Goal: Information Seeking & Learning: Find contact information

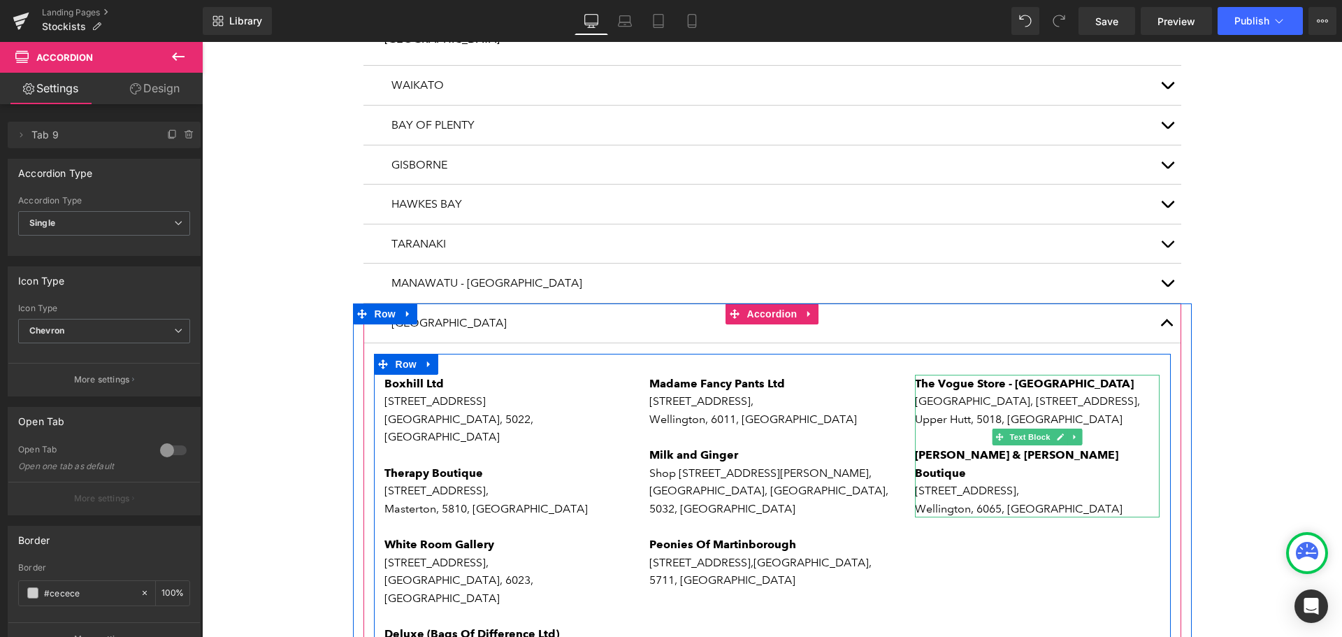
click at [996, 482] on p "[STREET_ADDRESS]," at bounding box center [1037, 491] width 245 height 18
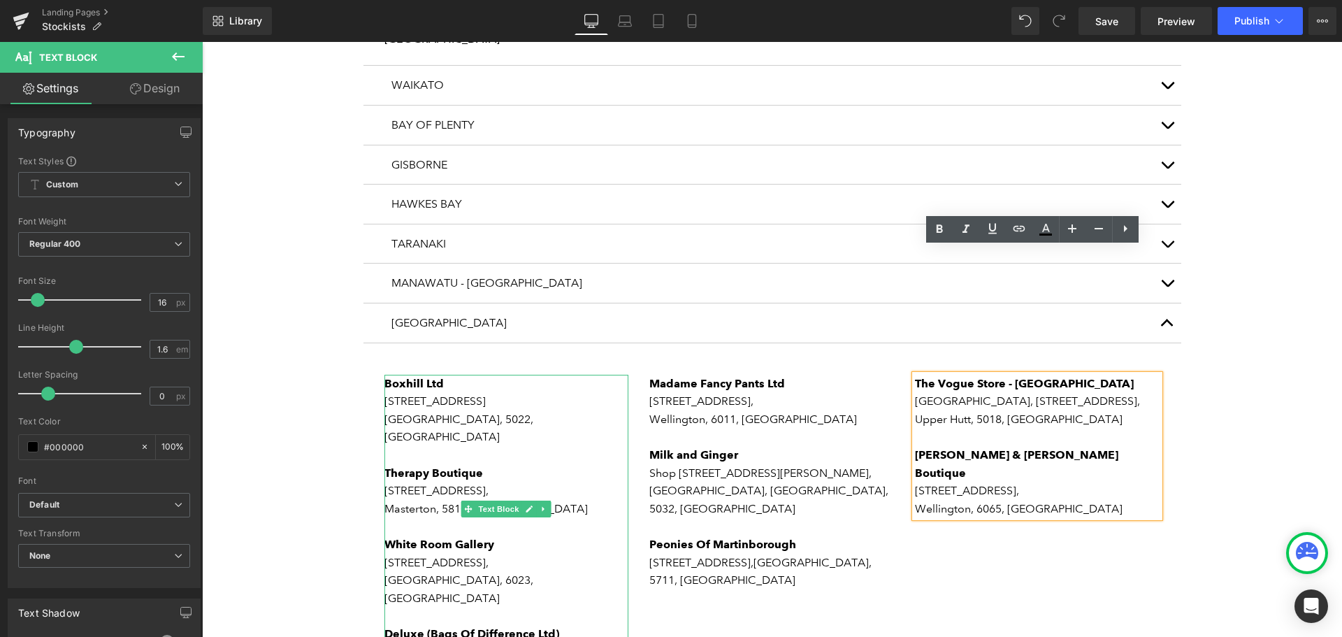
click at [406, 377] on strong "Boxhill Ltd" at bounding box center [414, 383] width 59 height 13
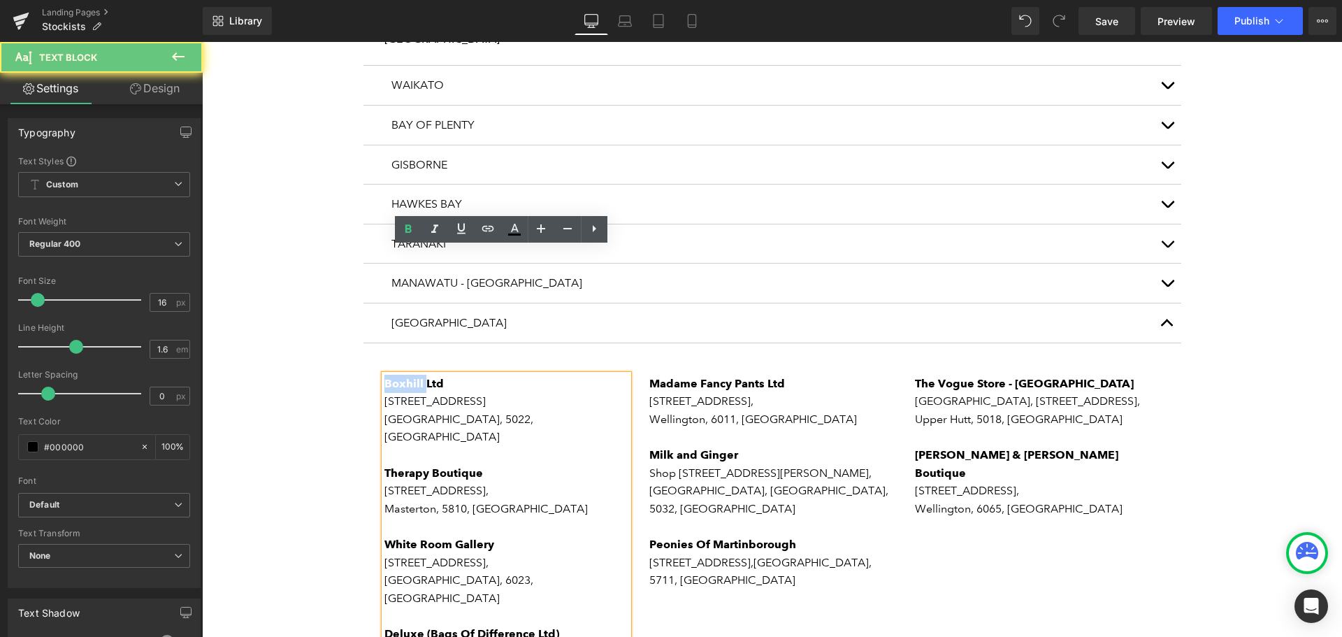
click at [406, 377] on strong "Boxhill Ltd" at bounding box center [414, 383] width 59 height 13
click at [385, 377] on strong "Boxhill Ltd" at bounding box center [414, 383] width 59 height 13
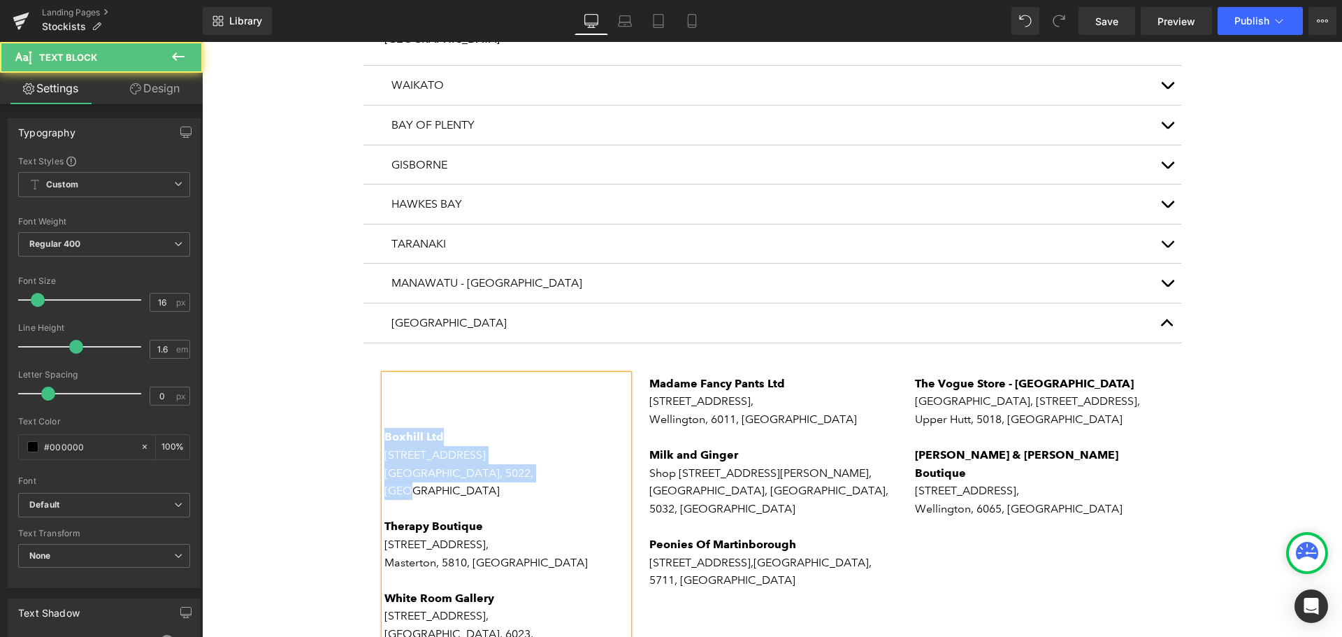
drag, startPoint x: 536, startPoint y: 346, endPoint x: 380, endPoint y: 311, distance: 159.8
click at [385, 375] on div "Boxhill Ltd [STREET_ADDRESS] Therapy Boutique [STREET_ADDRESS][GEOGRAPHIC_DATA]…" at bounding box center [507, 554] width 245 height 358
copy div "Boxhill Ltd [STREET_ADDRESS]"
click at [389, 375] on p at bounding box center [507, 384] width 245 height 18
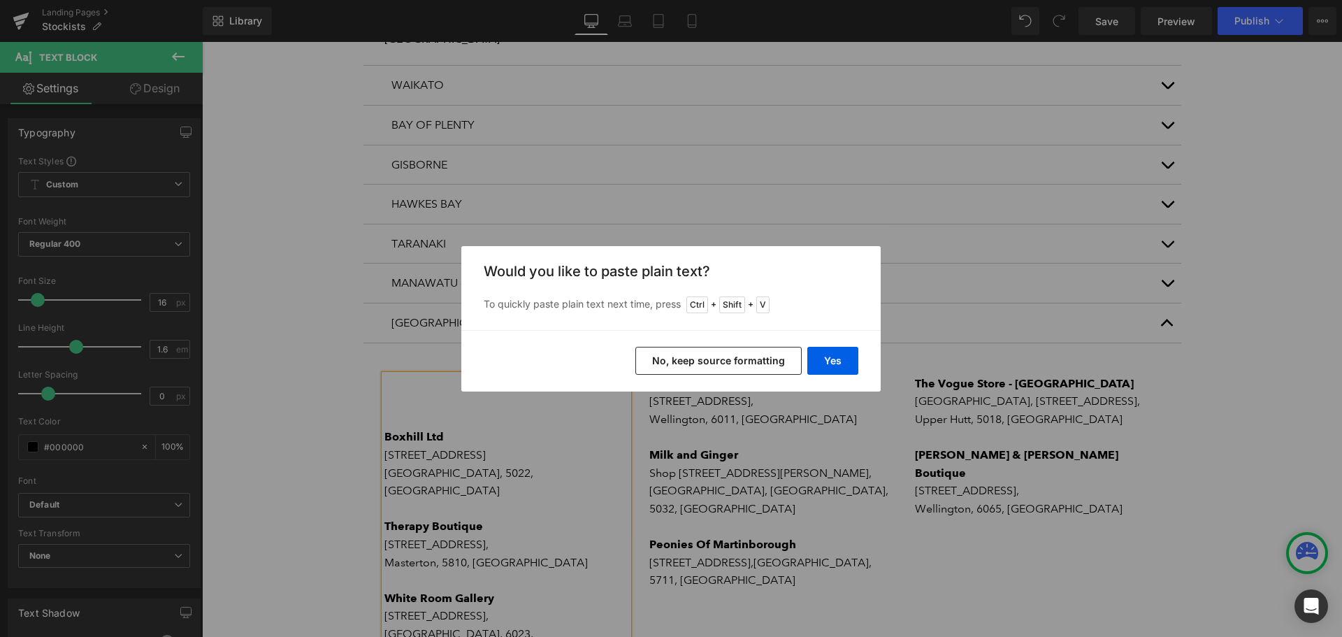
click at [0, 0] on button "No, keep source formatting" at bounding box center [0, 0] width 0 height 0
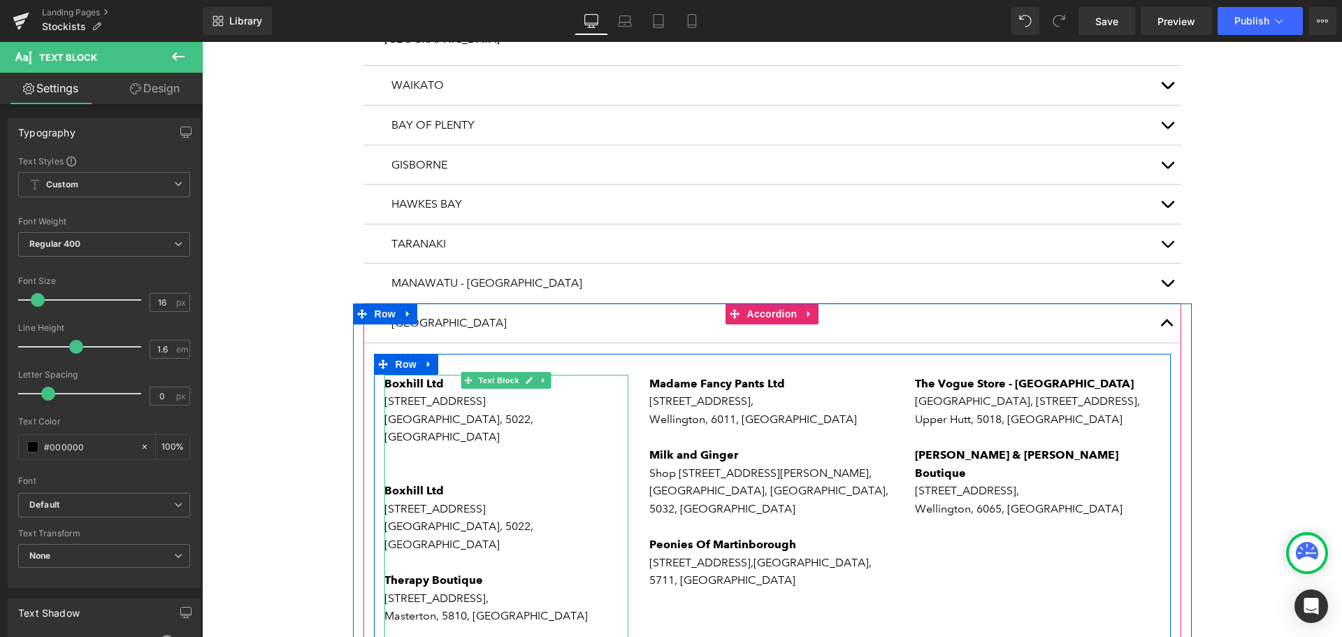
click at [421, 375] on p "Boxhill Ltd" at bounding box center [507, 384] width 245 height 18
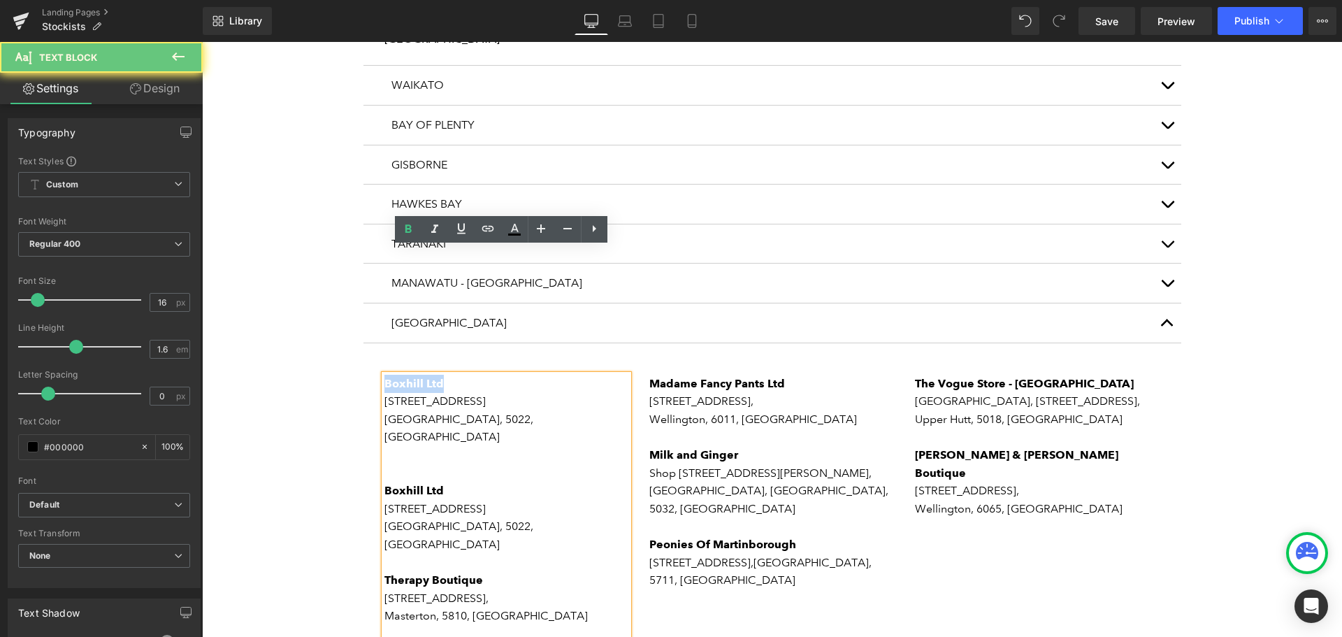
drag, startPoint x: 436, startPoint y: 257, endPoint x: 382, endPoint y: 257, distance: 53.8
click at [385, 377] on span "Boxhill Ltd" at bounding box center [414, 383] width 59 height 13
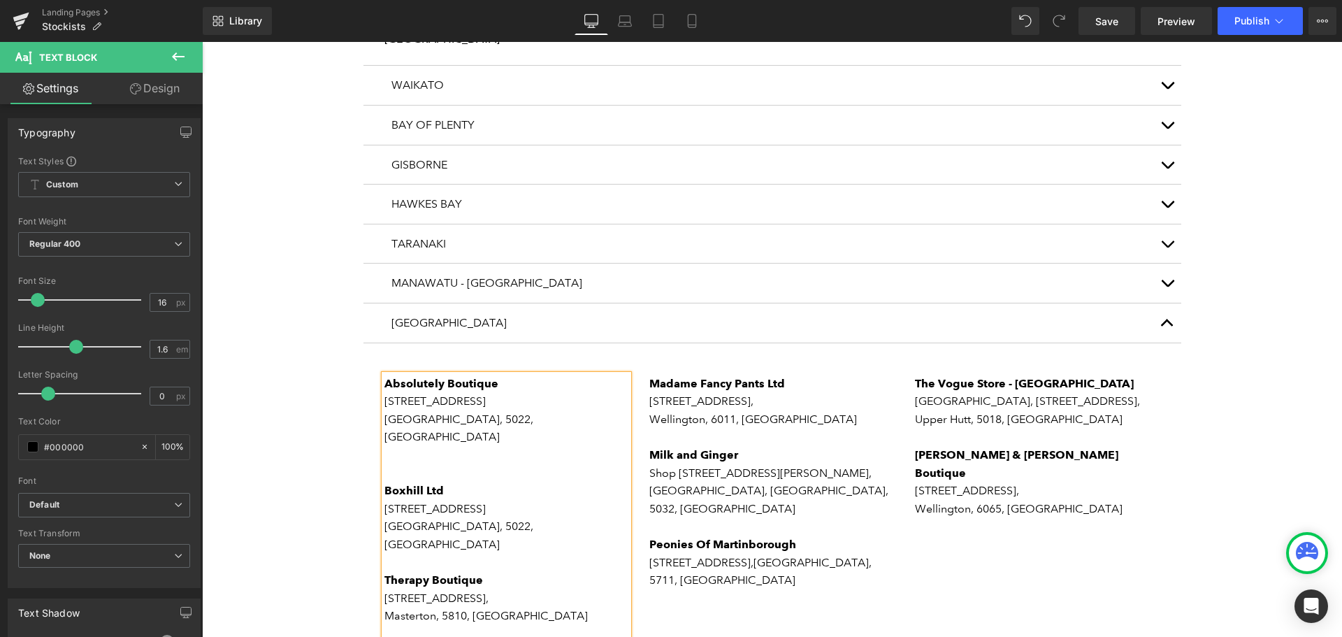
click at [435, 446] on p at bounding box center [507, 455] width 245 height 18
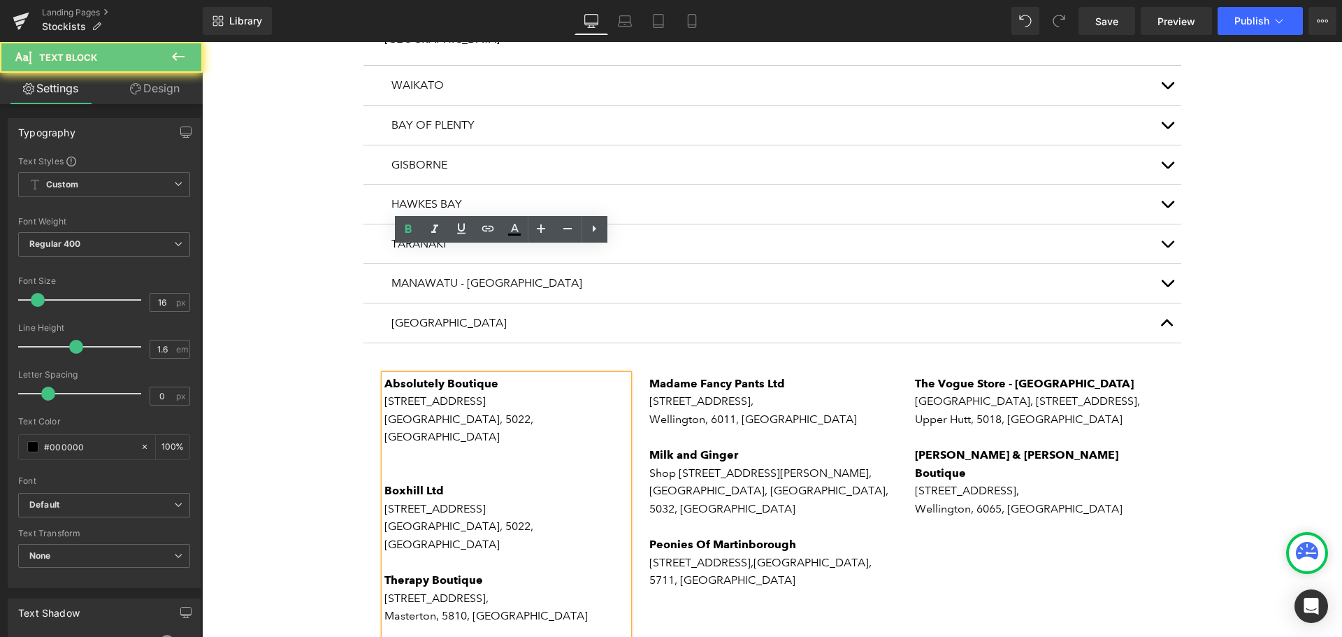
click at [399, 446] on p at bounding box center [507, 455] width 245 height 18
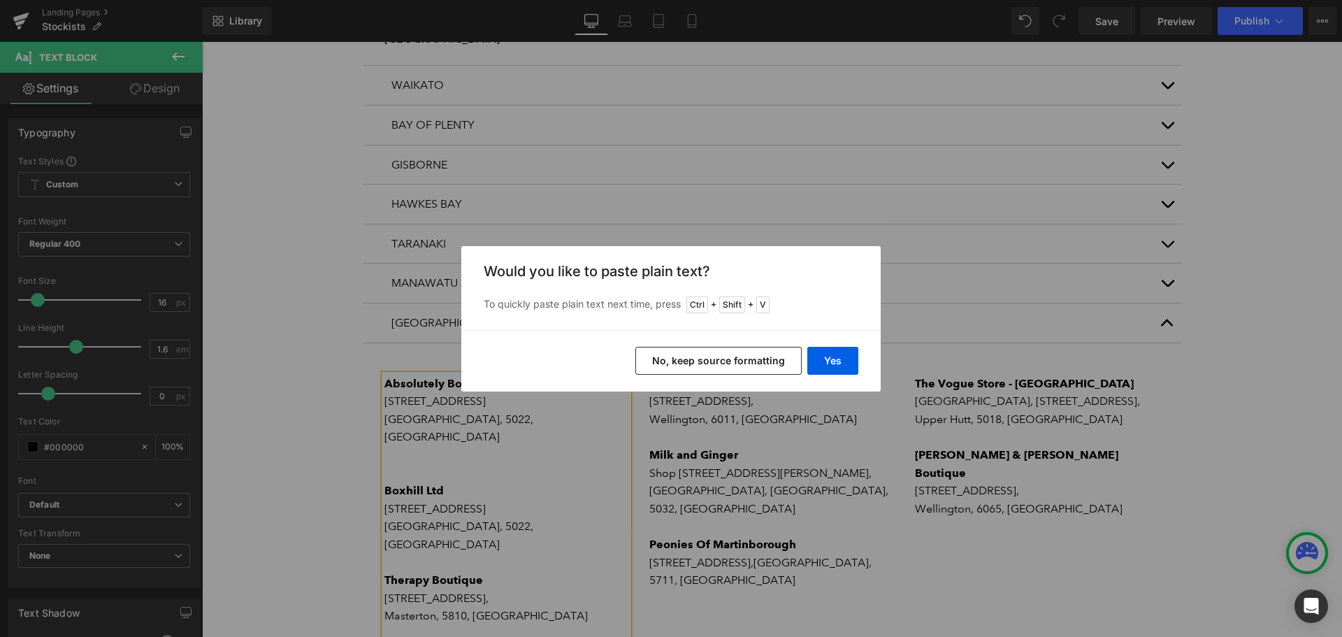
click at [0, 0] on button "No, keep source formatting" at bounding box center [0, 0] width 0 height 0
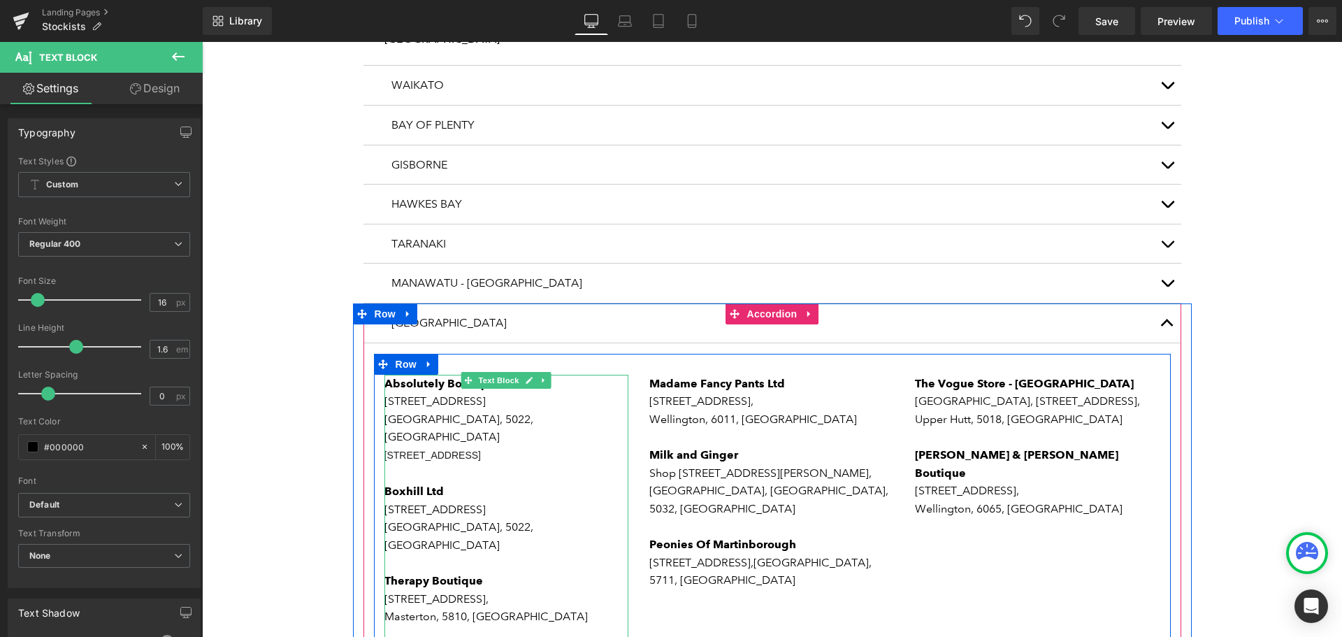
click at [487, 392] on p "[STREET_ADDRESS]" at bounding box center [507, 401] width 245 height 18
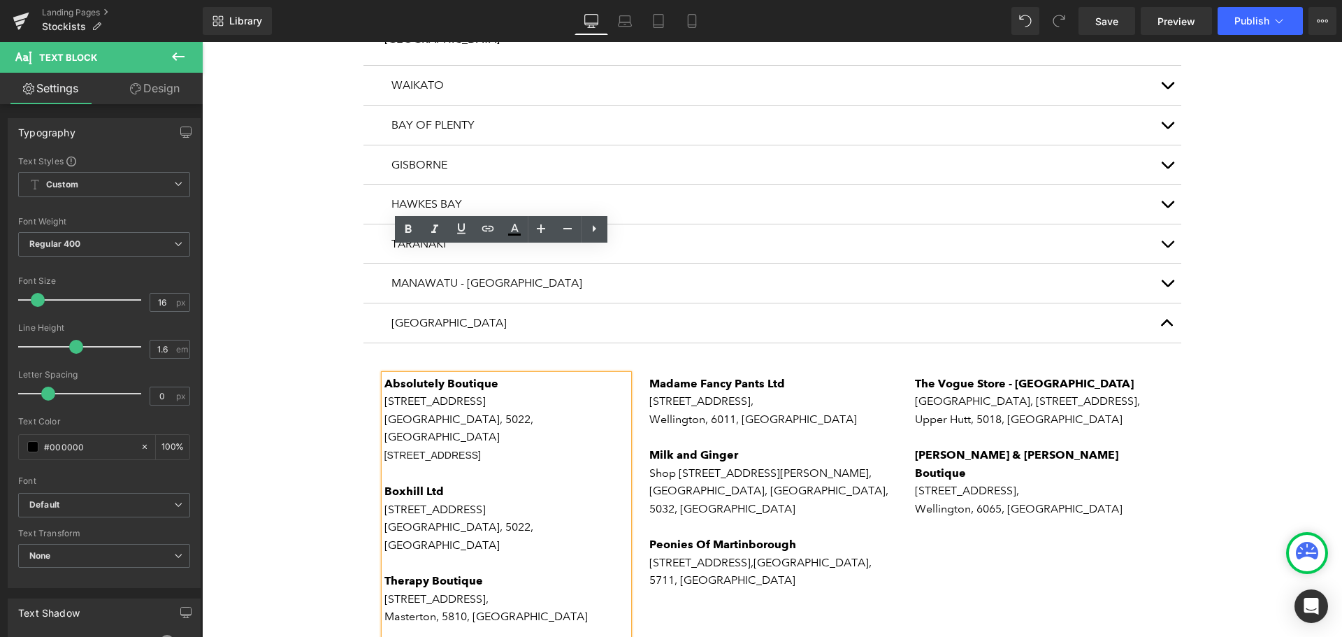
drag, startPoint x: 380, startPoint y: 277, endPoint x: 490, endPoint y: 279, distance: 110.5
click at [490, 392] on p "[STREET_ADDRESS]" at bounding box center [507, 401] width 245 height 18
click at [405, 410] on p "[GEOGRAPHIC_DATA], 5022, [GEOGRAPHIC_DATA]" at bounding box center [507, 428] width 245 height 36
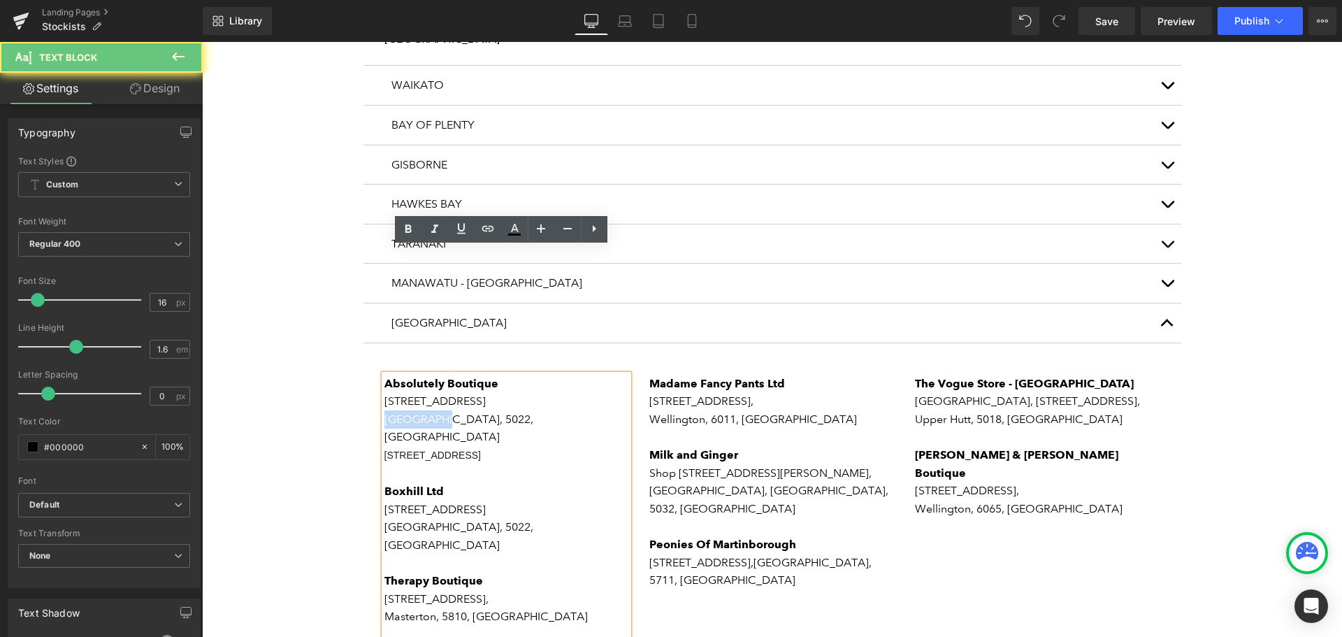
click at [405, 410] on p "[GEOGRAPHIC_DATA], 5022, [GEOGRAPHIC_DATA]" at bounding box center [507, 428] width 245 height 36
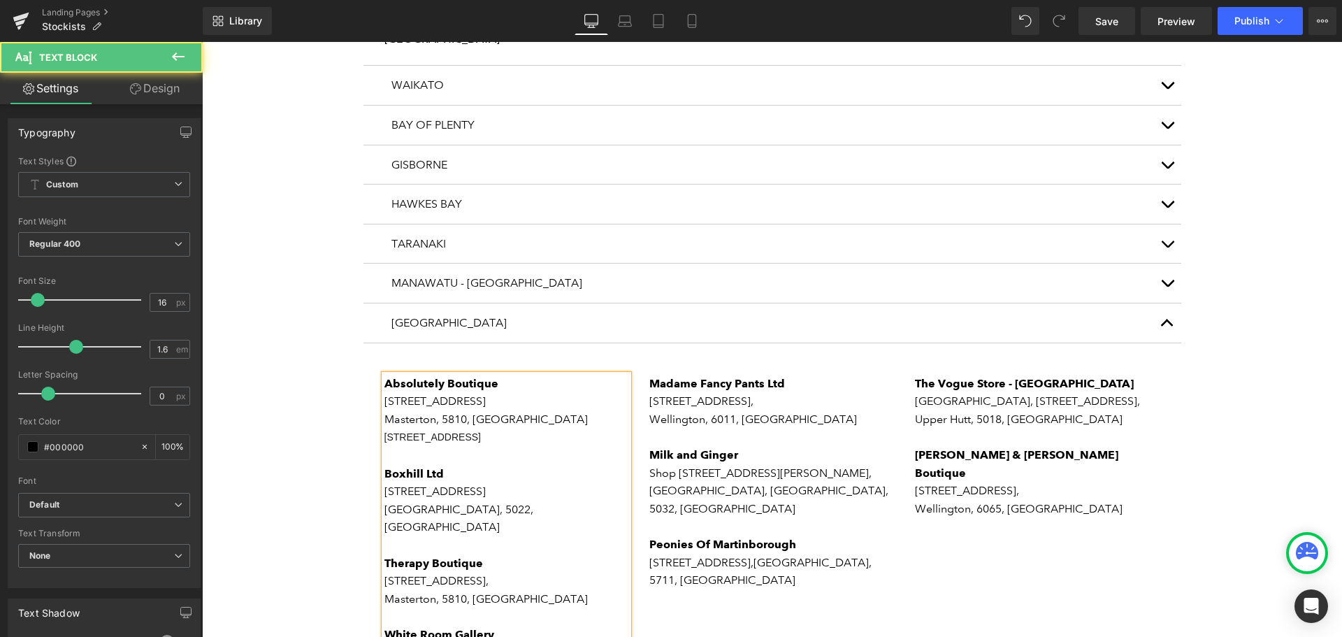
drag, startPoint x: 568, startPoint y: 313, endPoint x: 381, endPoint y: 308, distance: 187.5
click at [385, 428] on p "[STREET_ADDRESS]" at bounding box center [507, 437] width 245 height 19
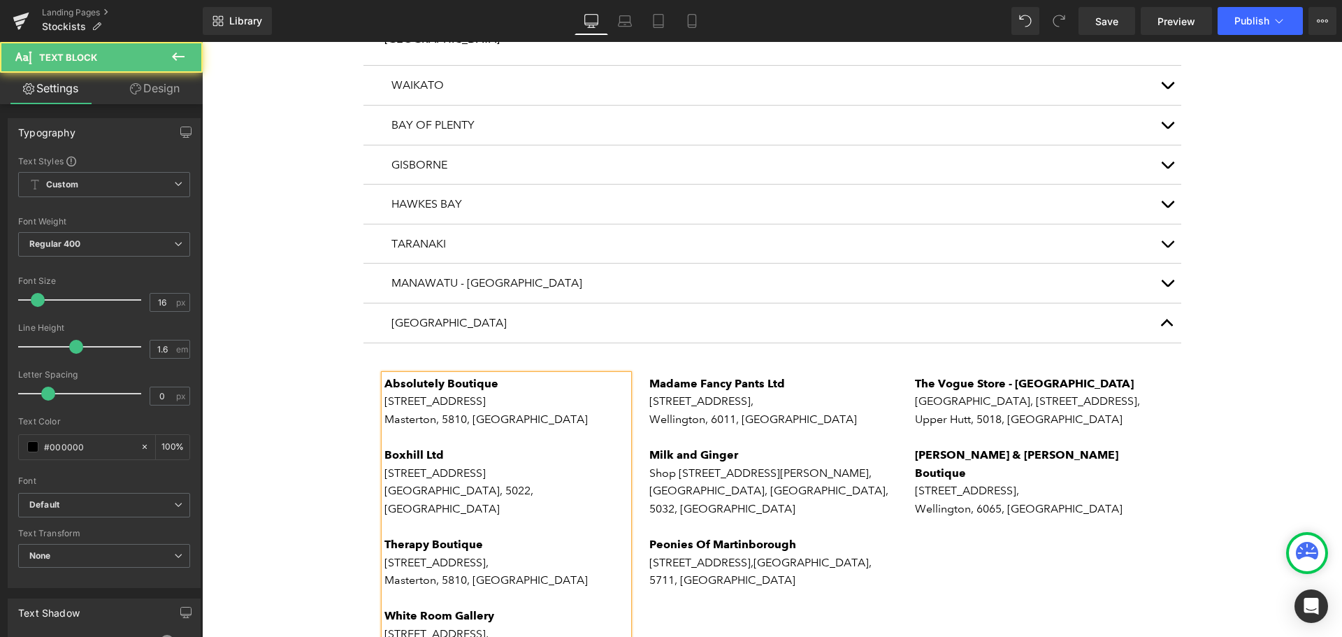
drag, startPoint x: 487, startPoint y: 575, endPoint x: 382, endPoint y: 542, distance: 109.2
click at [385, 542] on div "Absolutely Boutique [STREET_ADDRESS] Boxhill Ltd [STREET_ADDRESS] Therapy Bouti…" at bounding box center [507, 562] width 245 height 375
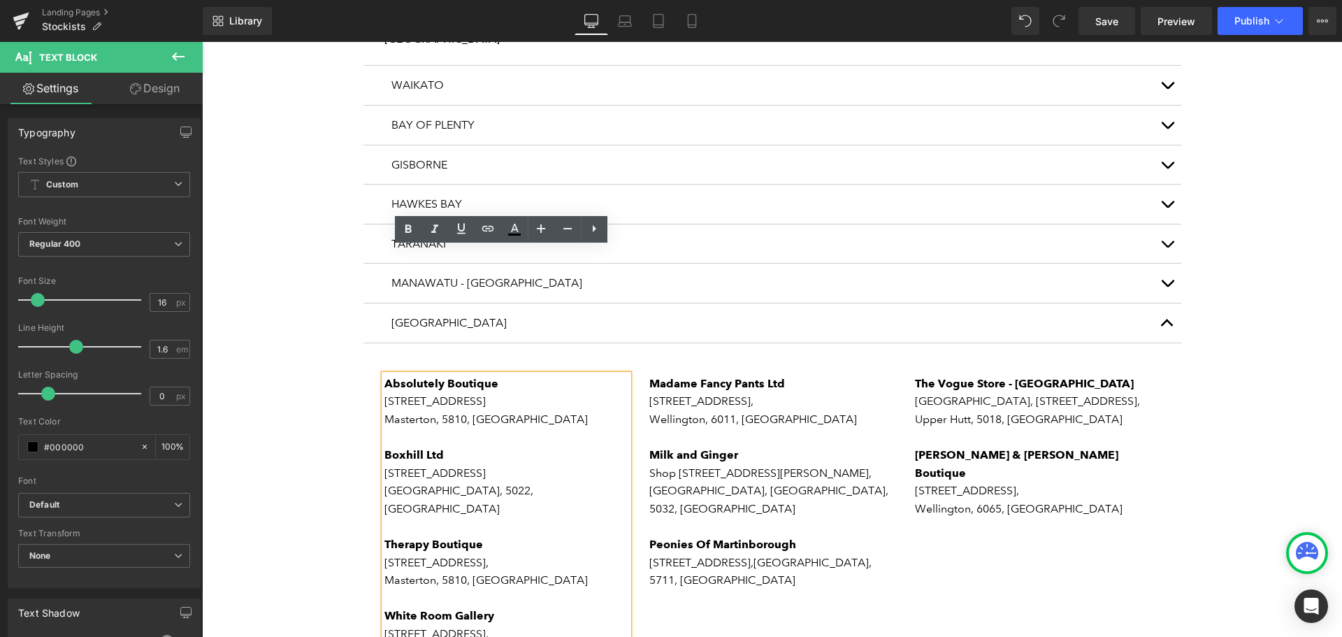
copy div "Deluxe (Bags Of Difference Ltd) Deluxe, [STREET_ADDRESS]"
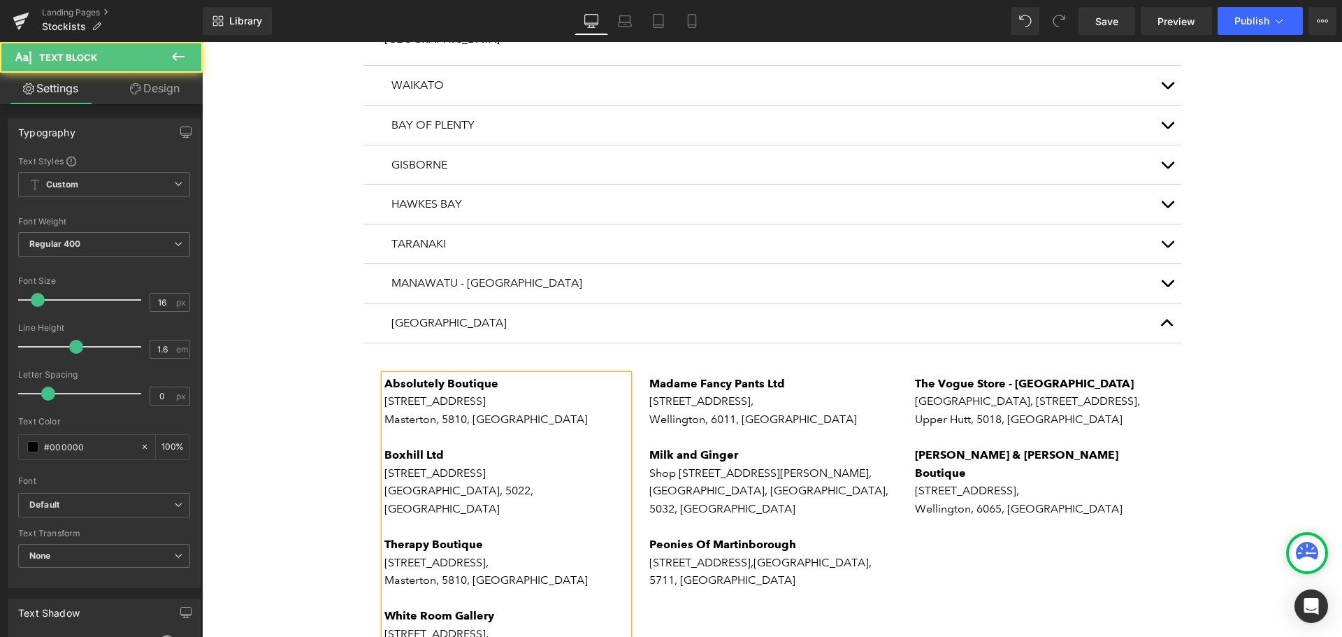
click at [561, 428] on p at bounding box center [507, 437] width 245 height 18
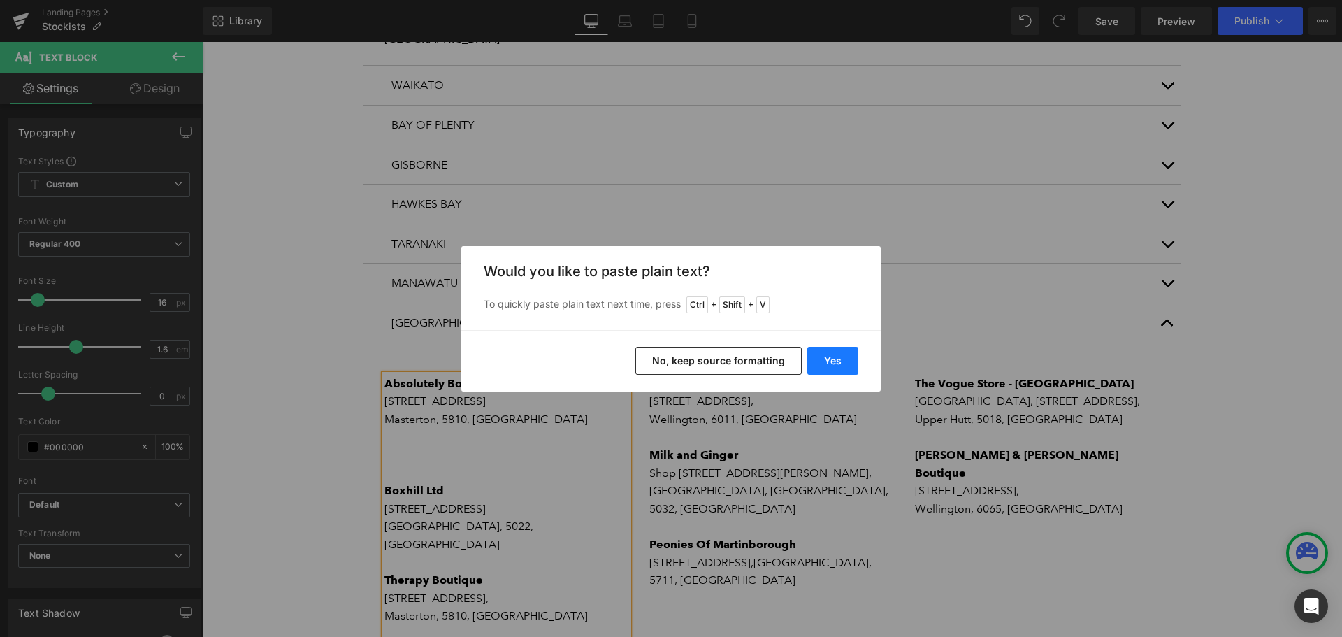
click at [0, 0] on button "Yes" at bounding box center [0, 0] width 0 height 0
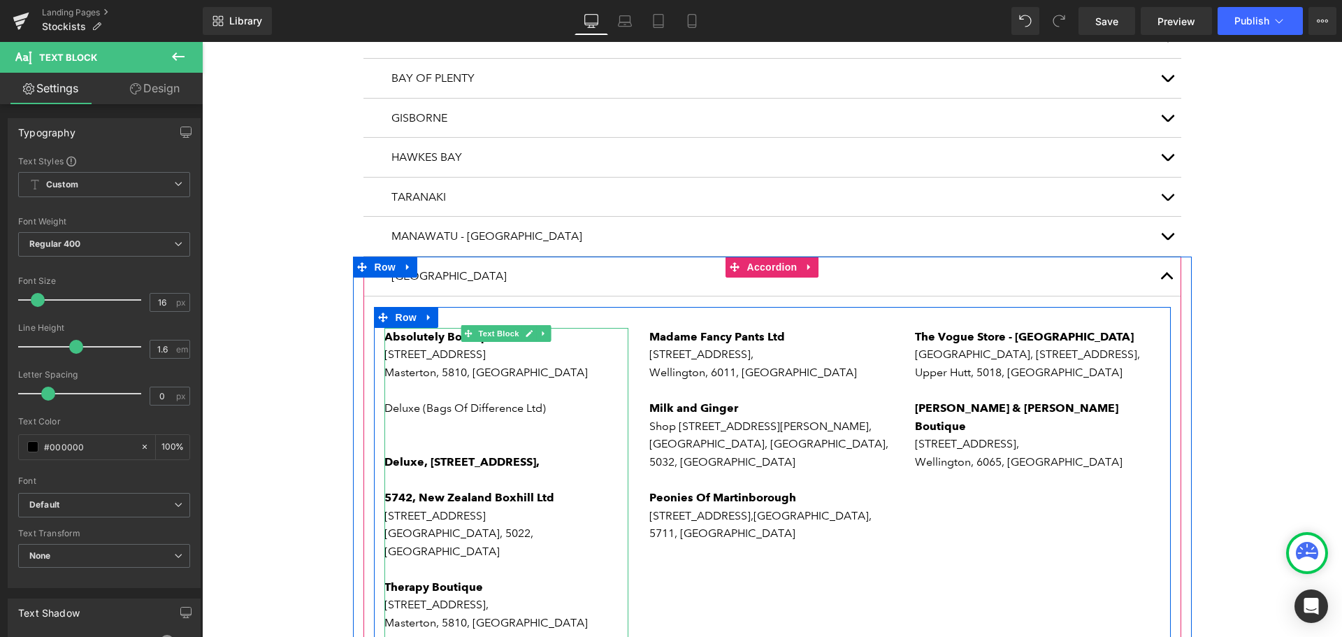
scroll to position [1189, 0]
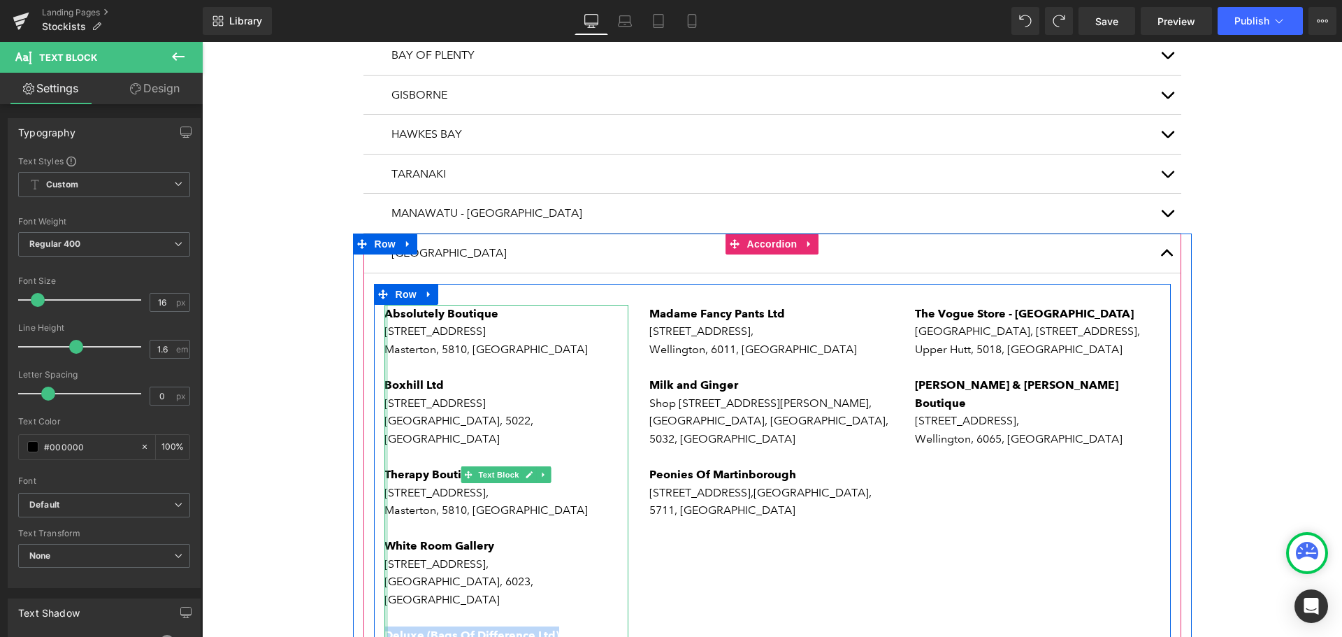
drag, startPoint x: 476, startPoint y: 507, endPoint x: 382, endPoint y: 474, distance: 99.9
click at [385, 474] on div "Absolutely Boutique [STREET_ADDRESS] Boxhill Ltd [STREET_ADDRESS] Therapy Bouti…" at bounding box center [507, 492] width 245 height 375
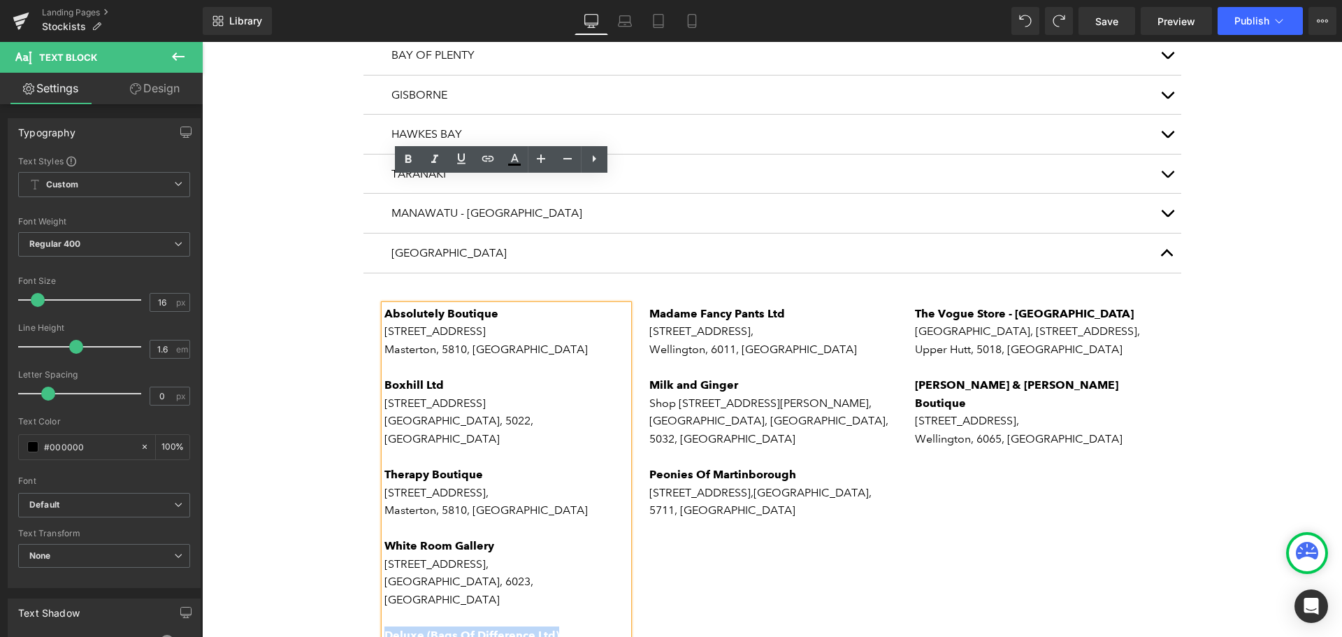
copy div "Deluxe (Bags Of Difference Ltd) Deluxe, [STREET_ADDRESS]"
click at [407, 358] on p at bounding box center [507, 367] width 245 height 18
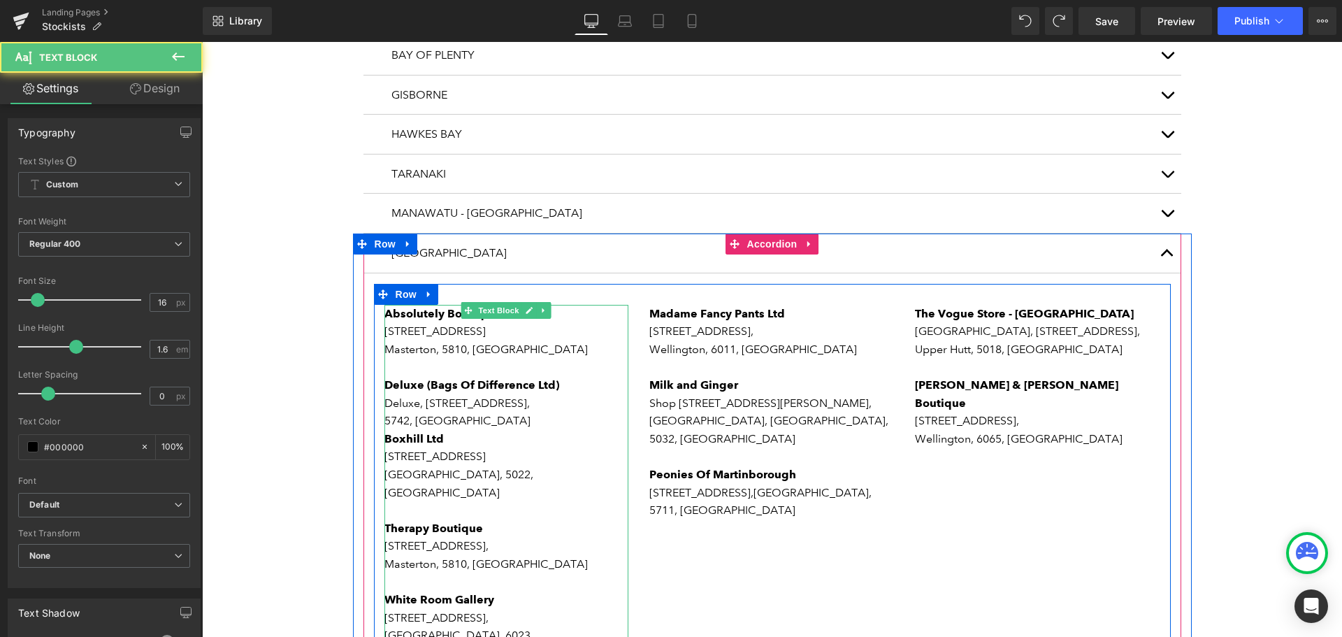
click at [494, 394] on p "Deluxe, [STREET_ADDRESS]," at bounding box center [507, 403] width 245 height 18
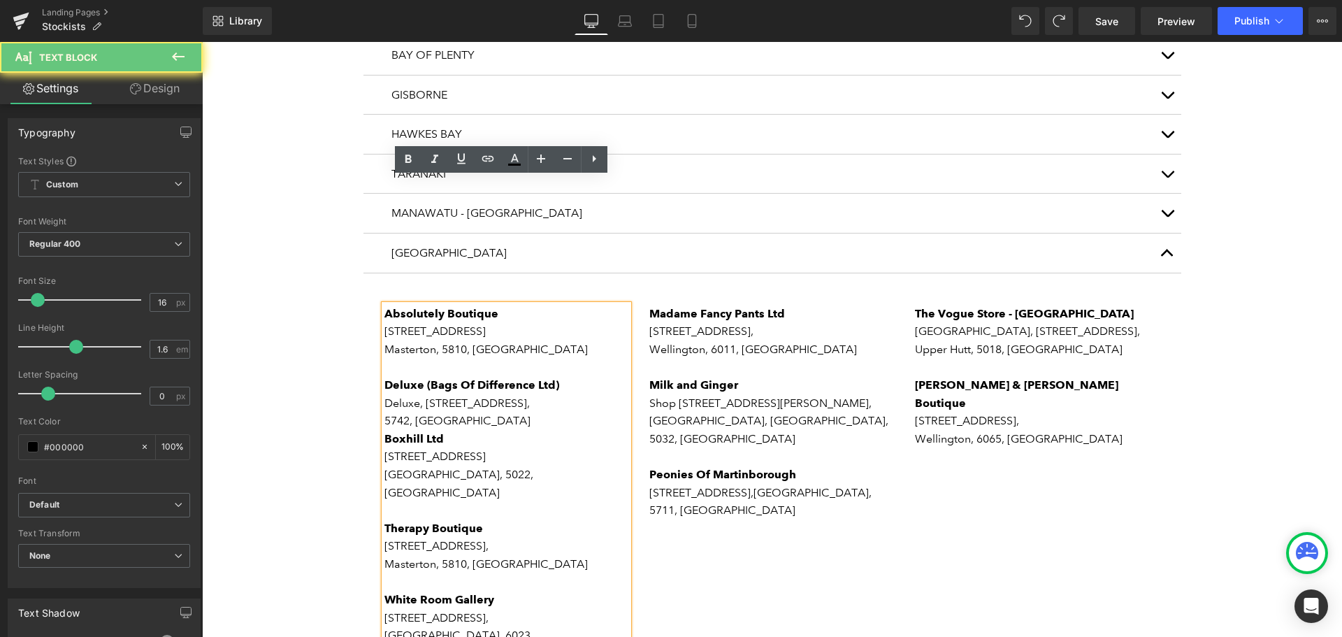
click at [490, 412] on p "5742, [GEOGRAPHIC_DATA]" at bounding box center [507, 421] width 245 height 18
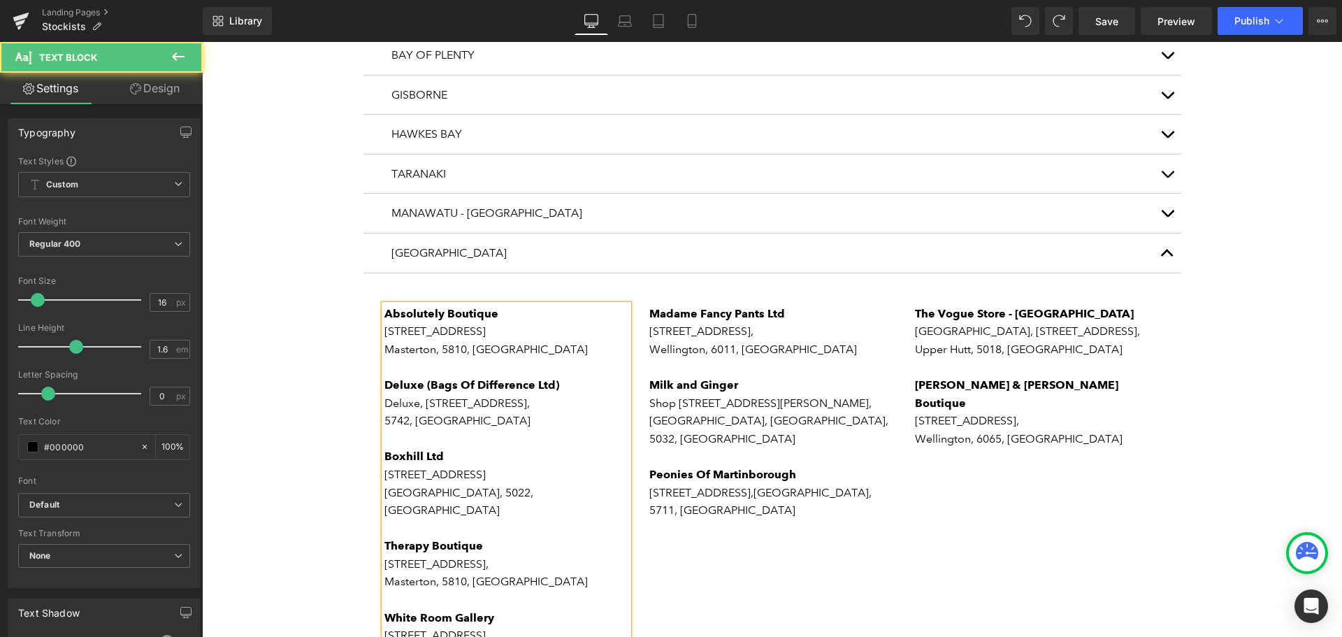
drag, startPoint x: 484, startPoint y: 584, endPoint x: 380, endPoint y: 529, distance: 117.3
click at [385, 529] on div "Absolutely Boutique [STREET_ADDRESS] Deluxe (Bags Of Difference Ltd) Deluxe, [S…" at bounding box center [507, 528] width 245 height 447
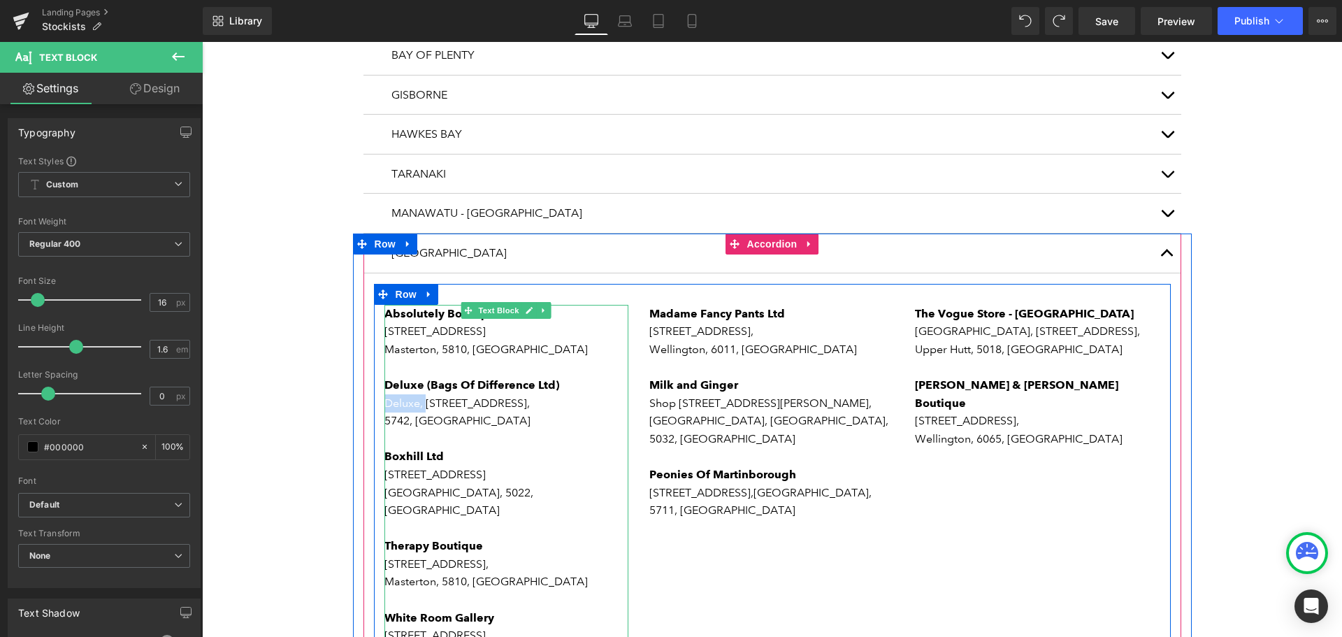
drag, startPoint x: 420, startPoint y: 278, endPoint x: 382, endPoint y: 278, distance: 37.8
click at [385, 394] on p "Deluxe, [STREET_ADDRESS]," at bounding box center [507, 403] width 245 height 18
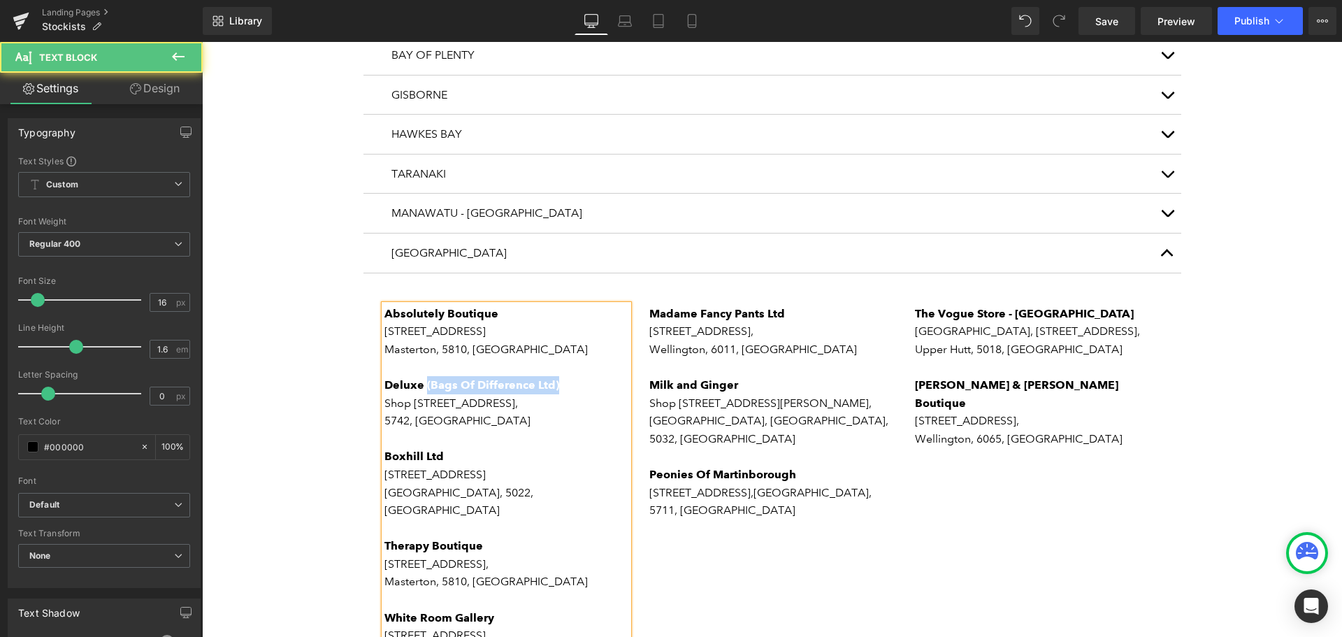
drag, startPoint x: 419, startPoint y: 258, endPoint x: 548, endPoint y: 256, distance: 129.4
click at [548, 376] on p "Deluxe (Bags Of Difference Ltd)" at bounding box center [507, 385] width 245 height 18
click at [396, 412] on p "5742, [GEOGRAPHIC_DATA]" at bounding box center [507, 421] width 245 height 18
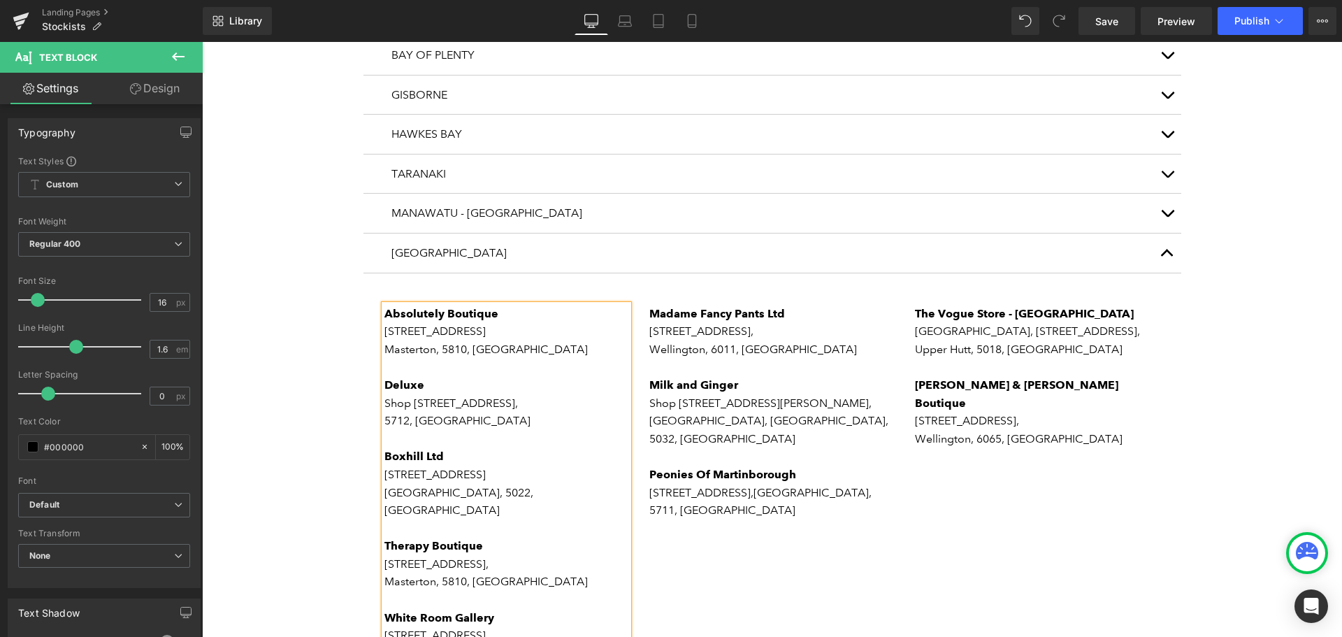
click at [416, 394] on p "Shop [STREET_ADDRESS]," at bounding box center [507, 403] width 245 height 18
click at [547, 394] on p "Shop [STREET_ADDRESS]," at bounding box center [507, 403] width 245 height 18
click at [497, 394] on p "Shop [STREET_ADDRESS]," at bounding box center [507, 403] width 245 height 18
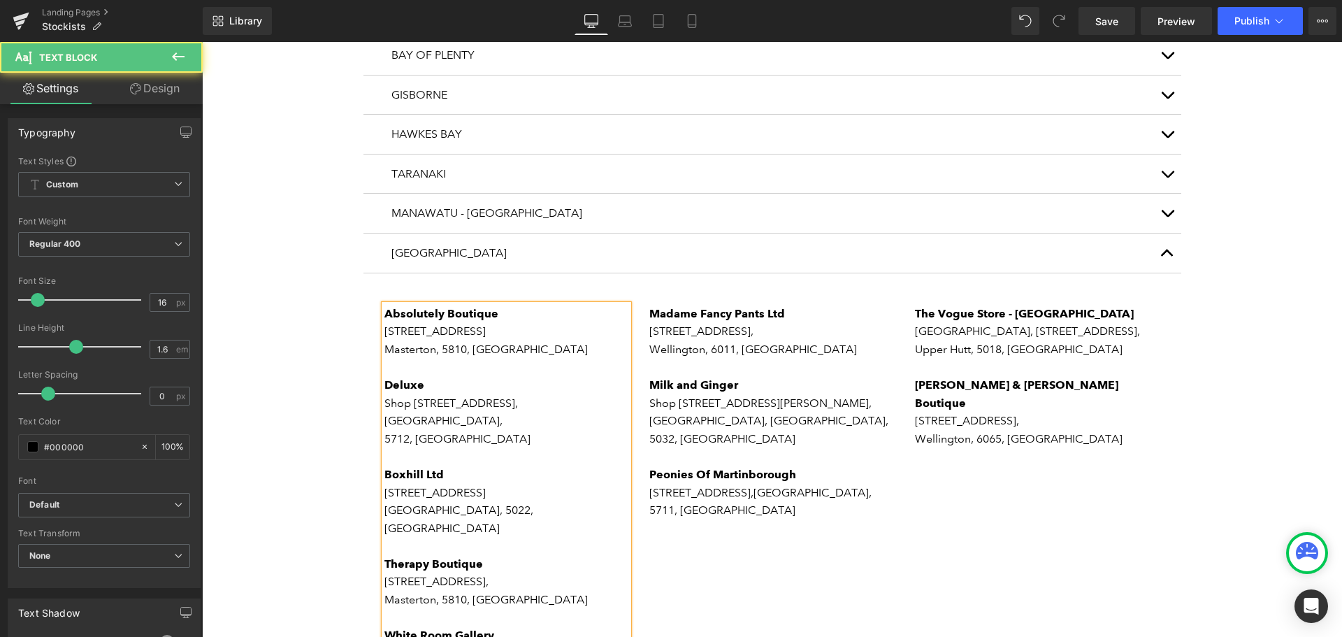
click at [459, 394] on p "Shop [STREET_ADDRESS]," at bounding box center [507, 412] width 245 height 36
drag, startPoint x: 496, startPoint y: 280, endPoint x: 524, endPoint y: 278, distance: 28.0
click at [496, 394] on p "Shop [STREET_ADDRESS]" at bounding box center [507, 421] width 245 height 54
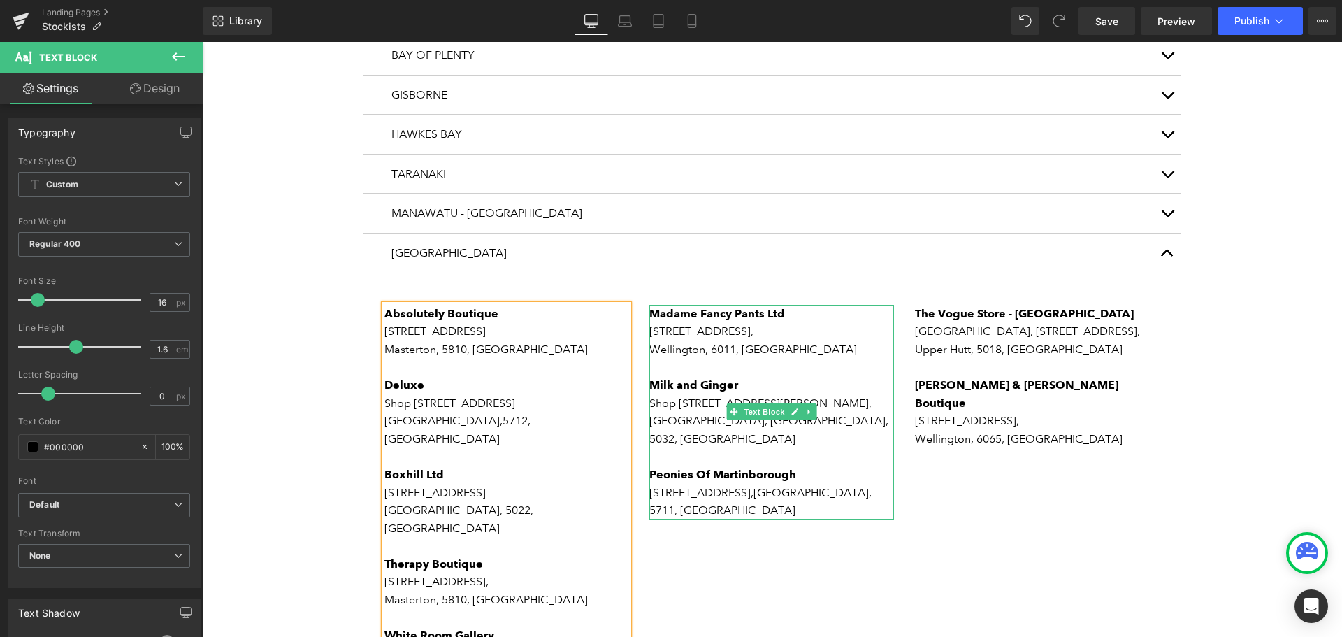
click at [745, 501] on p "5711, [GEOGRAPHIC_DATA]" at bounding box center [772, 510] width 245 height 18
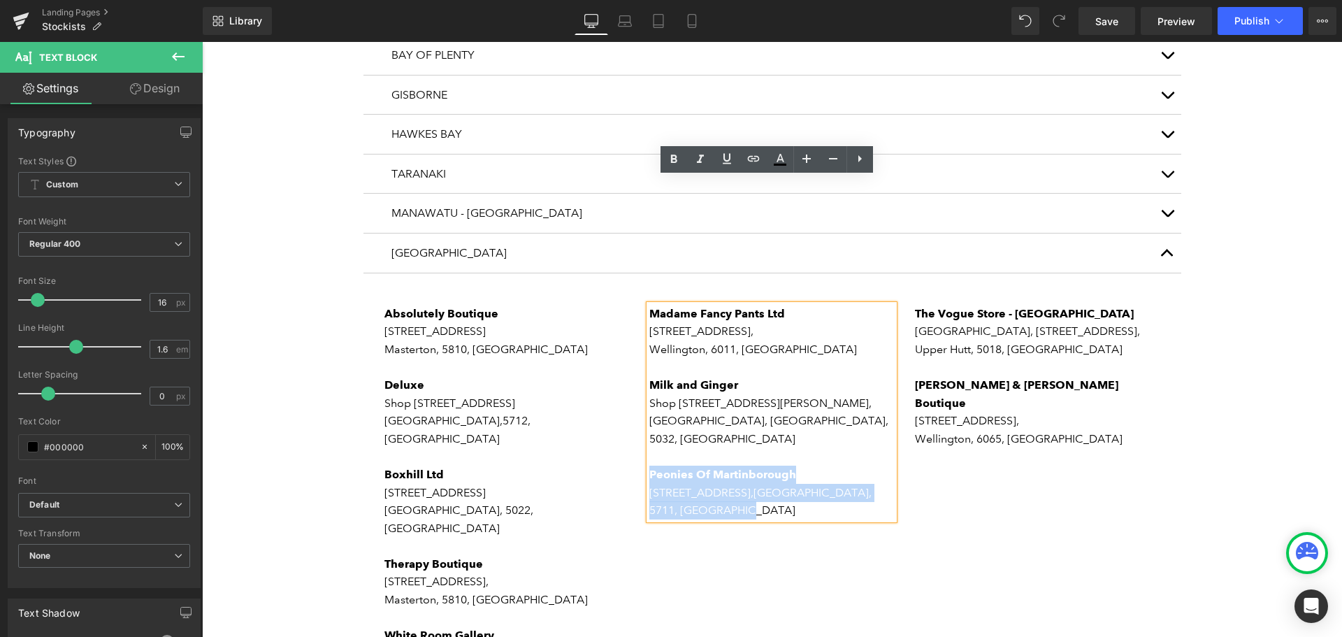
drag, startPoint x: 751, startPoint y: 381, endPoint x: 647, endPoint y: 350, distance: 108.8
click at [650, 350] on div "Madame Fancy Pants Ltd [STREET_ADDRESS] Milk and Ginger Shop [STREET_ADDRESS][P…" at bounding box center [772, 412] width 245 height 215
copy div "Peonies Of Martinborough [STREET_ADDRESS]"
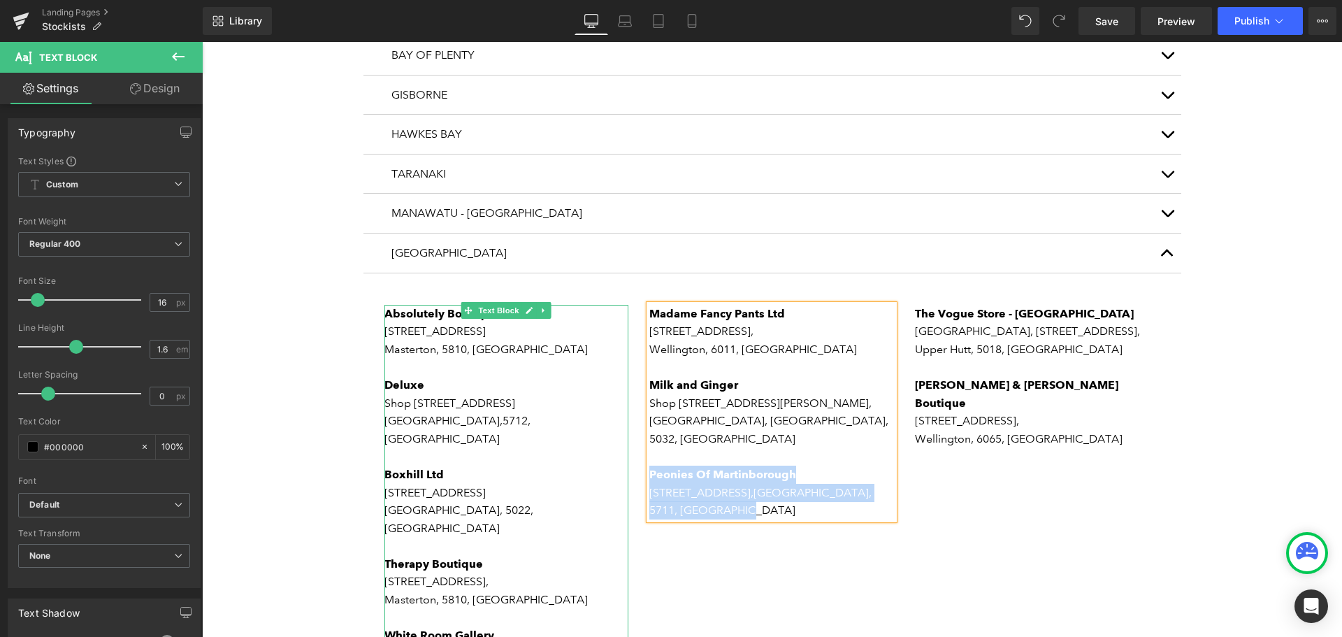
click at [545, 394] on p "Shop [STREET_ADDRESS]" at bounding box center [507, 421] width 245 height 54
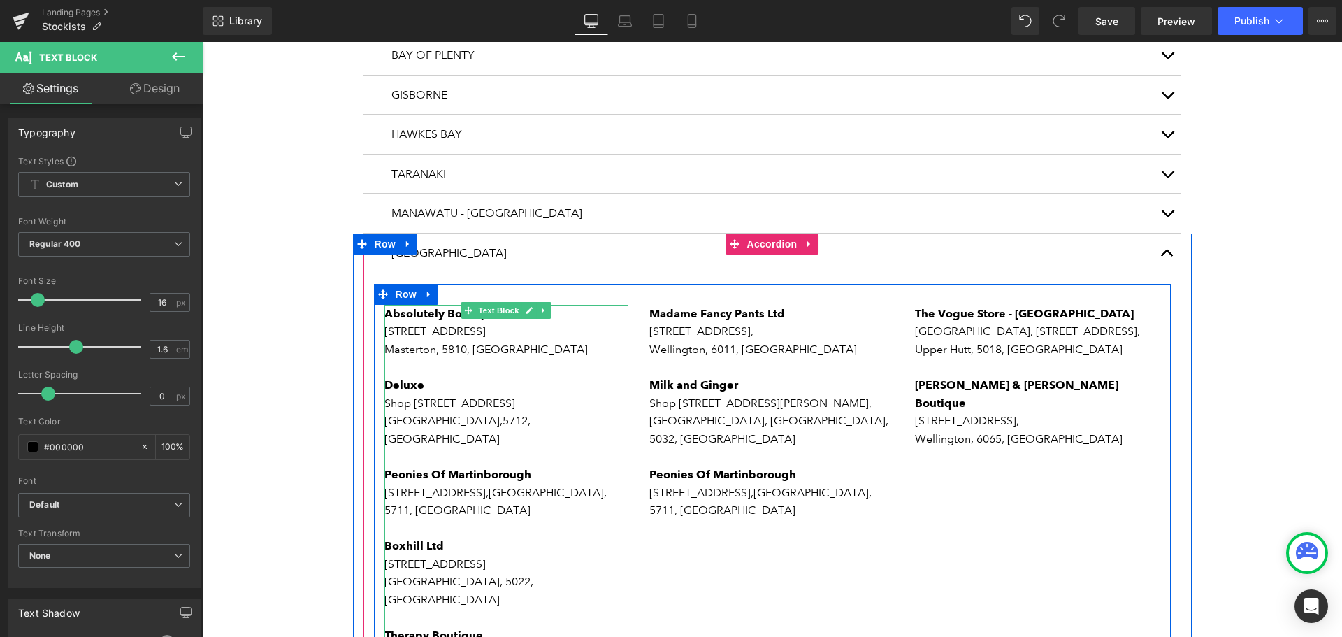
click at [429, 468] on span "Peonies Of Martinborough" at bounding box center [458, 474] width 147 height 13
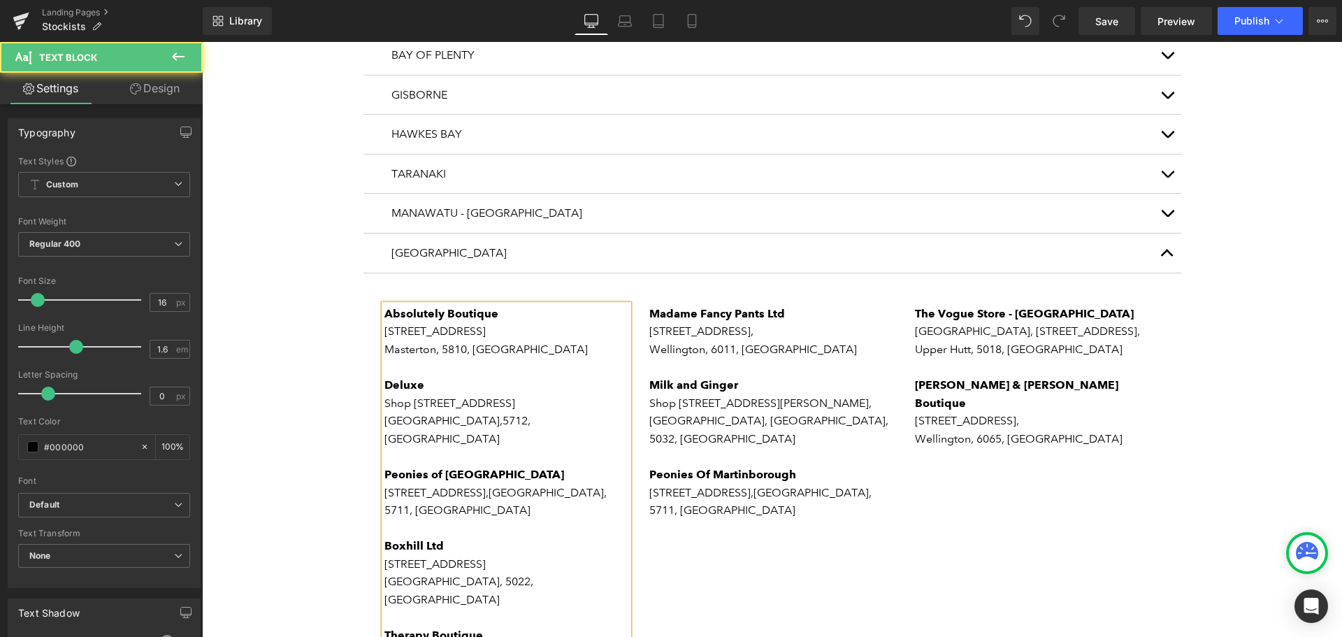
click at [489, 486] on span "[GEOGRAPHIC_DATA]," at bounding box center [548, 492] width 118 height 13
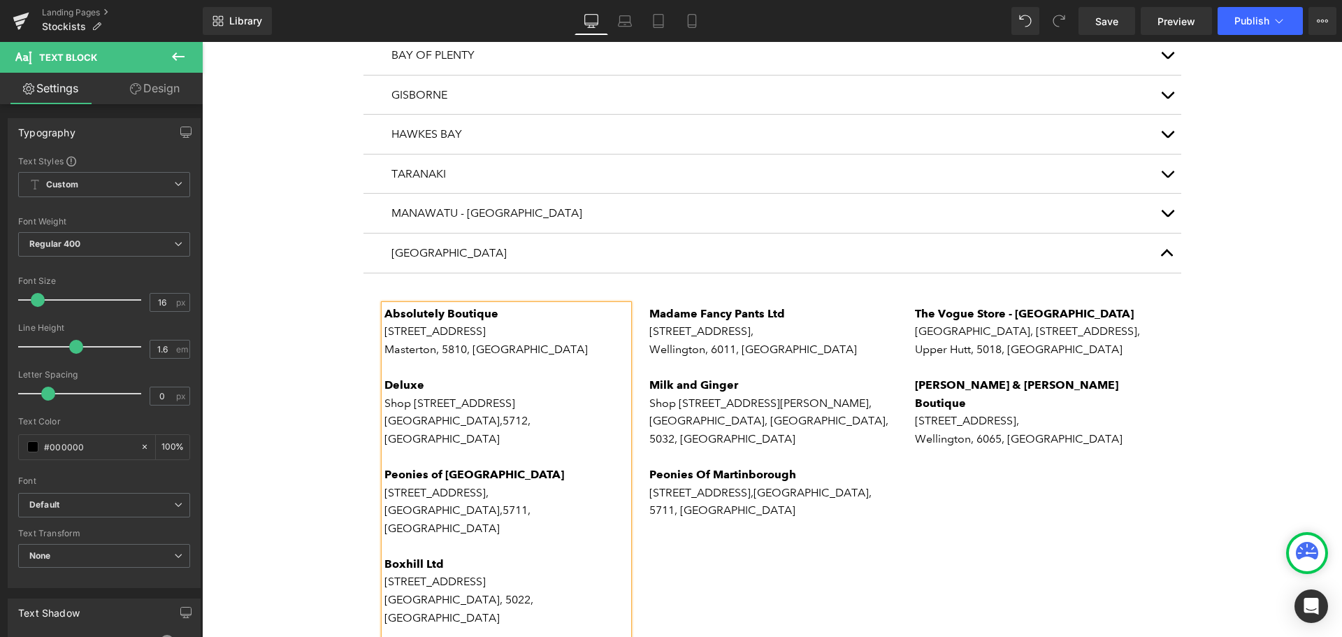
click at [477, 484] on p "[STREET_ADDRESS]" at bounding box center [507, 511] width 245 height 54
click at [693, 466] on p "Peonies Of Martinborough" at bounding box center [772, 475] width 245 height 18
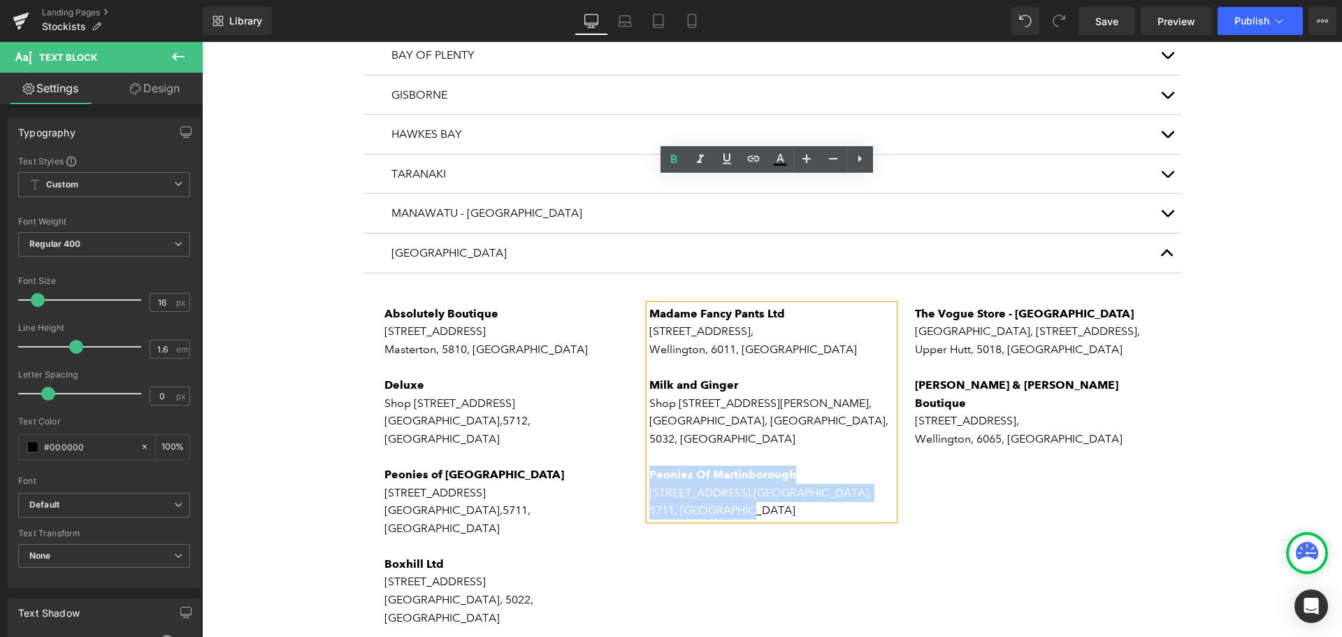
drag, startPoint x: 758, startPoint y: 384, endPoint x: 645, endPoint y: 343, distance: 119.7
click at [650, 343] on div "Madame Fancy Pants Ltd [STREET_ADDRESS] Milk and Ginger Shop [STREET_ADDRESS][P…" at bounding box center [772, 412] width 245 height 215
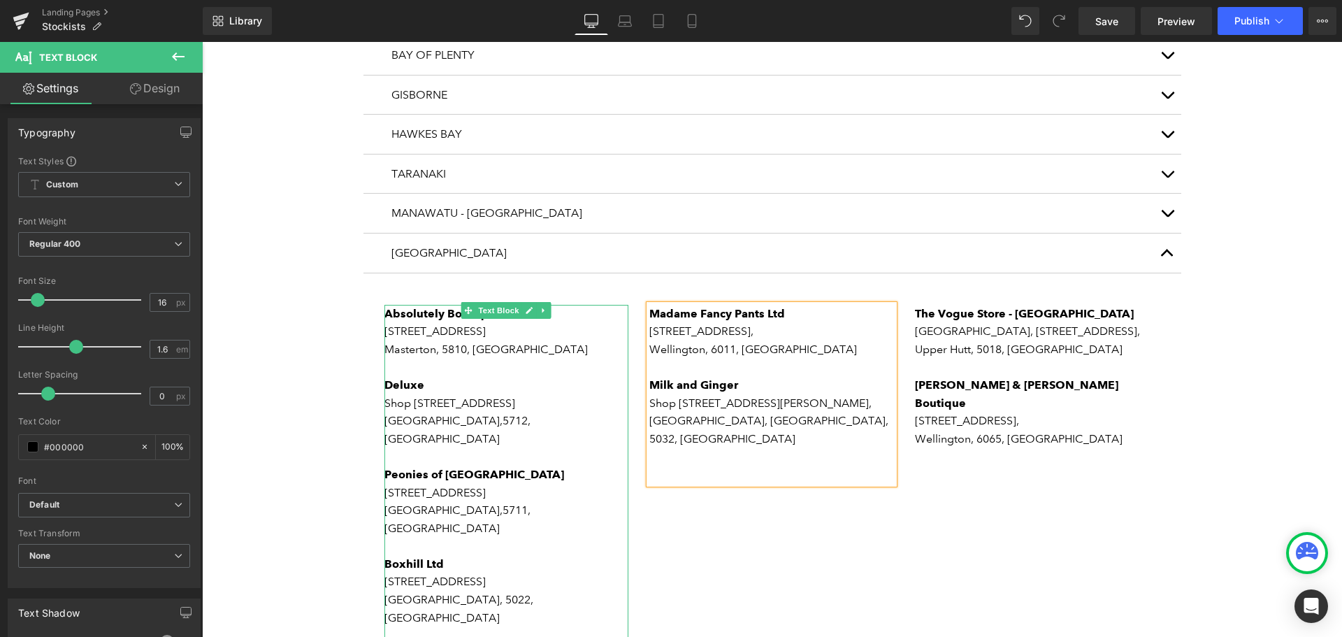
click at [576, 484] on p "[STREET_ADDRESS]" at bounding box center [507, 511] width 245 height 54
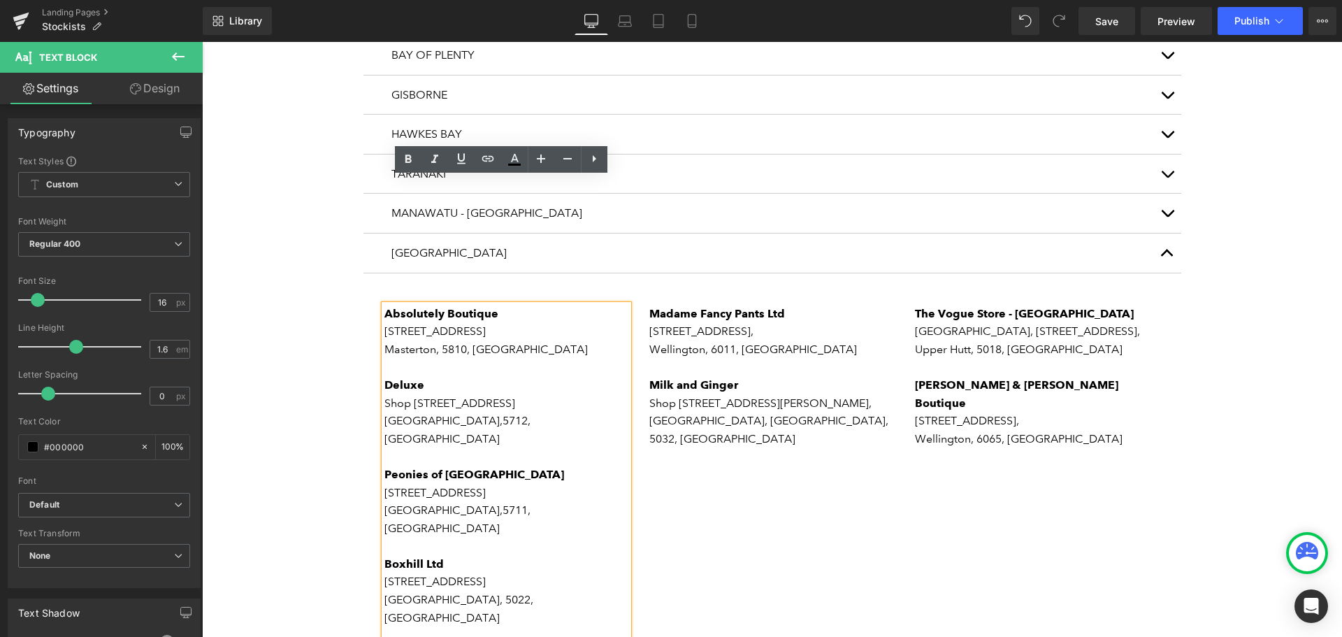
drag, startPoint x: 532, startPoint y: 510, endPoint x: 380, endPoint y: 472, distance: 156.4
click at [385, 472] on div "Absolutely Boutique [STREET_ADDRESS] Deluxe Shop [STREET_ADDRESS] [GEOGRAPHIC_D…" at bounding box center [507, 555] width 245 height 501
drag, startPoint x: 546, startPoint y: 504, endPoint x: 382, endPoint y: 466, distance: 168.6
click at [385, 466] on div "Absolutely Boutique [STREET_ADDRESS] Deluxe Shop [STREET_ADDRESS] [GEOGRAPHIC_D…" at bounding box center [507, 555] width 245 height 501
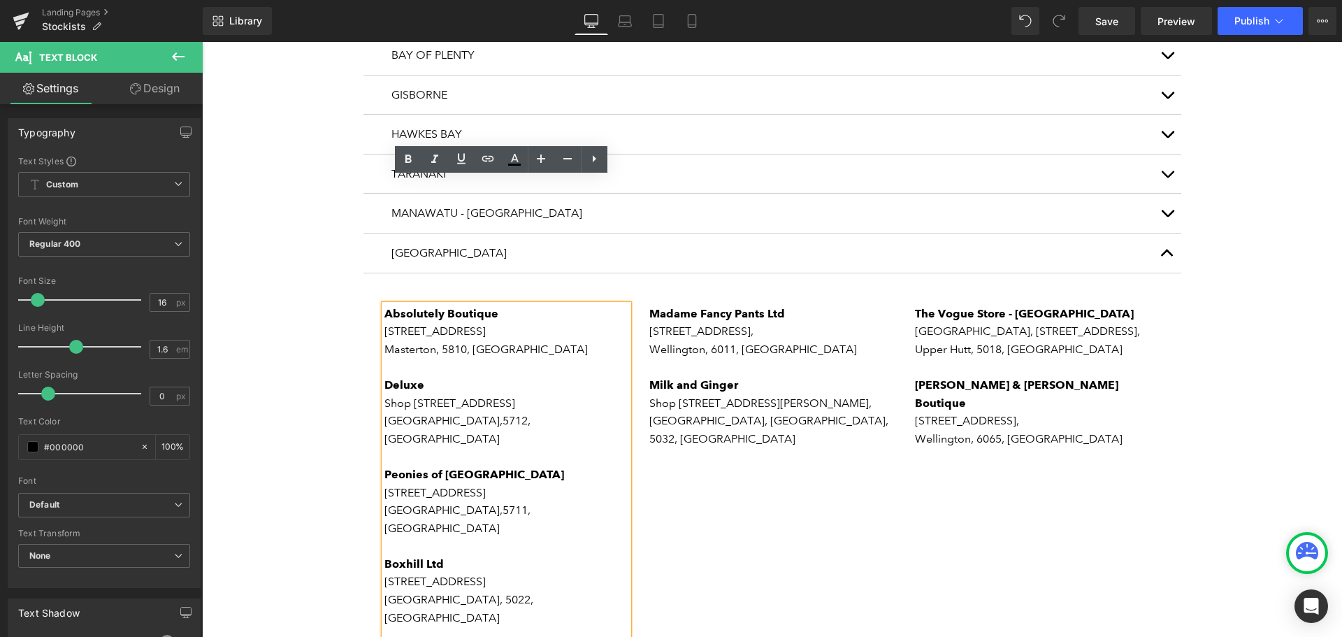
drag, startPoint x: 540, startPoint y: 584, endPoint x: 382, endPoint y: 547, distance: 163.0
click at [385, 547] on div "Absolutely Boutique [STREET_ADDRESS] Deluxe Shop [STREET_ADDRESS] [GEOGRAPHIC_D…" at bounding box center [507, 555] width 245 height 501
copy div "[GEOGRAPHIC_DATA] [STREET_ADDRESS]"
click at [572, 484] on p "[STREET_ADDRESS]" at bounding box center [507, 511] width 245 height 54
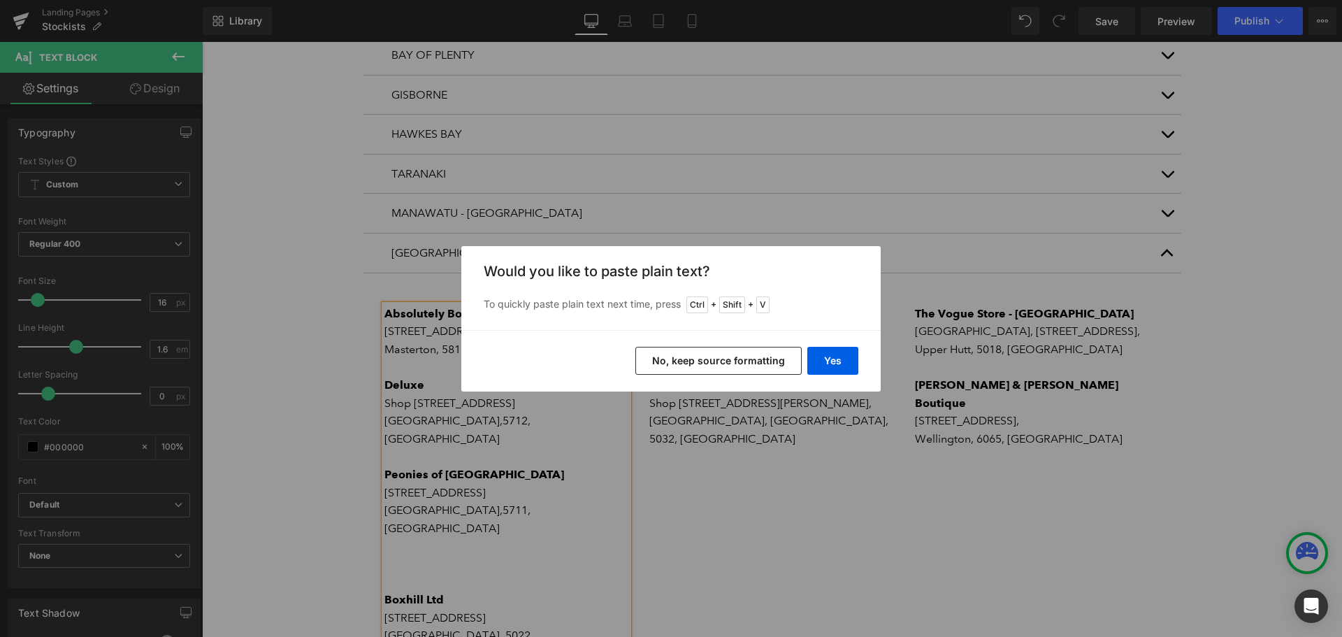
click at [0, 0] on button "No, keep source formatting" at bounding box center [0, 0] width 0 height 0
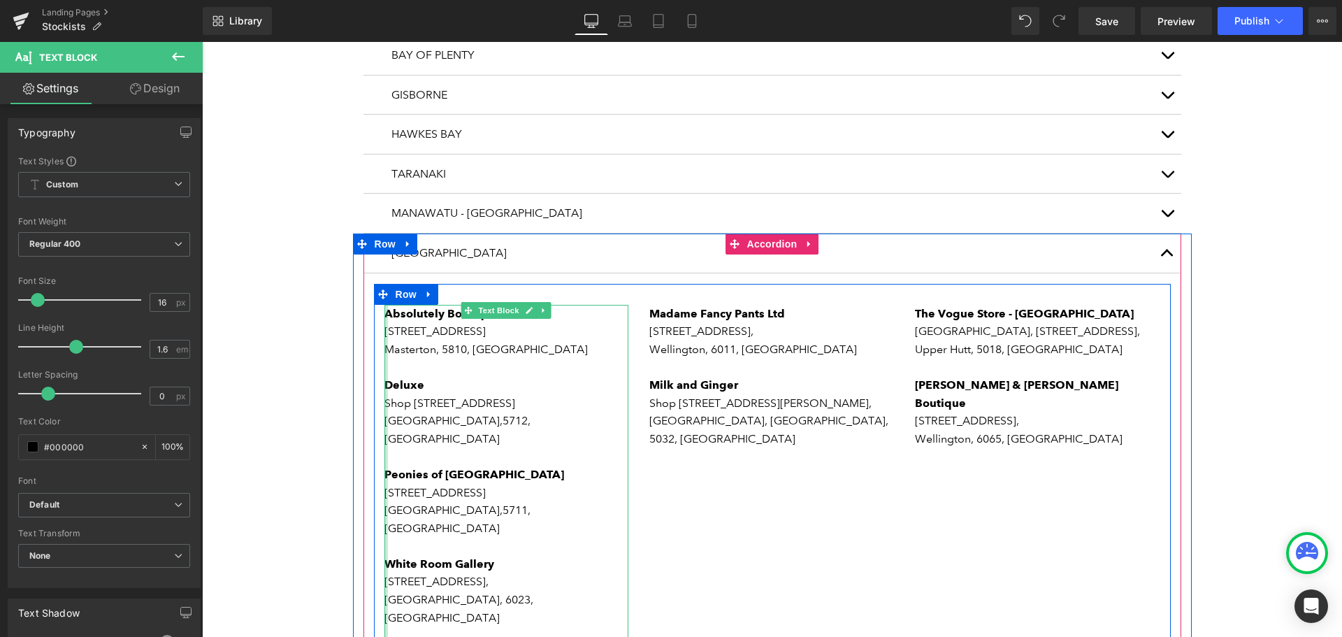
click at [385, 617] on div at bounding box center [386, 600] width 3 height 591
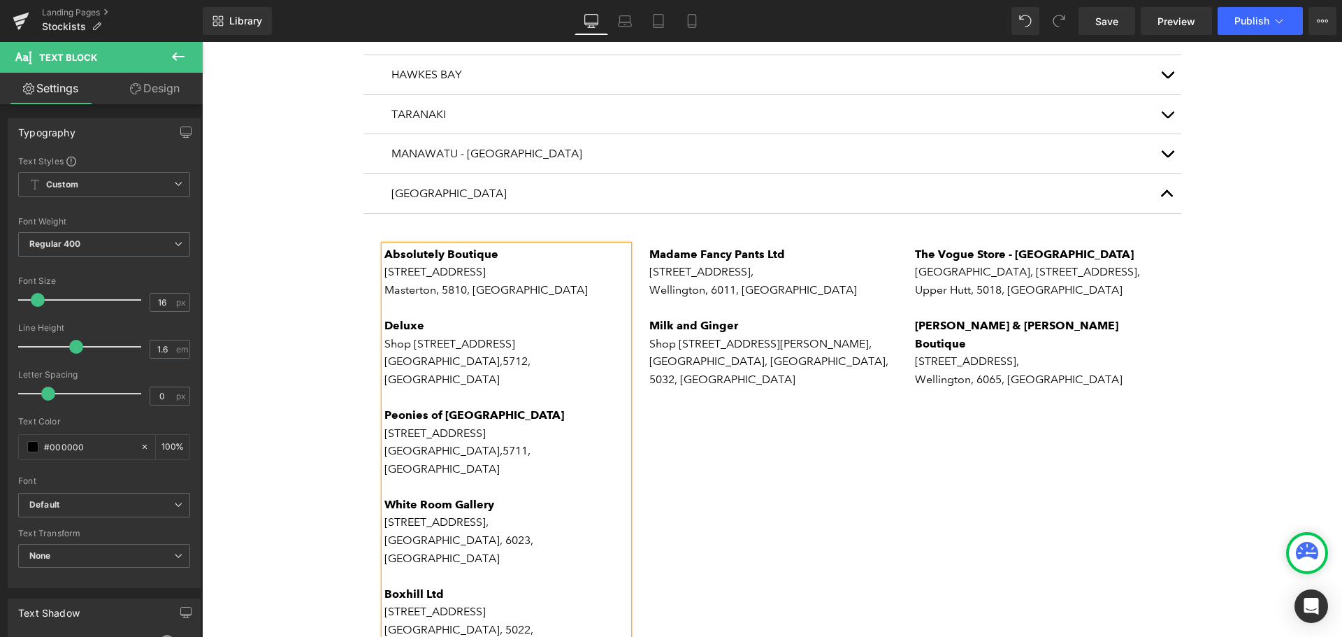
scroll to position [1328, 0]
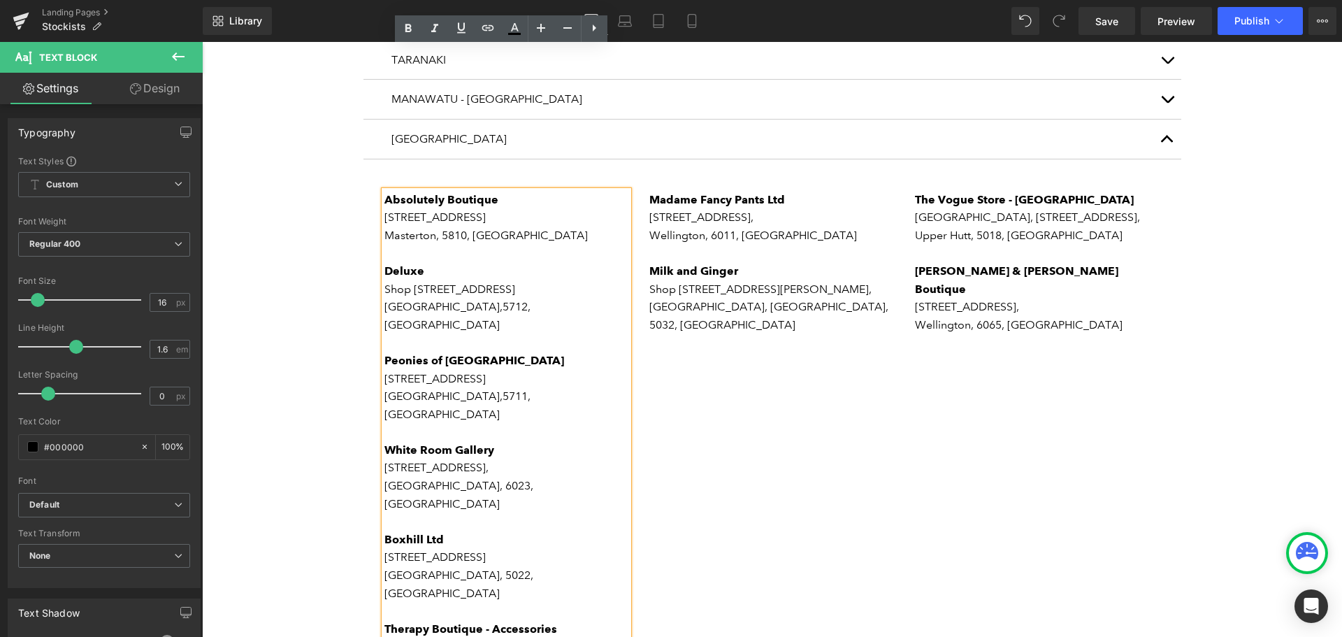
scroll to position [1259, 0]
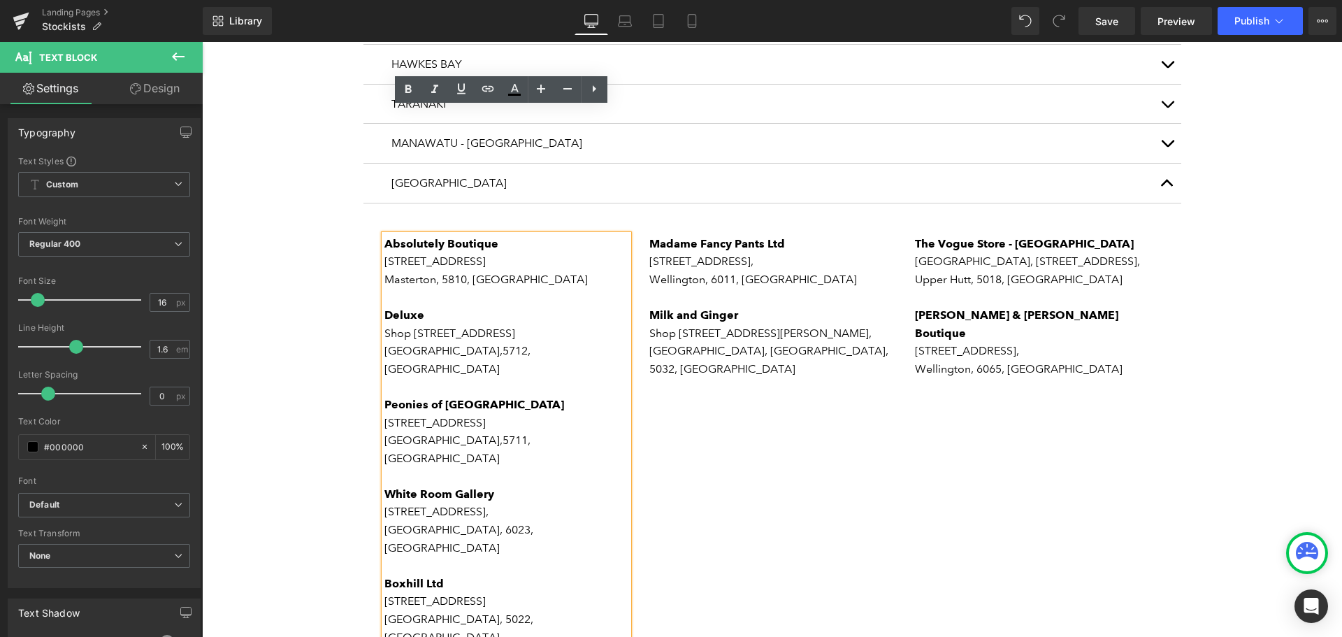
click at [498, 324] on p "Shop [STREET_ADDRESS]" at bounding box center [507, 351] width 245 height 54
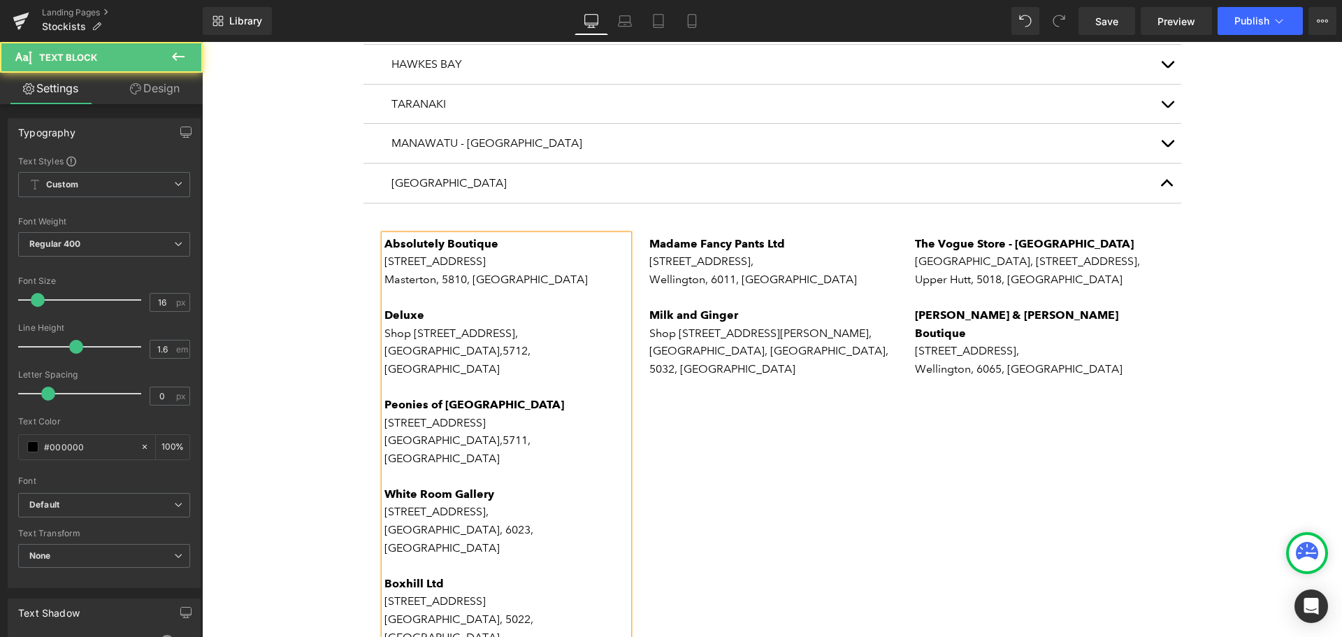
click at [529, 252] on p "[STREET_ADDRESS]" at bounding box center [507, 261] width 245 height 18
click at [494, 324] on p "Shop [STREET_ADDRESS]" at bounding box center [507, 351] width 245 height 54
click at [529, 503] on p "[STREET_ADDRESS]," at bounding box center [507, 512] width 245 height 18
click at [1078, 360] on p "Wellington, 6065, [GEOGRAPHIC_DATA]" at bounding box center [1037, 369] width 245 height 18
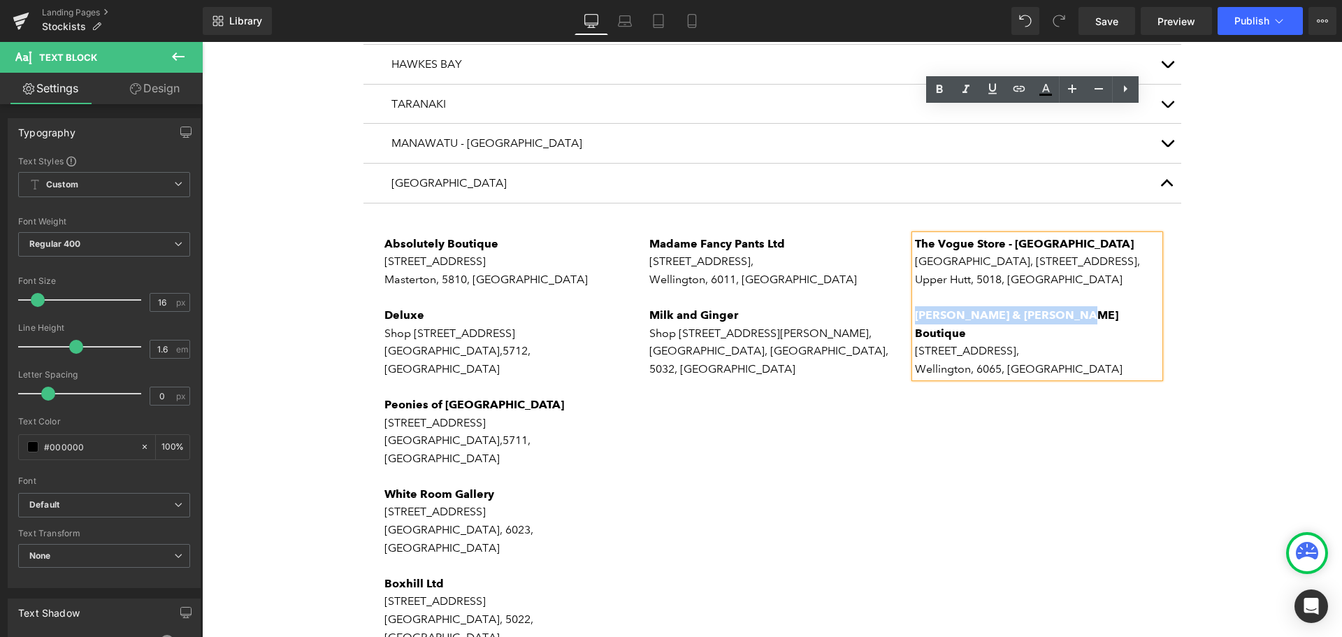
drag, startPoint x: 1063, startPoint y: 192, endPoint x: 912, endPoint y: 180, distance: 151.4
click at [915, 306] on p "[PERSON_NAME] & [PERSON_NAME] Boutique" at bounding box center [1037, 324] width 245 height 36
copy strong "[PERSON_NAME] & [PERSON_NAME] Boutique"
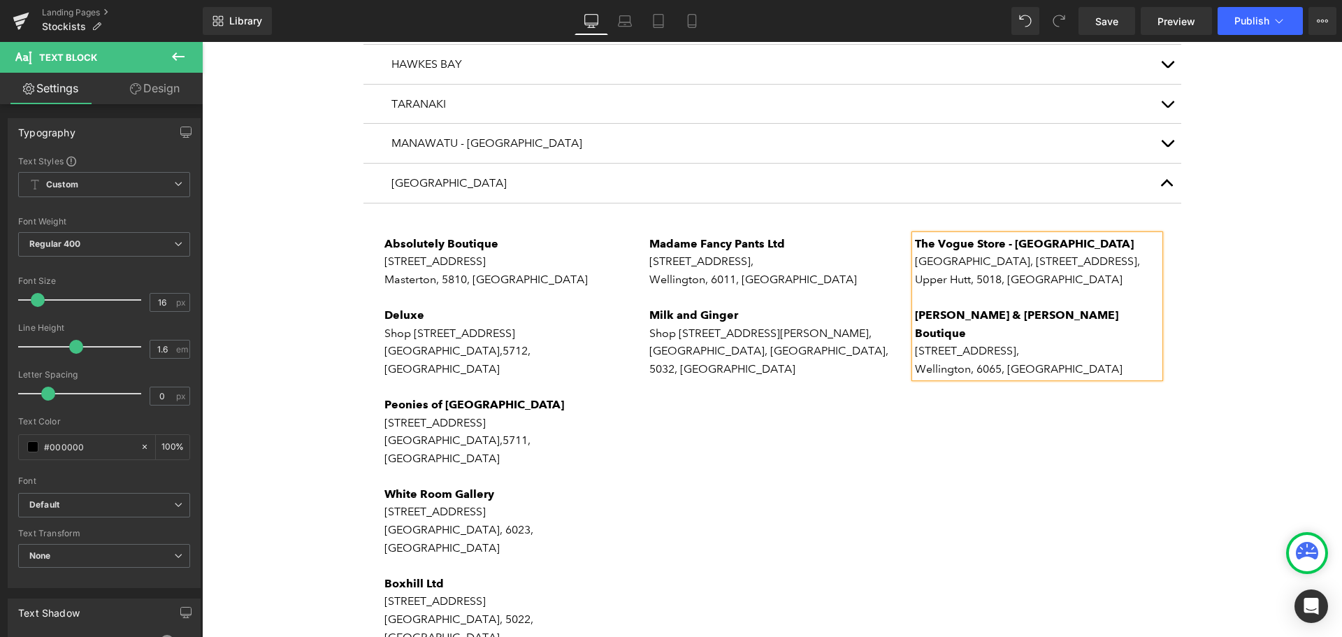
click at [1068, 360] on p "Wellington, 6065, [GEOGRAPHIC_DATA]" at bounding box center [1037, 369] width 245 height 18
drag, startPoint x: 1067, startPoint y: 224, endPoint x: 906, endPoint y: 191, distance: 164.3
click at [915, 235] on div "The Vogue Store - [GEOGRAPHIC_DATA], [STREET_ADDRESS] [PERSON_NAME] & [PERSON_N…" at bounding box center [1037, 306] width 245 height 143
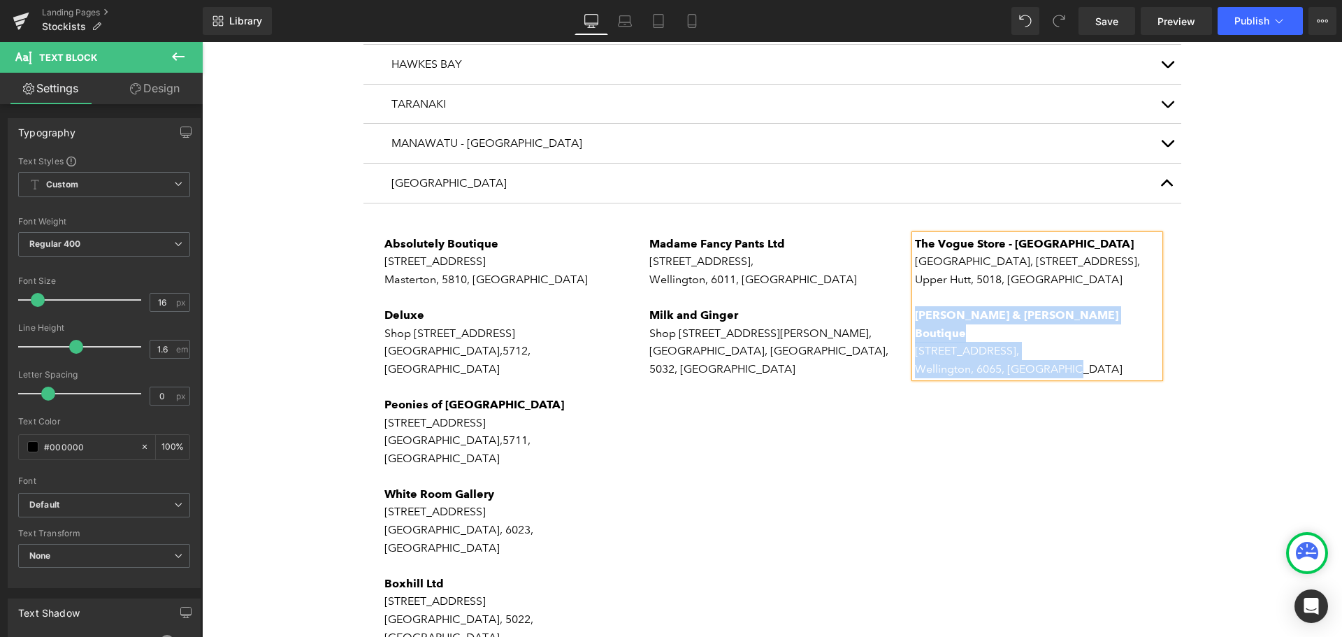
drag, startPoint x: 1077, startPoint y: 228, endPoint x: 912, endPoint y: 191, distance: 169.1
click at [915, 235] on div "The Vogue Store - [GEOGRAPHIC_DATA], [STREET_ADDRESS] [PERSON_NAME] & [PERSON_N…" at bounding box center [1037, 306] width 245 height 143
copy div "[PERSON_NAME] & [PERSON_NAME] Boutique [STREET_ADDRESS]"
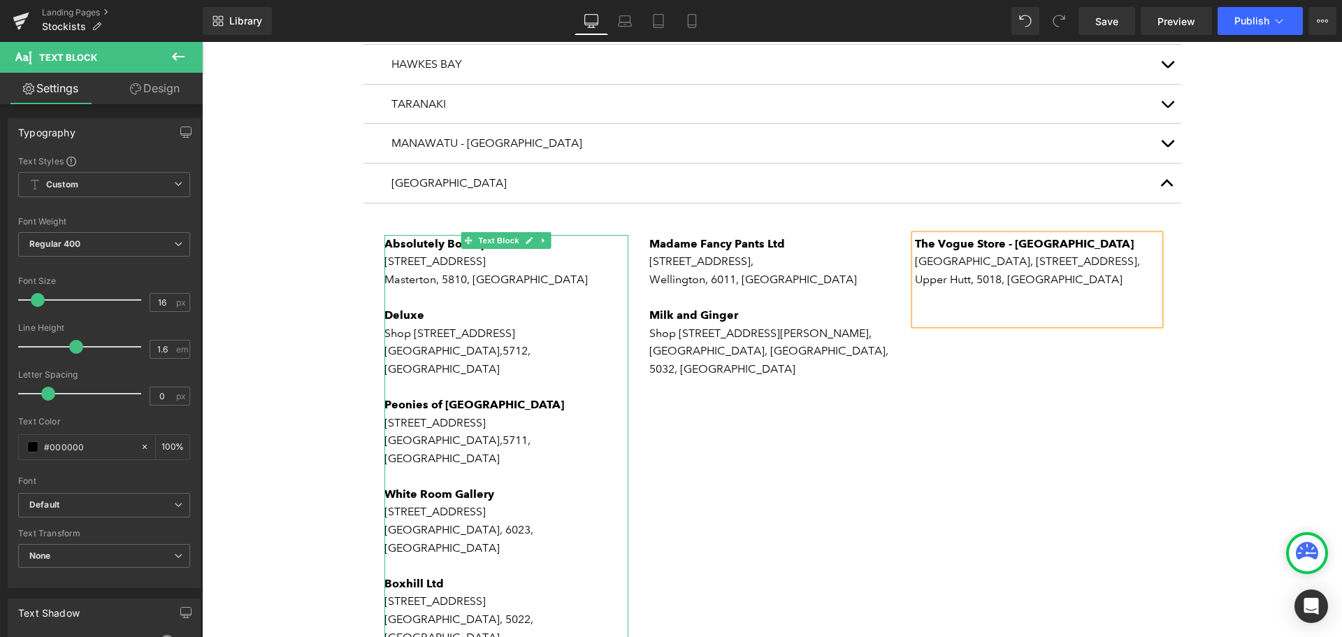
click at [561, 521] on p "[GEOGRAPHIC_DATA], 6023, [GEOGRAPHIC_DATA]" at bounding box center [507, 539] width 245 height 36
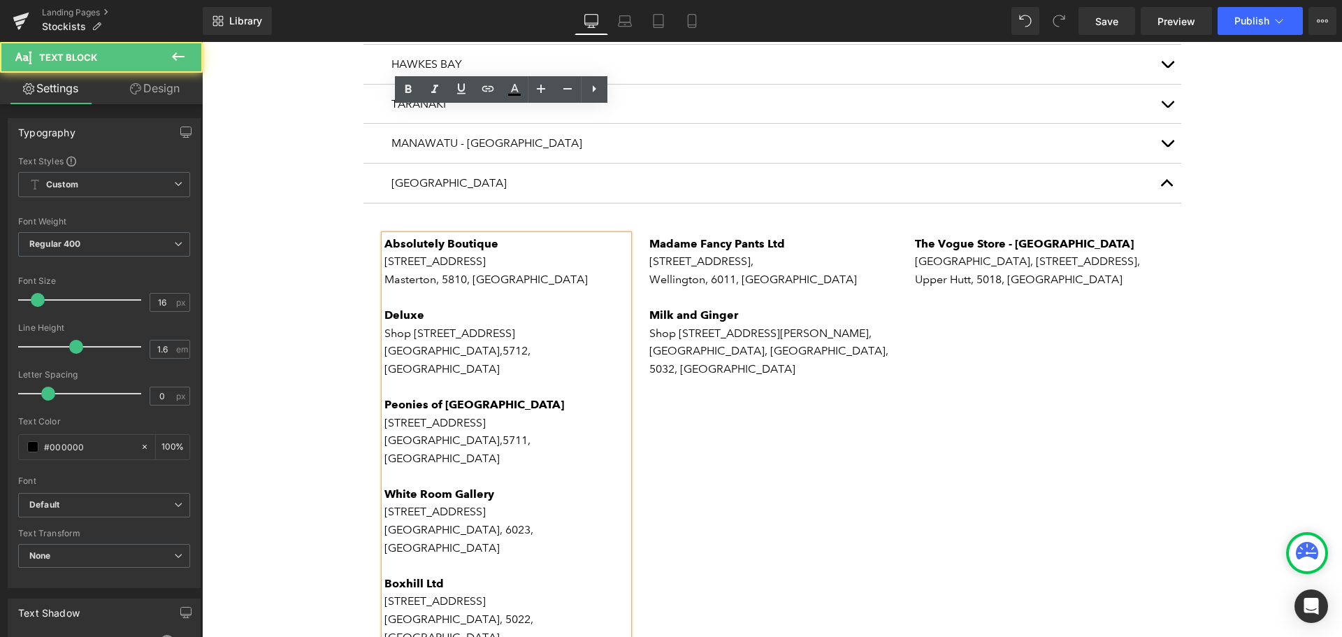
click at [559, 521] on p "[GEOGRAPHIC_DATA], 6023, [GEOGRAPHIC_DATA]" at bounding box center [507, 539] width 245 height 36
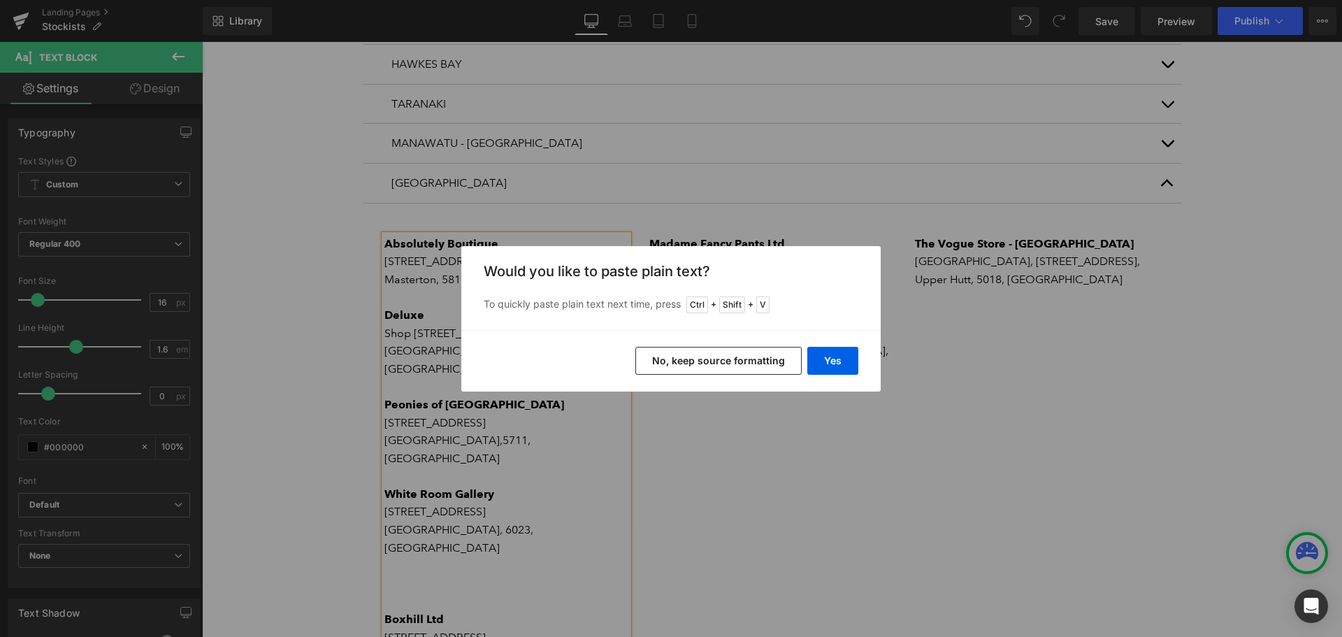
click at [724, 361] on button "No, keep source formatting" at bounding box center [719, 361] width 166 height 28
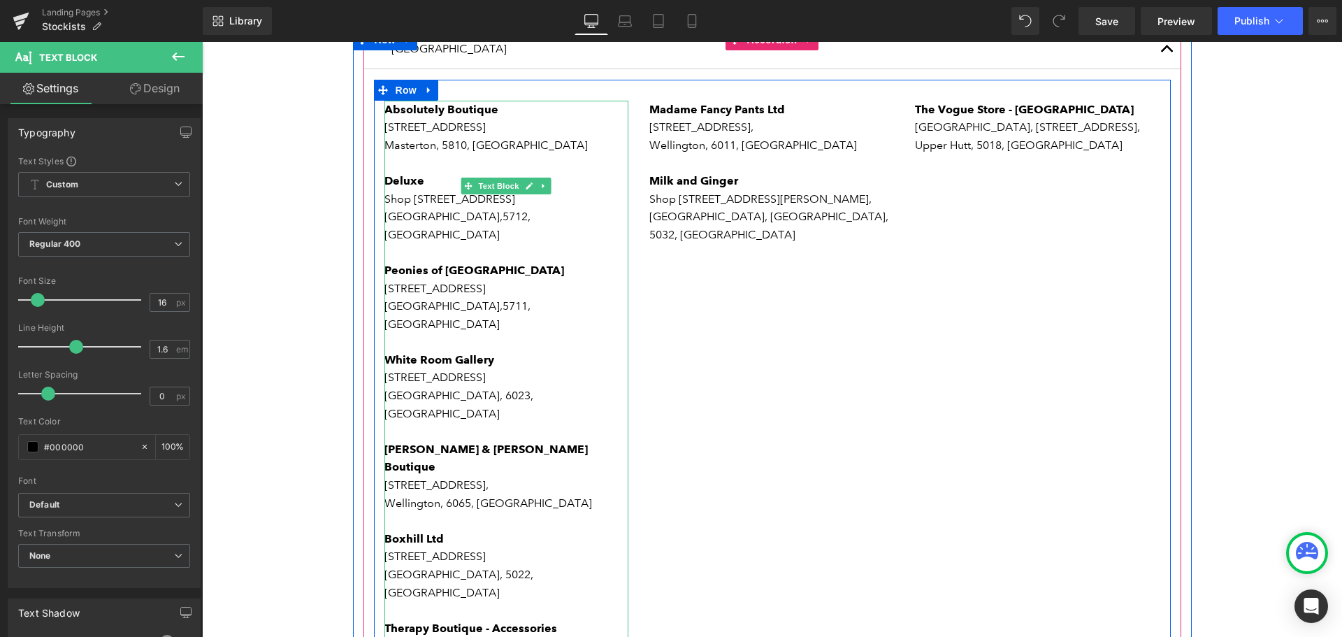
scroll to position [1398, 0]
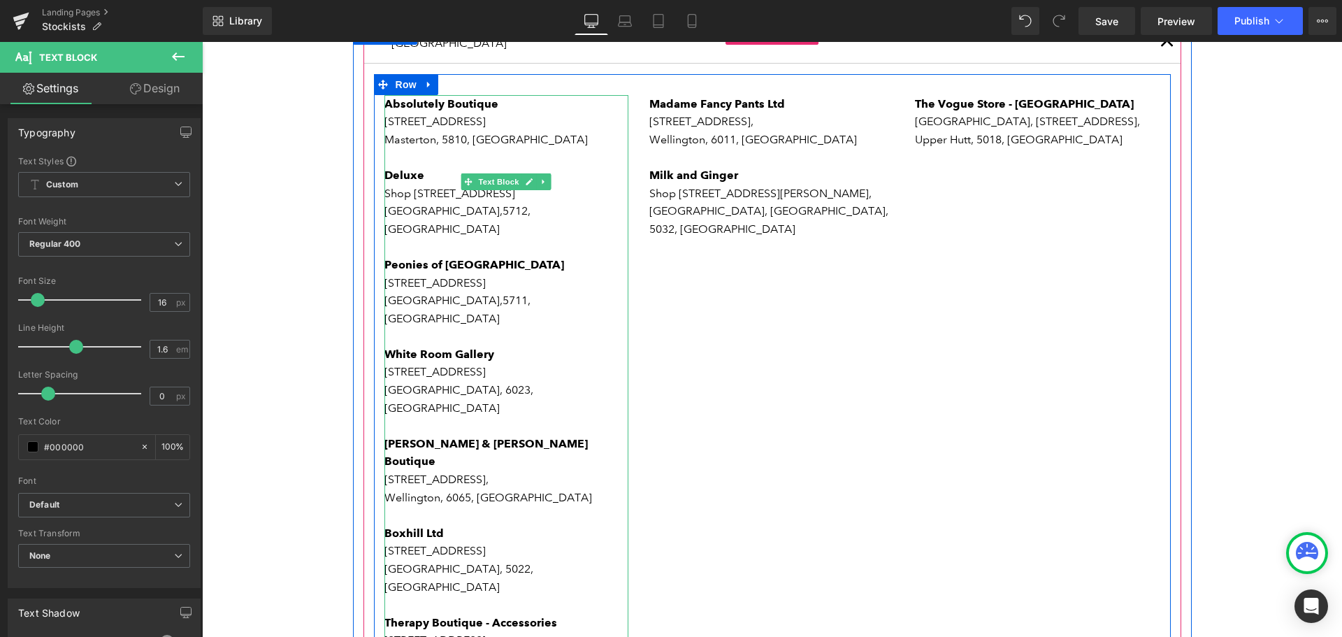
drag, startPoint x: 543, startPoint y: 516, endPoint x: 382, endPoint y: 461, distance: 169.4
click at [385, 461] on div "Absolutely Boutique [STREET_ADDRESS] Deluxe Shop [STREET_ADDRESS] [GEOGRAPHIC_D…" at bounding box center [507, 435] width 245 height 680
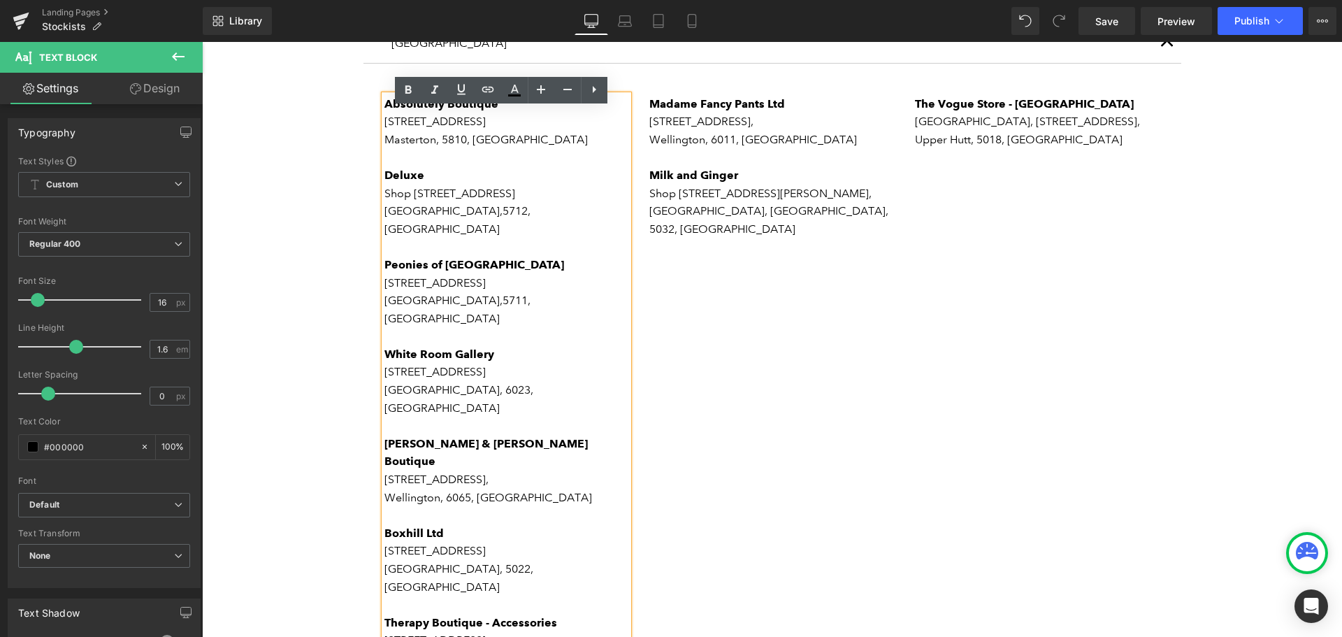
copy div "The White Room Gallery [STREET_ADDRESS]"
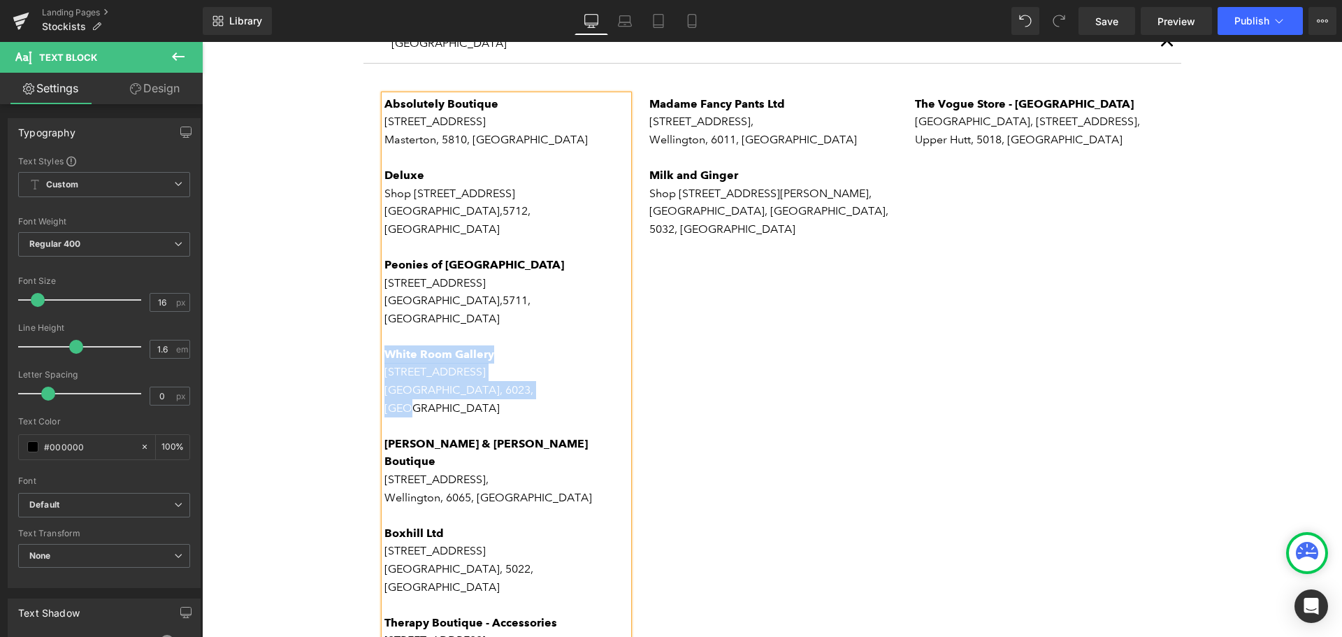
drag, startPoint x: 537, startPoint y: 229, endPoint x: 380, endPoint y: 189, distance: 162.3
click at [385, 189] on div "Absolutely Boutique [STREET_ADDRESS] Deluxe Shop [STREET_ADDRESS] [GEOGRAPHIC_D…" at bounding box center [507, 435] width 245 height 680
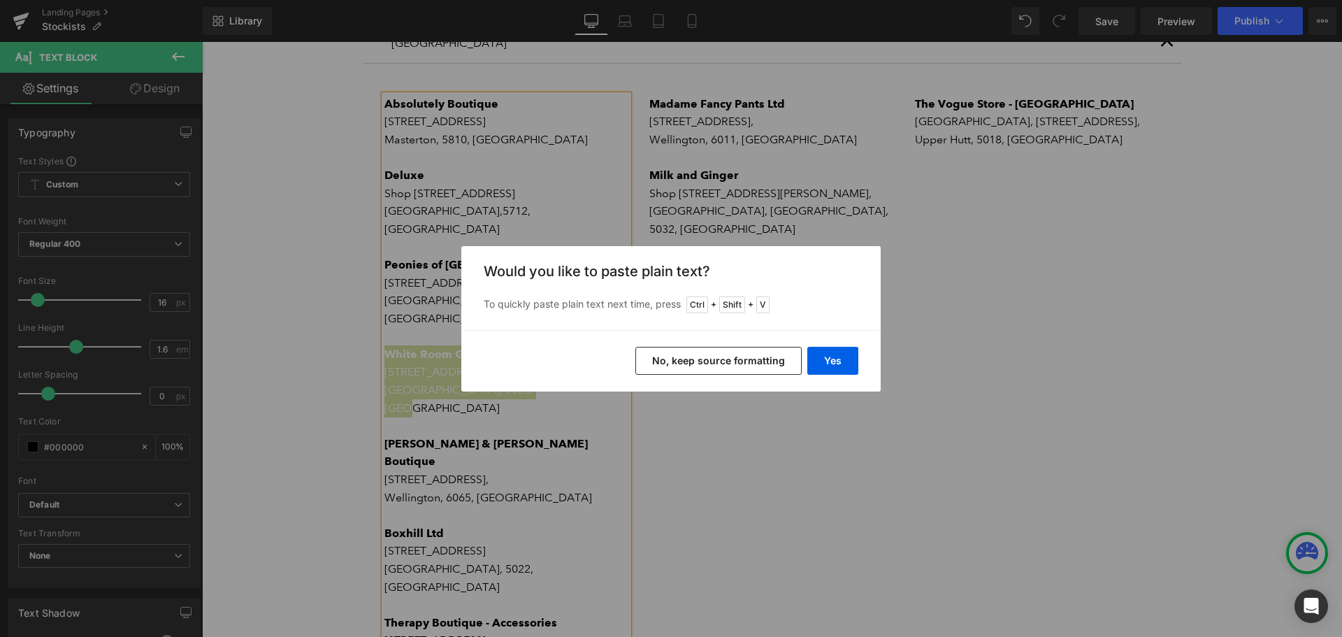
drag, startPoint x: 751, startPoint y: 355, endPoint x: 540, endPoint y: 314, distance: 214.5
click at [751, 355] on button "No, keep source formatting" at bounding box center [719, 361] width 166 height 28
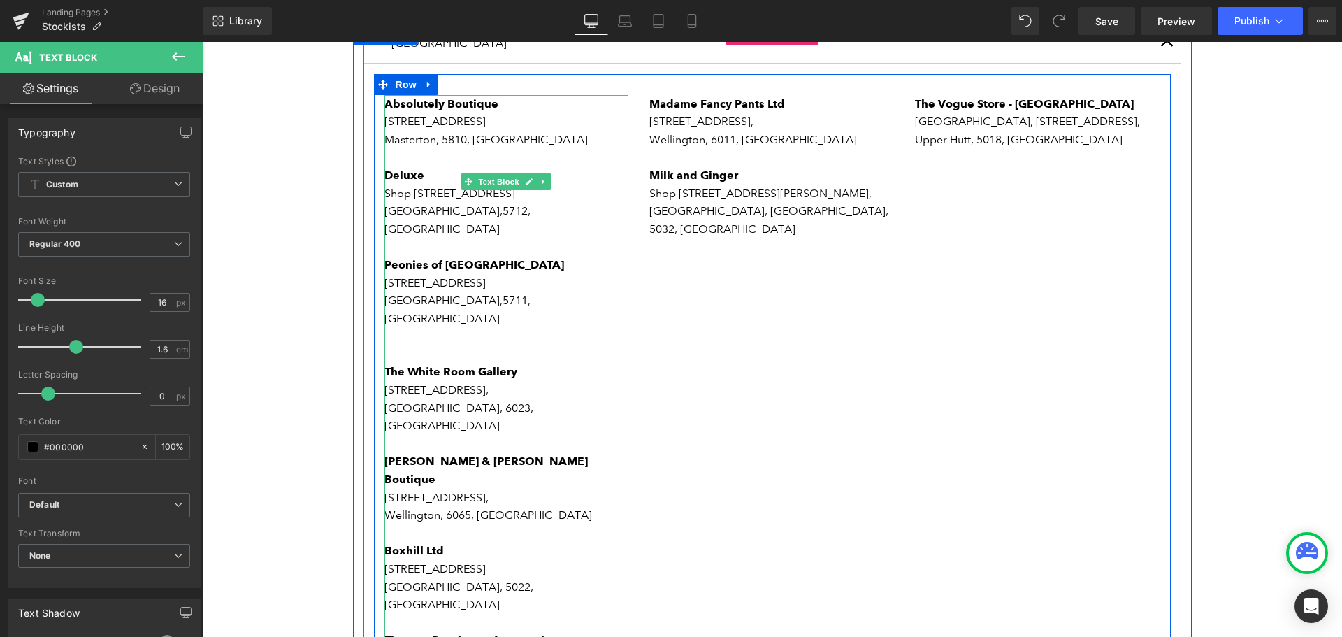
click at [427, 345] on p "The White Room Gallery" at bounding box center [507, 363] width 245 height 36
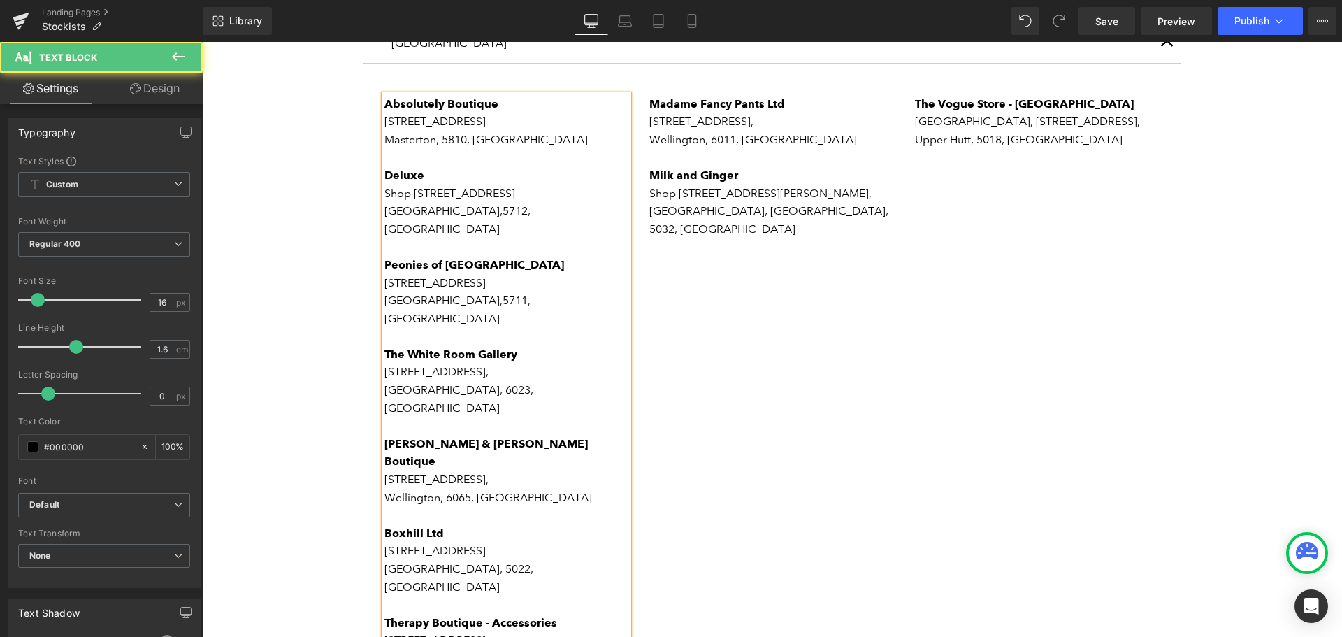
drag, startPoint x: 543, startPoint y: 515, endPoint x: 392, endPoint y: 466, distance: 158.1
click at [392, 466] on div "Absolutely Boutique [STREET_ADDRESS] Deluxe Shop [STREET_ADDRESS] [GEOGRAPHIC_D…" at bounding box center [507, 435] width 245 height 680
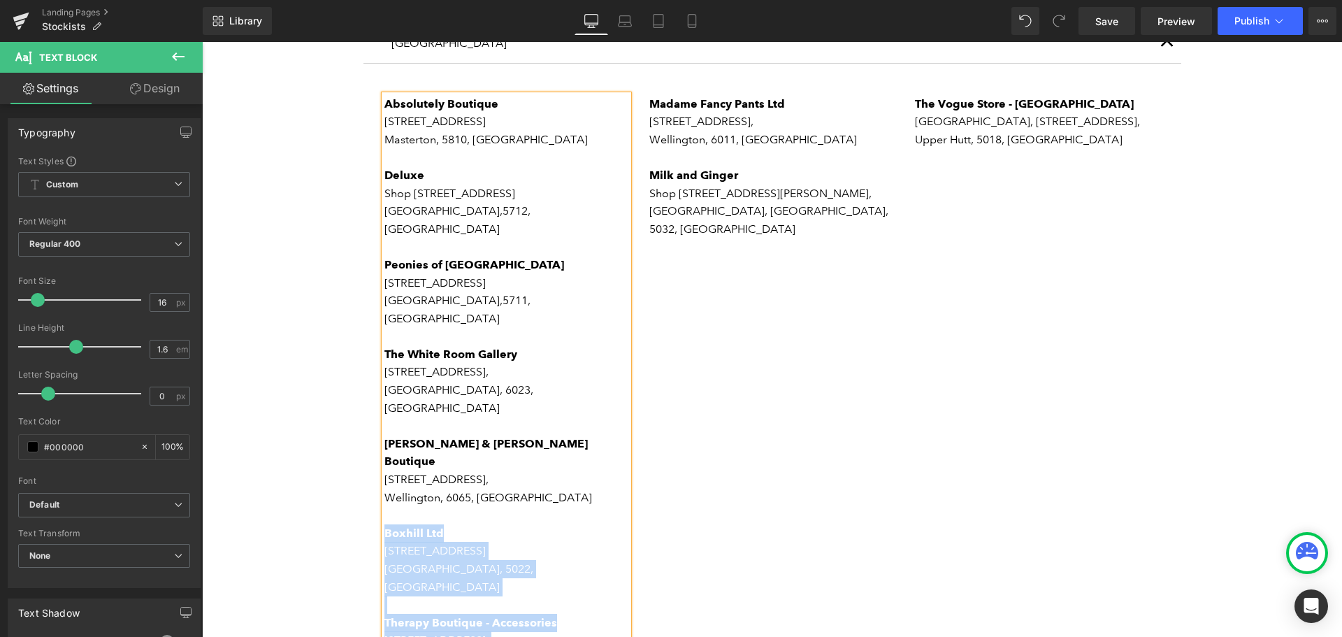
drag, startPoint x: 541, startPoint y: 440, endPoint x: 380, endPoint y: 337, distance: 191.8
click at [385, 337] on div "Absolutely Boutique [STREET_ADDRESS] Deluxe Shop [STREET_ADDRESS] [GEOGRAPHIC_D…" at bounding box center [507, 399] width 245 height 608
copy div "Boxhill Ltd [STREET_ADDRESS] Therapy Boutique - Accessories [STREET_ADDRESS]"
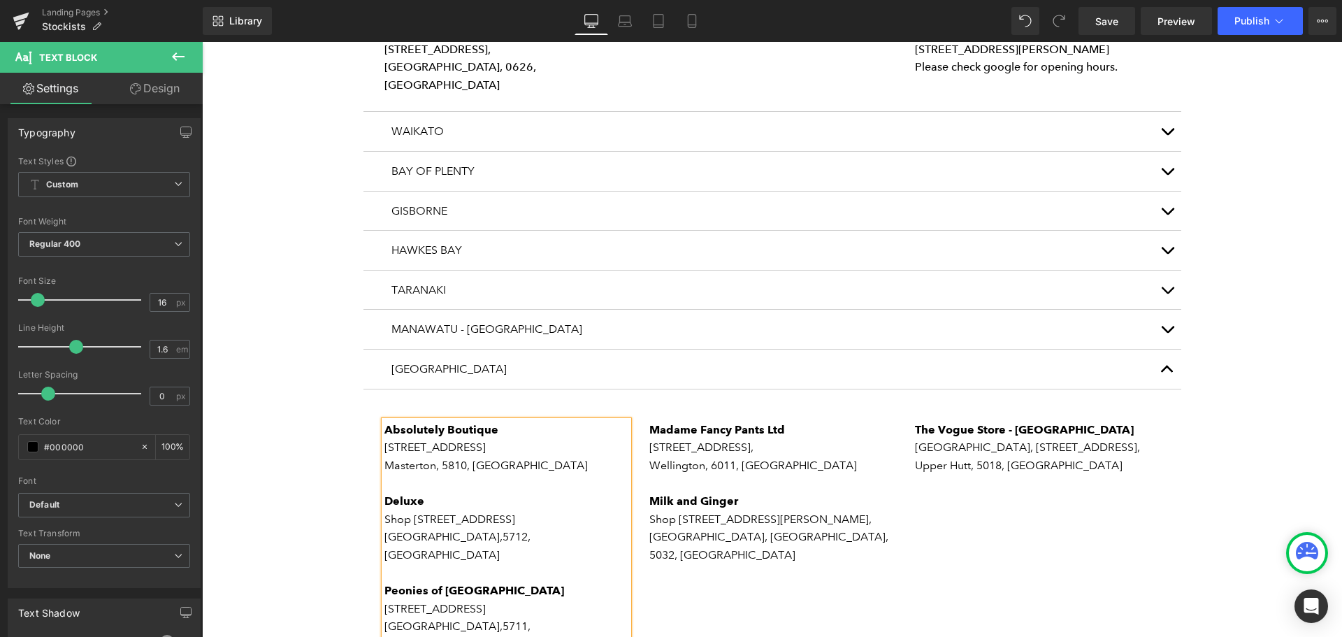
scroll to position [1049, 0]
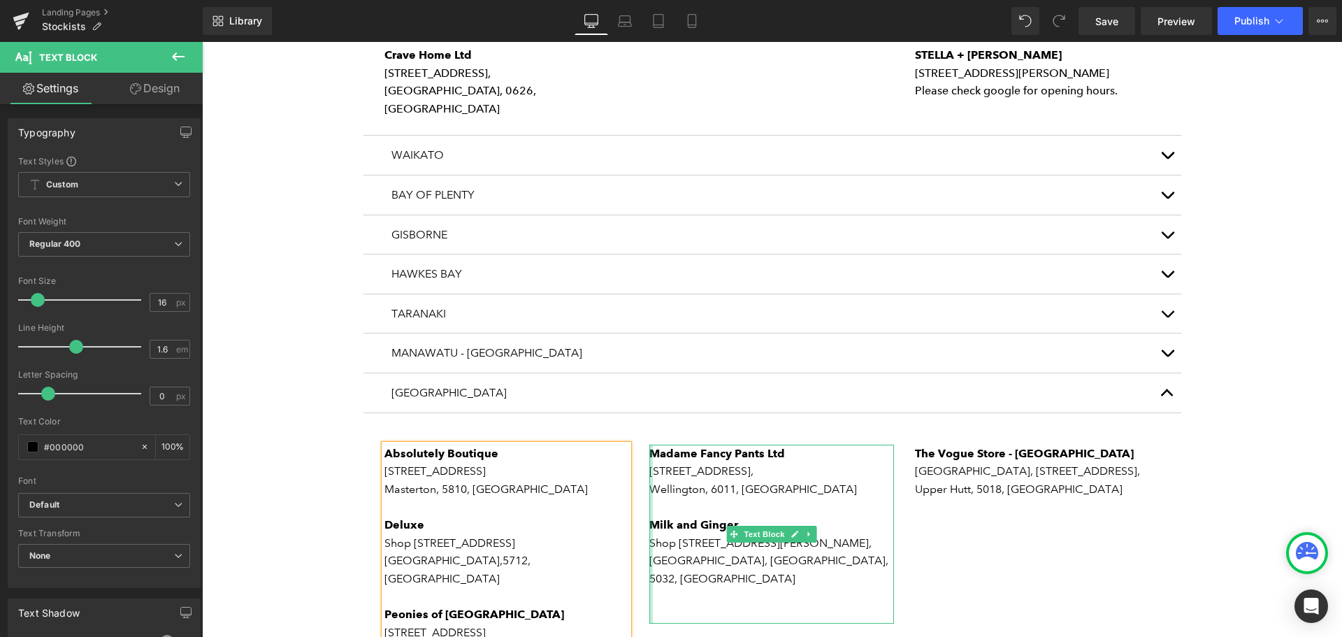
click at [650, 445] on div at bounding box center [651, 534] width 3 height 179
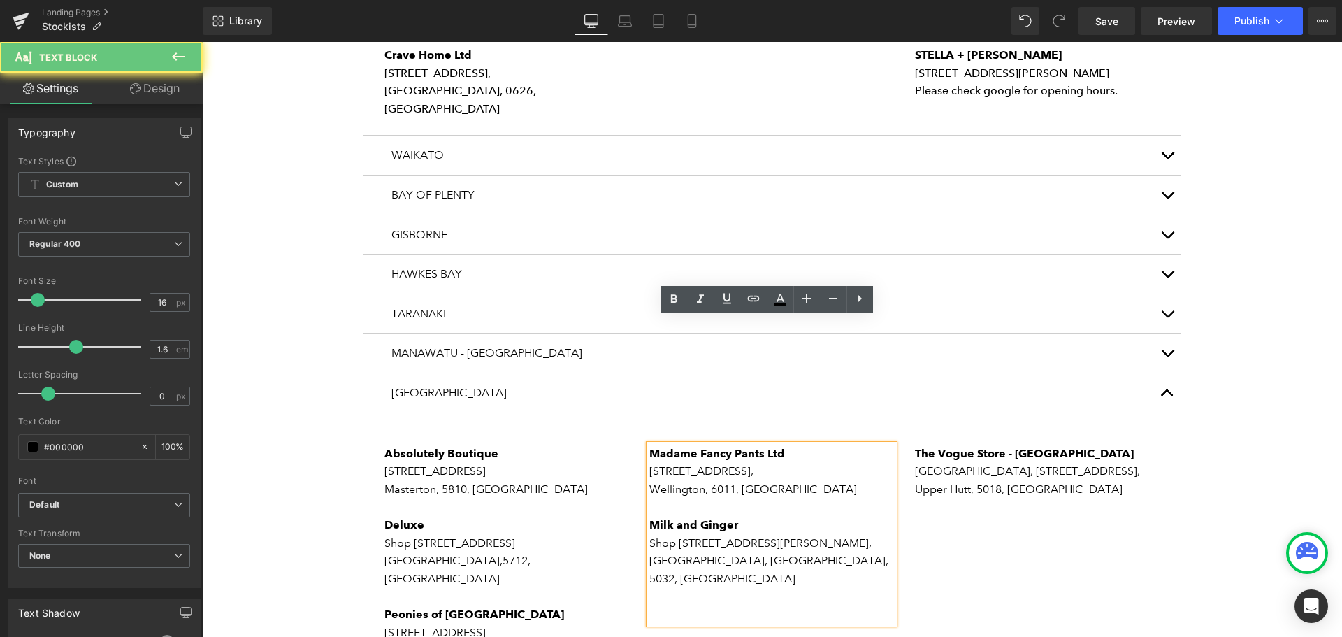
click at [650, 447] on strong "Madame Fancy Pants Ltd" at bounding box center [718, 453] width 136 height 13
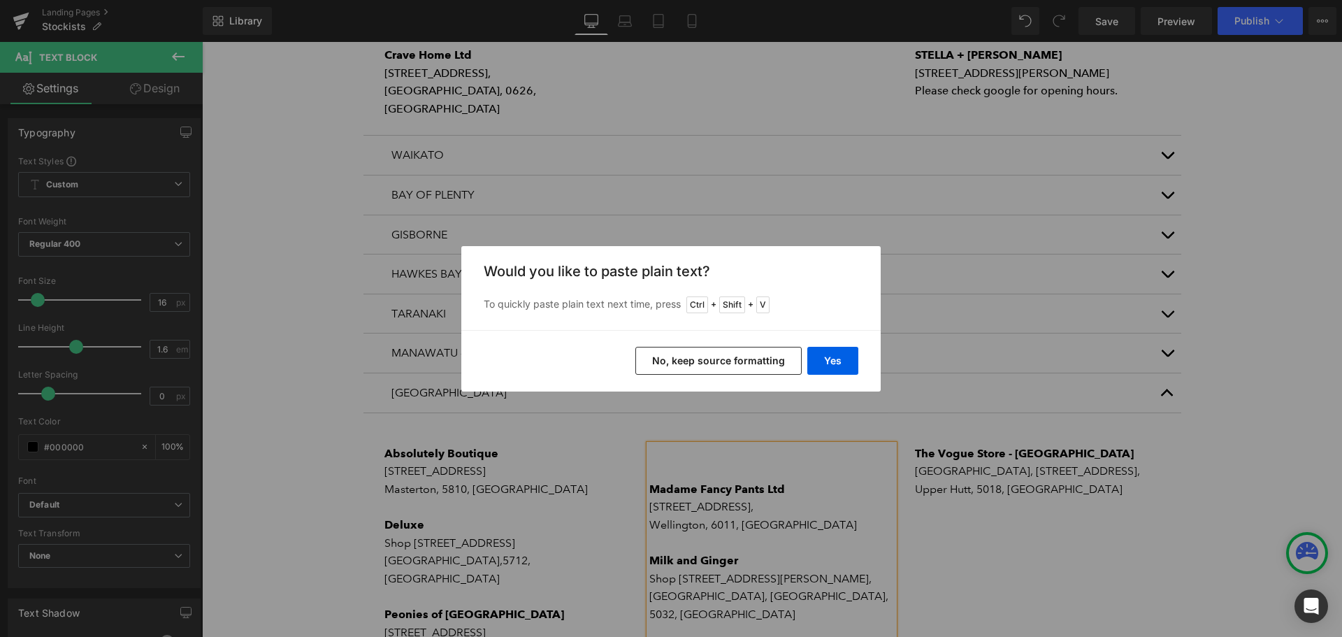
click at [722, 349] on button "No, keep source formatting" at bounding box center [719, 361] width 166 height 28
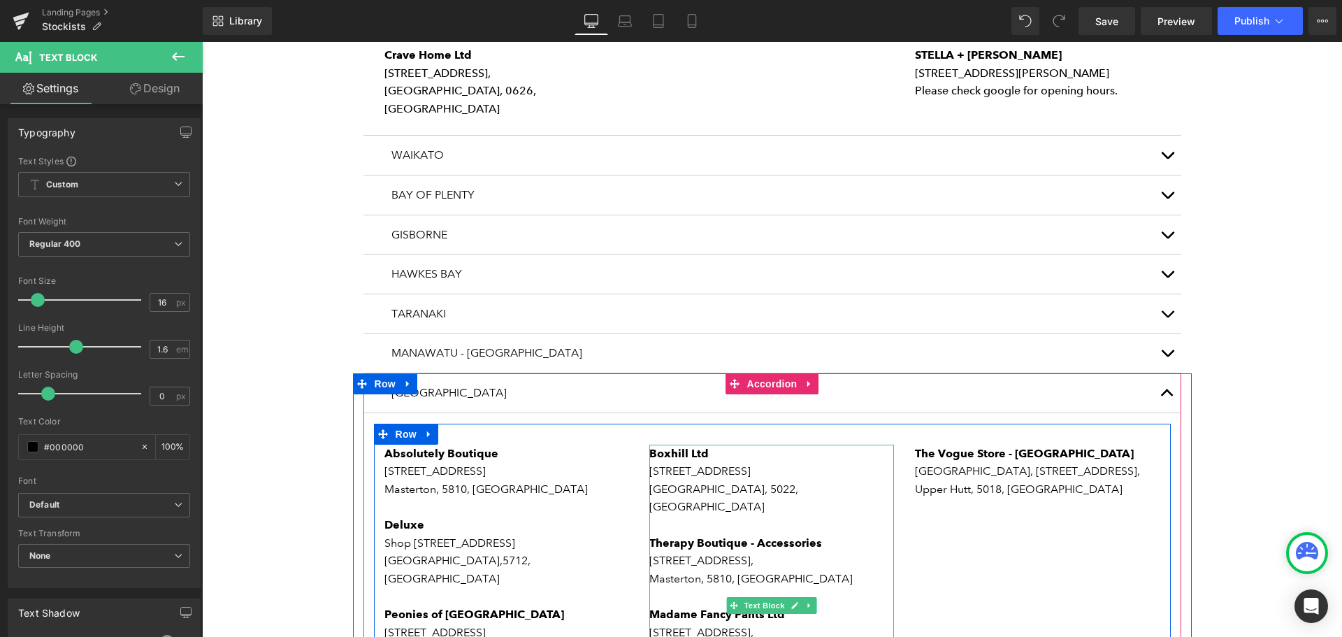
scroll to position [1328, 0]
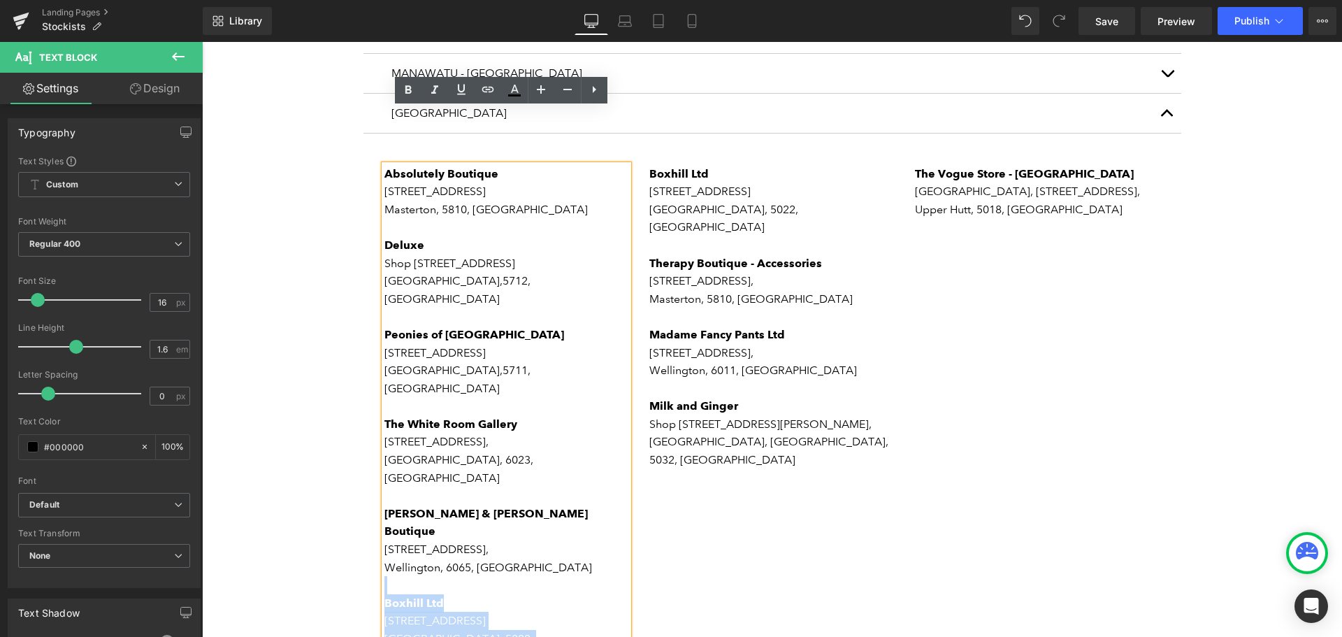
drag, startPoint x: 537, startPoint y: 515, endPoint x: 382, endPoint y: 393, distance: 197.2
click at [385, 393] on div "Absolutely Boutique [STREET_ADDRESS] Deluxe Shop [STREET_ADDRESS] [GEOGRAPHIC_D…" at bounding box center [507, 469] width 245 height 608
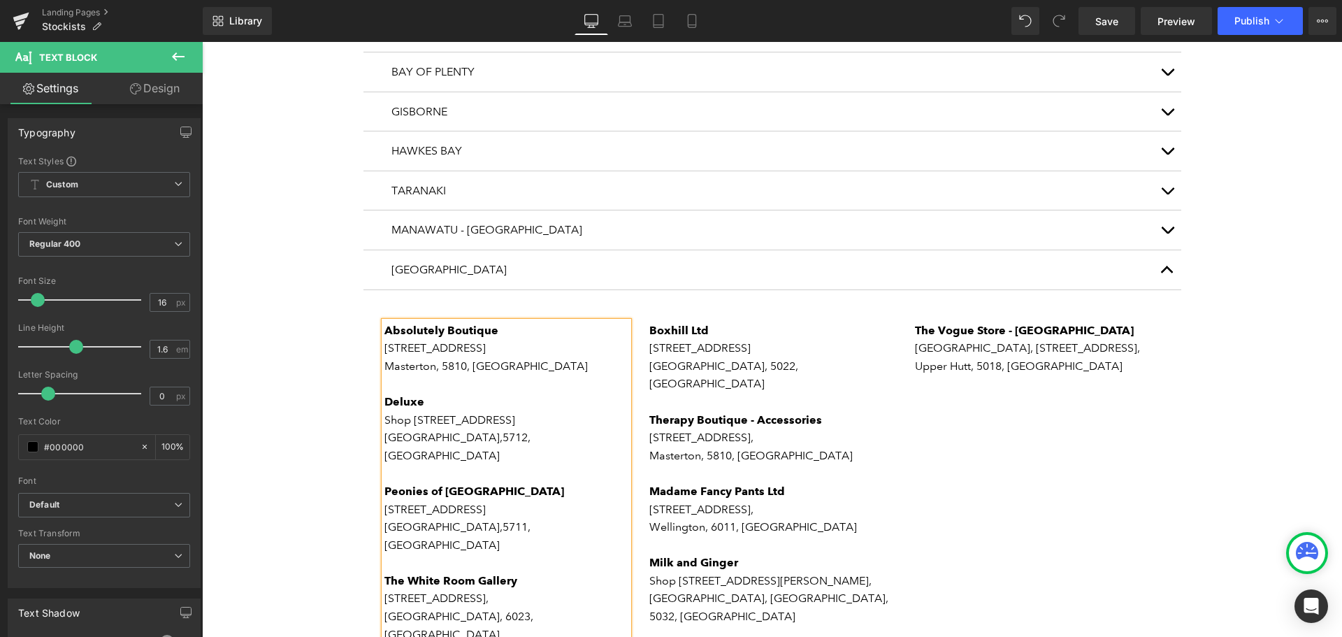
scroll to position [1259, 0]
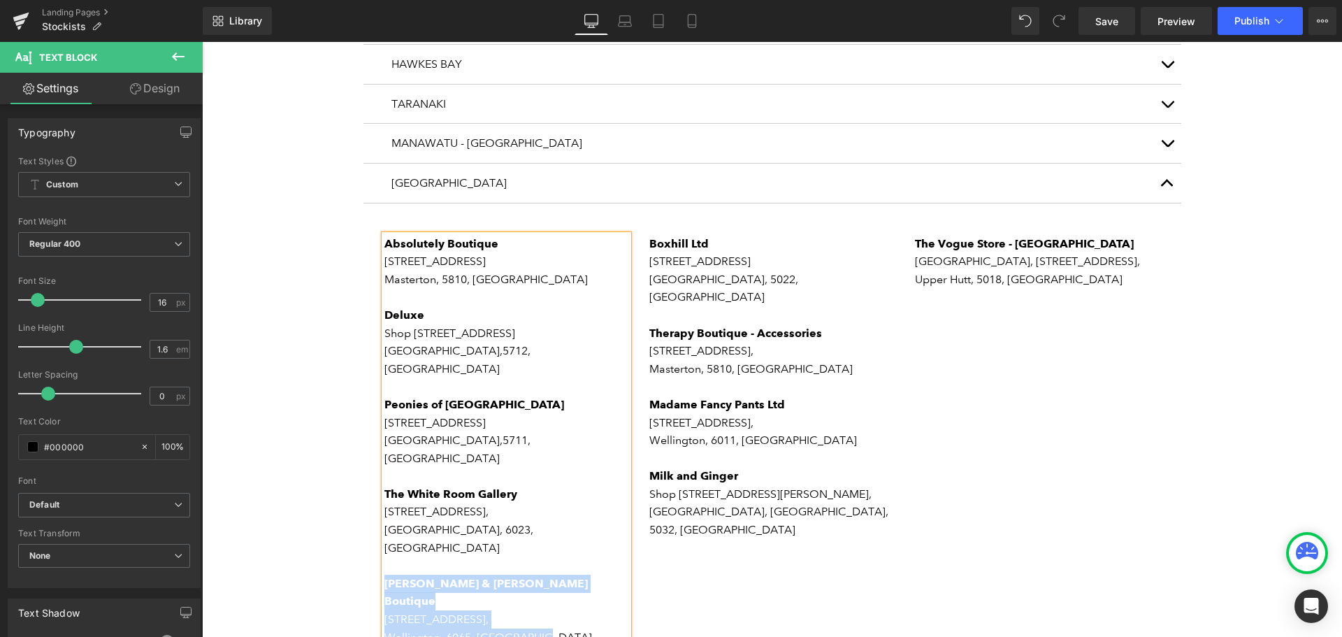
drag, startPoint x: 539, startPoint y: 438, endPoint x: 381, endPoint y: 402, distance: 162.0
click at [385, 402] on div "Absolutely Boutique [STREET_ADDRESS] Deluxe Shop [STREET_ADDRESS] [GEOGRAPHIC_D…" at bounding box center [507, 458] width 245 height 447
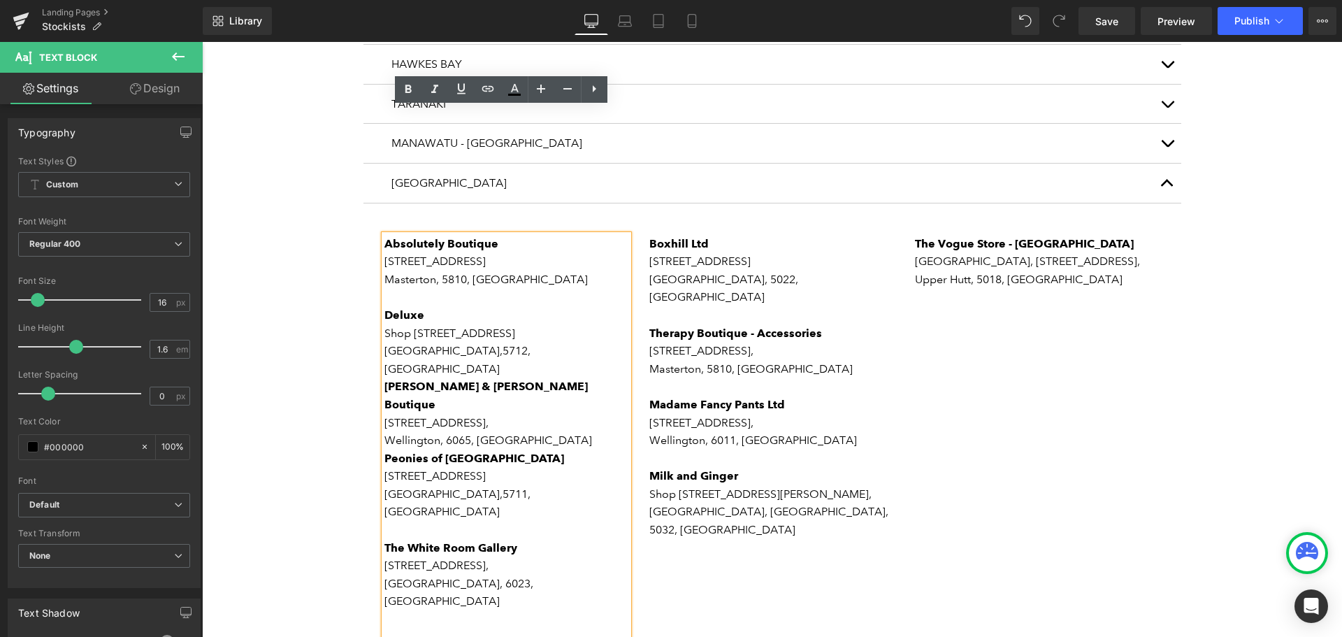
click at [542, 324] on p "Shop [STREET_ADDRESS]" at bounding box center [507, 351] width 245 height 54
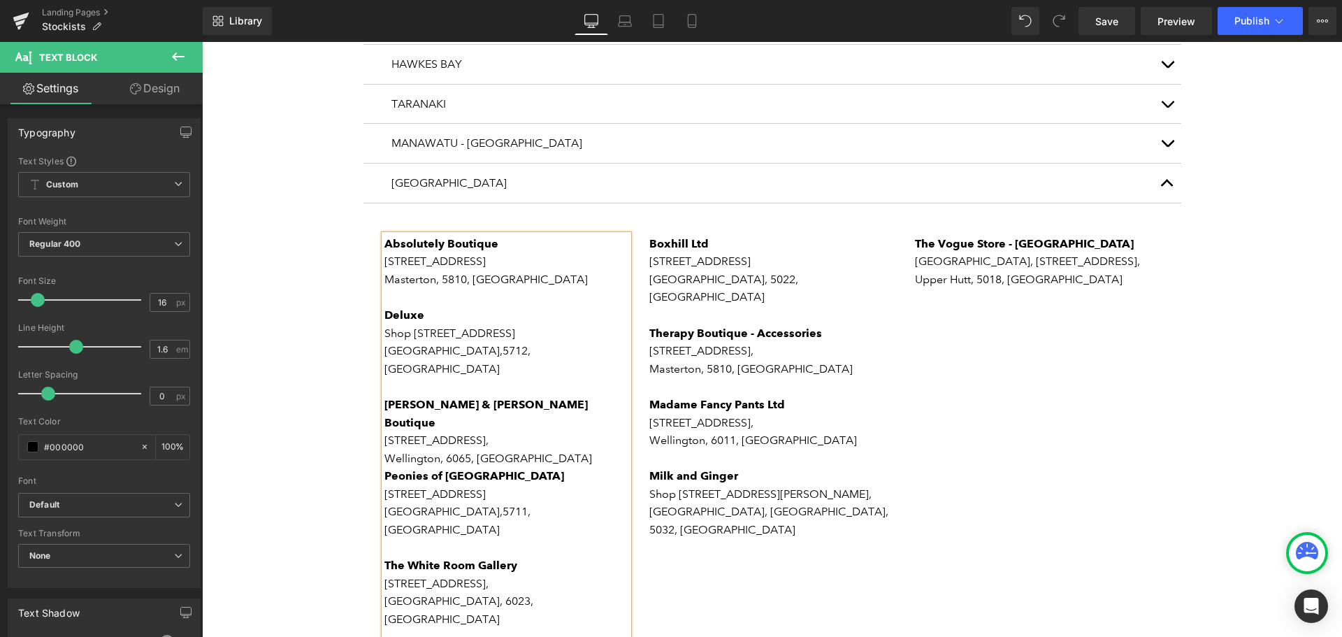
click at [559, 450] on p "Wellington, 6065, [GEOGRAPHIC_DATA]" at bounding box center [507, 459] width 245 height 18
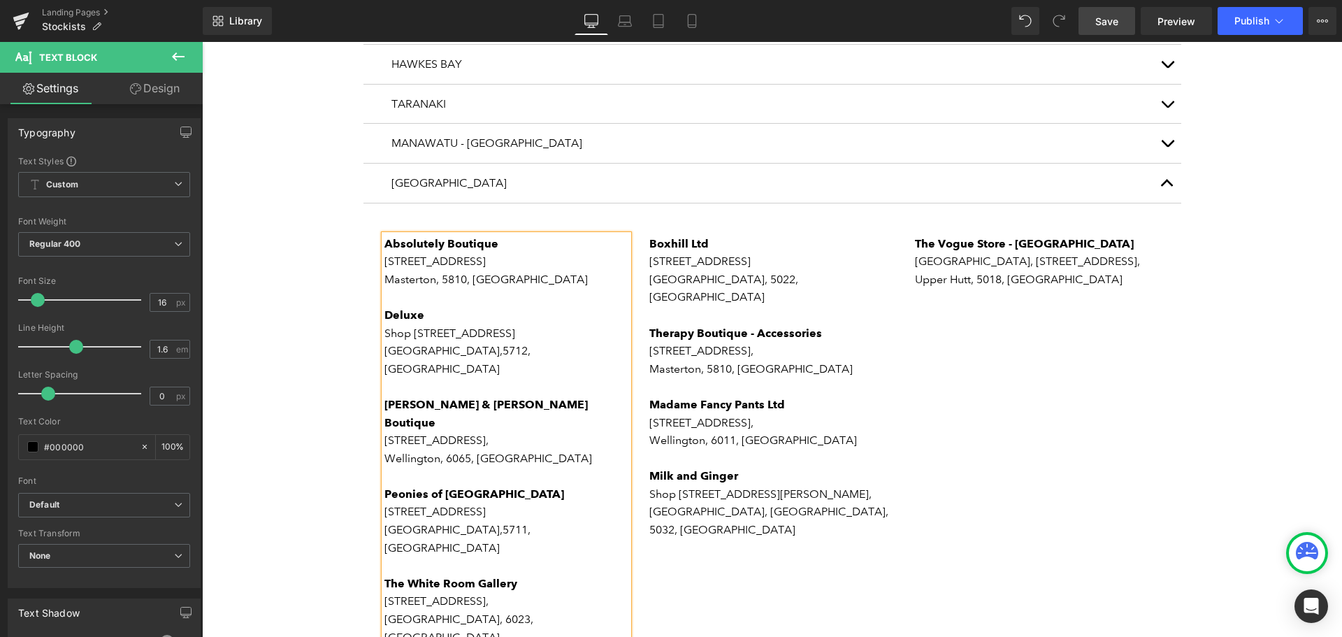
click at [1112, 19] on span "Save" at bounding box center [1107, 21] width 23 height 15
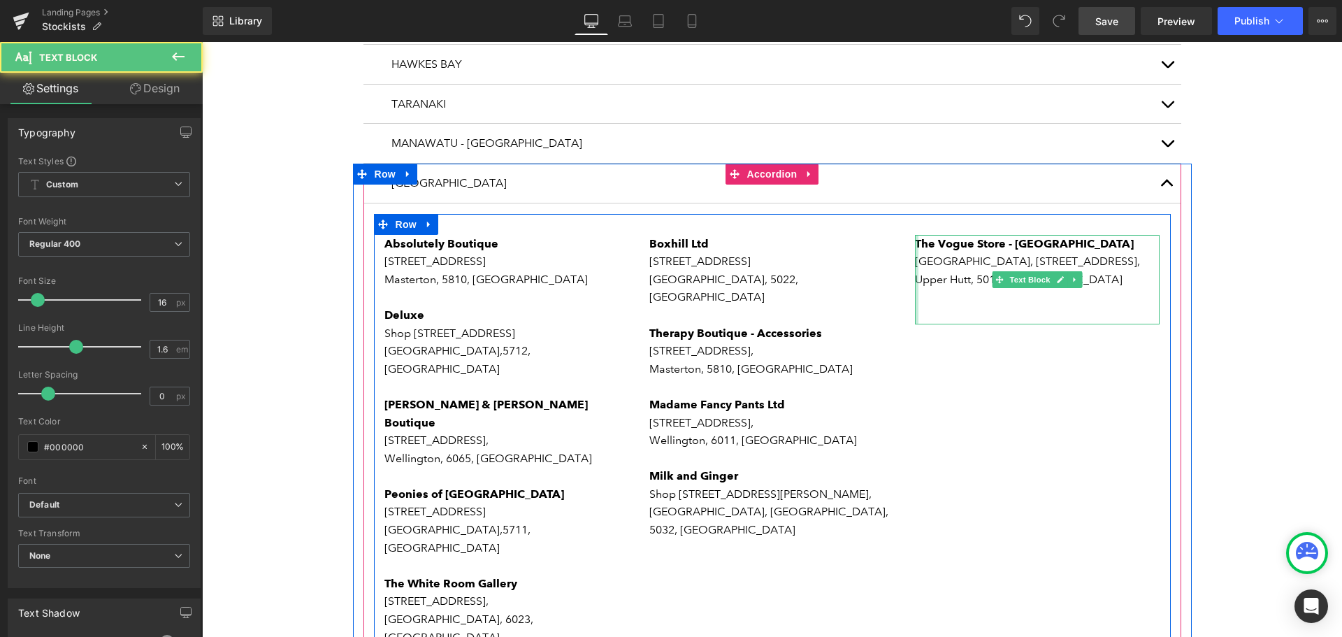
click at [915, 235] on div at bounding box center [916, 279] width 3 height 89
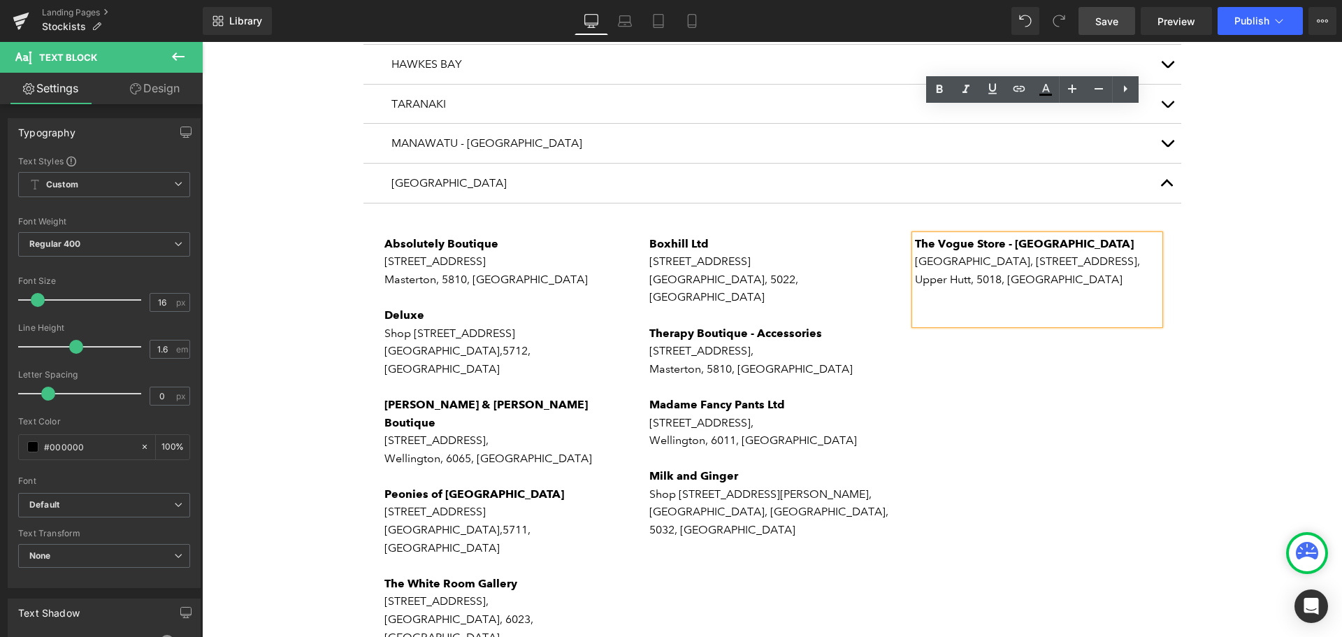
click at [994, 237] on strong "The Vogue Store - [GEOGRAPHIC_DATA]" at bounding box center [1024, 243] width 219 height 13
drag, startPoint x: 998, startPoint y: 118, endPoint x: 913, endPoint y: 113, distance: 84.8
click at [915, 237] on strong "The Vogue Store - [GEOGRAPHIC_DATA]" at bounding box center [1024, 243] width 219 height 13
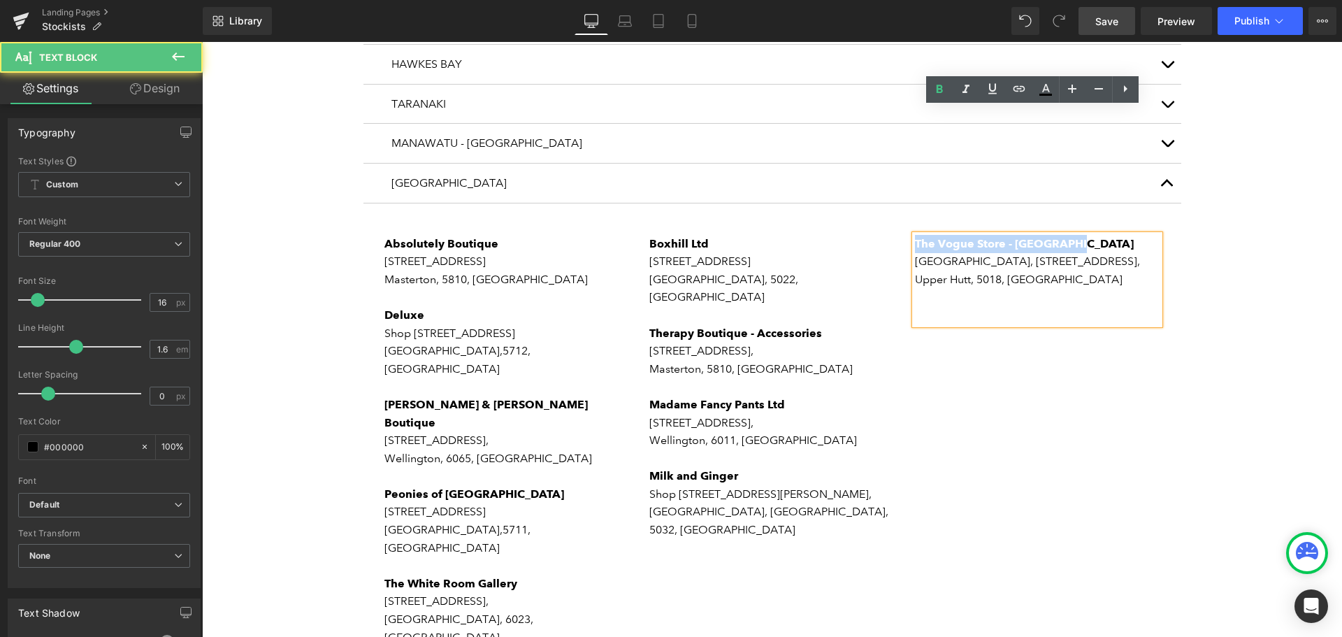
drag, startPoint x: 1085, startPoint y: 114, endPoint x: 911, endPoint y: 108, distance: 174.2
click at [915, 235] on p "The Vogue Store - [GEOGRAPHIC_DATA]" at bounding box center [1037, 244] width 245 height 18
copy strong "The Vogue Store - [GEOGRAPHIC_DATA]"
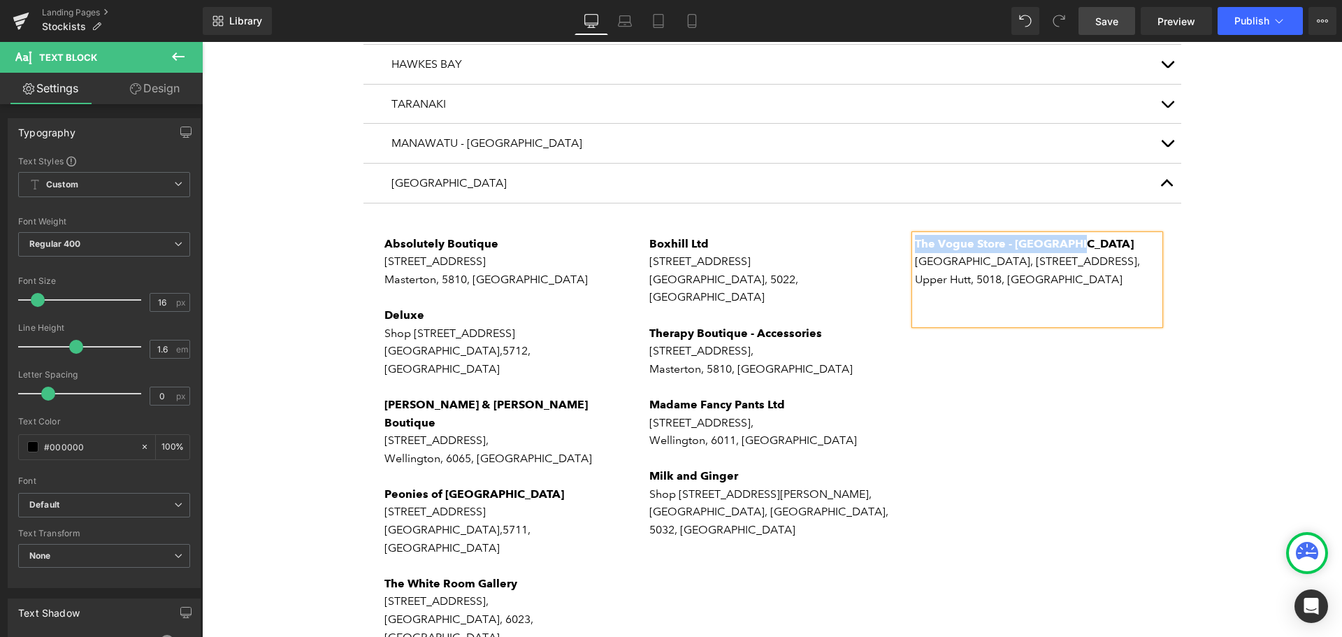
click at [1075, 235] on p "The Vogue Store - [GEOGRAPHIC_DATA]" at bounding box center [1037, 244] width 245 height 18
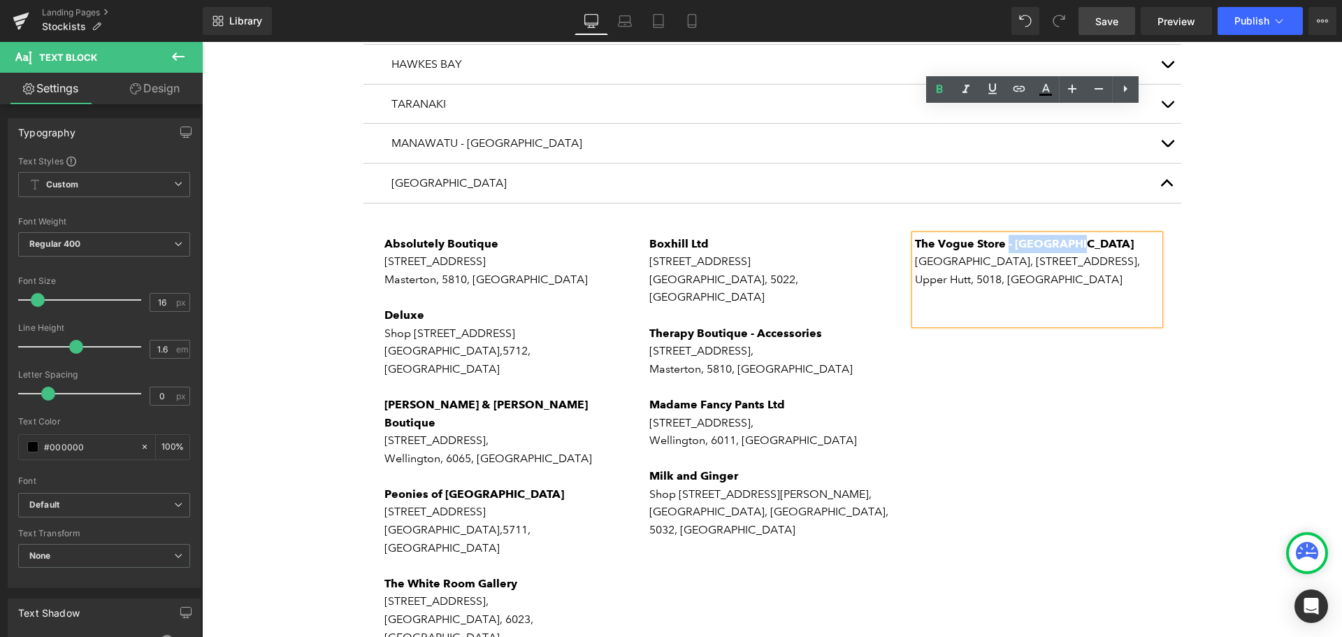
drag, startPoint x: 1080, startPoint y: 115, endPoint x: 1001, endPoint y: 117, distance: 79.0
click at [1001, 235] on p "The Vogue Store - [GEOGRAPHIC_DATA]" at bounding box center [1037, 244] width 245 height 18
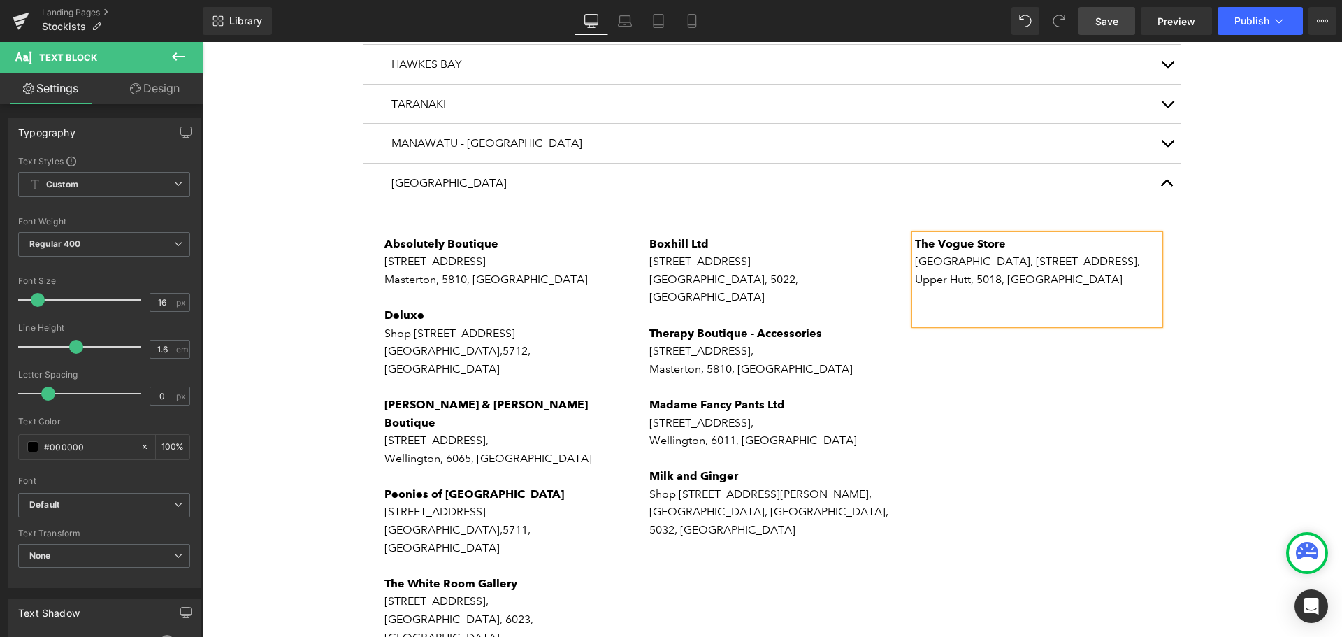
click at [1052, 252] on p "[GEOGRAPHIC_DATA], [STREET_ADDRESS]," at bounding box center [1037, 261] width 245 height 18
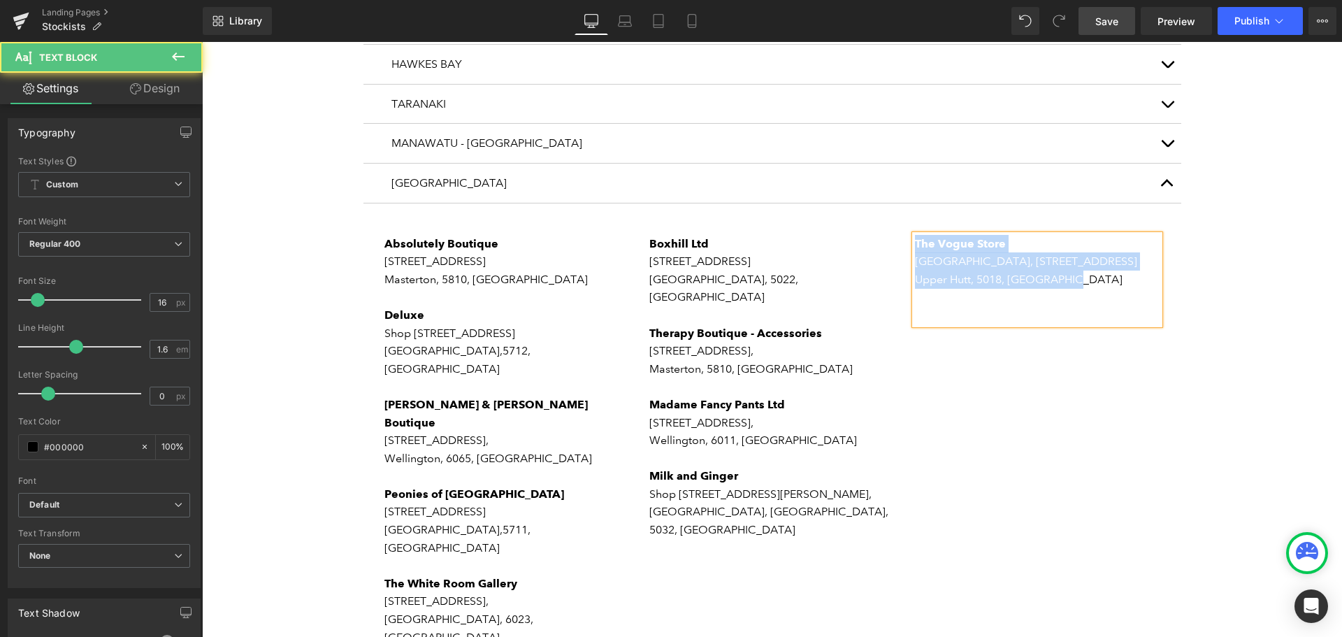
drag, startPoint x: 1073, startPoint y: 152, endPoint x: 912, endPoint y: 117, distance: 164.7
click at [915, 235] on div "The Vogue Store [GEOGRAPHIC_DATA], [STREET_ADDRESS]" at bounding box center [1037, 279] width 245 height 89
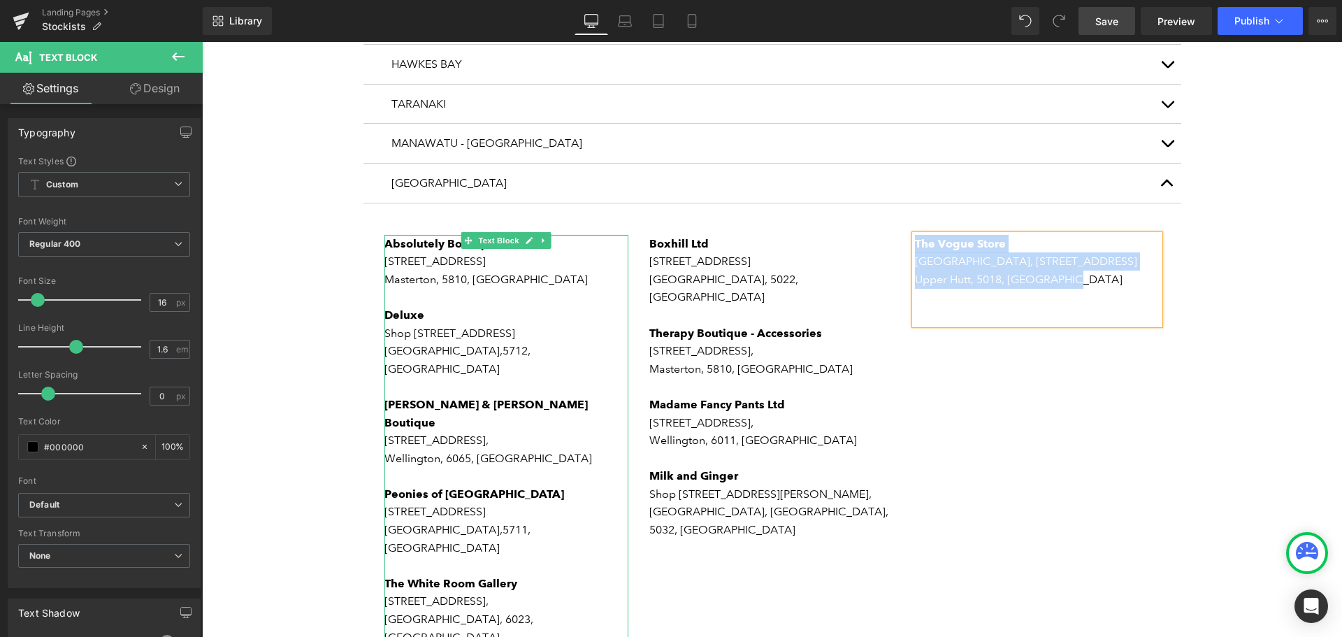
click at [559, 610] on p "[GEOGRAPHIC_DATA], 6023, [GEOGRAPHIC_DATA]" at bounding box center [507, 628] width 245 height 36
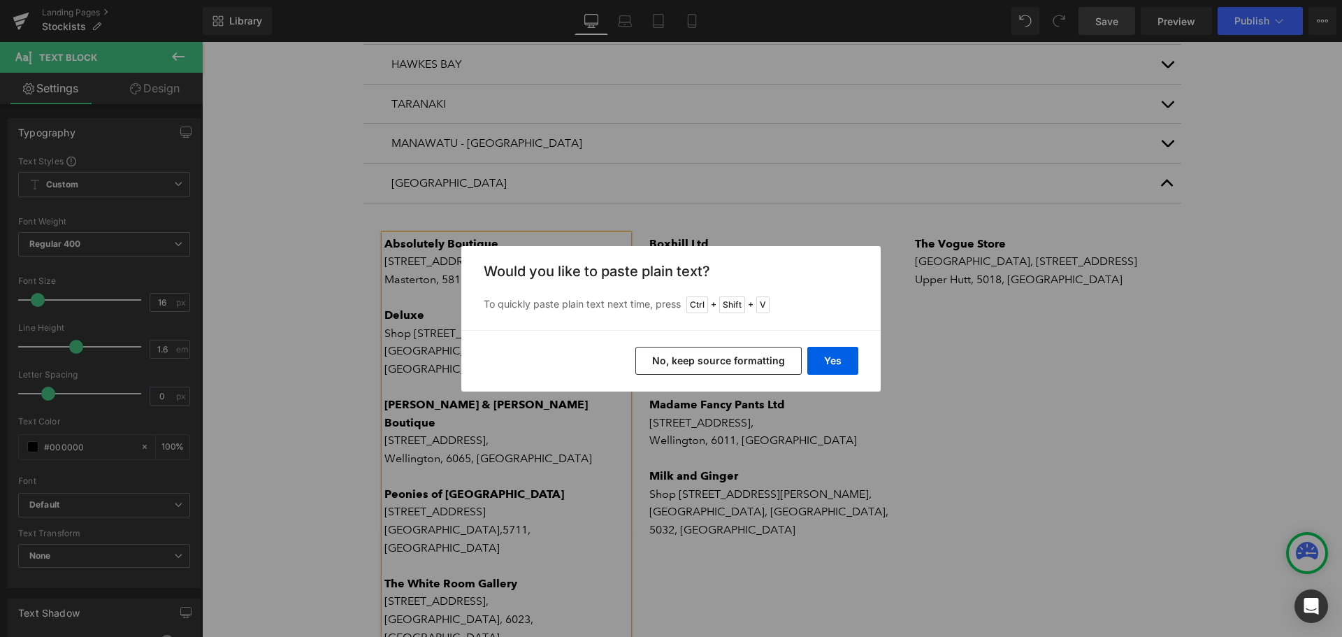
click at [699, 359] on button "No, keep source formatting" at bounding box center [719, 361] width 166 height 28
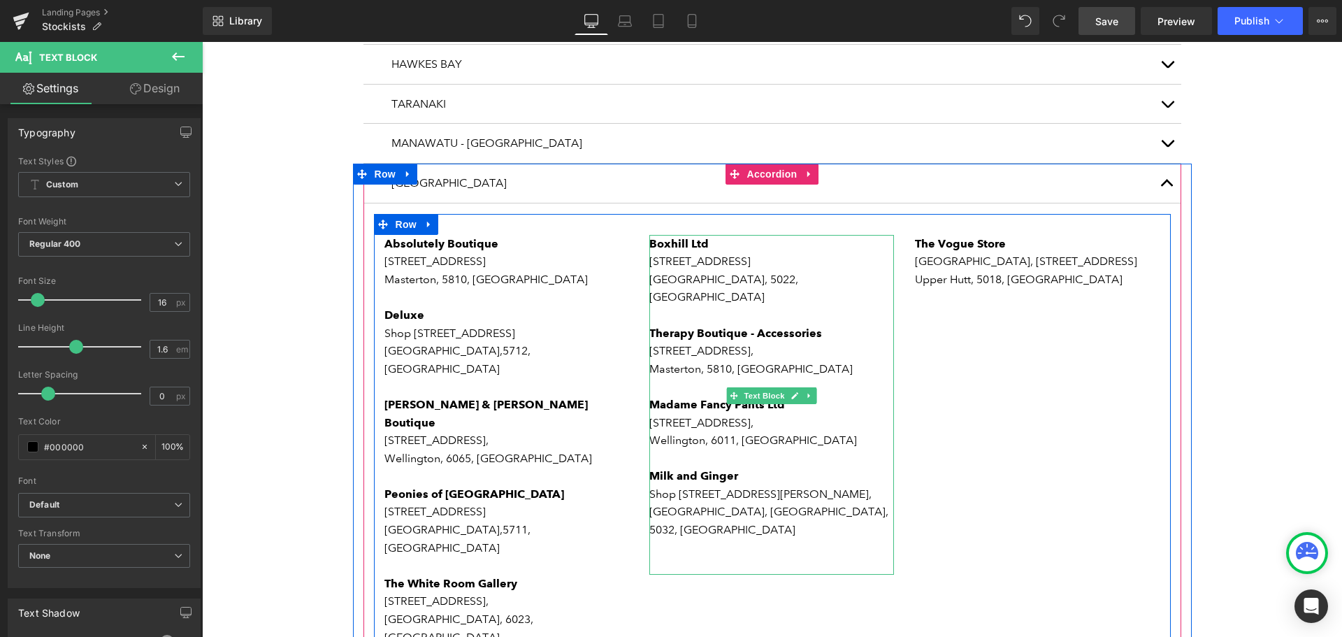
click at [752, 521] on p "5032, [GEOGRAPHIC_DATA]" at bounding box center [772, 530] width 245 height 18
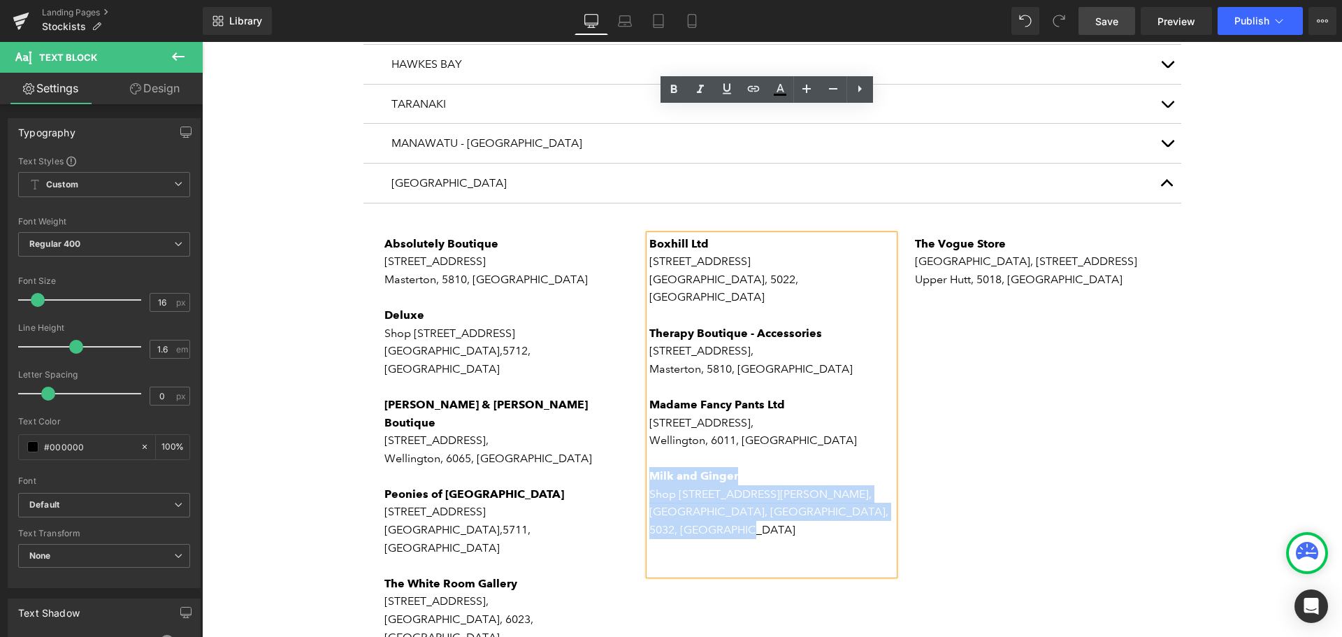
drag, startPoint x: 758, startPoint y: 385, endPoint x: 648, endPoint y: 333, distance: 121.4
click at [650, 333] on div "Boxhill Ltd [STREET_ADDRESS] Therapy Boutique - Accessories [STREET_ADDRESS] Ma…" at bounding box center [772, 405] width 245 height 340
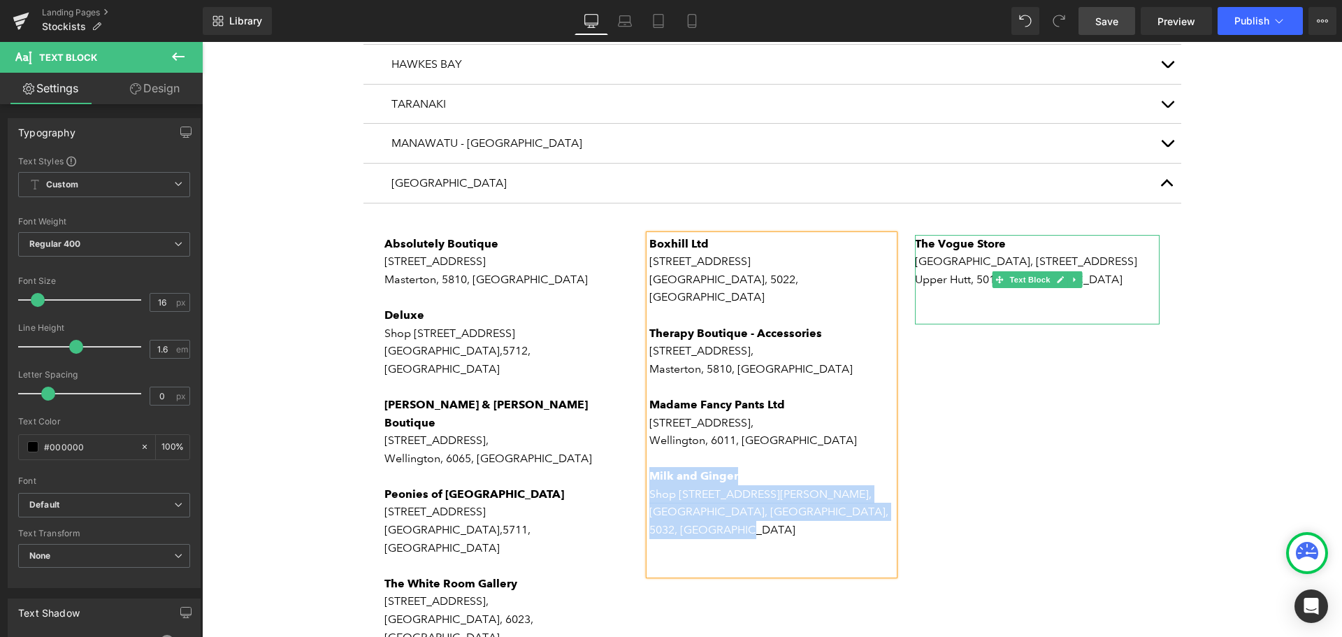
click at [915, 237] on strong "The Vogue Store" at bounding box center [960, 243] width 91 height 13
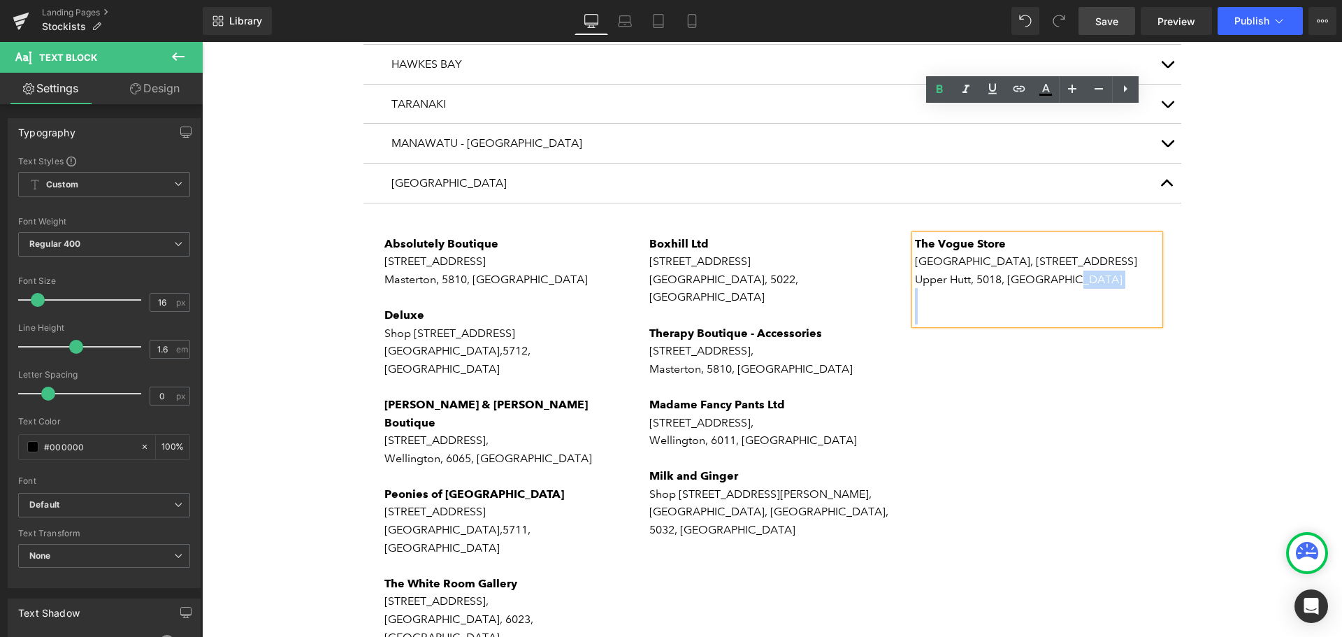
drag, startPoint x: 1025, startPoint y: 141, endPoint x: 908, endPoint y: 114, distance: 119.8
click at [915, 235] on div "The Vogue Store [GEOGRAPHIC_DATA], [STREET_ADDRESS]" at bounding box center [1037, 279] width 245 height 89
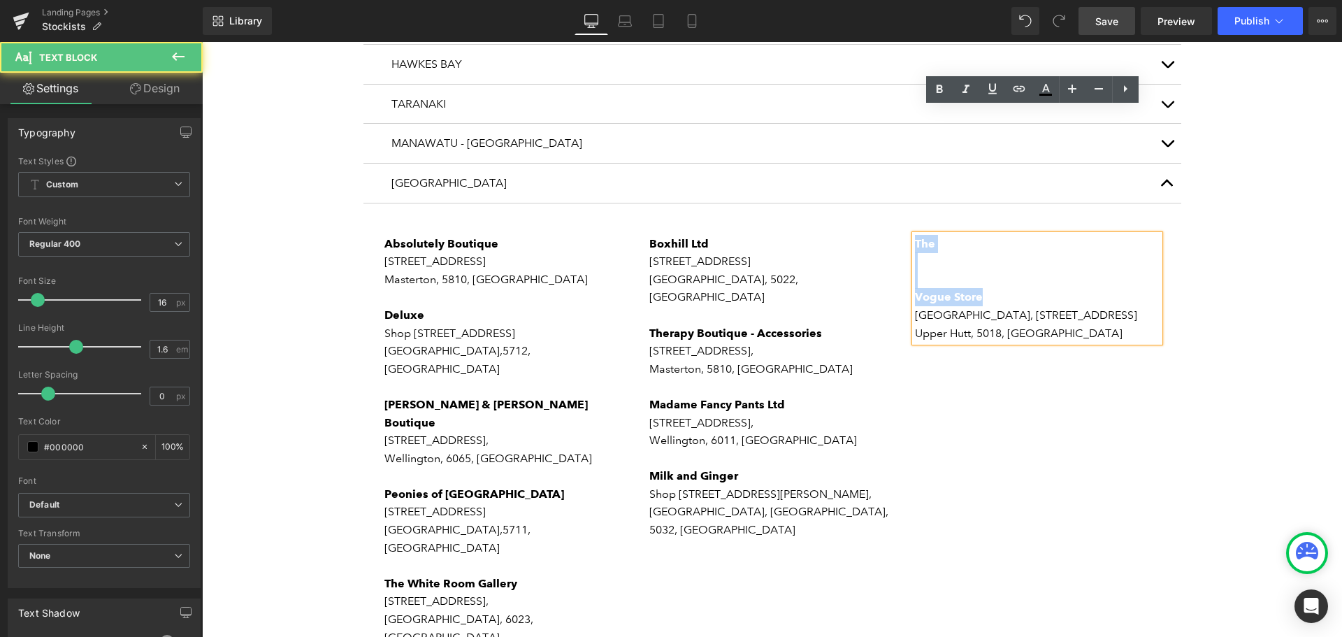
click at [1014, 252] on p at bounding box center [1037, 261] width 245 height 18
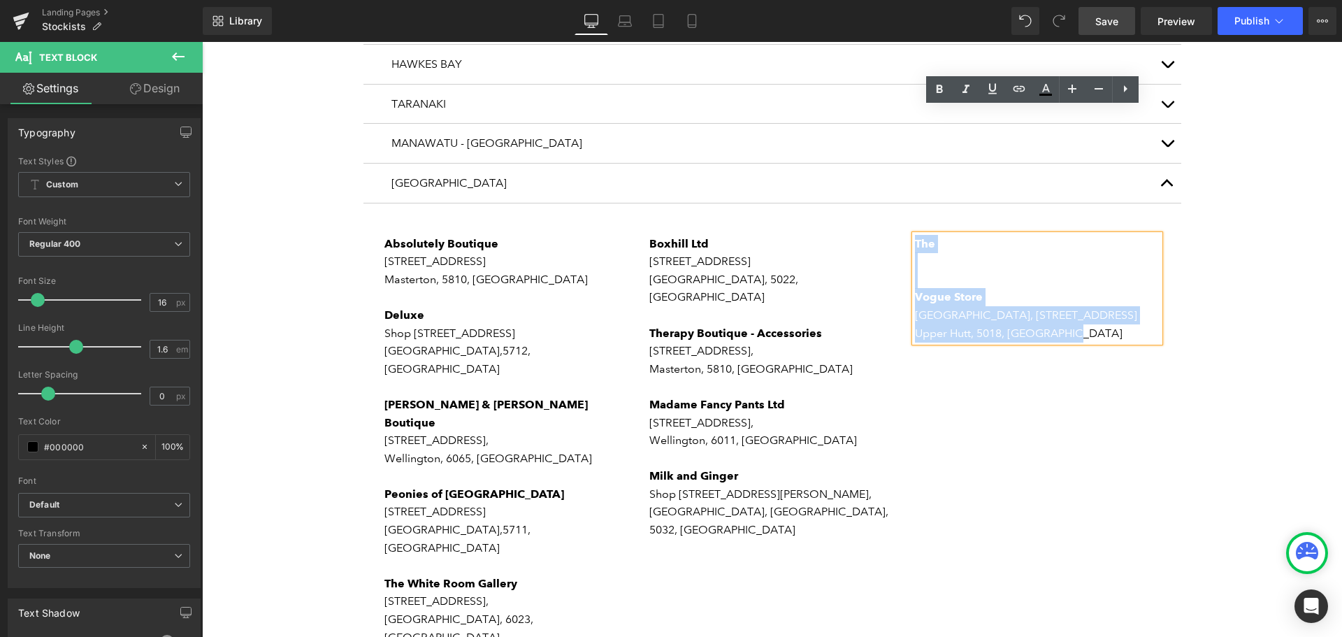
drag, startPoint x: 1075, startPoint y: 206, endPoint x: 913, endPoint y: 120, distance: 183.0
click at [915, 235] on div "The Vogue Store [GEOGRAPHIC_DATA], [STREET_ADDRESS]" at bounding box center [1037, 289] width 245 height 108
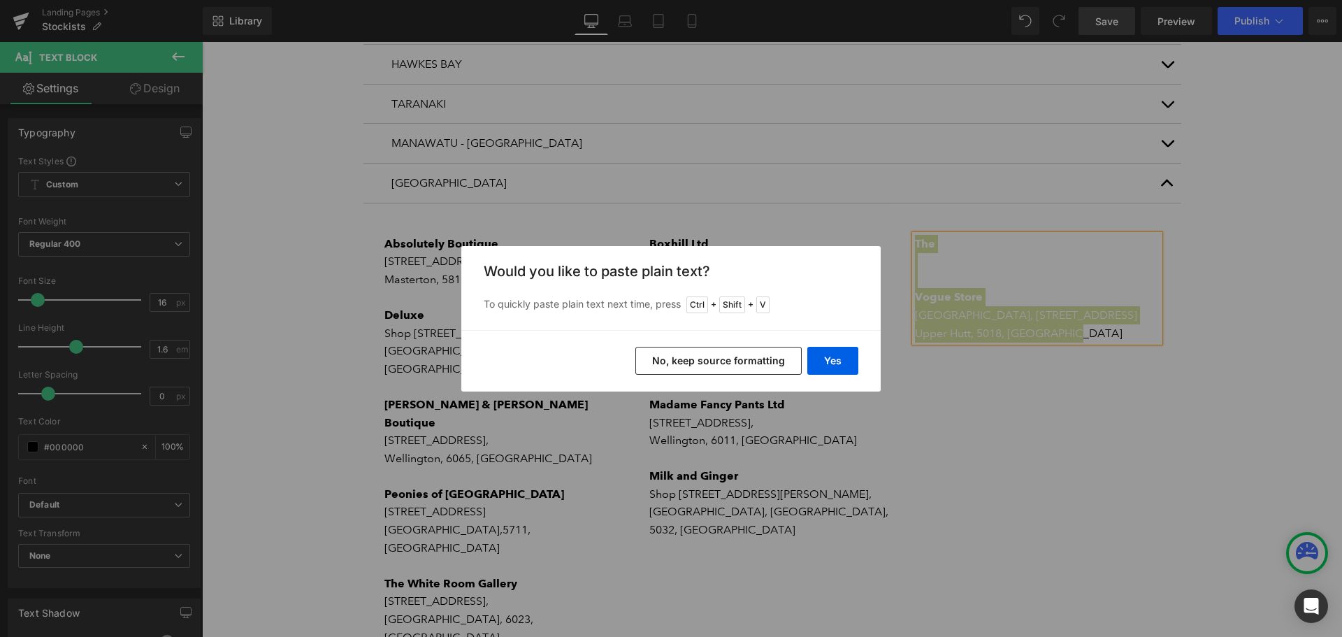
click at [735, 361] on button "No, keep source formatting" at bounding box center [719, 361] width 166 height 28
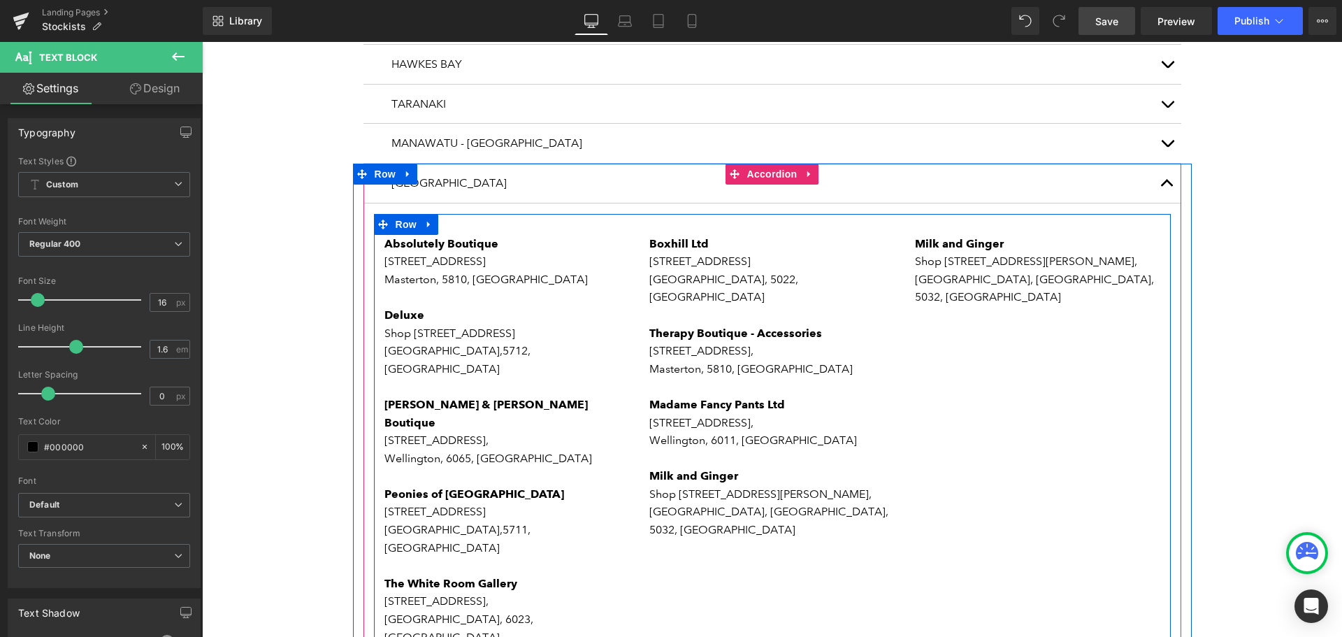
click at [743, 521] on p "5032, [GEOGRAPHIC_DATA]" at bounding box center [772, 530] width 245 height 18
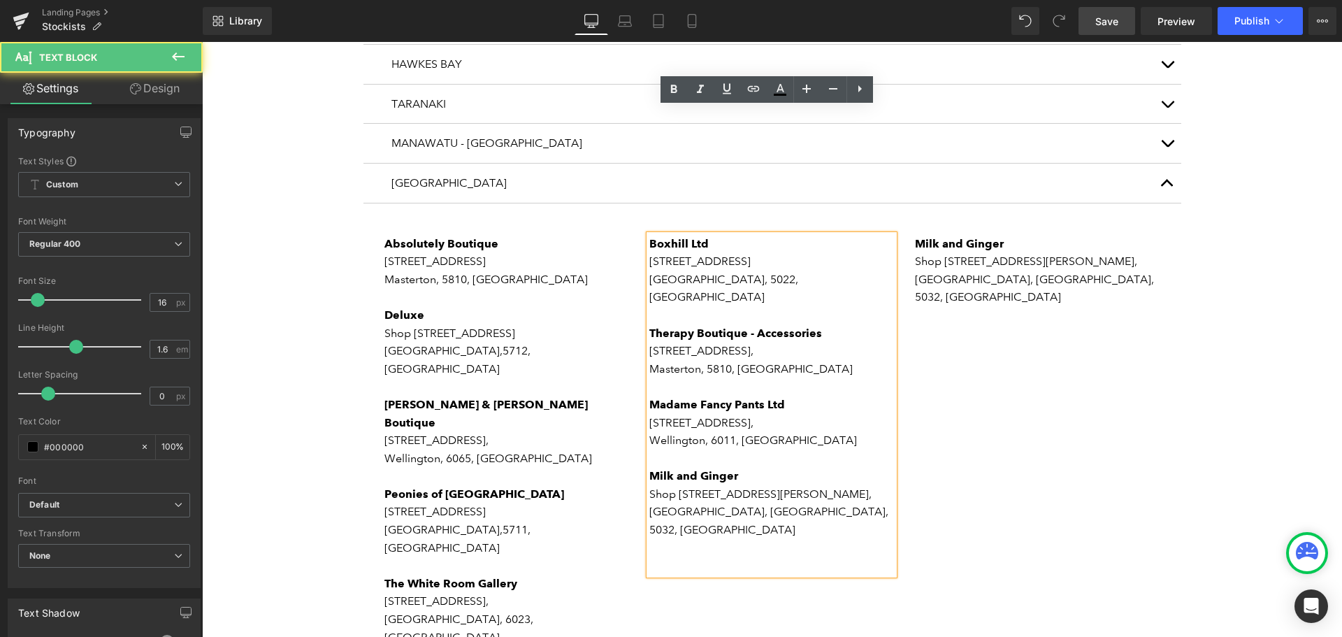
click at [754, 521] on p "5032, [GEOGRAPHIC_DATA]" at bounding box center [772, 530] width 245 height 18
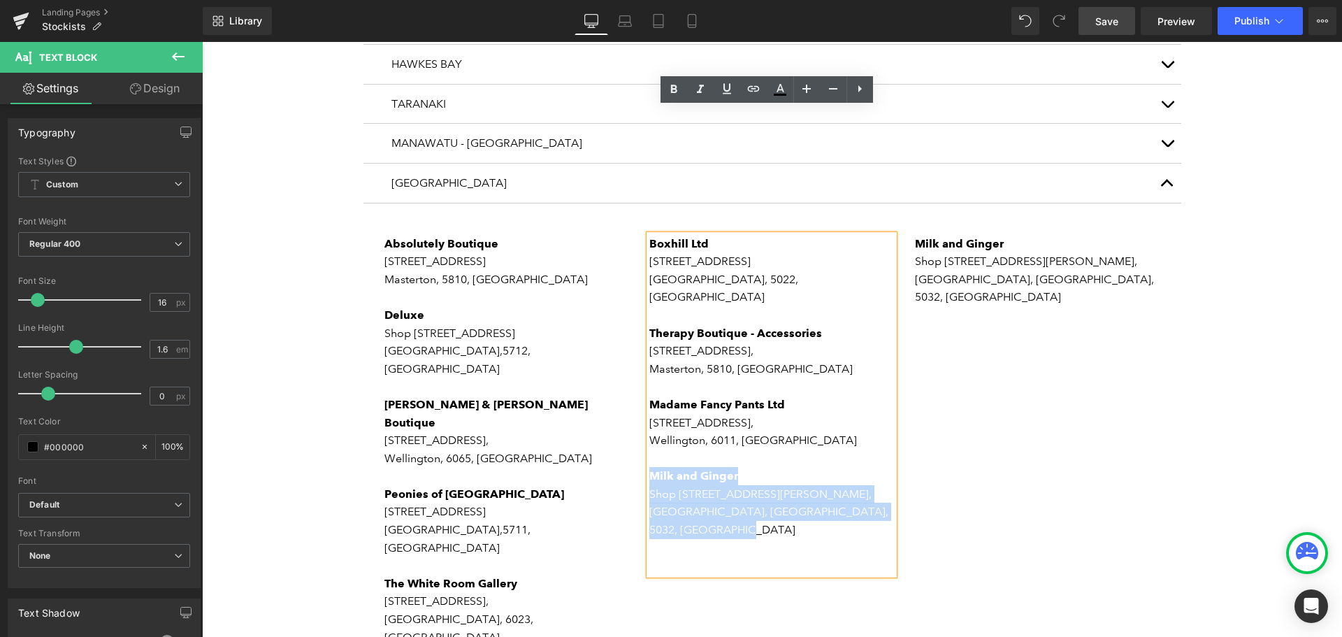
drag, startPoint x: 759, startPoint y: 382, endPoint x: 649, endPoint y: 334, distance: 119.6
click at [650, 334] on div "Boxhill Ltd [STREET_ADDRESS] Therapy Boutique - Accessories [STREET_ADDRESS] Ma…" at bounding box center [772, 405] width 245 height 340
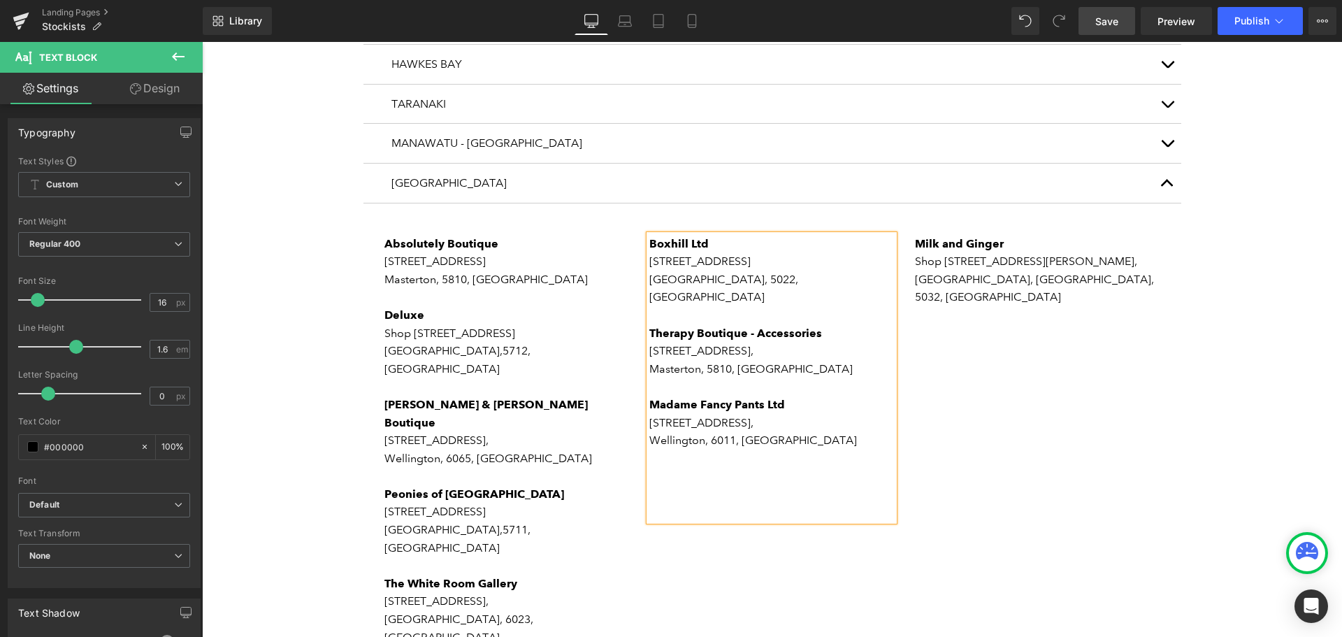
click at [798, 481] on div "Absolutely Boutique [STREET_ADDRESS] Deluxe Shop [STREET_ADDRESS] [PERSON_NAME]…" at bounding box center [772, 496] width 797 height 565
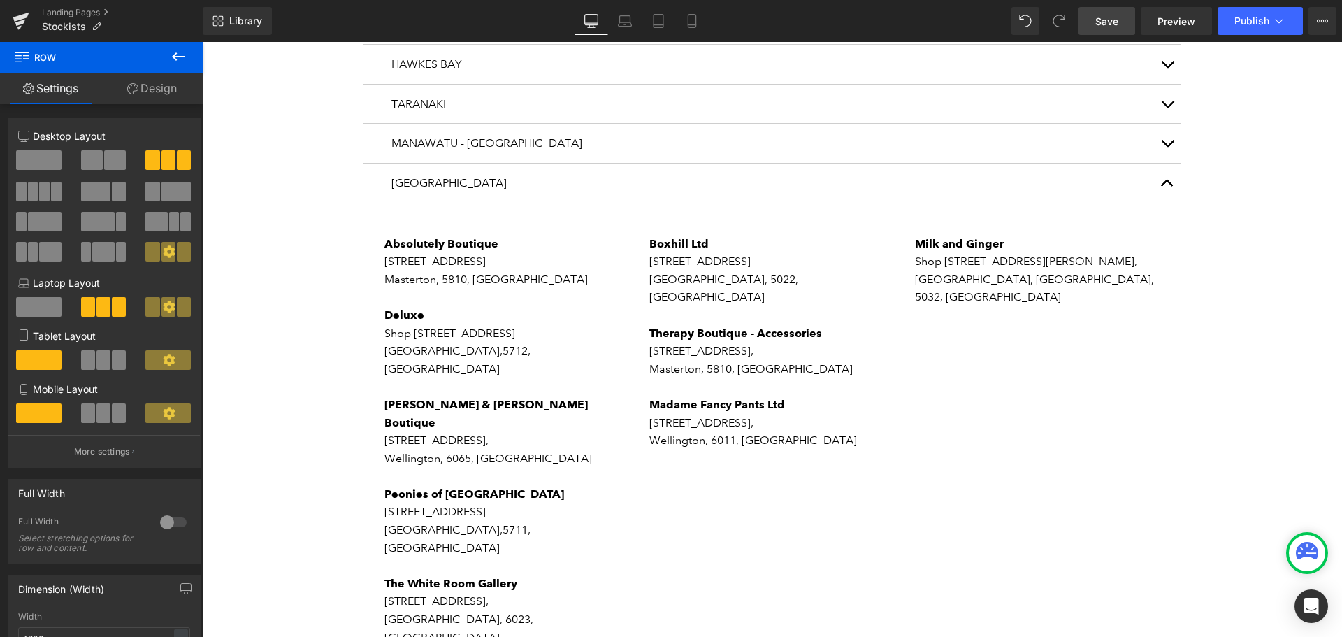
click at [1101, 19] on span "Save" at bounding box center [1107, 21] width 23 height 15
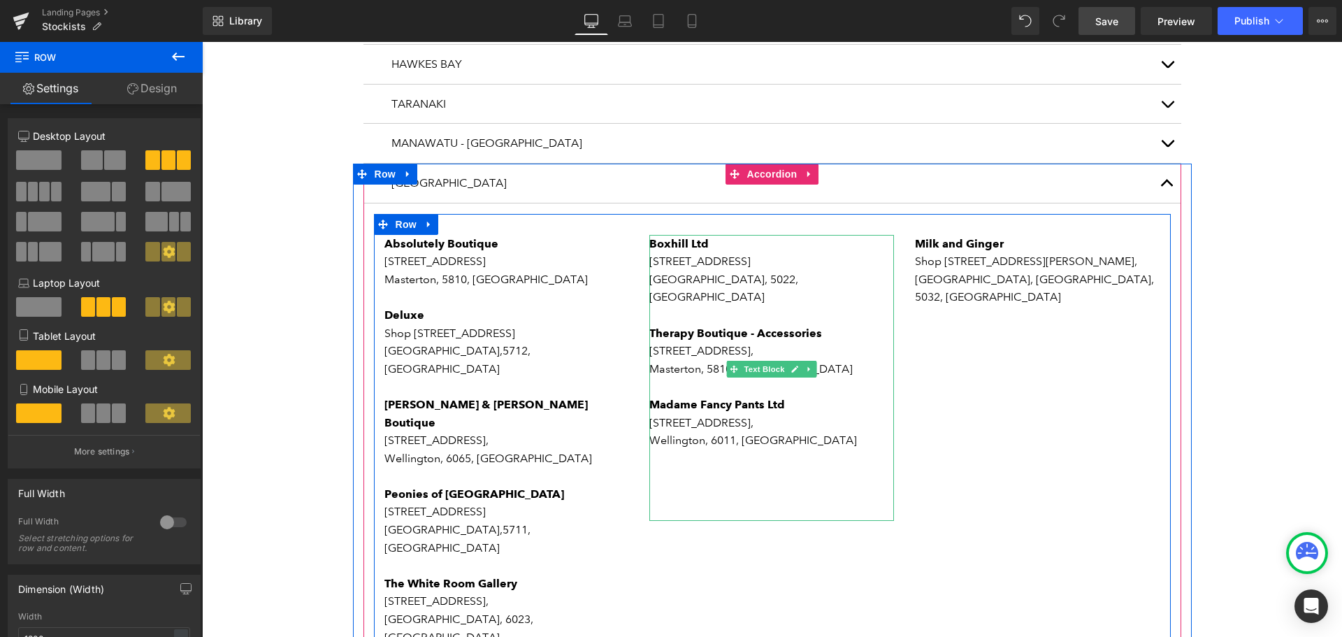
scroll to position [1189, 0]
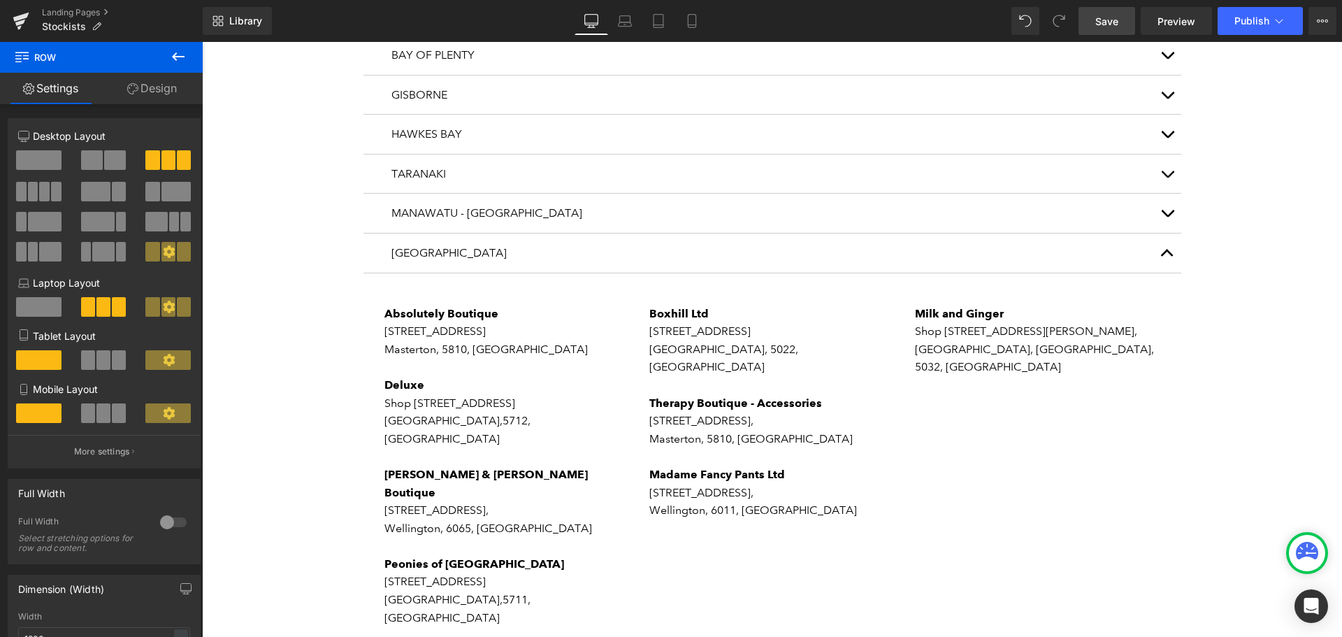
click at [682, 341] on p "[GEOGRAPHIC_DATA], 5022, [GEOGRAPHIC_DATA]" at bounding box center [772, 359] width 245 height 36
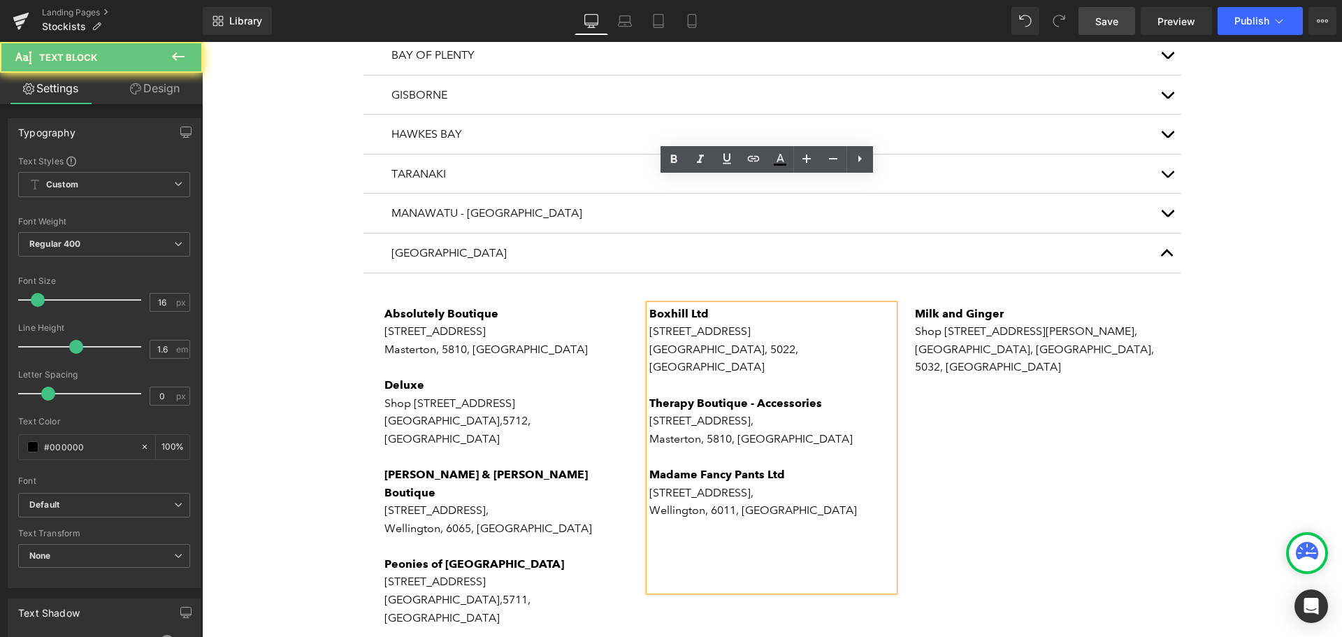
click at [818, 341] on p "[GEOGRAPHIC_DATA], 5022, [GEOGRAPHIC_DATA]" at bounding box center [772, 359] width 245 height 36
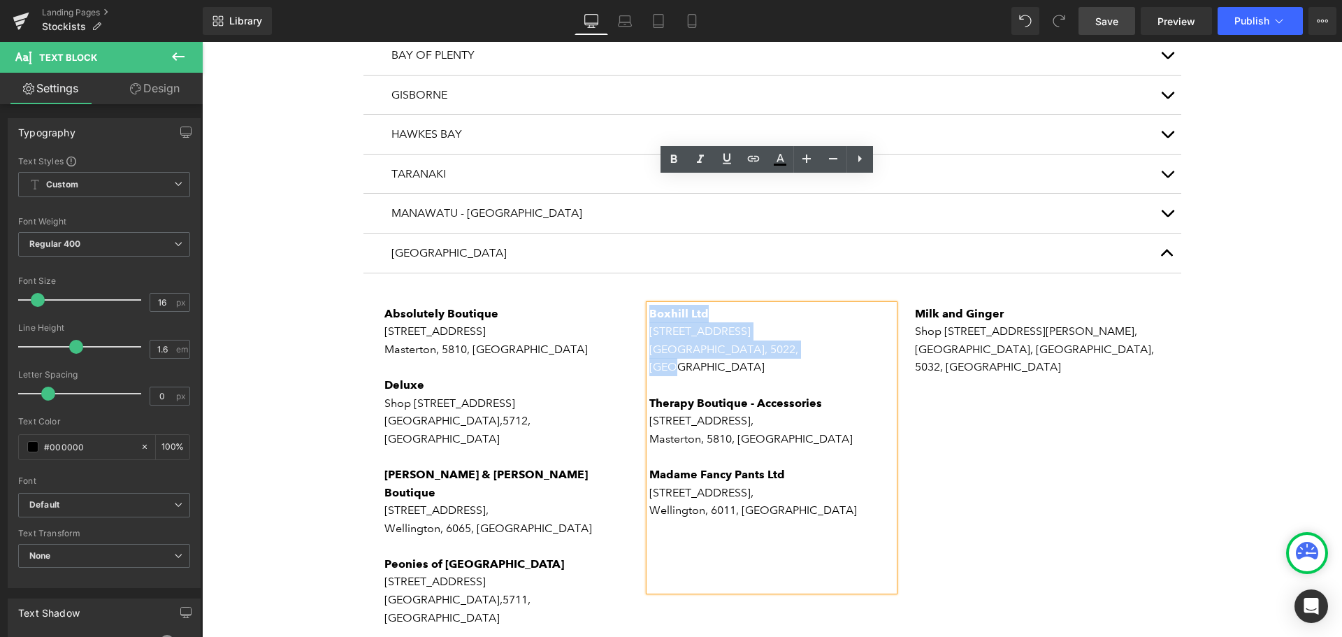
drag, startPoint x: 816, startPoint y: 224, endPoint x: 637, endPoint y: 189, distance: 182.4
click at [639, 305] on div "Boxhill Ltd [STREET_ADDRESS] Therapy Boutique - Accessories [STREET_ADDRESS] Ma…" at bounding box center [772, 448] width 266 height 287
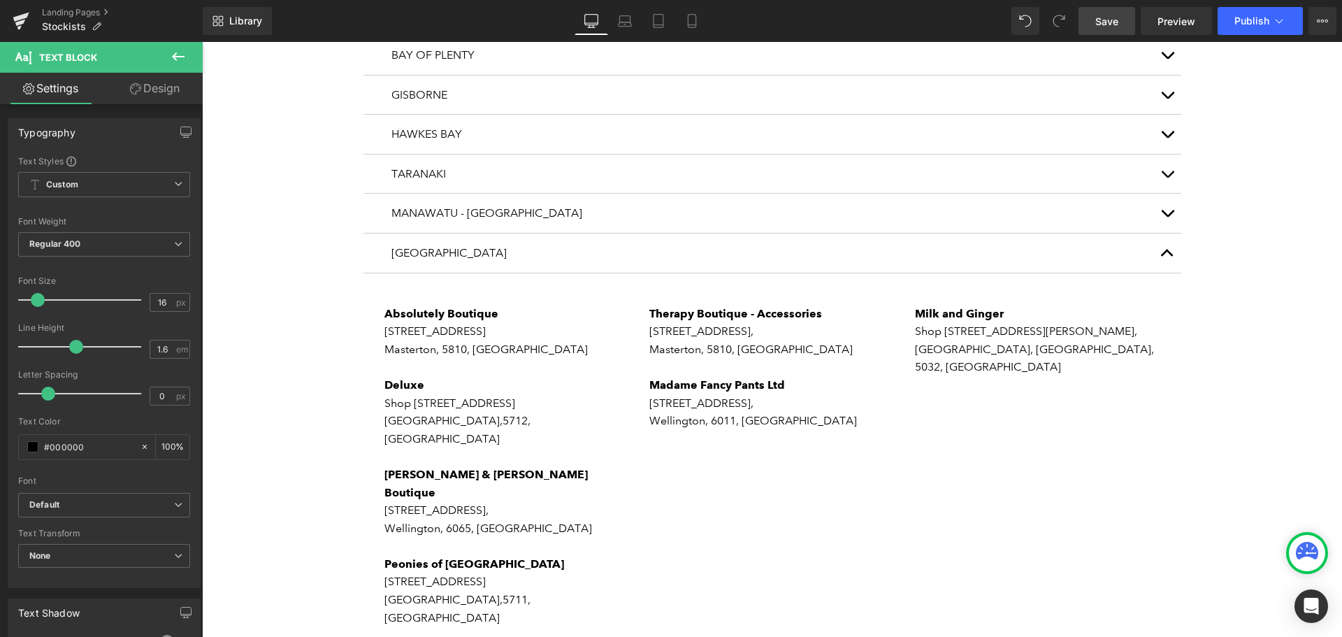
drag, startPoint x: 1109, startPoint y: 22, endPoint x: 622, endPoint y: 185, distance: 513.0
click at [1109, 22] on span "Save" at bounding box center [1107, 21] width 23 height 15
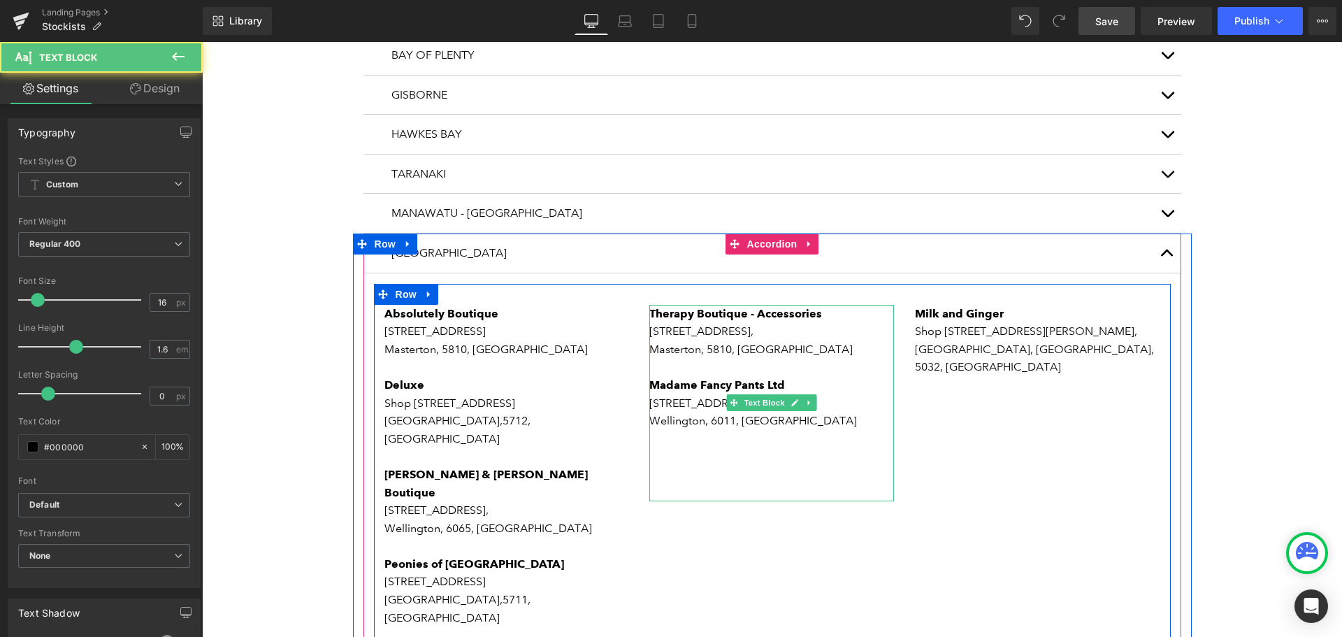
click at [818, 412] on p "Wellington, 6011, [GEOGRAPHIC_DATA]" at bounding box center [772, 421] width 245 height 18
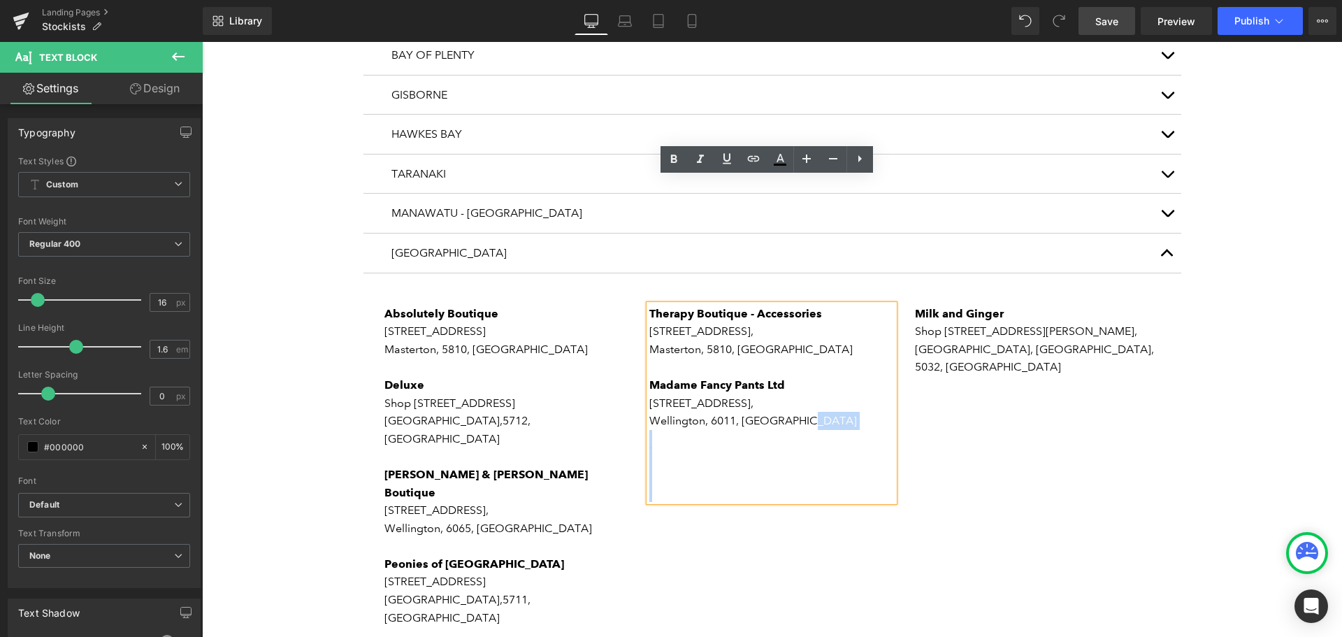
drag, startPoint x: 831, startPoint y: 299, endPoint x: 643, endPoint y: 186, distance: 218.6
click at [650, 305] on div "Therapy Boutique - Accessories [STREET_ADDRESS] Madame Fancy Pants Ltd [STREET_…" at bounding box center [772, 403] width 245 height 197
click at [878, 447] on p at bounding box center [772, 456] width 245 height 18
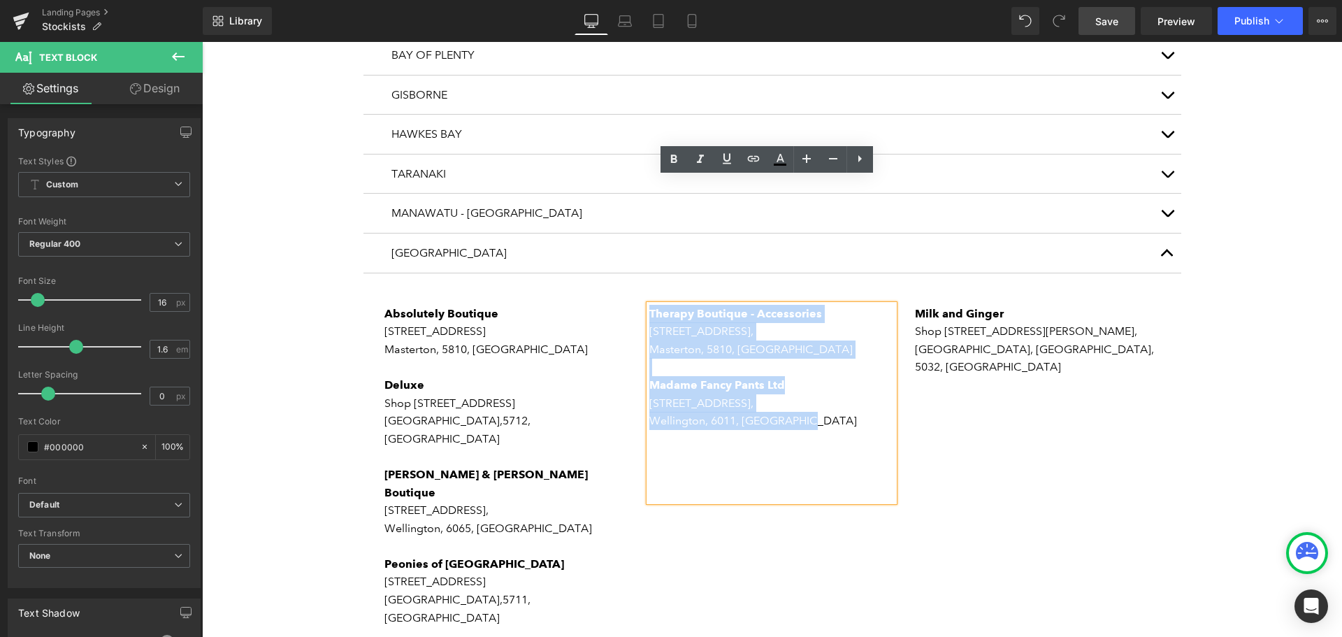
drag, startPoint x: 812, startPoint y: 296, endPoint x: 646, endPoint y: 188, distance: 198.6
click at [650, 305] on div "Therapy Boutique - Accessories [STREET_ADDRESS] Madame Fancy Pants Ltd [STREET_…" at bounding box center [772, 403] width 245 height 197
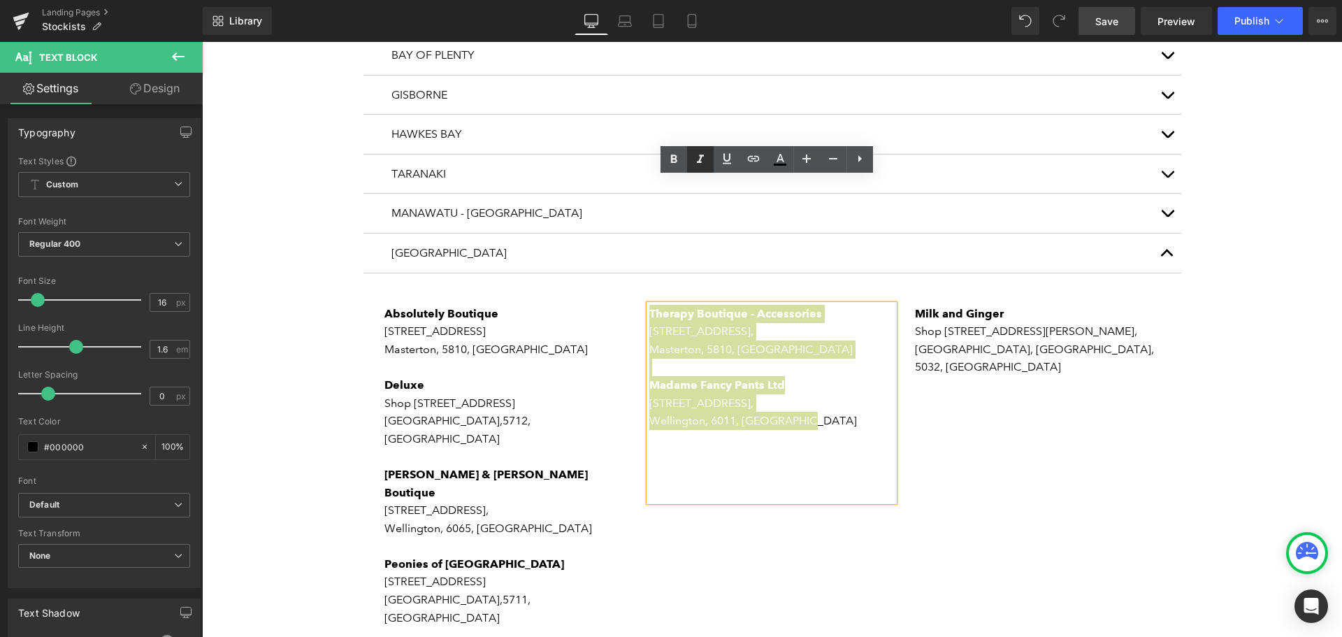
drag, startPoint x: 705, startPoint y: 162, endPoint x: 685, endPoint y: 178, distance: 26.4
click at [0, 0] on icon at bounding box center [0, 0] width 0 height 0
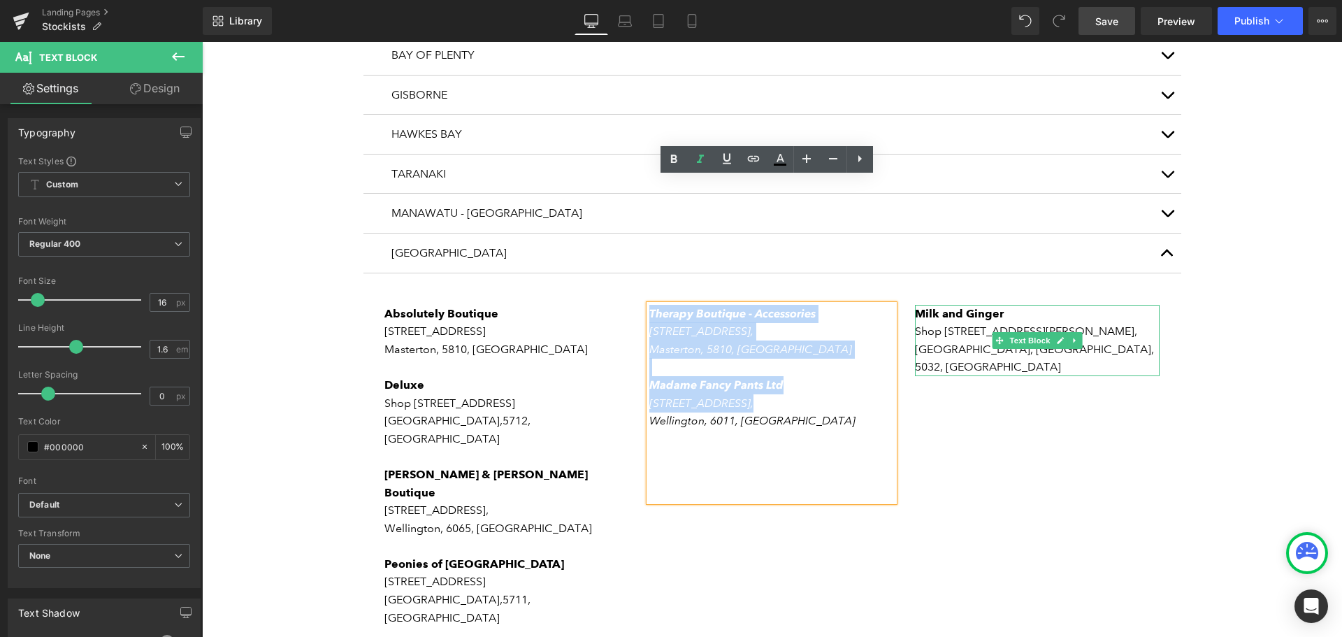
click at [1003, 358] on p "5032, [GEOGRAPHIC_DATA]" at bounding box center [1037, 367] width 245 height 18
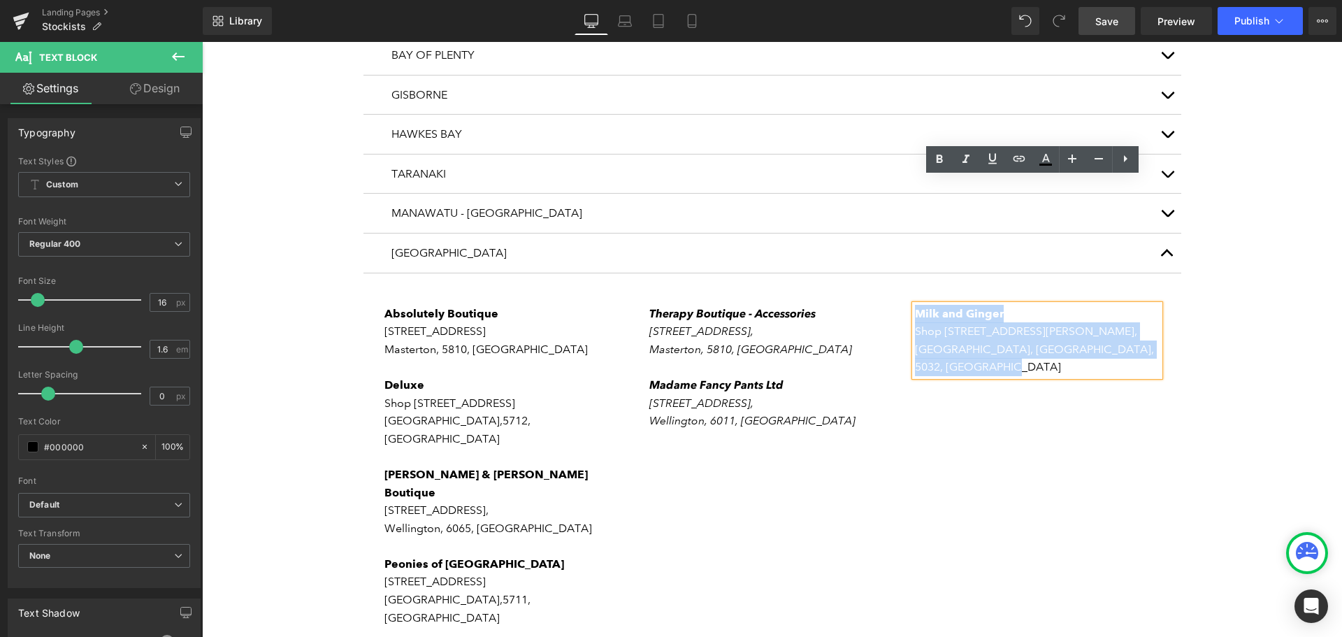
drag, startPoint x: 1017, startPoint y: 243, endPoint x: 912, endPoint y: 185, distance: 119.5
click at [915, 305] on div "Milk and Ginger Shop [STREET_ADDRESS][PERSON_NAME]" at bounding box center [1037, 340] width 245 height 71
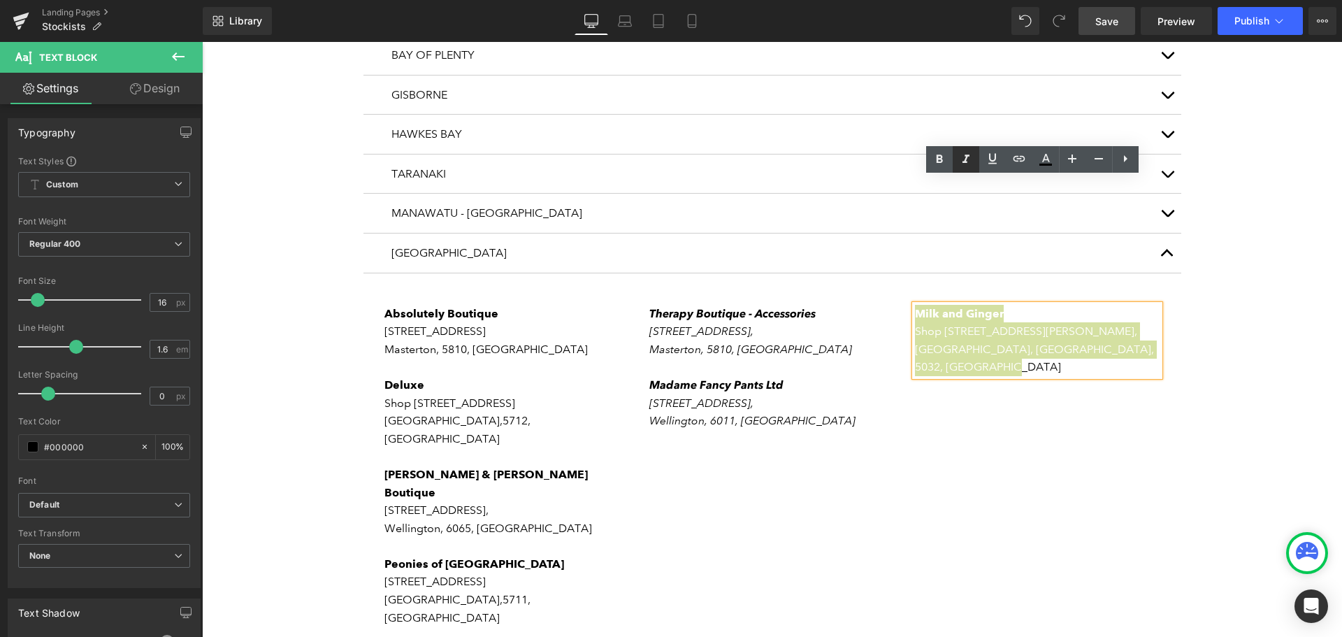
click at [0, 0] on icon at bounding box center [0, 0] width 0 height 0
click at [1102, 18] on span "Save" at bounding box center [1107, 21] width 23 height 15
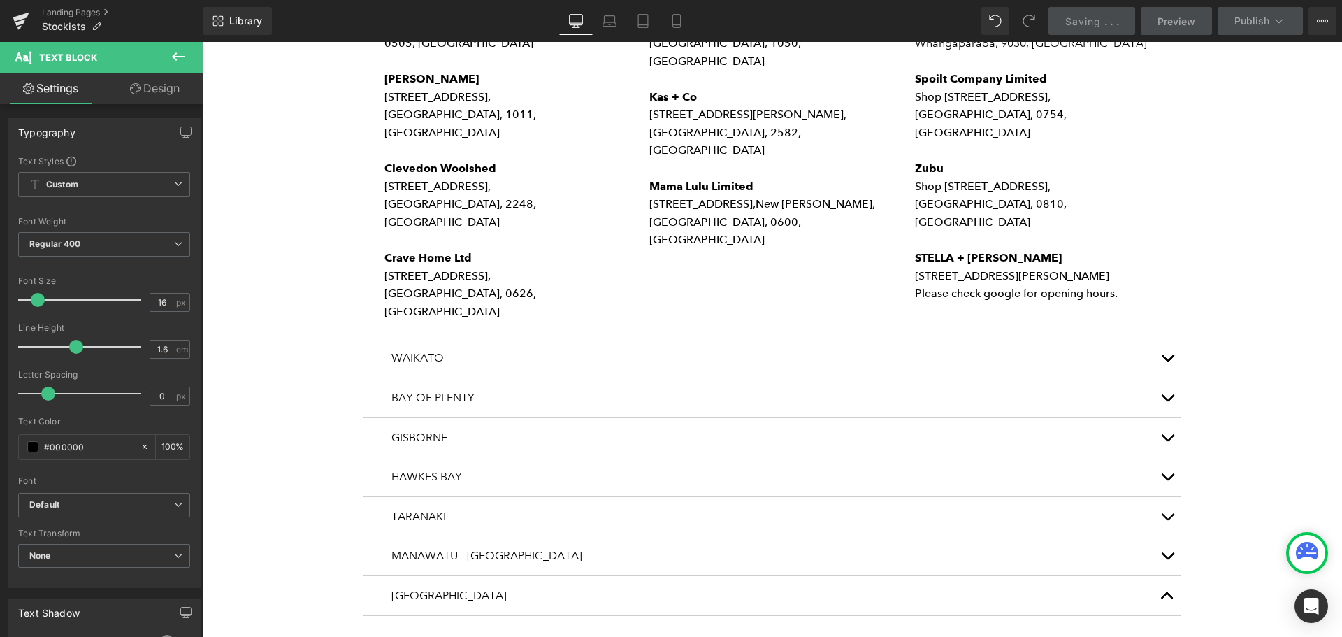
scroll to position [839, 0]
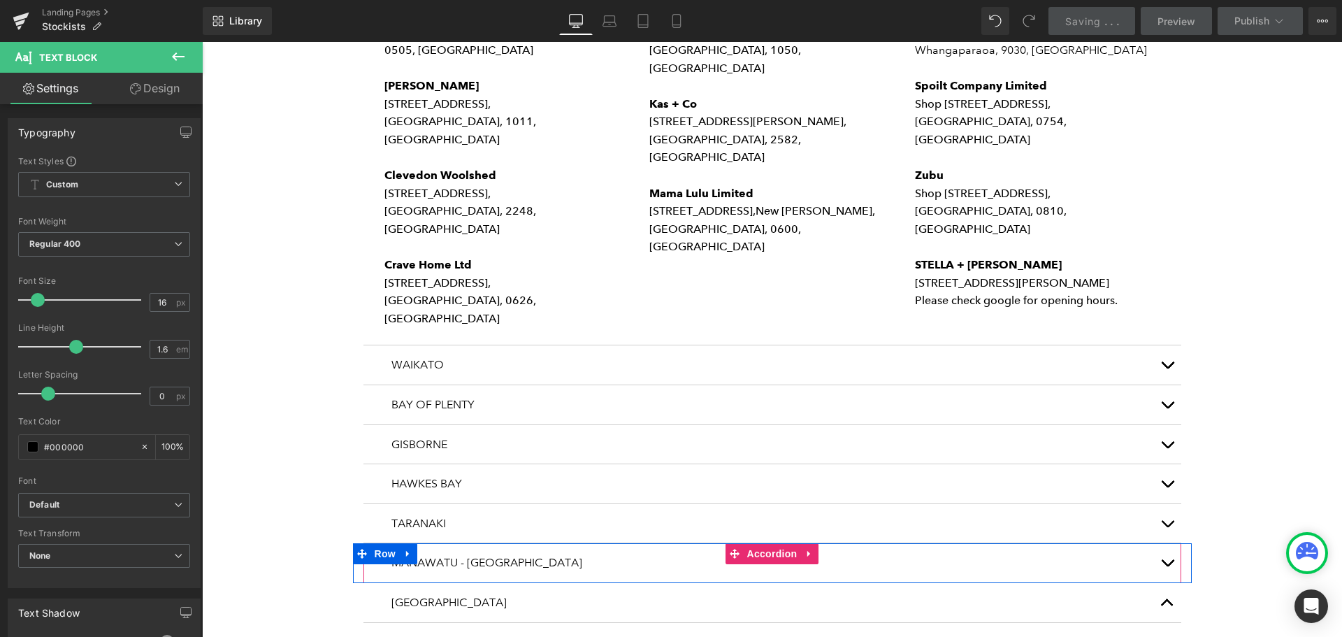
click at [1168, 566] on span "button" at bounding box center [1168, 566] width 0 height 0
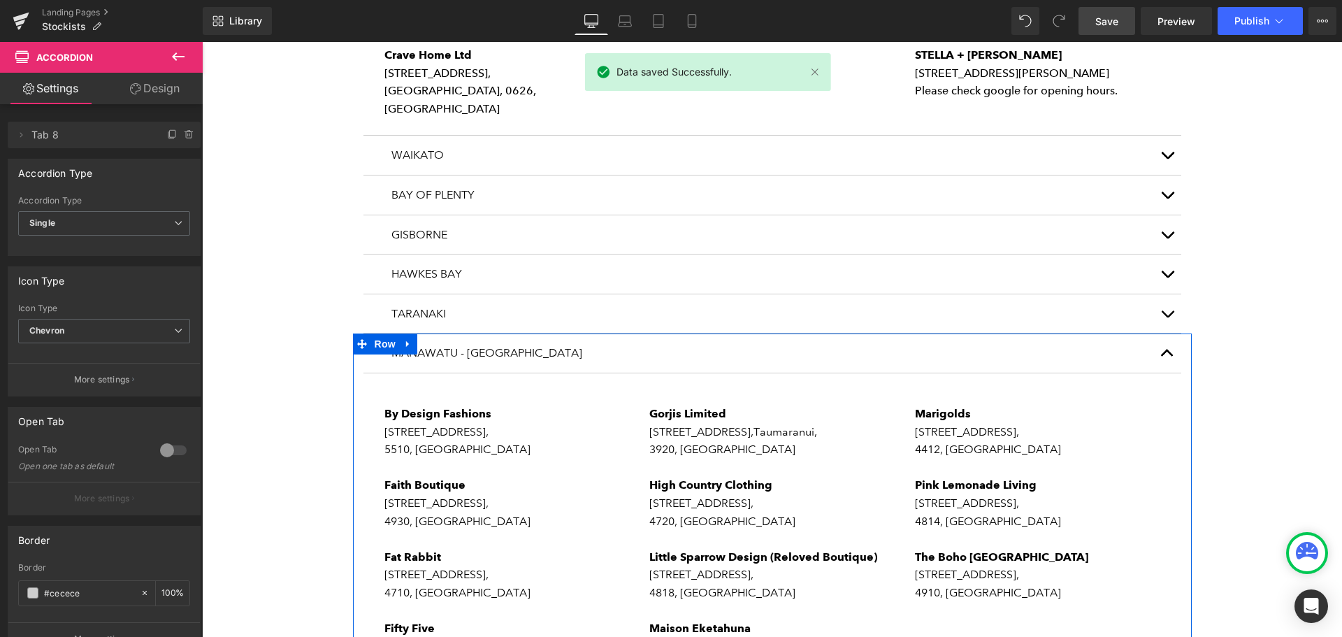
scroll to position [1119, 0]
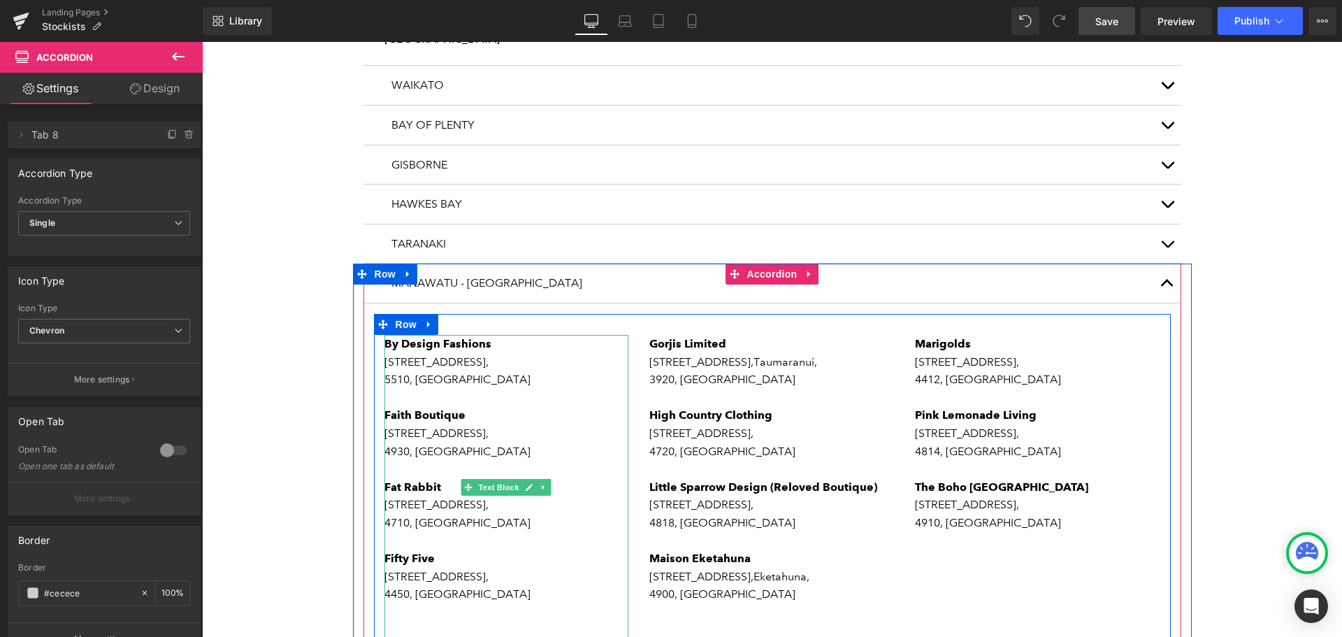
click at [476, 514] on p "4710, [GEOGRAPHIC_DATA]" at bounding box center [507, 523] width 245 height 18
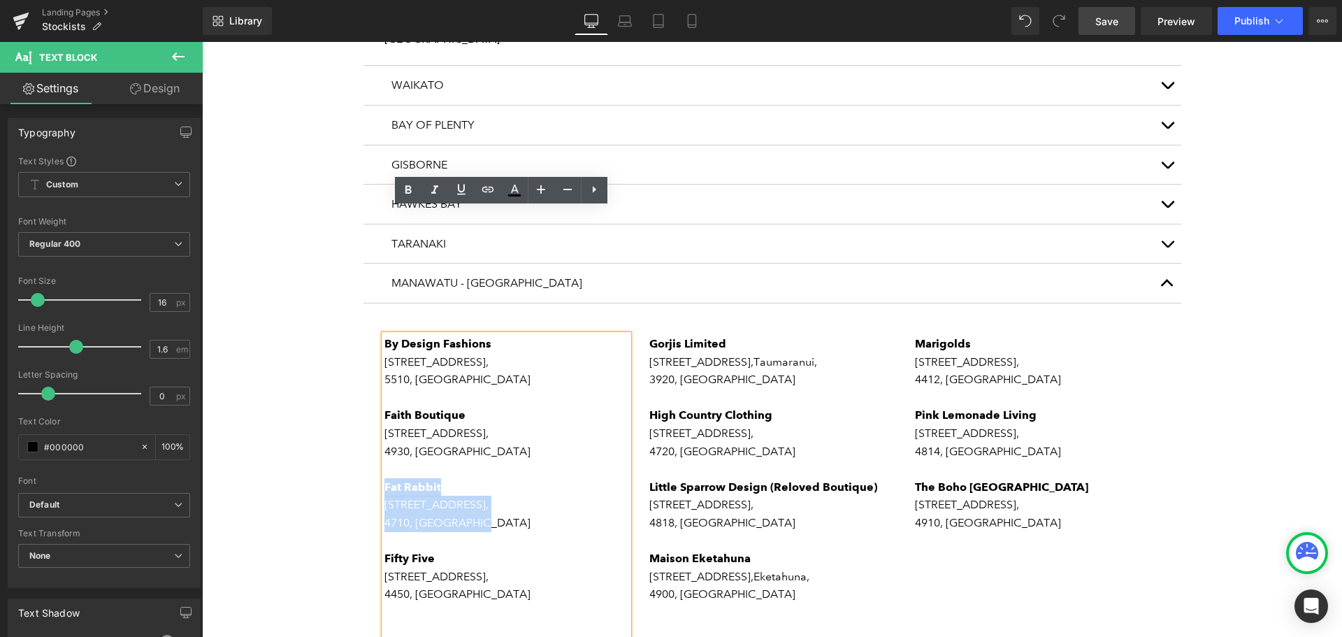
drag, startPoint x: 480, startPoint y: 396, endPoint x: 380, endPoint y: 364, distance: 105.9
click at [385, 364] on div "By Design Fashions [STREET_ADDRESS][PERSON_NAME] Faith Boutique [STREET_ADDRESS…" at bounding box center [507, 487] width 245 height 304
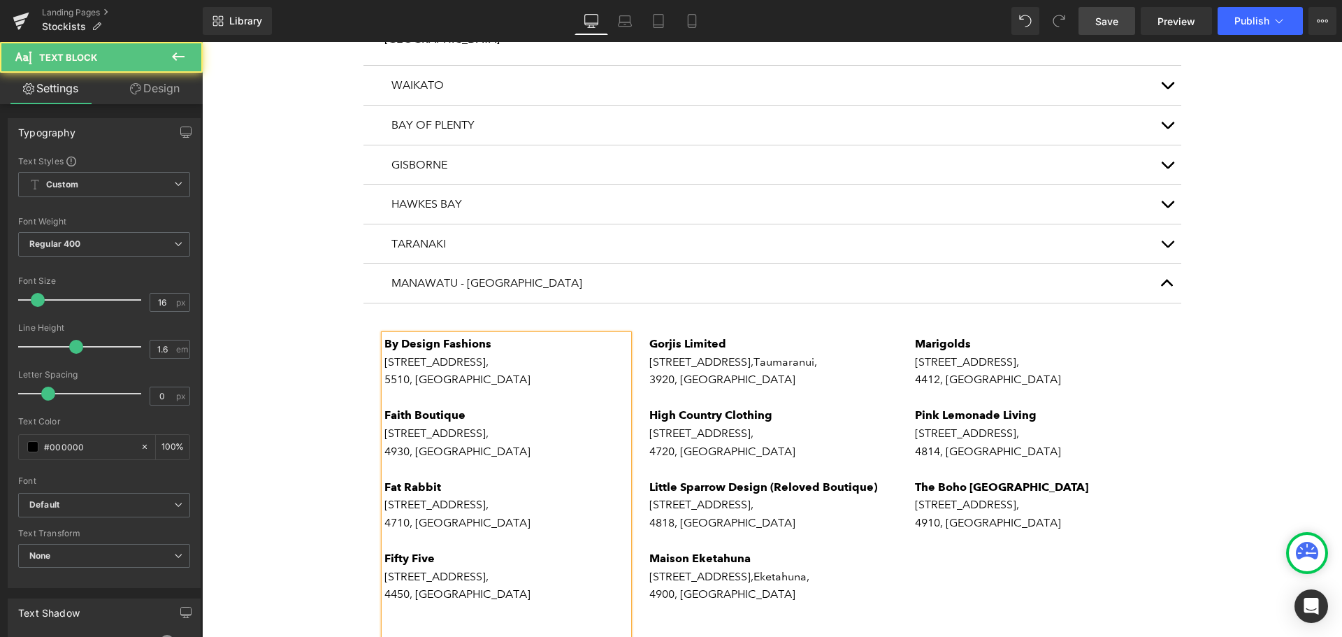
click at [385, 337] on strong "By Design Fashions" at bounding box center [438, 343] width 107 height 13
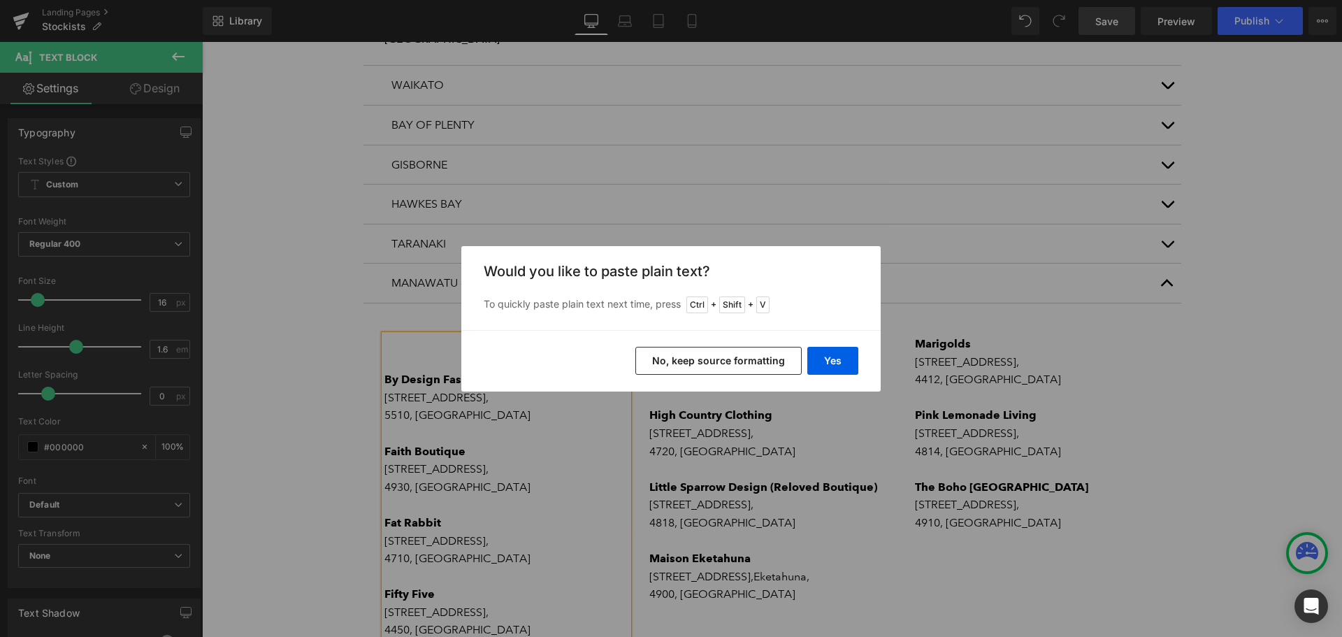
click at [699, 355] on button "No, keep source formatting" at bounding box center [719, 361] width 166 height 28
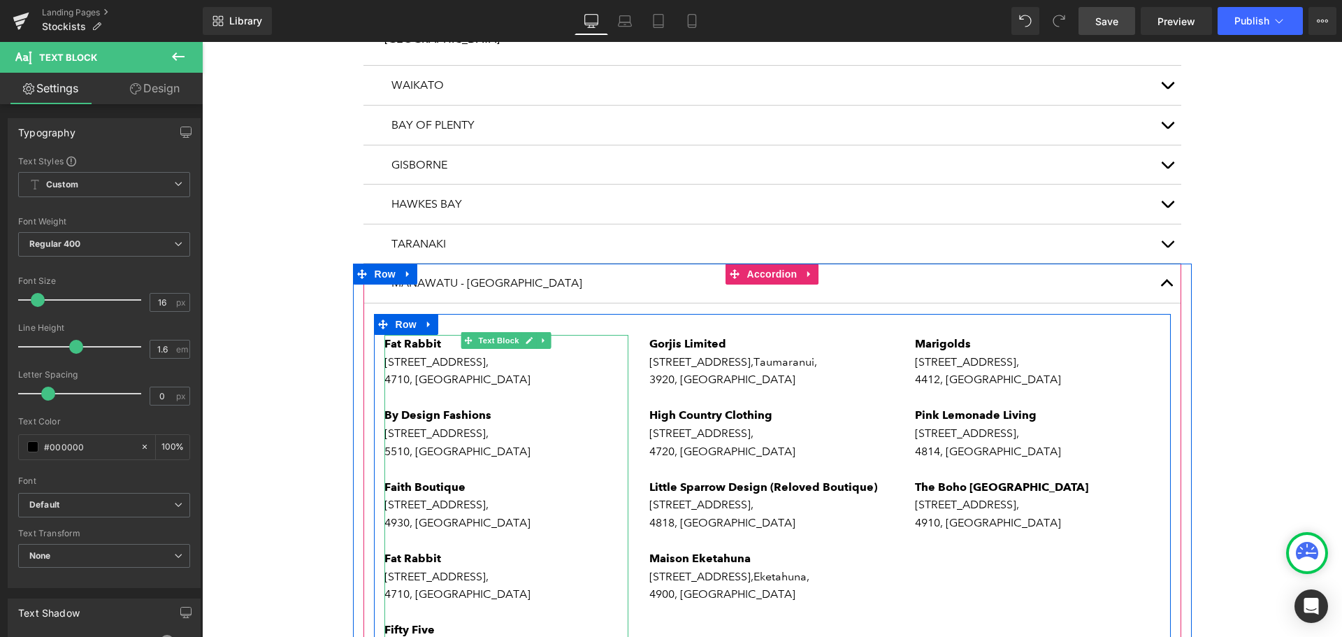
click at [498, 585] on p "4710, [GEOGRAPHIC_DATA]" at bounding box center [507, 594] width 245 height 18
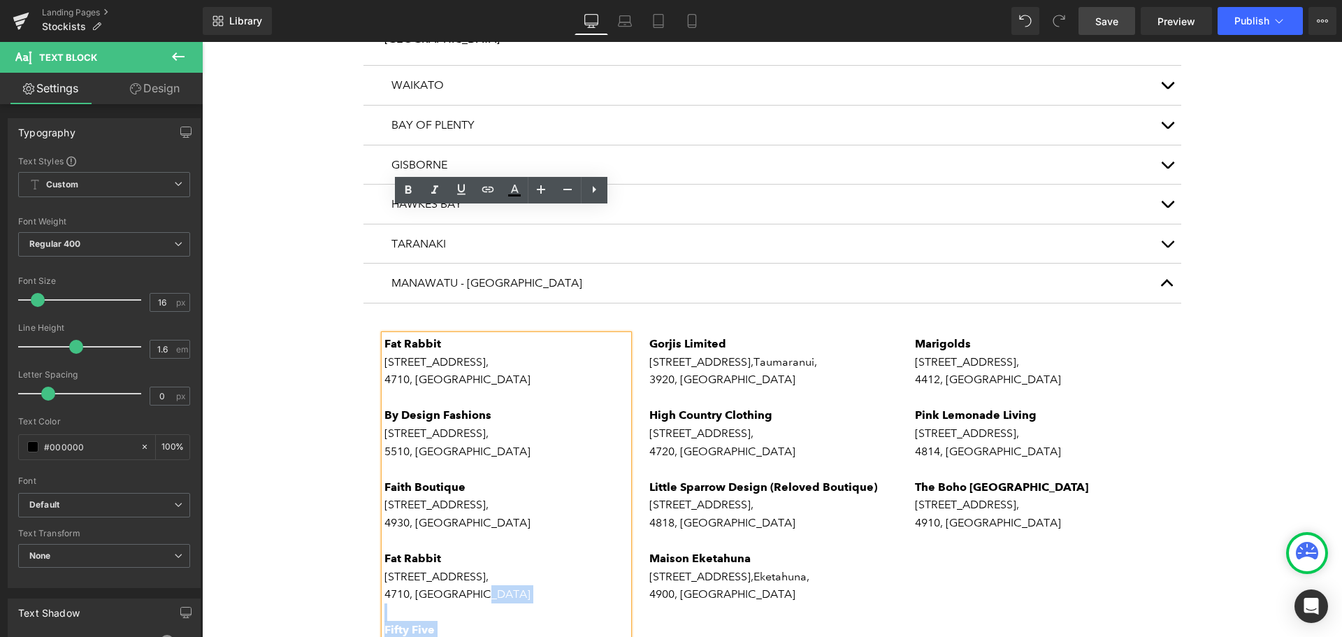
drag, startPoint x: 487, startPoint y: 464, endPoint x: 378, endPoint y: 433, distance: 113.5
click at [385, 433] on div "Fat Rabbit [STREET_ADDRESS] By Design Fashions [STREET_ADDRESS][PERSON_NAME] Fa…" at bounding box center [507, 522] width 245 height 375
click at [532, 568] on p "[STREET_ADDRESS]," at bounding box center [507, 577] width 245 height 18
drag, startPoint x: 478, startPoint y: 468, endPoint x: 379, endPoint y: 433, distance: 104.8
click at [385, 433] on div "Fat Rabbit [STREET_ADDRESS] By Design Fashions [STREET_ADDRESS][PERSON_NAME] Fa…" at bounding box center [507, 522] width 245 height 375
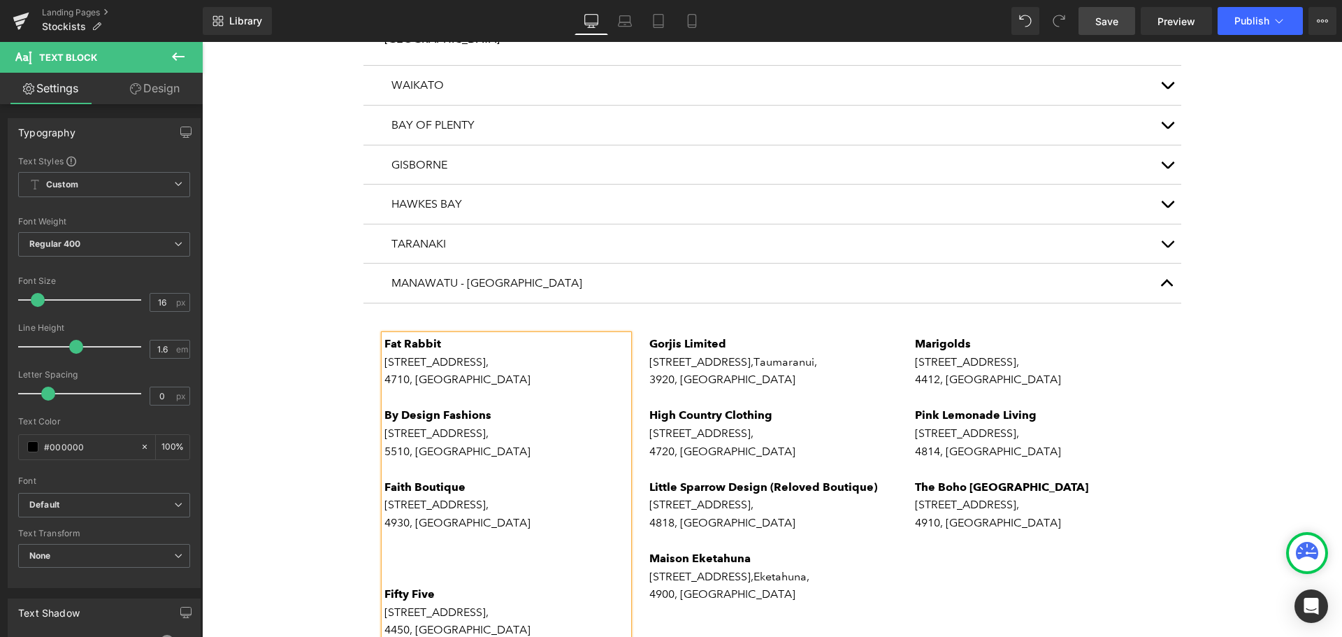
click at [455, 353] on p "[STREET_ADDRESS]," at bounding box center [507, 362] width 245 height 18
click at [456, 353] on p "[STREET_ADDRESS]," at bounding box center [507, 362] width 245 height 18
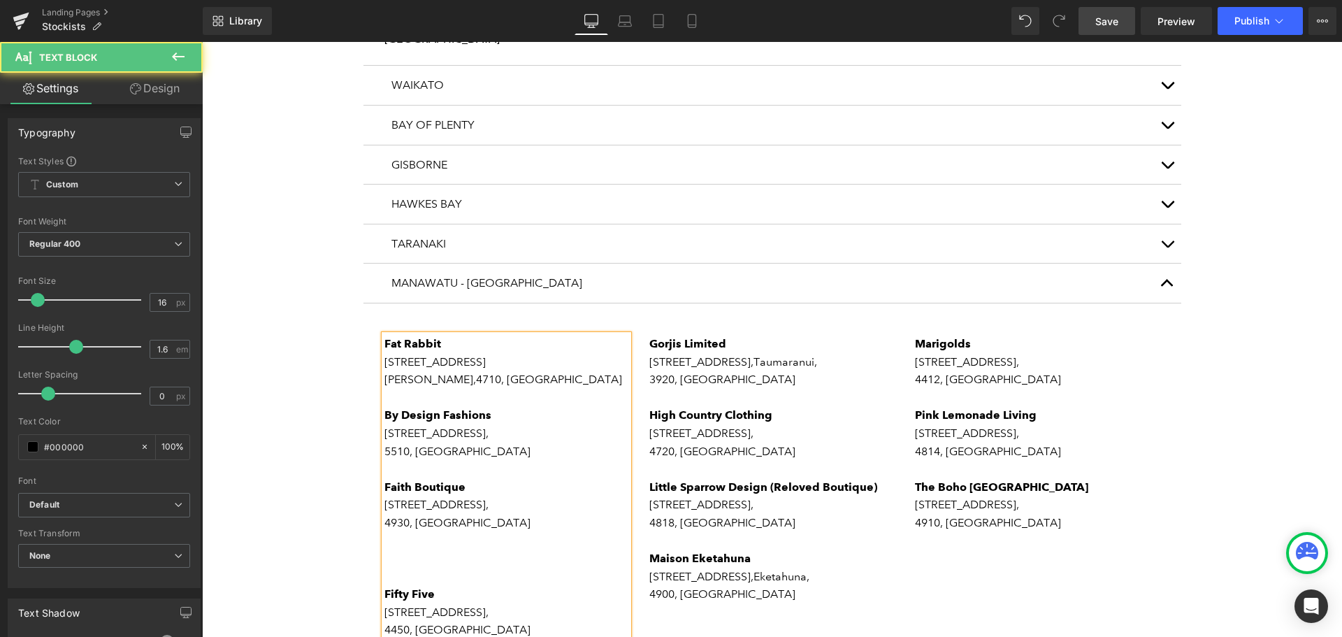
click at [529, 371] on p "Marton, 4710, [GEOGRAPHIC_DATA]" at bounding box center [507, 380] width 245 height 18
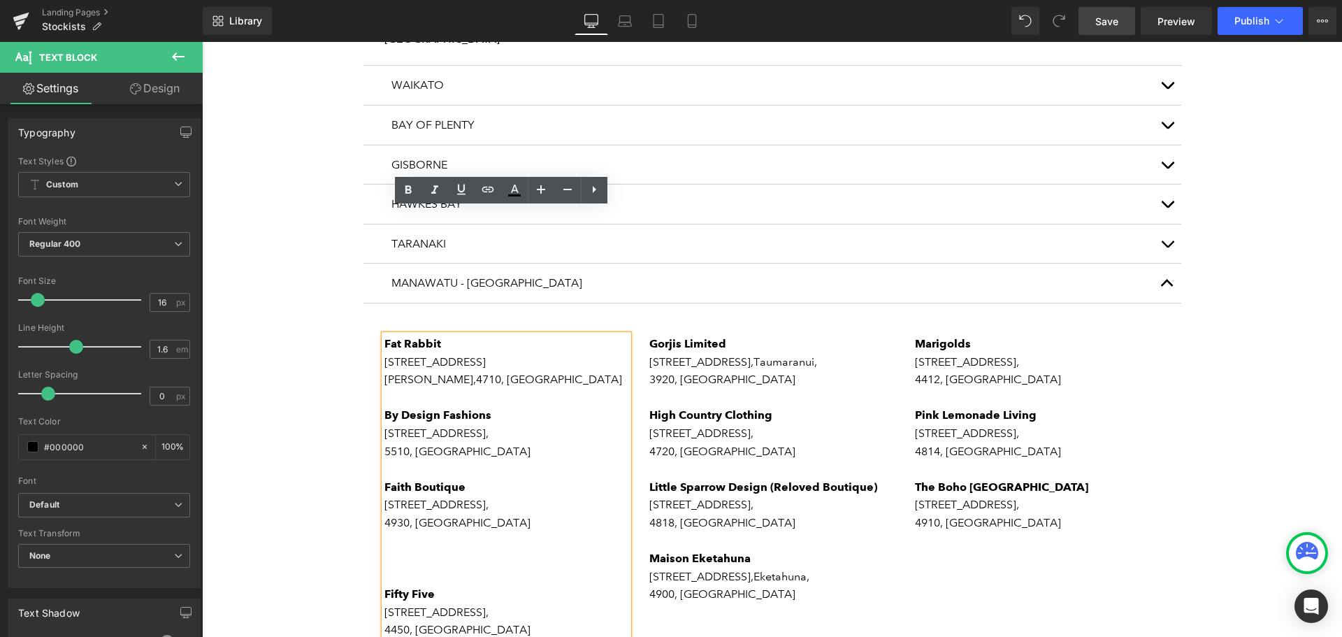
click at [474, 424] on p "[STREET_ADDRESS]," at bounding box center [507, 433] width 245 height 18
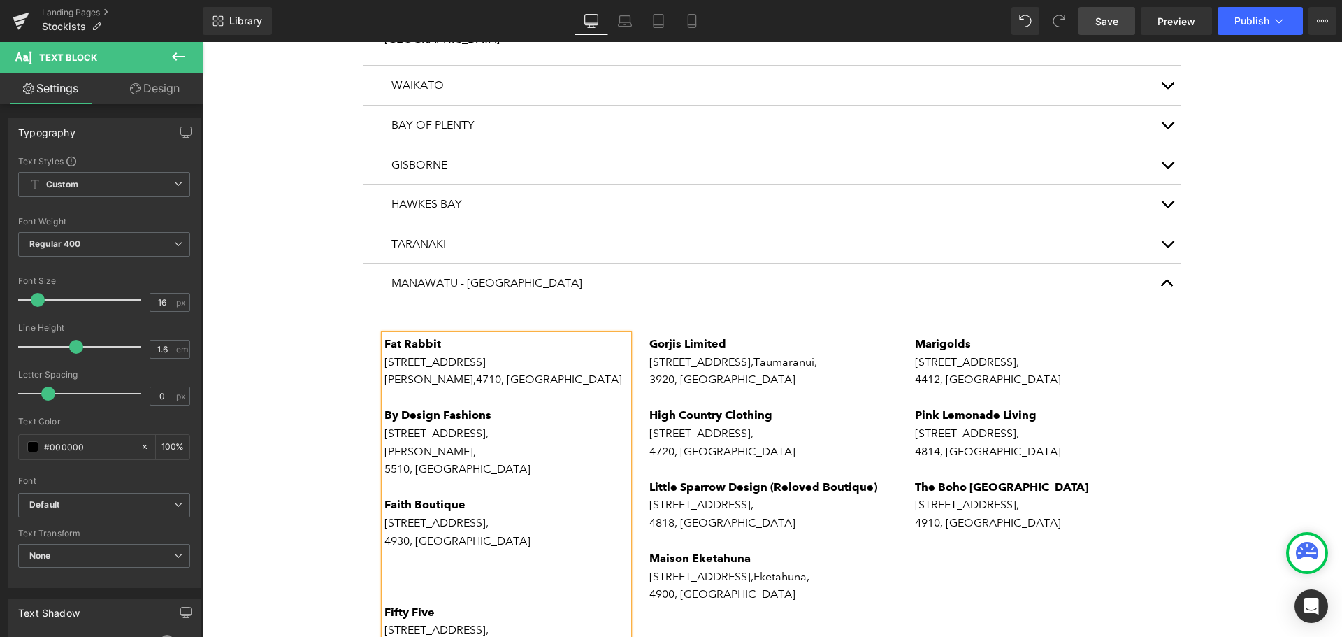
click at [412, 443] on p "[PERSON_NAME]," at bounding box center [507, 452] width 245 height 18
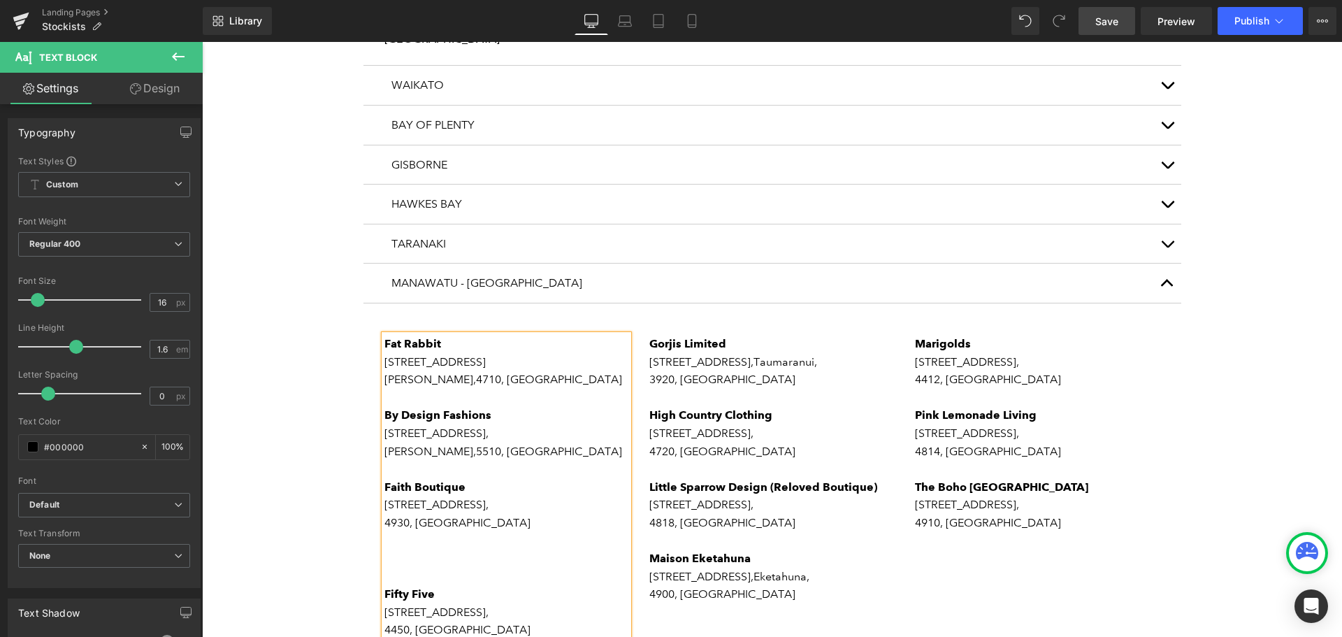
click at [474, 424] on p "[STREET_ADDRESS]," at bounding box center [507, 433] width 245 height 18
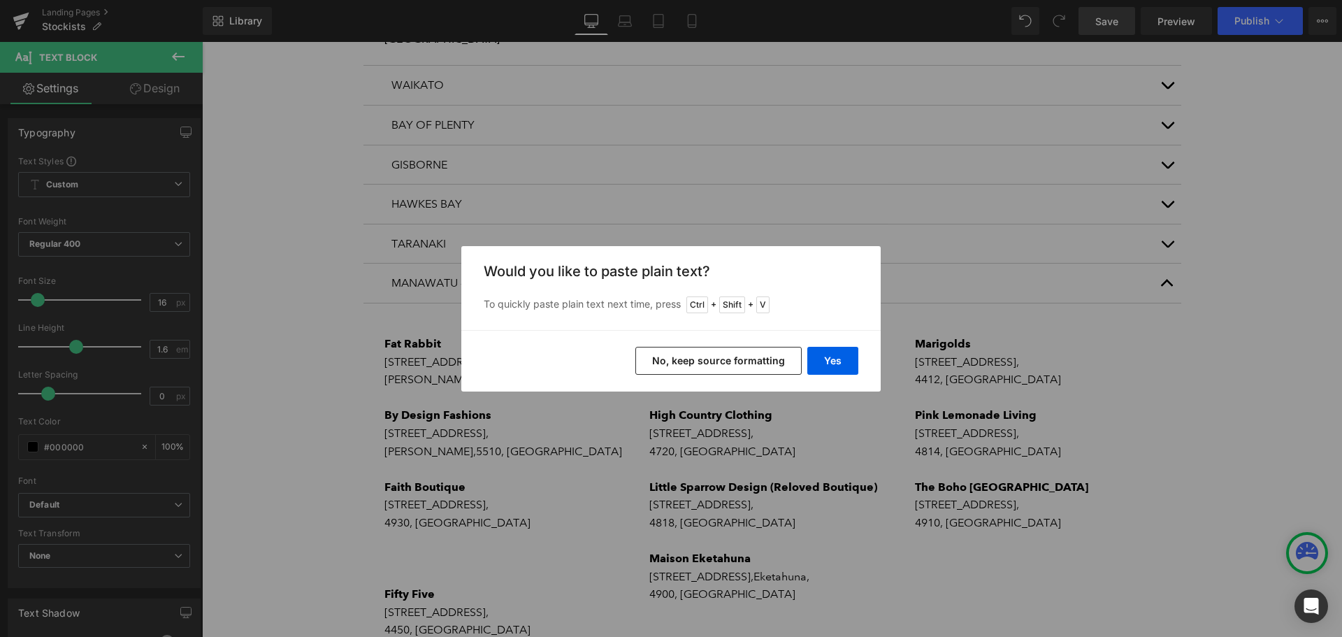
click at [756, 361] on button "No, keep source formatting" at bounding box center [719, 361] width 166 height 28
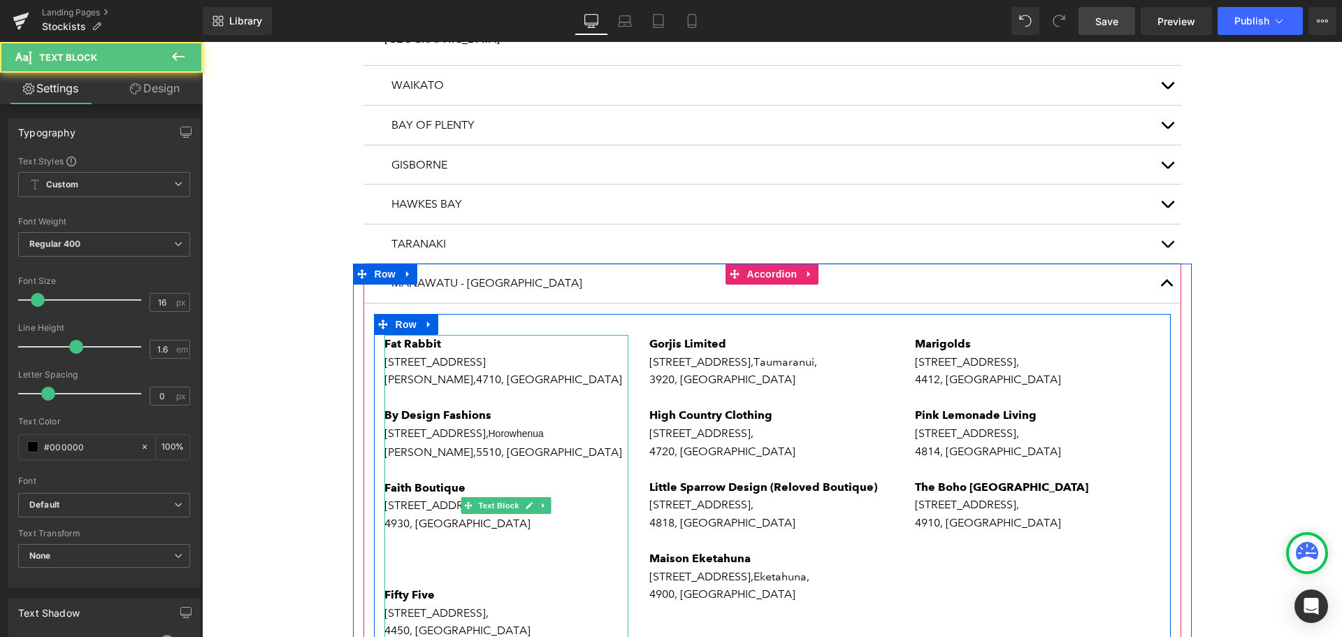
click at [467, 424] on p "[STREET_ADDRESS]" at bounding box center [507, 433] width 245 height 19
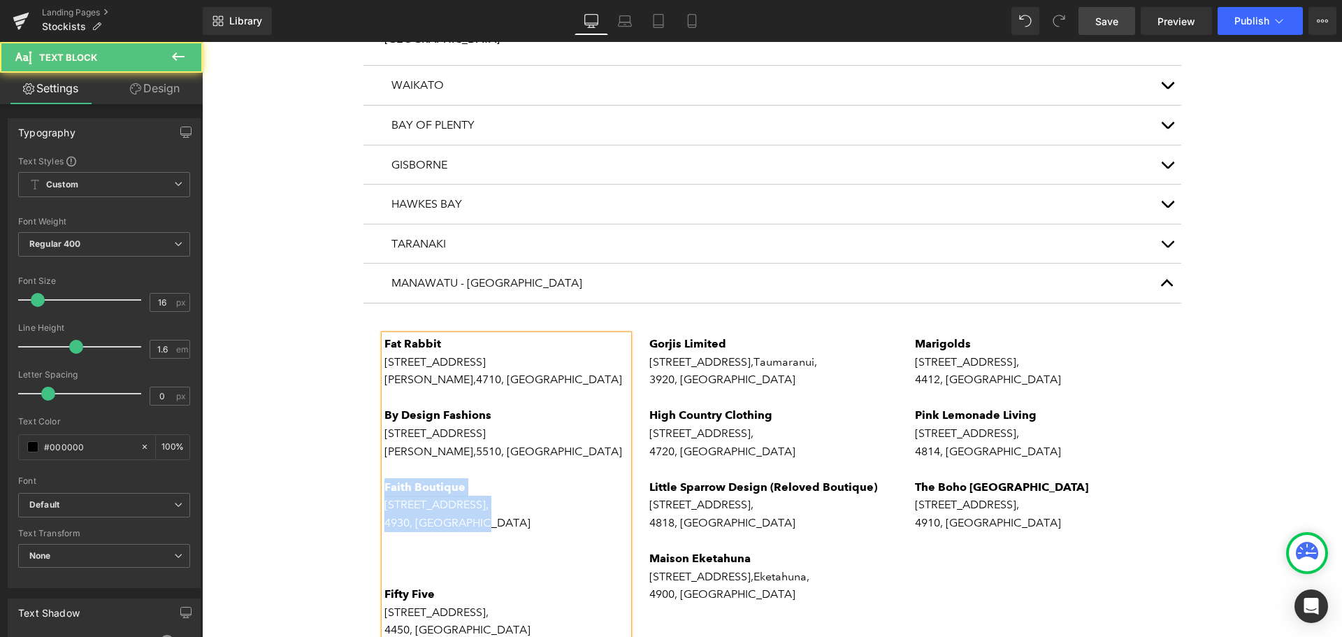
drag, startPoint x: 469, startPoint y: 394, endPoint x: 372, endPoint y: 361, distance: 102.8
click at [374, 361] on div "Fat Rabbit [STREET_ADDRESS] By Design Fashions [STREET_ADDRESS][PERSON_NAME] Fa…" at bounding box center [507, 505] width 266 height 340
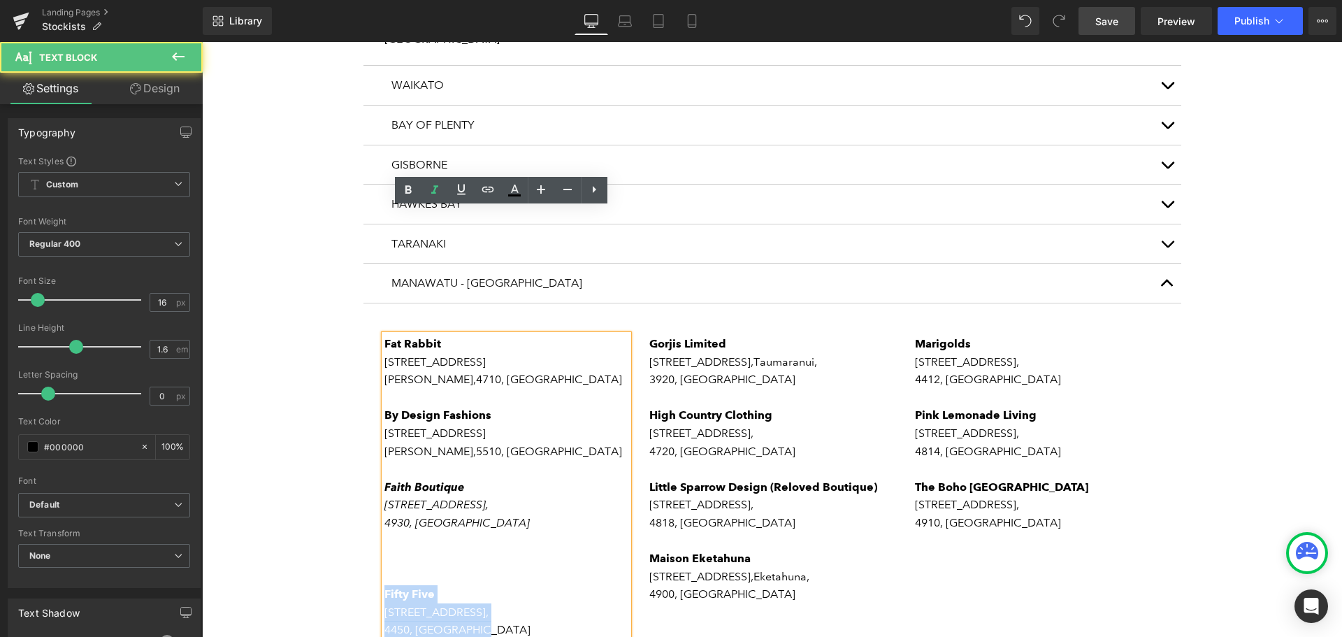
drag, startPoint x: 467, startPoint y: 504, endPoint x: 381, endPoint y: 467, distance: 93.6
click at [385, 467] on div "Fat Rabbit [STREET_ADDRESS] By Design Fashions [STREET_ADDRESS][PERSON_NAME] Fa…" at bounding box center [507, 505] width 245 height 340
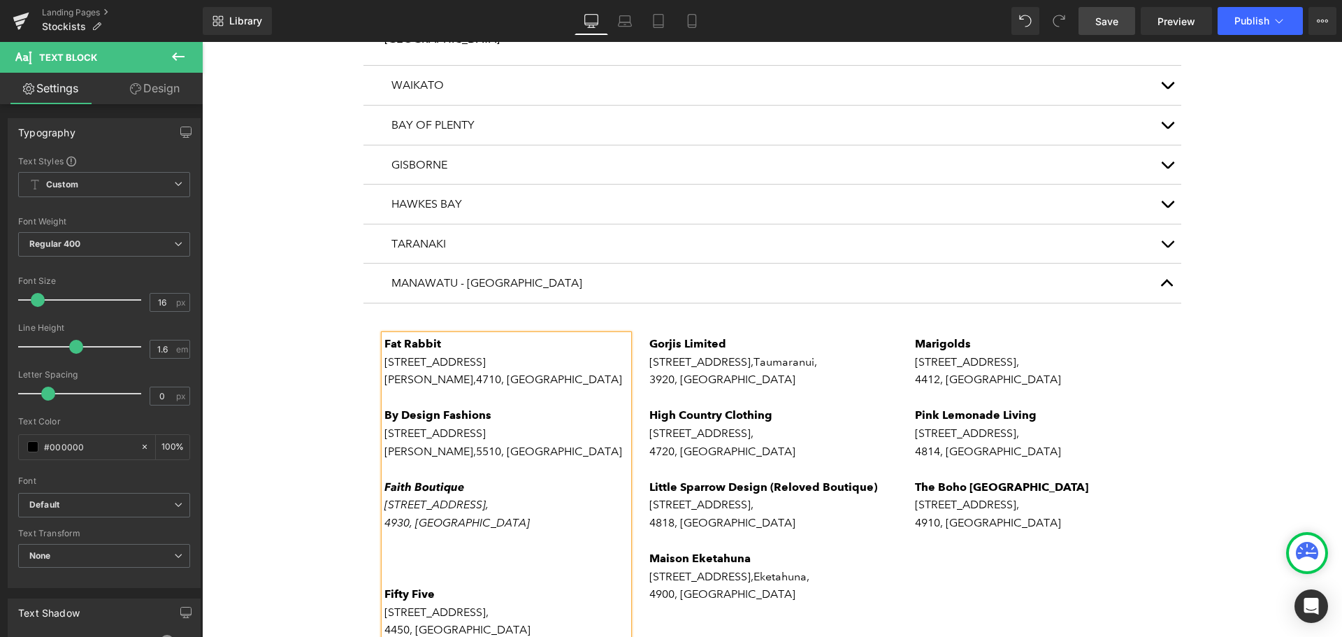
click at [533, 443] on p "[PERSON_NAME], 5510, [GEOGRAPHIC_DATA]" at bounding box center [507, 452] width 245 height 18
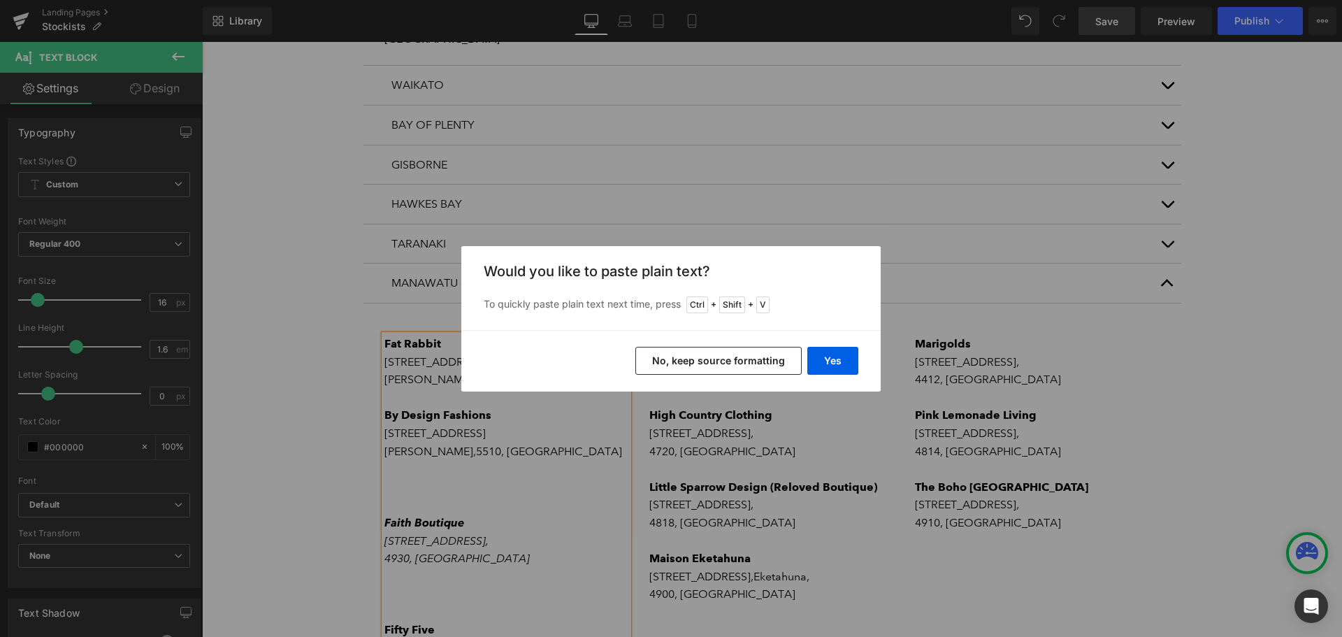
click at [676, 354] on button "No, keep source formatting" at bounding box center [719, 361] width 166 height 28
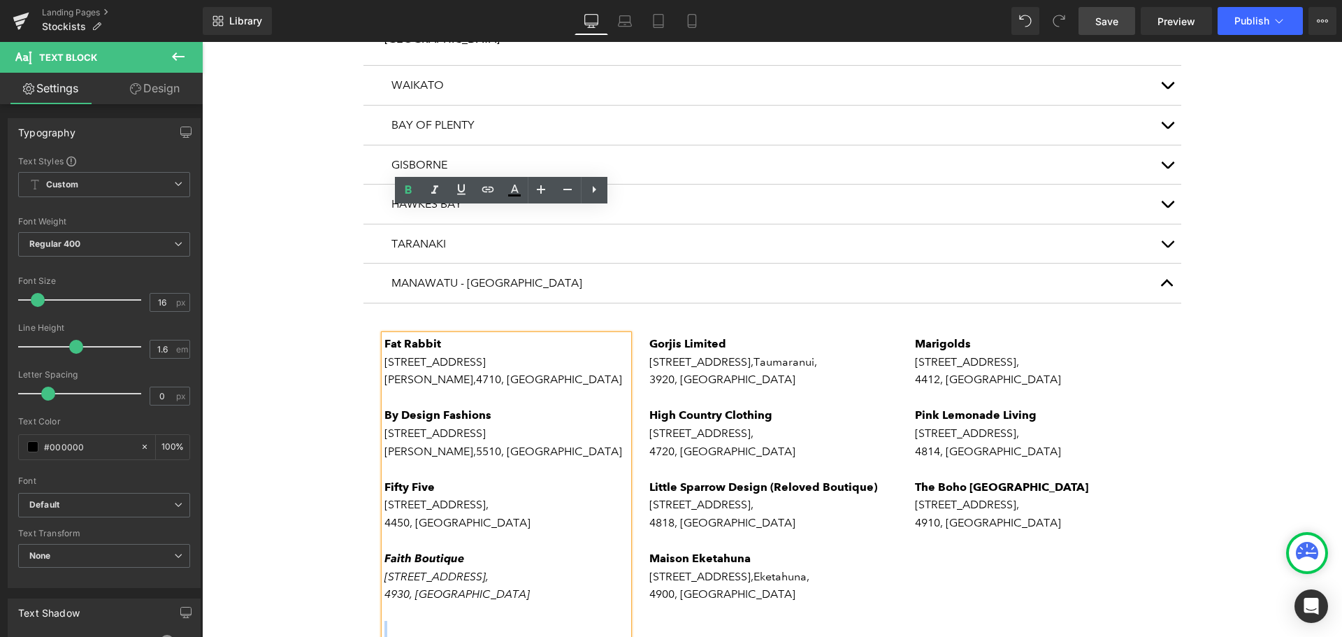
drag, startPoint x: 479, startPoint y: 576, endPoint x: 392, endPoint y: 496, distance: 118.8
click at [392, 496] on div "Fat Rabbit [STREET_ADDRESS] By Design Fashions [STREET_ADDRESS][PERSON_NAME] [G…" at bounding box center [507, 541] width 245 height 412
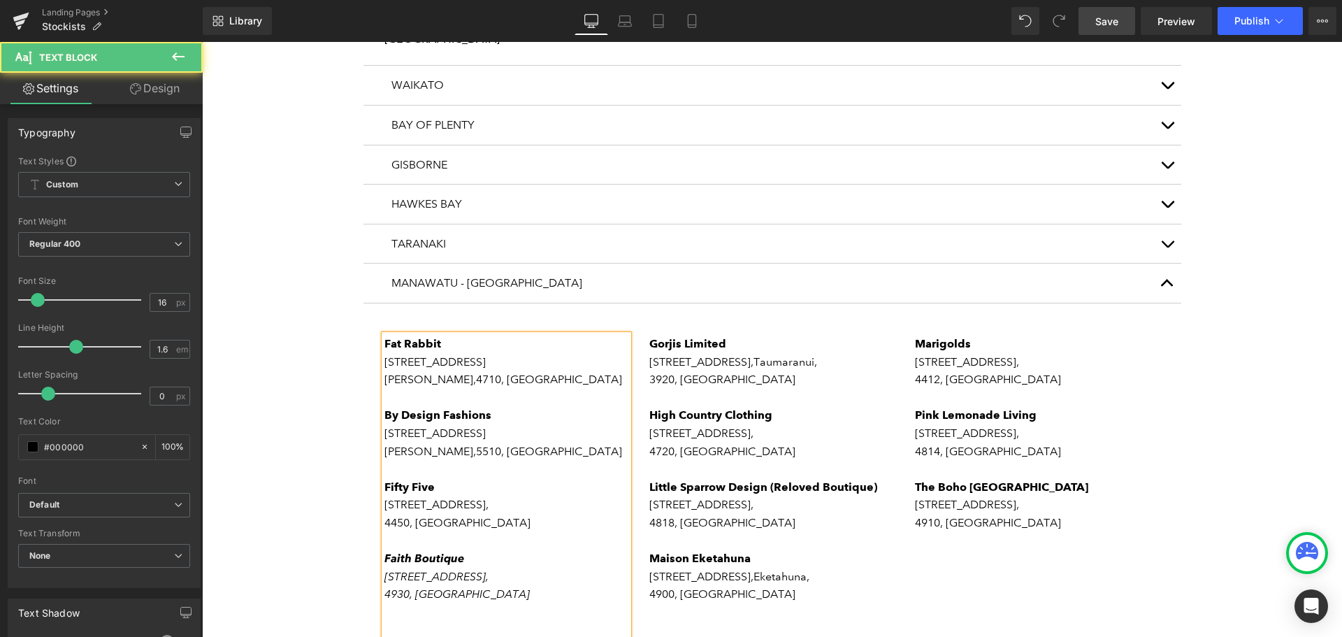
click at [484, 514] on p "4450, [GEOGRAPHIC_DATA]" at bounding box center [507, 523] width 245 height 18
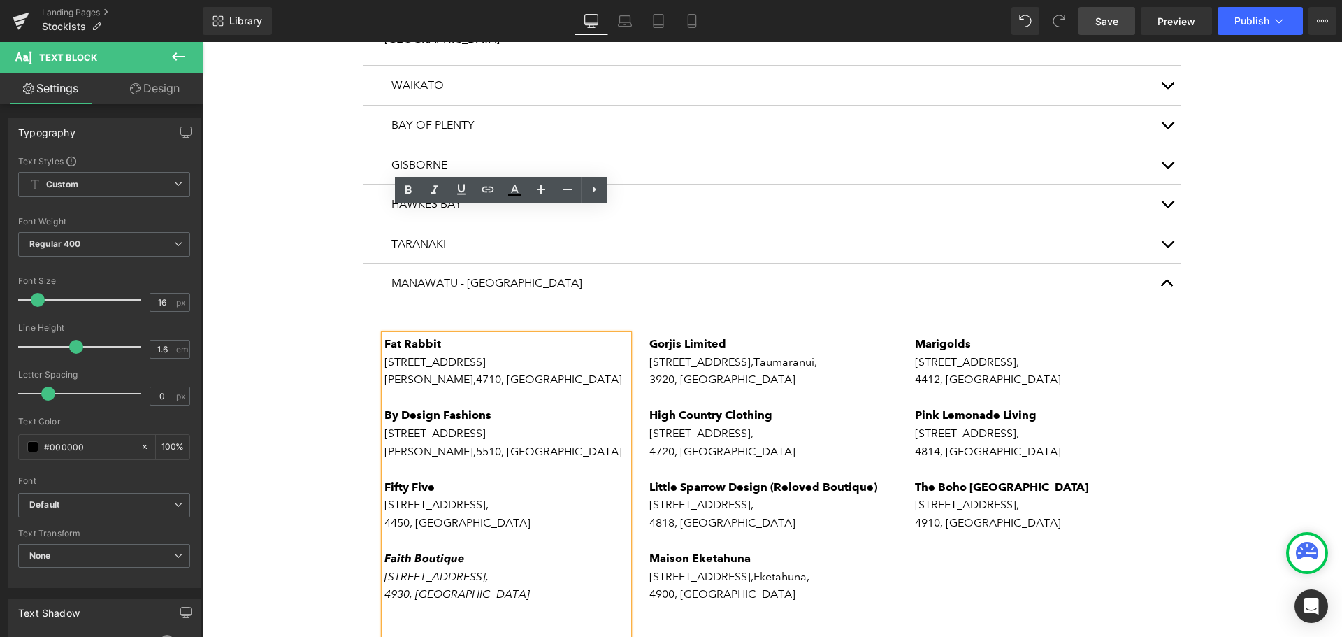
click at [485, 496] on p "[STREET_ADDRESS]," at bounding box center [507, 505] width 245 height 18
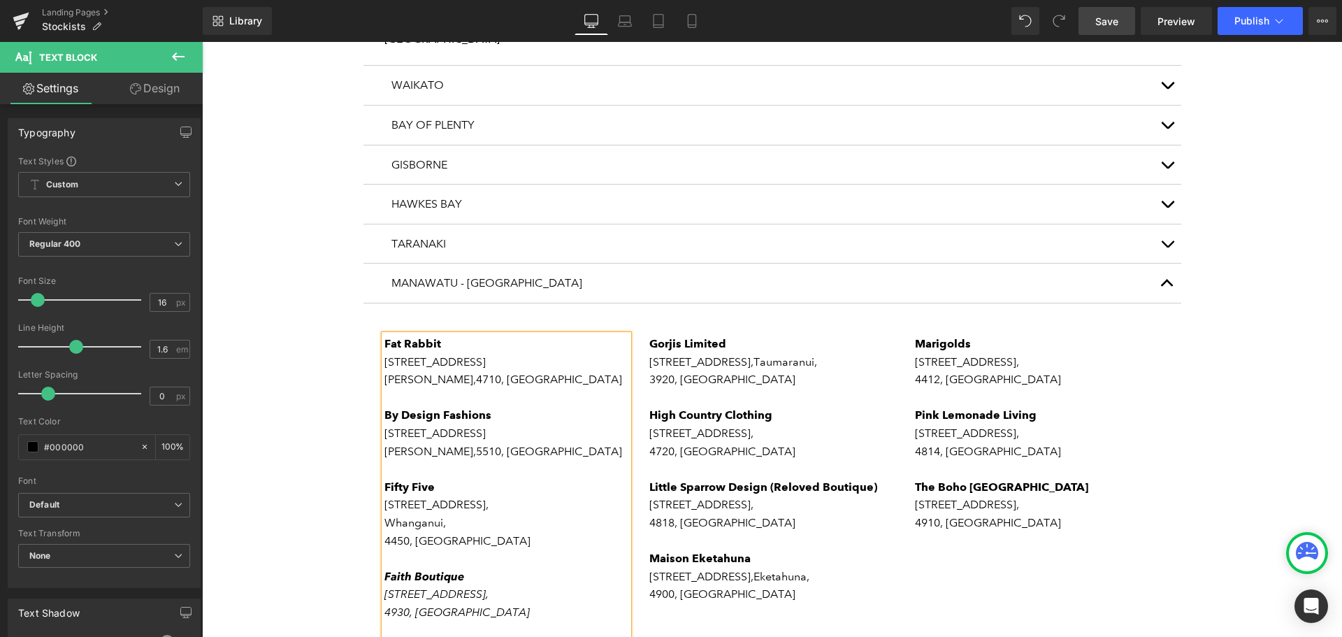
click at [464, 514] on p "Whanganui," at bounding box center [507, 523] width 245 height 18
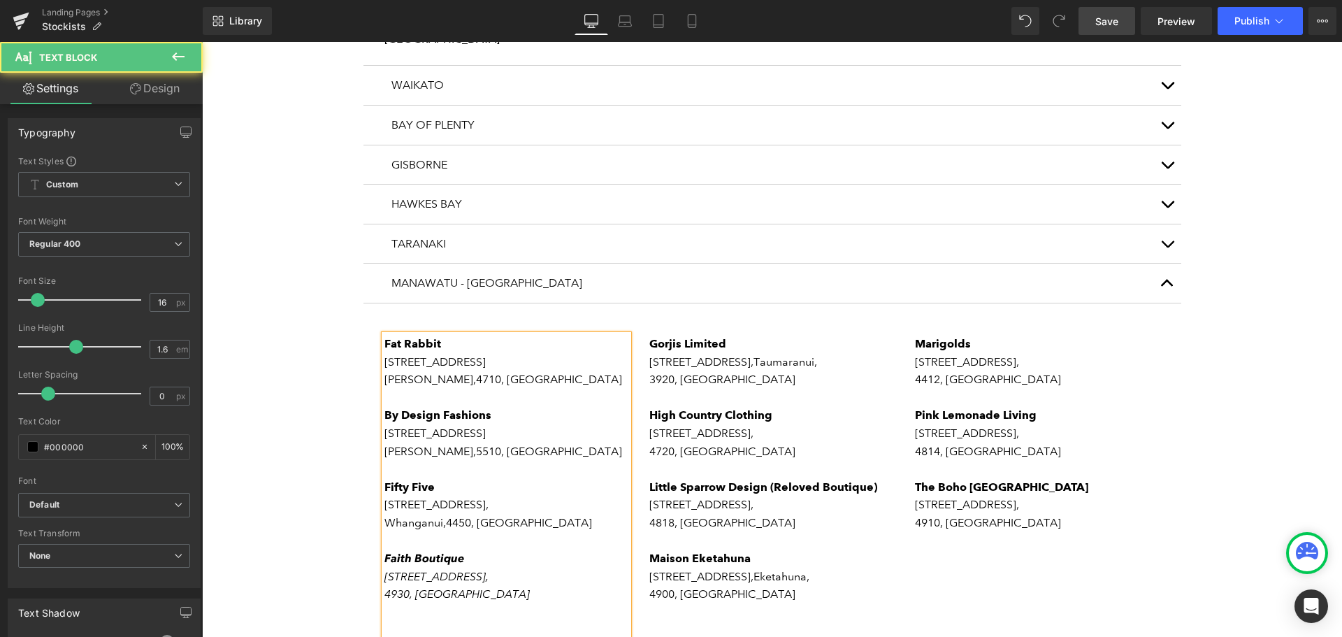
click at [483, 496] on p "[STREET_ADDRESS]," at bounding box center [507, 505] width 245 height 18
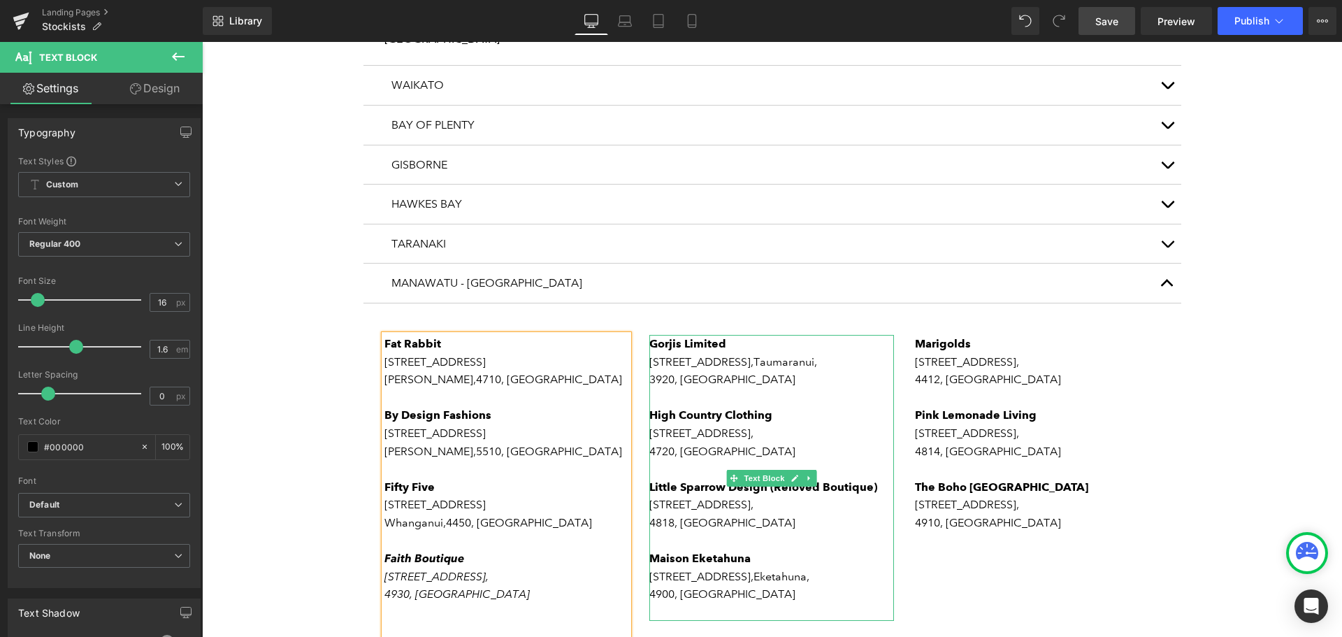
click at [758, 371] on p "3920, [GEOGRAPHIC_DATA]" at bounding box center [772, 380] width 245 height 18
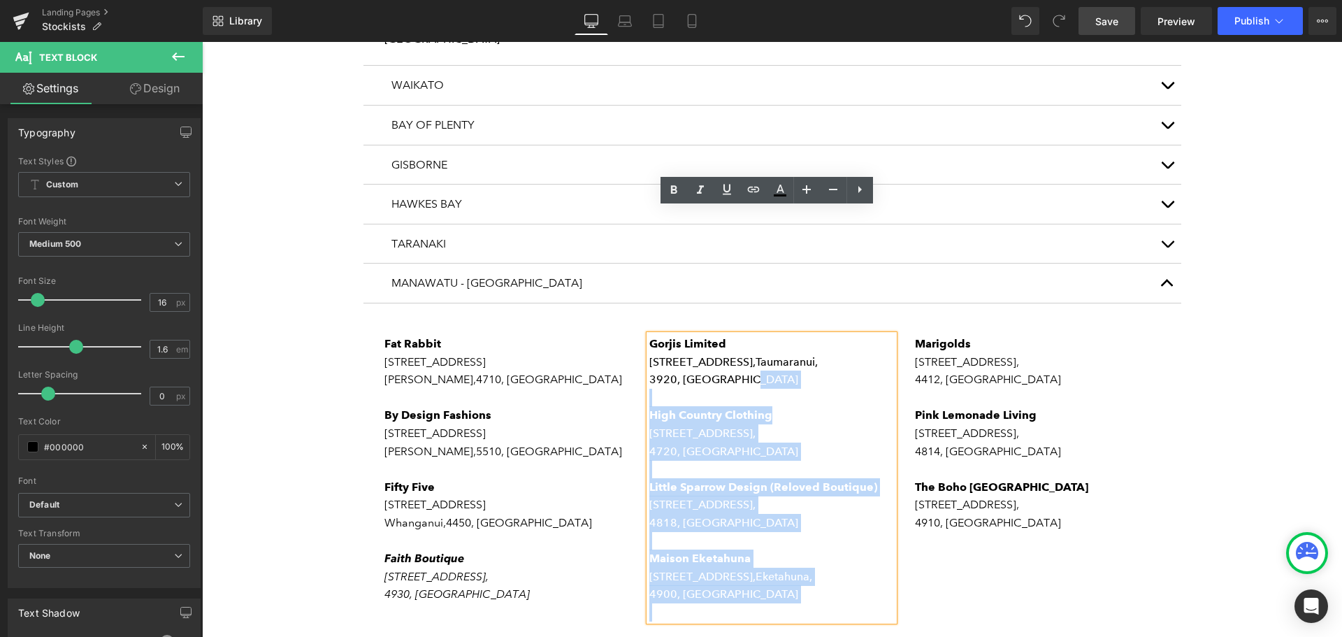
drag, startPoint x: 705, startPoint y: 249, endPoint x: 641, endPoint y: 216, distance: 71.6
click at [650, 335] on div "Gorjis Limited [STREET_ADDRESS][GEOGRAPHIC_DATA] Clothing [STREET_ADDRESS] Litt…" at bounding box center [772, 478] width 245 height 287
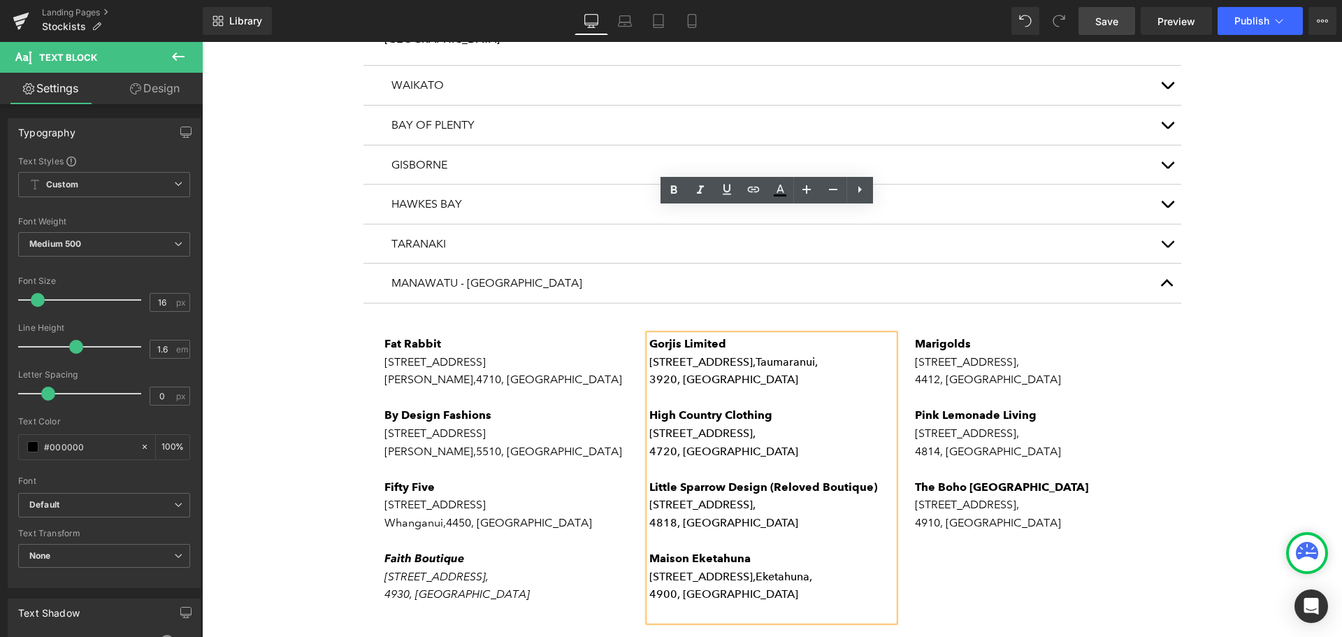
click at [736, 373] on span "3920, [GEOGRAPHIC_DATA]" at bounding box center [724, 379] width 149 height 13
drag, startPoint x: 744, startPoint y: 250, endPoint x: 646, endPoint y: 220, distance: 102.2
click at [650, 335] on div "Gorjis Limited [STREET_ADDRESS][GEOGRAPHIC_DATA] Clothing [STREET_ADDRESS] Litt…" at bounding box center [772, 478] width 245 height 287
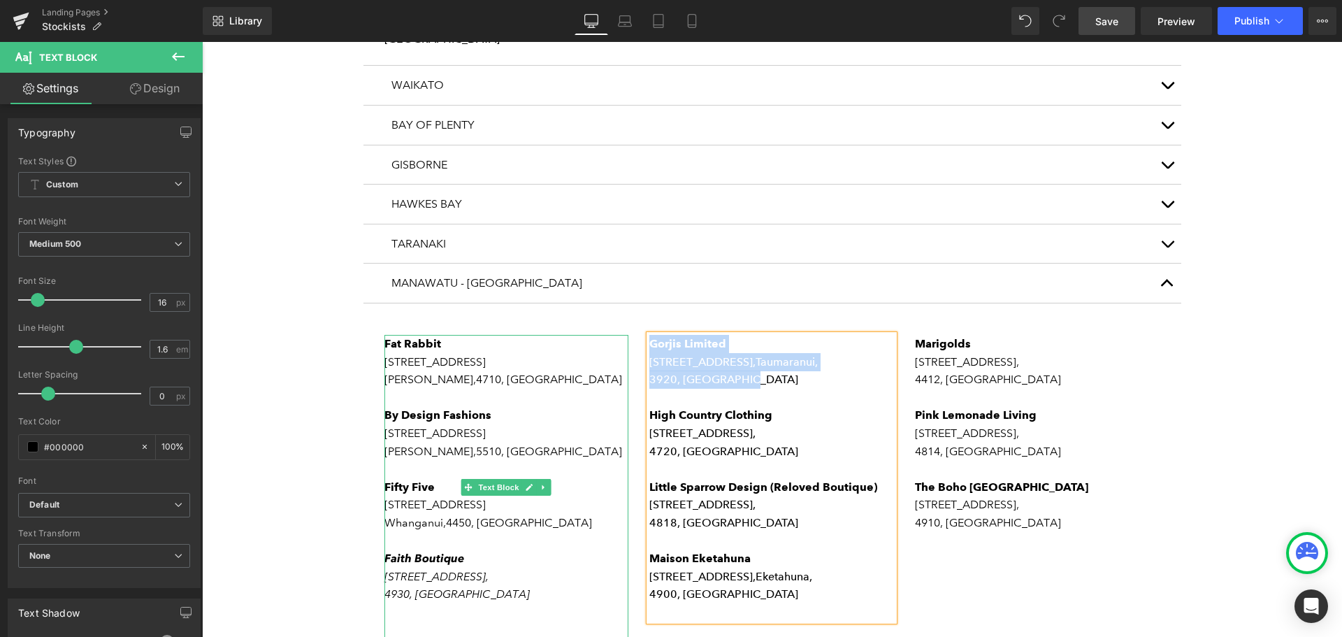
click at [575, 514] on p "Whanganui, 4450, [GEOGRAPHIC_DATA]" at bounding box center [507, 523] width 245 height 18
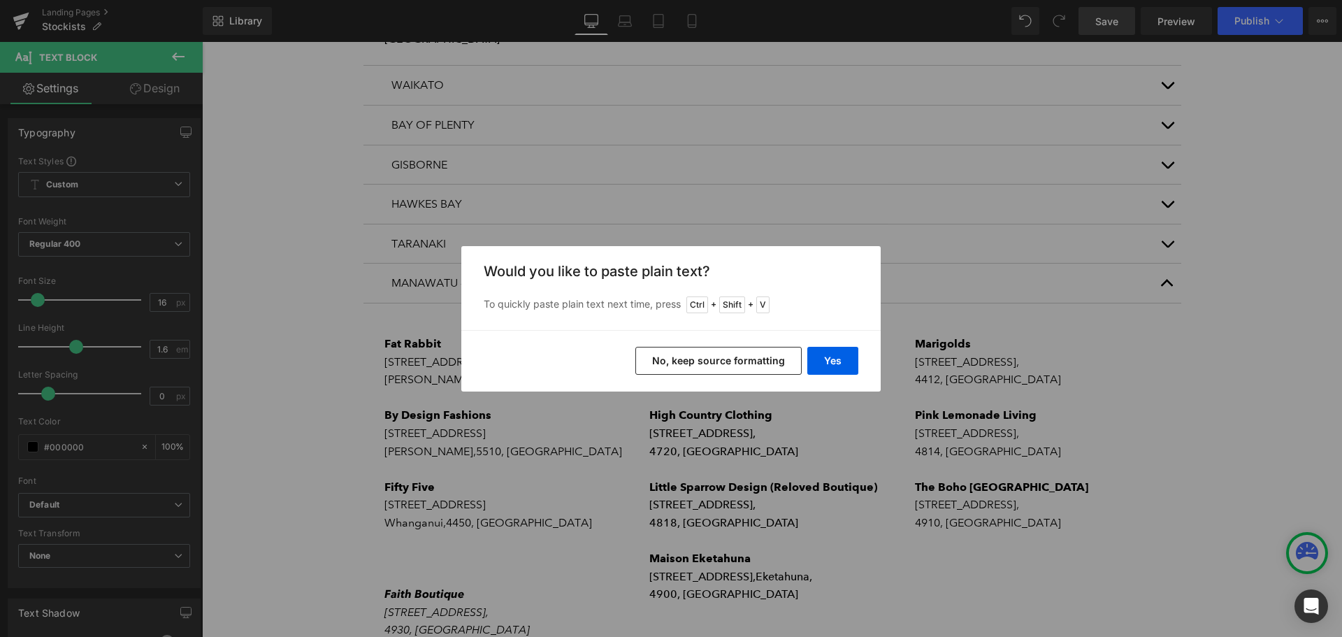
drag, startPoint x: 702, startPoint y: 359, endPoint x: 366, endPoint y: 357, distance: 335.6
click at [702, 359] on button "No, keep source formatting" at bounding box center [719, 361] width 166 height 28
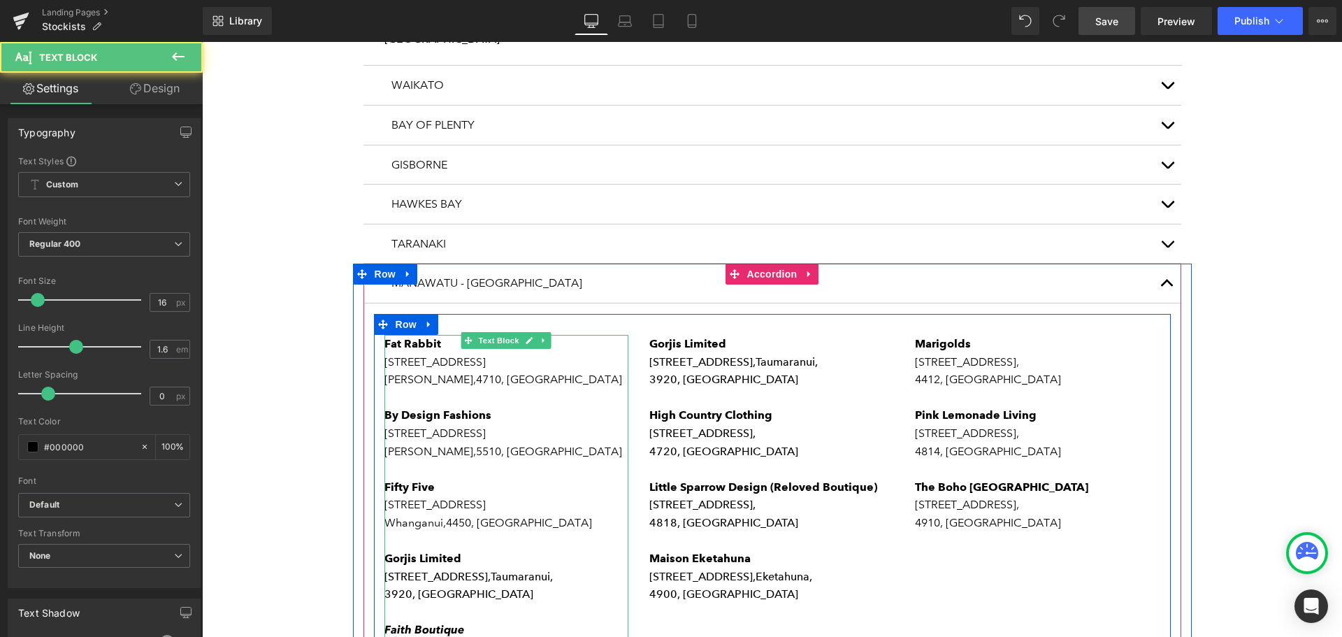
click at [395, 568] on p "[STREET_ADDRESS]," at bounding box center [507, 577] width 245 height 18
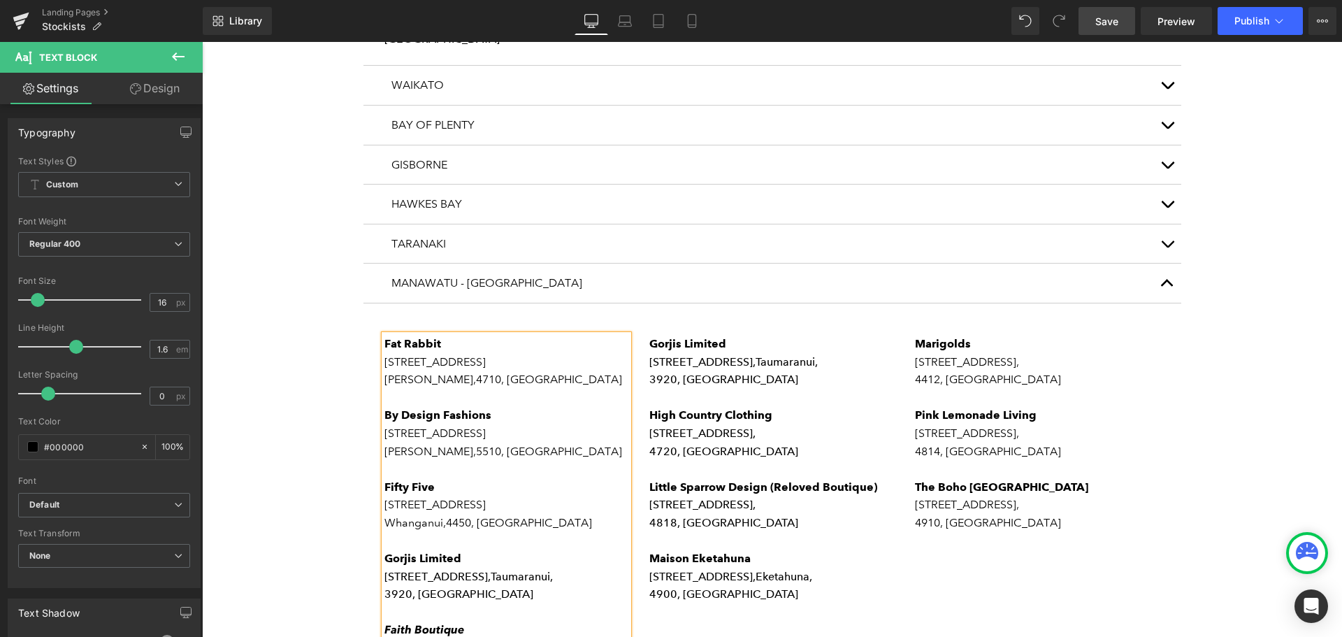
click at [473, 568] on p "[STREET_ADDRESS]," at bounding box center [507, 577] width 245 height 18
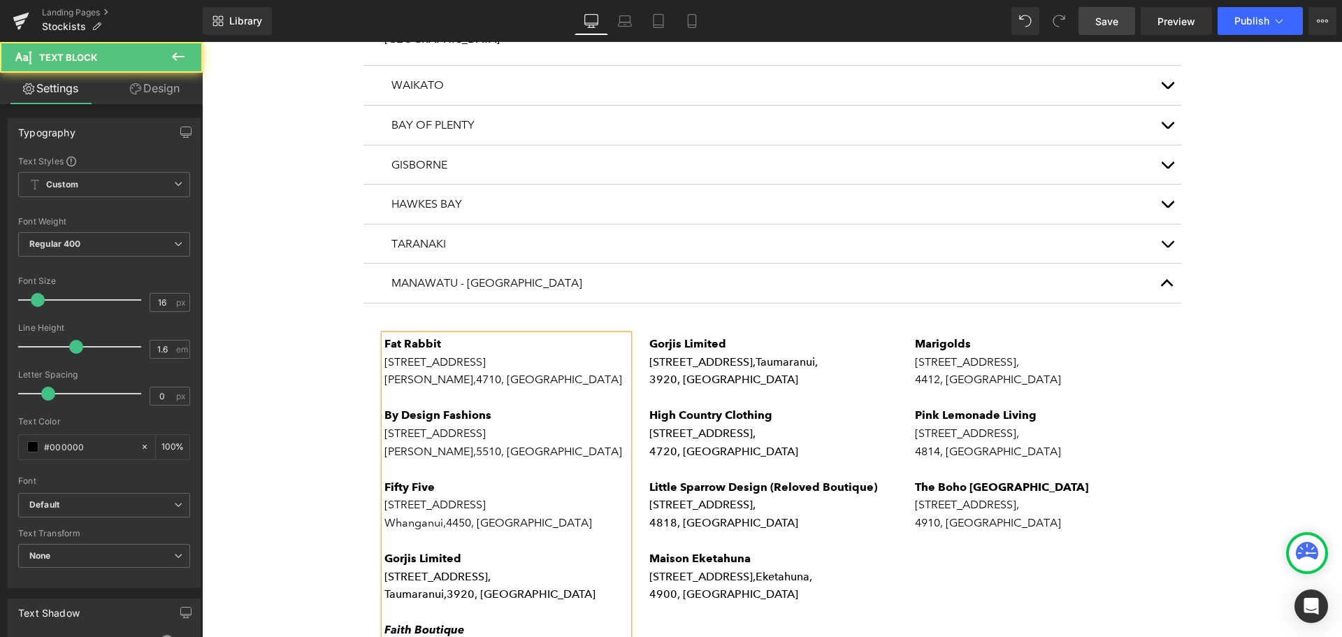
click at [468, 568] on p "[STREET_ADDRESS]," at bounding box center [507, 577] width 245 height 18
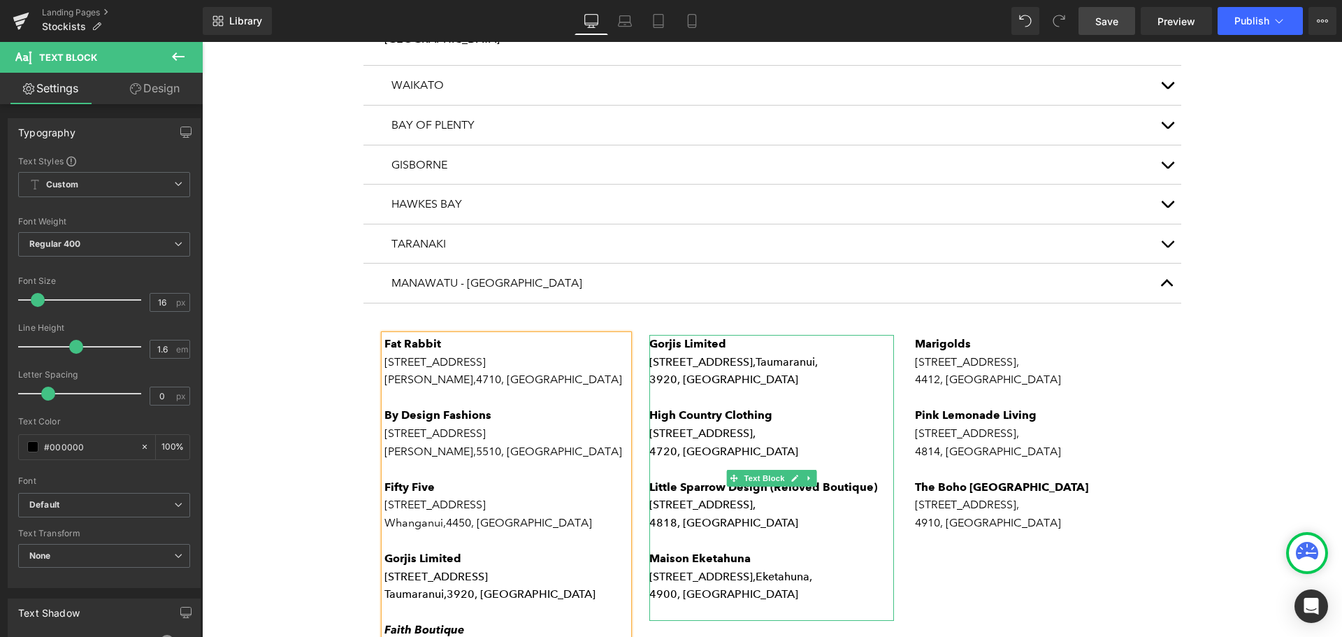
click at [732, 373] on span "3920, [GEOGRAPHIC_DATA]" at bounding box center [724, 379] width 149 height 13
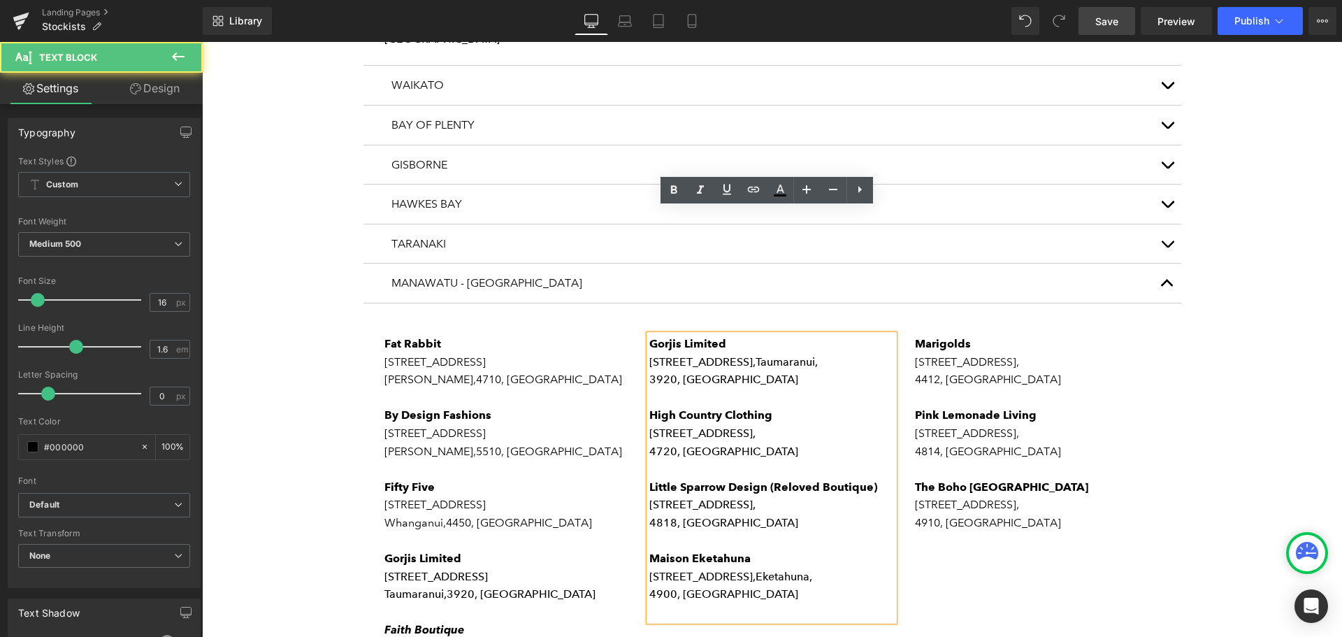
click at [757, 371] on p "3920, [GEOGRAPHIC_DATA]" at bounding box center [772, 380] width 245 height 18
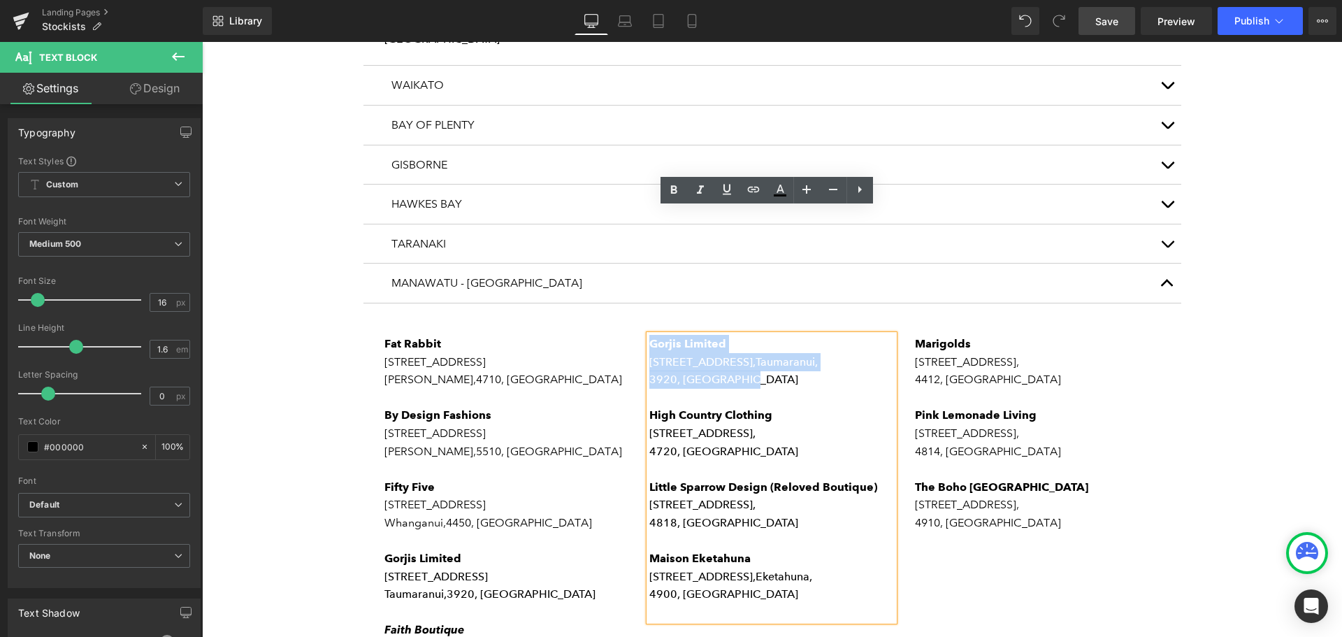
drag, startPoint x: 761, startPoint y: 256, endPoint x: 644, endPoint y: 220, distance: 122.1
click at [650, 335] on div "Gorjis Limited [STREET_ADDRESS][GEOGRAPHIC_DATA] Clothing [STREET_ADDRESS] Litt…" at bounding box center [772, 478] width 245 height 287
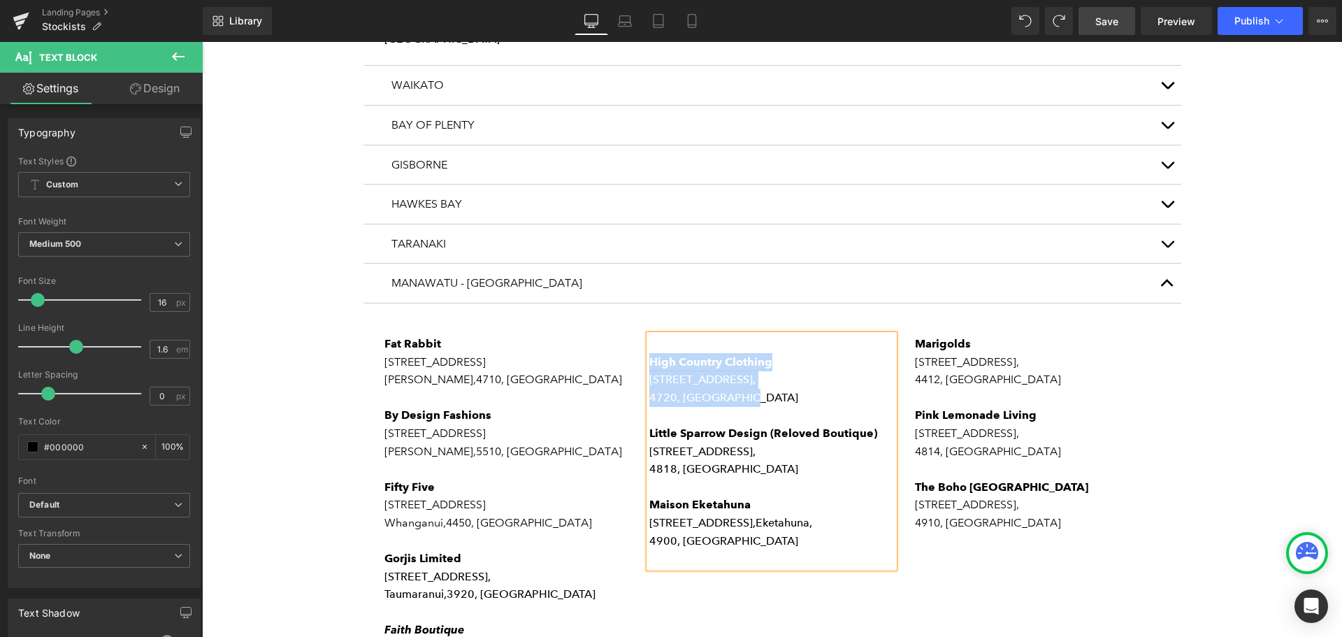
drag, startPoint x: 751, startPoint y: 271, endPoint x: 646, endPoint y: 238, distance: 109.9
click at [650, 335] on div "High Country Clothing [STREET_ADDRESS] Little Sparrow Design (Reloved Boutique)…" at bounding box center [772, 451] width 245 height 233
click at [545, 585] on p "Taumaranui, 3920, [GEOGRAPHIC_DATA]" at bounding box center [507, 594] width 245 height 18
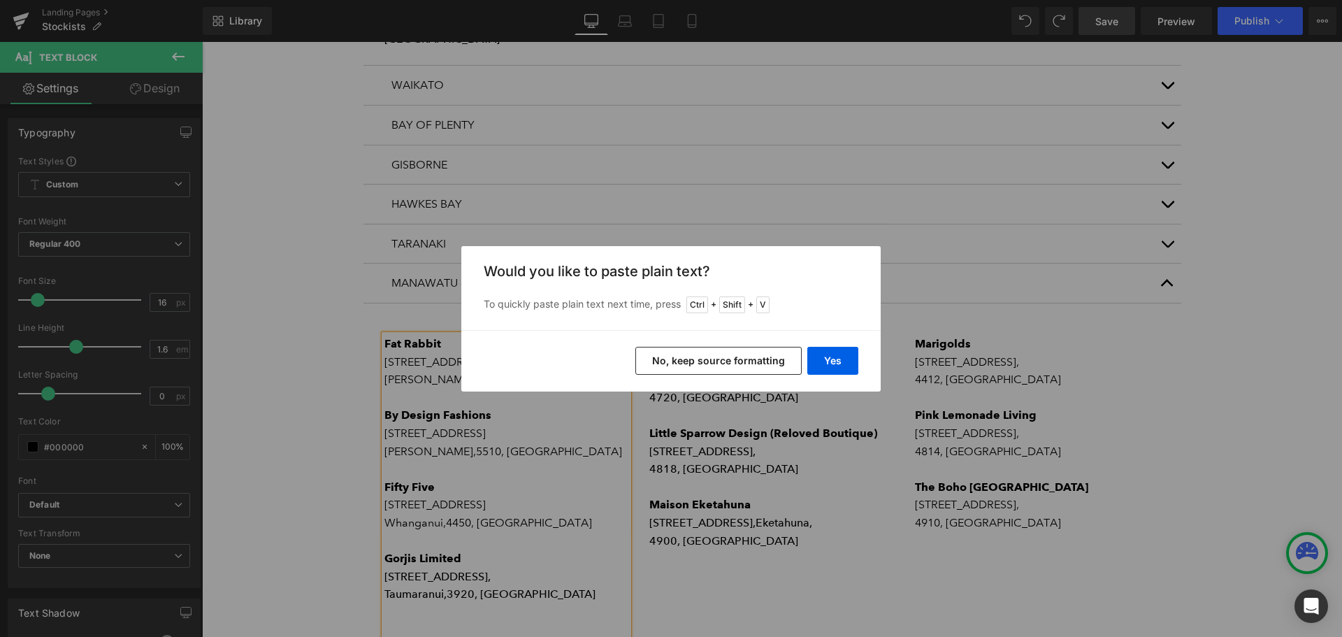
drag, startPoint x: 701, startPoint y: 360, endPoint x: 498, endPoint y: 318, distance: 207.1
click at [701, 360] on button "No, keep source formatting" at bounding box center [719, 361] width 166 height 28
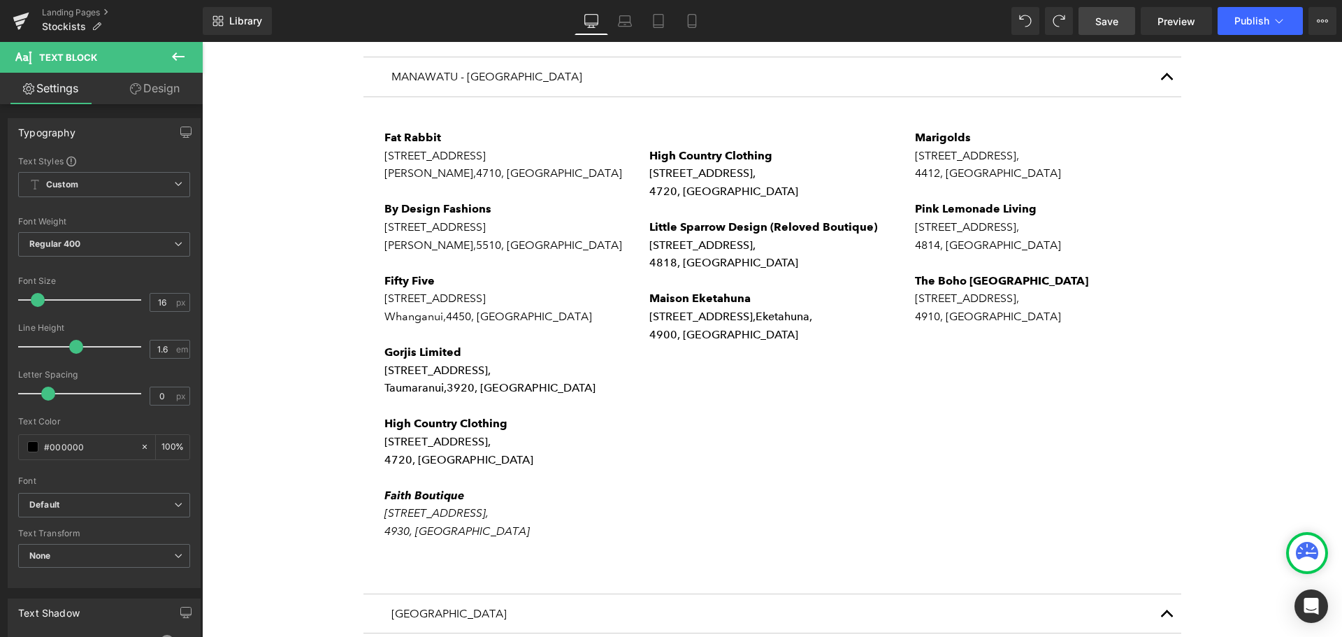
scroll to position [1328, 0]
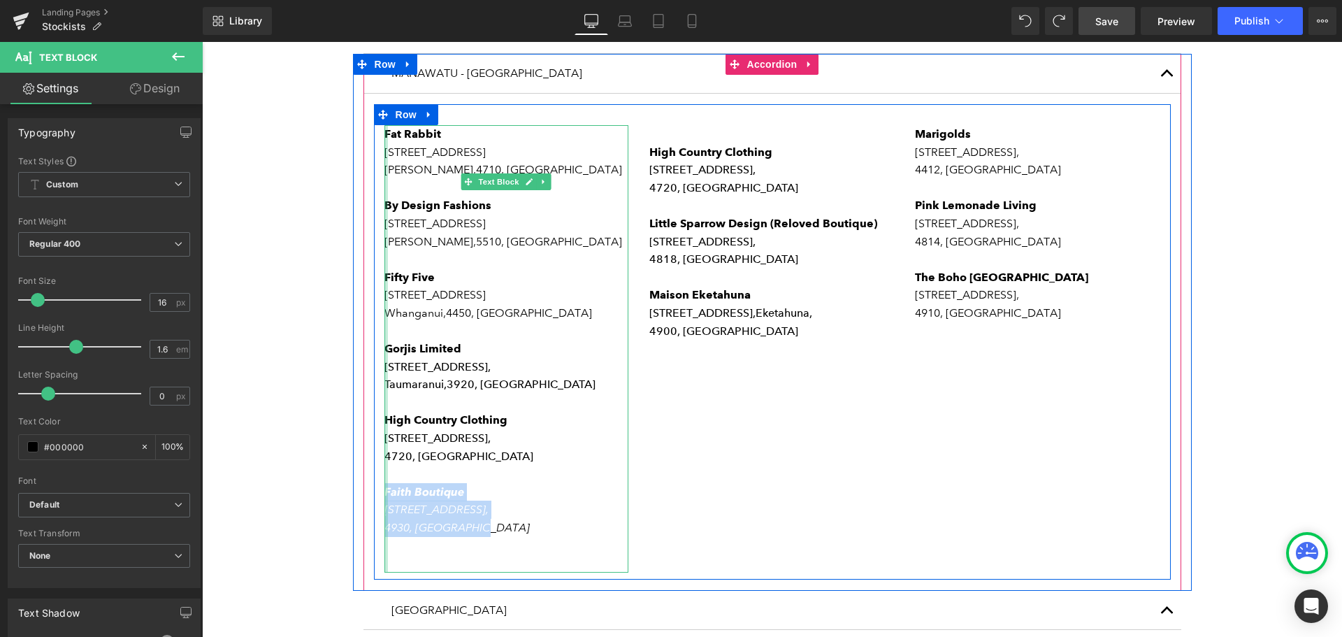
drag, startPoint x: 487, startPoint y: 401, endPoint x: 380, endPoint y: 370, distance: 111.5
click at [385, 370] on div "Fat Rabbit [STREET_ADDRESS] By Design Fashions [STREET_ADDRESS][PERSON_NAME] [G…" at bounding box center [507, 348] width 245 height 447
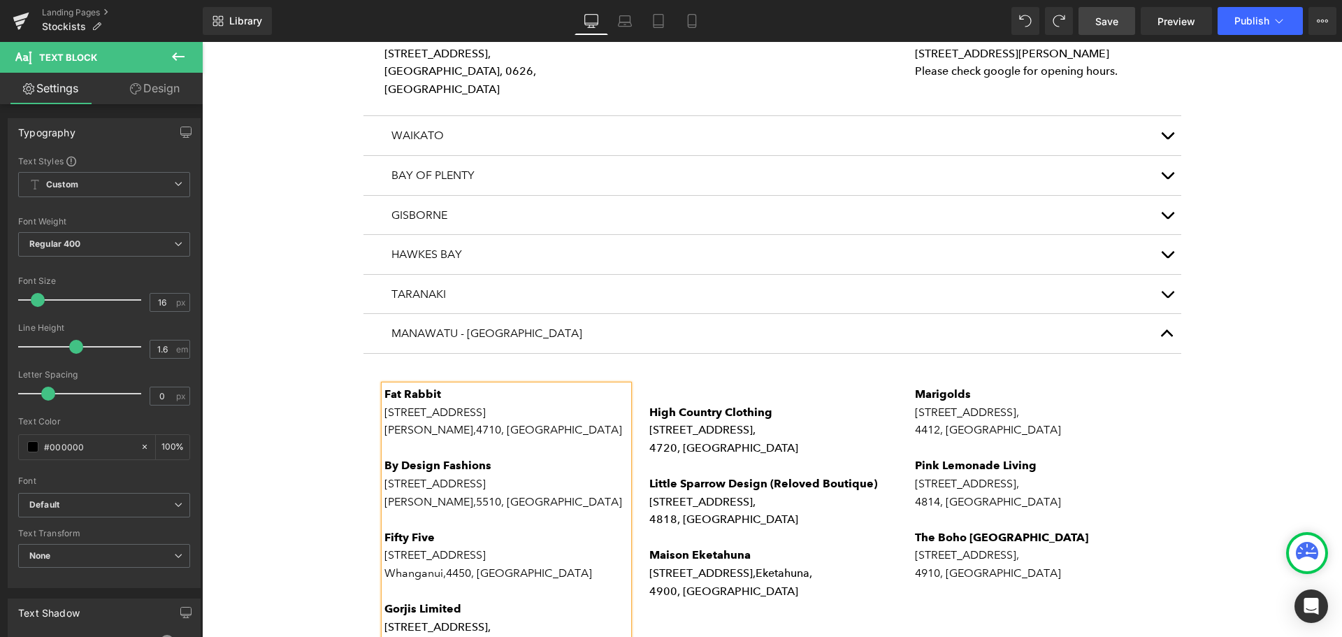
scroll to position [909, 0]
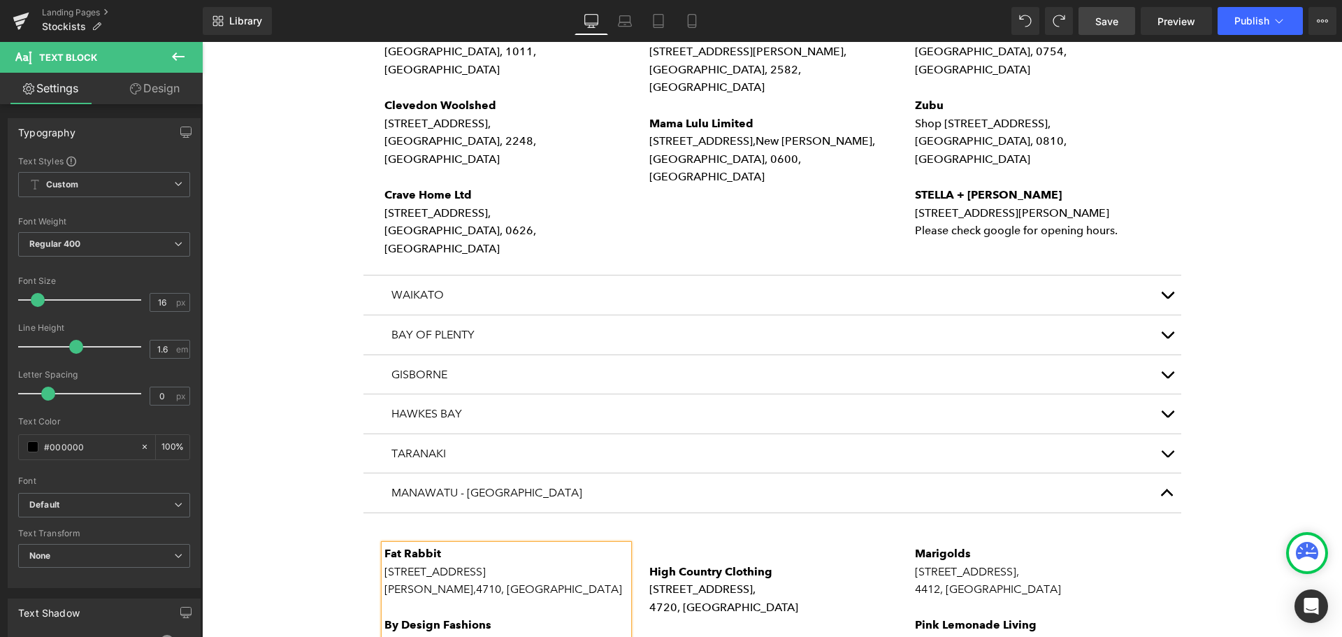
click at [711, 599] on p "4720, [GEOGRAPHIC_DATA]" at bounding box center [772, 608] width 245 height 18
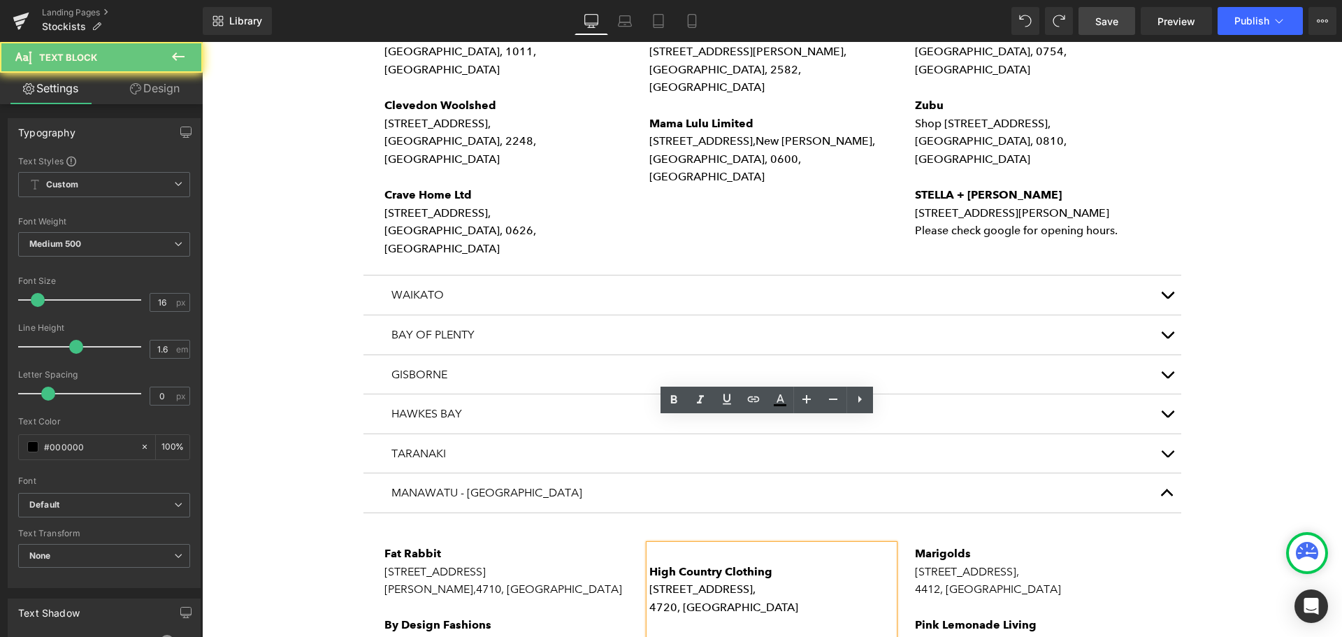
click at [754, 599] on p "4720, [GEOGRAPHIC_DATA]" at bounding box center [772, 608] width 245 height 18
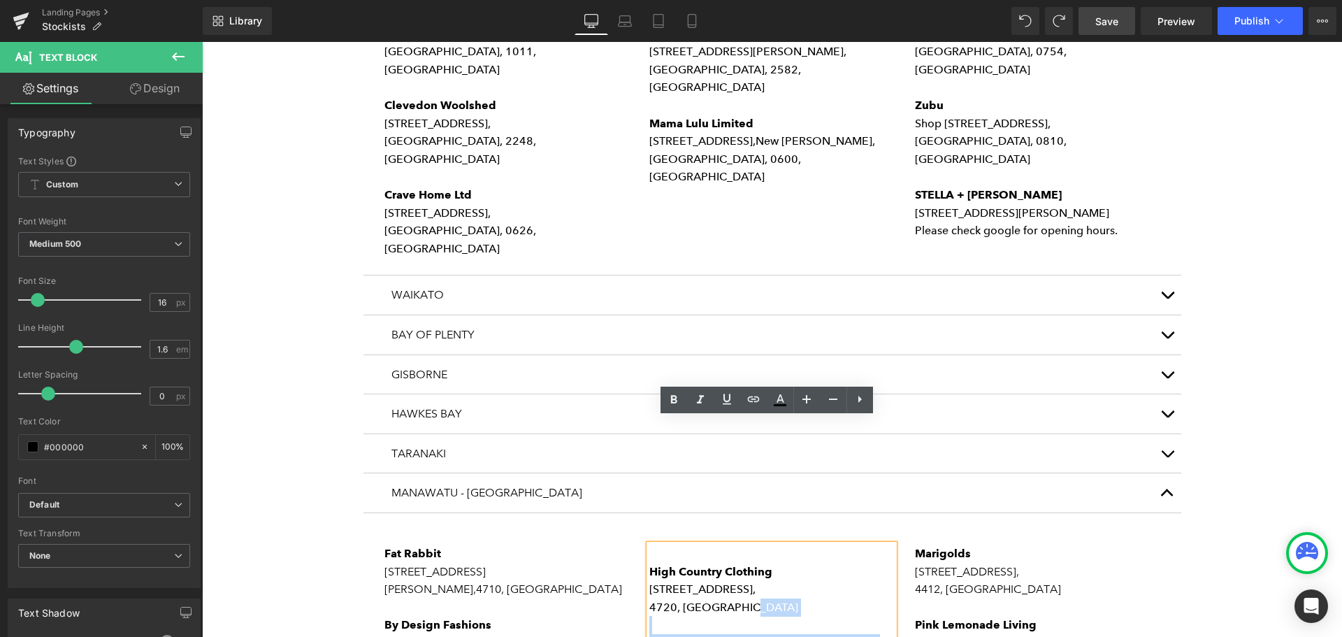
drag, startPoint x: 753, startPoint y: 479, endPoint x: 643, endPoint y: 421, distance: 124.8
click at [733, 599] on p "4720, [GEOGRAPHIC_DATA]" at bounding box center [772, 608] width 245 height 18
drag, startPoint x: 744, startPoint y: 483, endPoint x: 661, endPoint y: 424, distance: 101.8
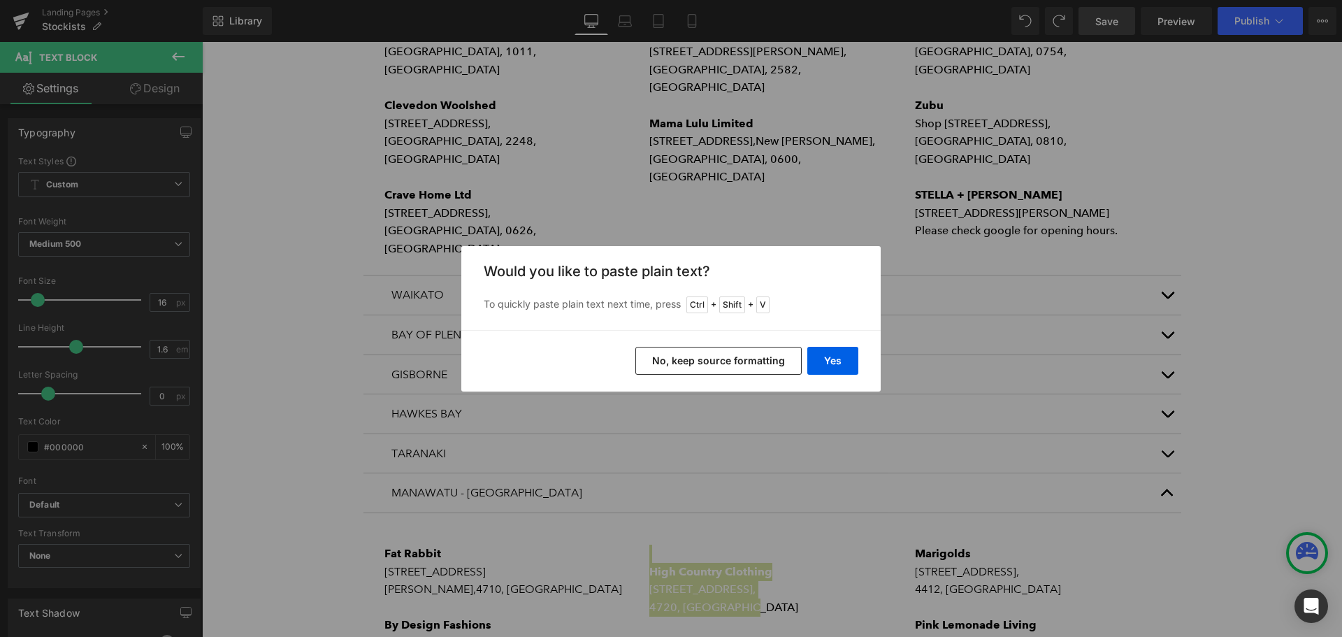
click at [745, 359] on button "No, keep source formatting" at bounding box center [719, 361] width 166 height 28
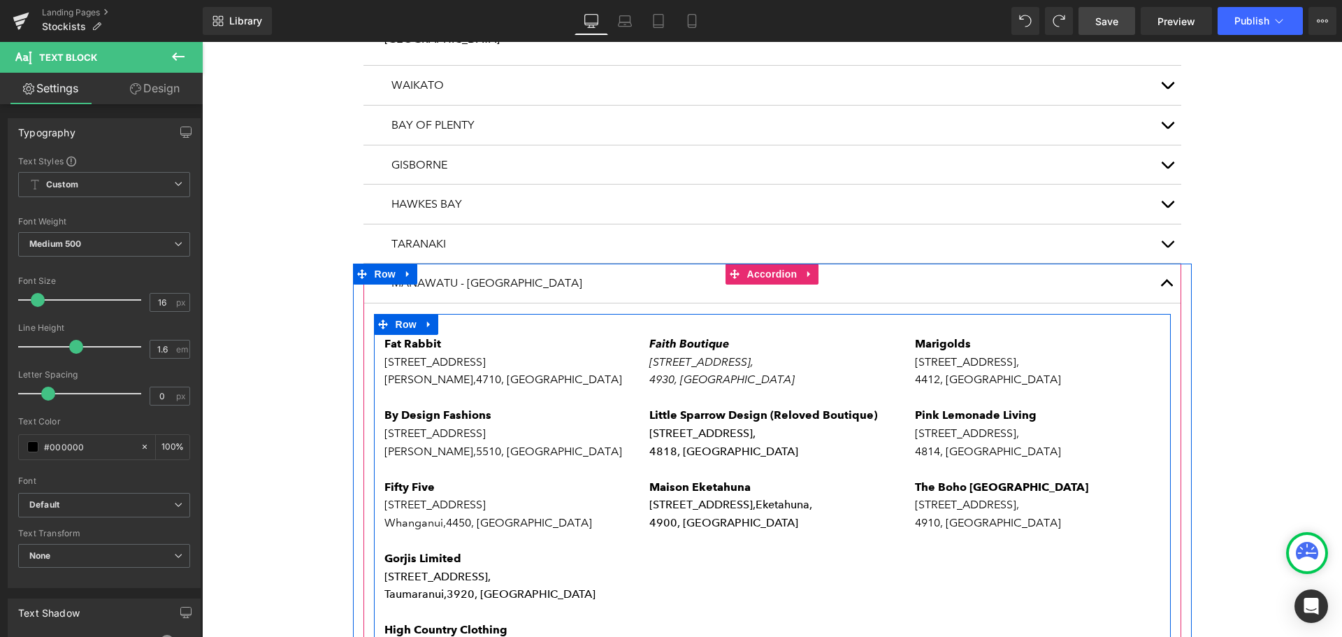
scroll to position [1189, 0]
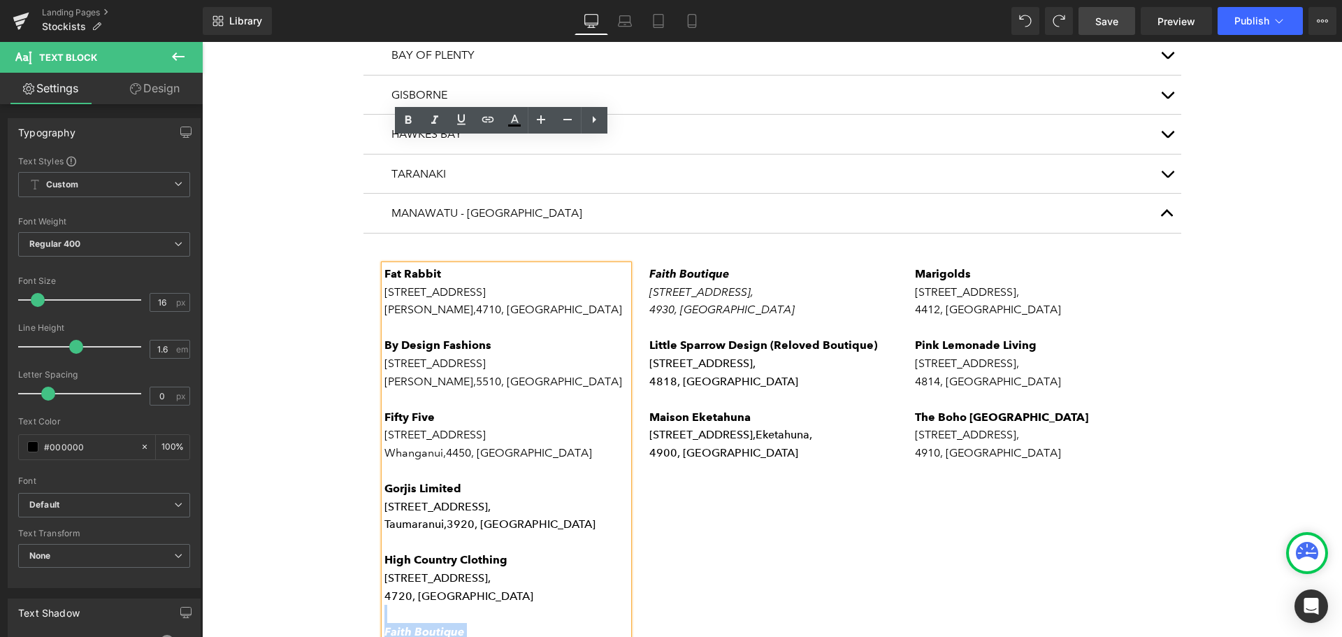
drag, startPoint x: 489, startPoint y: 540, endPoint x: 380, endPoint y: 495, distance: 117.9
click at [385, 495] on div "Fat Rabbit [STREET_ADDRESS] By Design Fashions [STREET_ADDRESS][PERSON_NAME] [G…" at bounding box center [507, 488] width 245 height 447
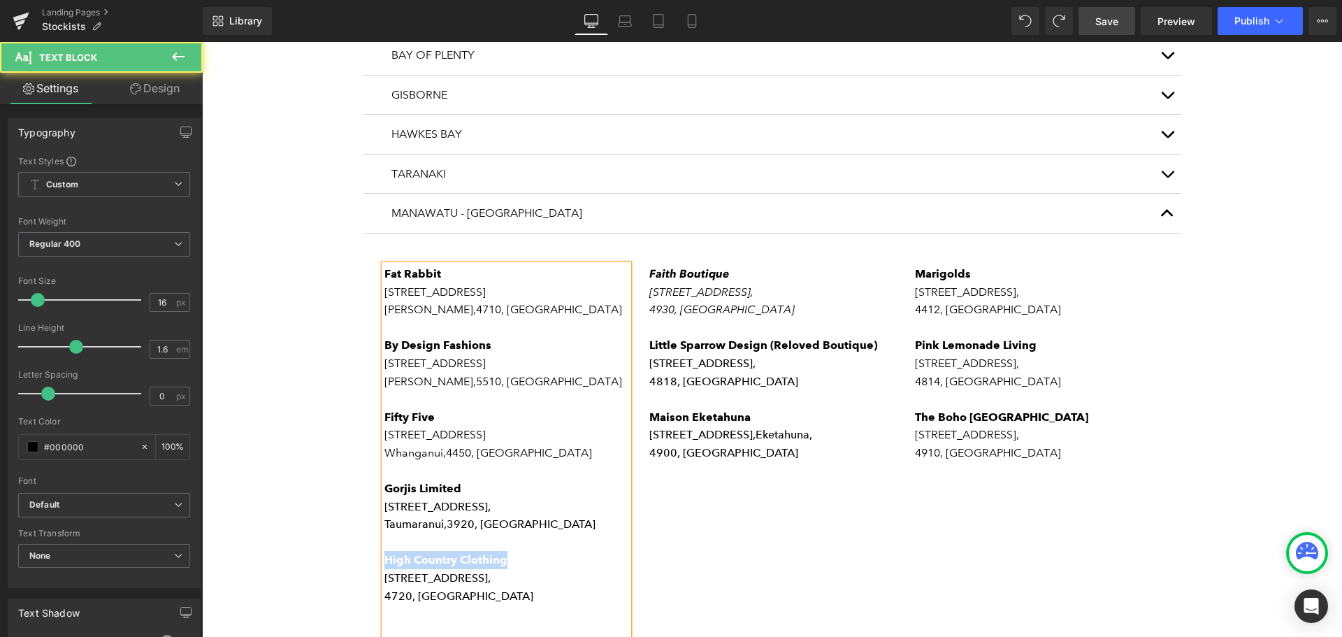
drag, startPoint x: 468, startPoint y: 431, endPoint x: 380, endPoint y: 431, distance: 88.1
click at [385, 551] on p "High Country Clothing" at bounding box center [507, 560] width 245 height 18
click at [481, 569] on p "[STREET_ADDRESS]," at bounding box center [507, 578] width 245 height 18
click at [438, 587] on p "Taihape," at bounding box center [507, 596] width 245 height 18
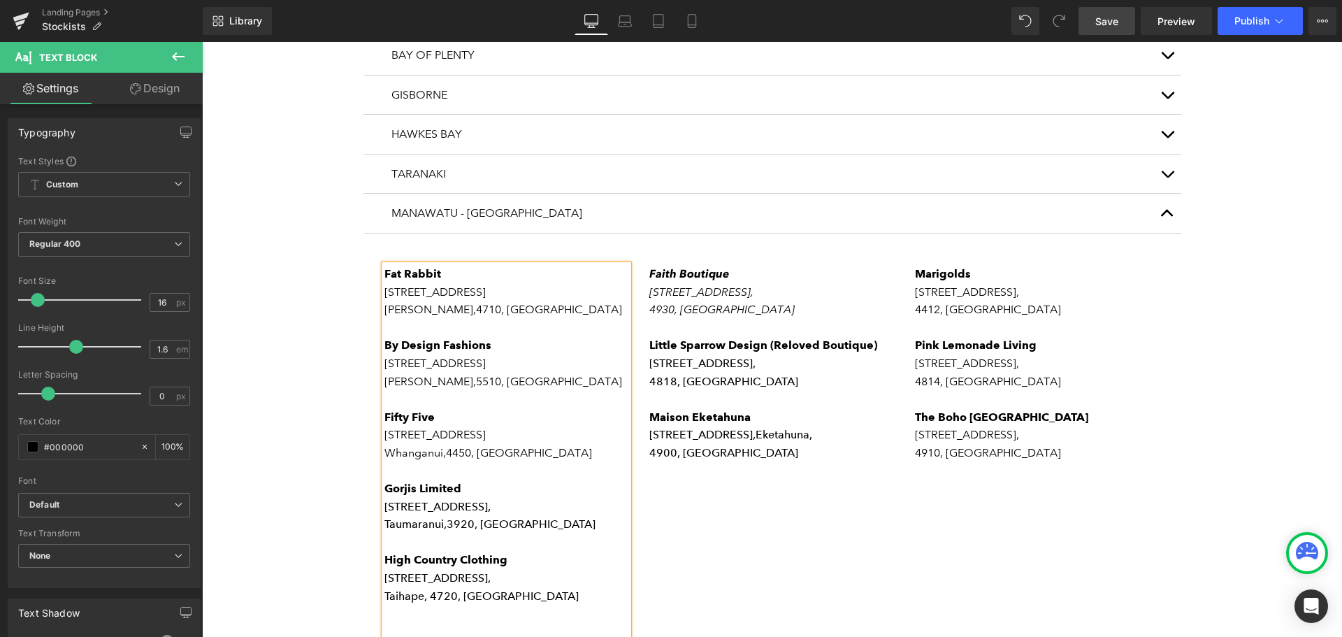
click at [510, 569] on p "[STREET_ADDRESS]," at bounding box center [507, 578] width 245 height 18
click at [771, 390] on p at bounding box center [772, 399] width 245 height 18
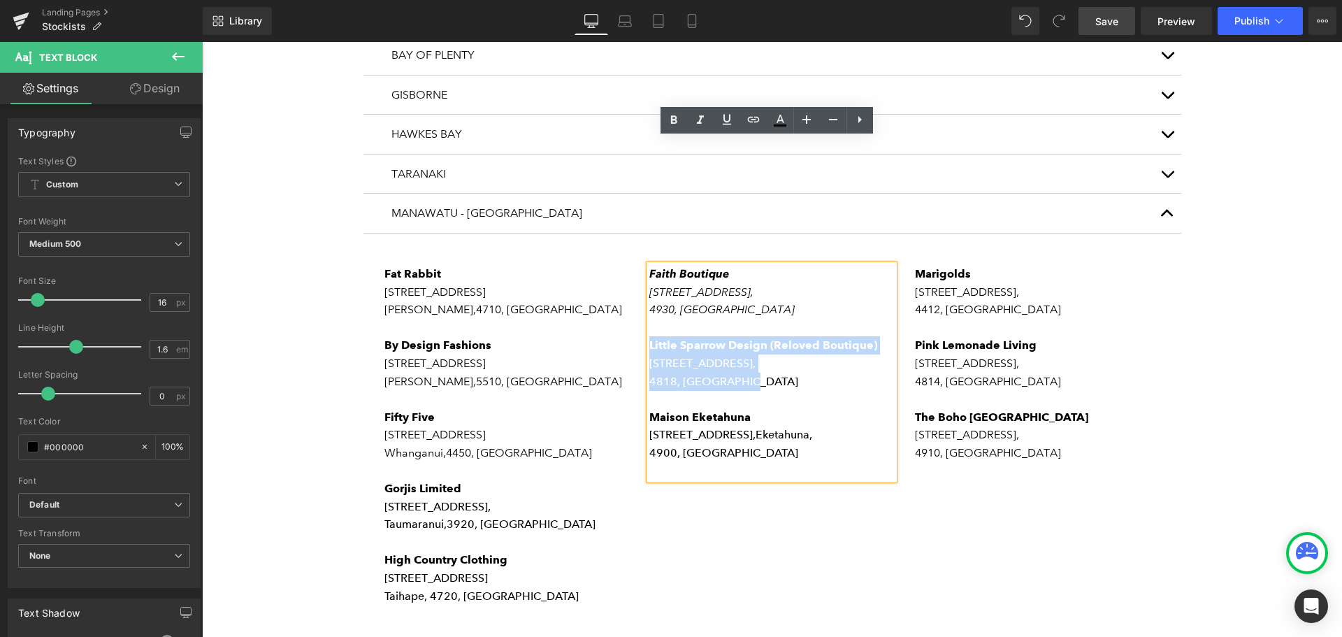
drag, startPoint x: 752, startPoint y: 255, endPoint x: 628, endPoint y: 225, distance: 127.4
click at [628, 244] on div "Fat Rabbit [STREET_ADDRESS] By Design Fashions [STREET_ADDRESS][PERSON_NAME] [G…" at bounding box center [772, 455] width 797 height 422
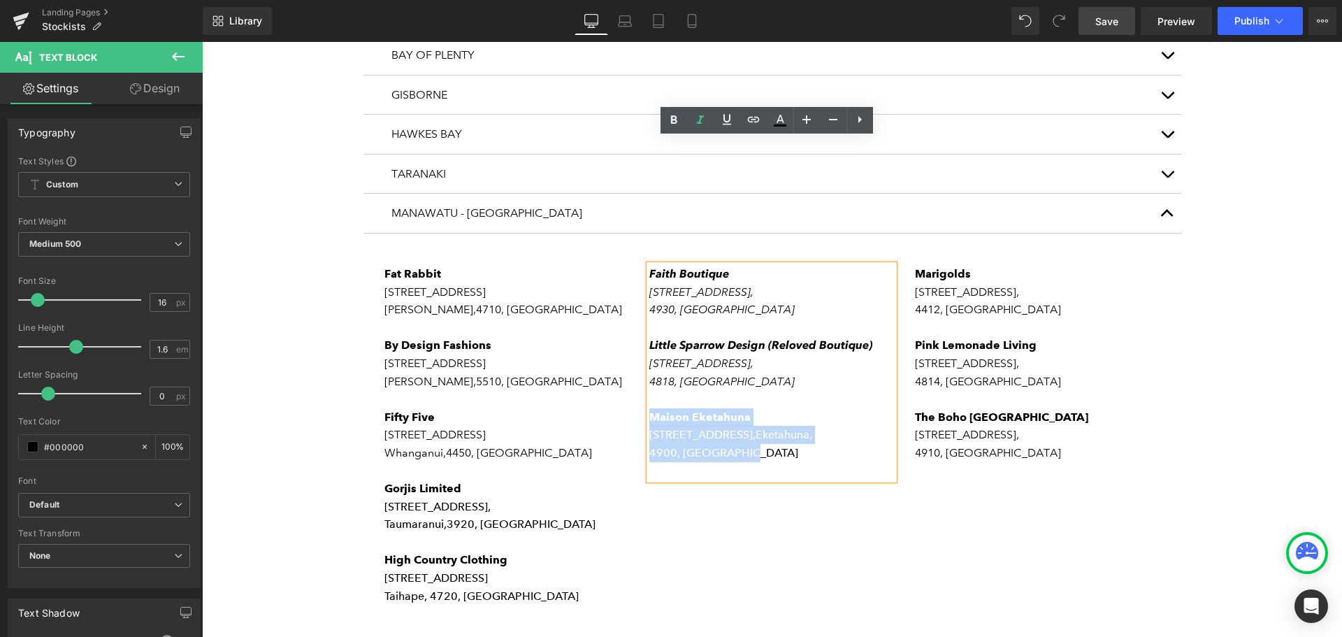
drag, startPoint x: 750, startPoint y: 328, endPoint x: 647, endPoint y: 291, distance: 109.9
click at [650, 291] on div "Faith Boutique [STREET_ADDRESS] Little Sparrow Design (Reloved Boutique) [STREE…" at bounding box center [772, 372] width 245 height 215
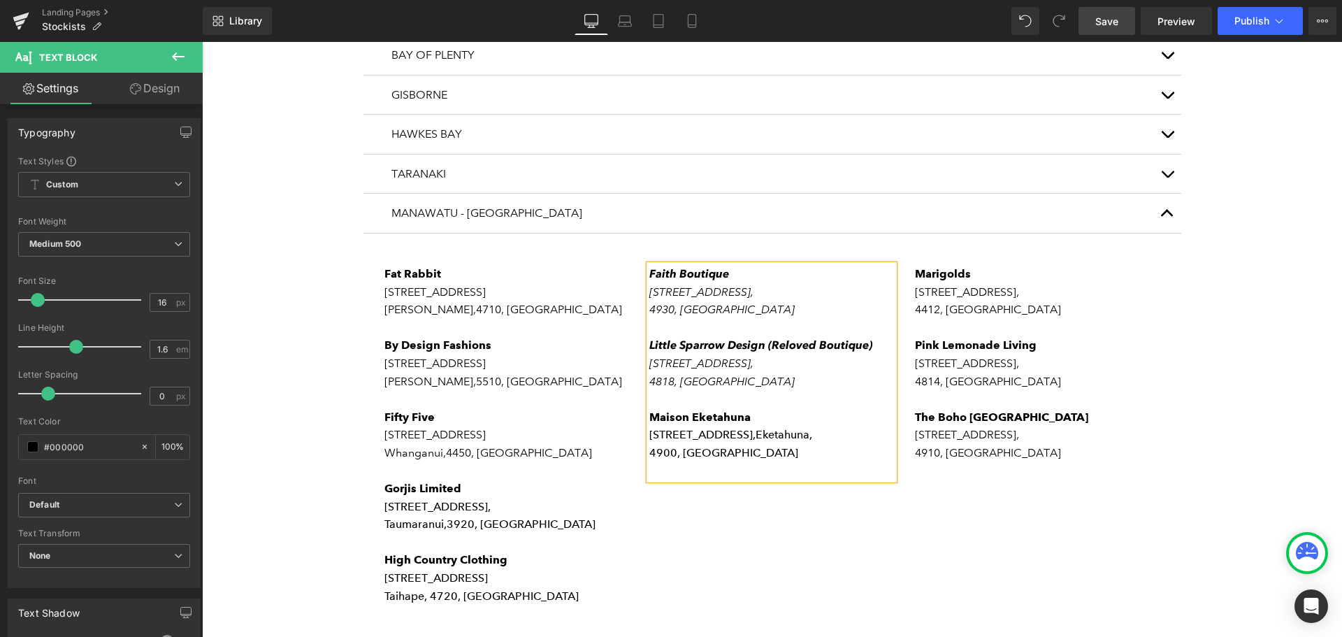
click at [650, 267] on icon "Faith Boutique" at bounding box center [690, 273] width 80 height 13
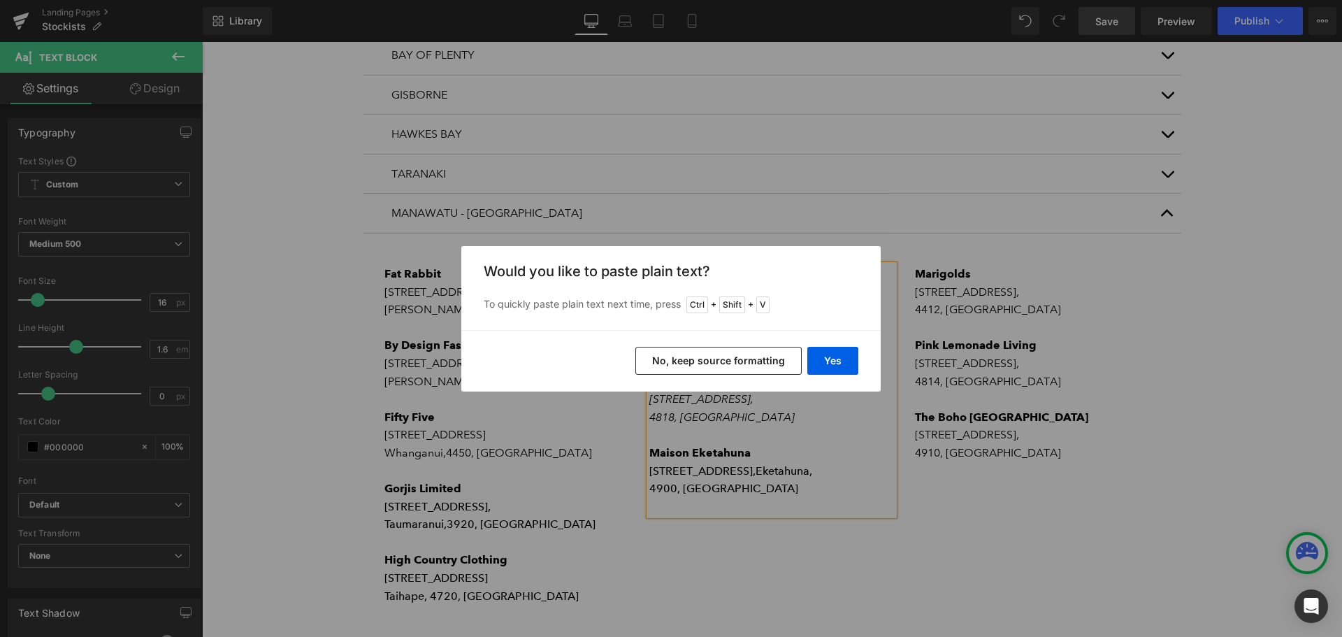
drag, startPoint x: 726, startPoint y: 360, endPoint x: 559, endPoint y: 304, distance: 176.2
click at [726, 360] on button "No, keep source formatting" at bounding box center [719, 361] width 166 height 28
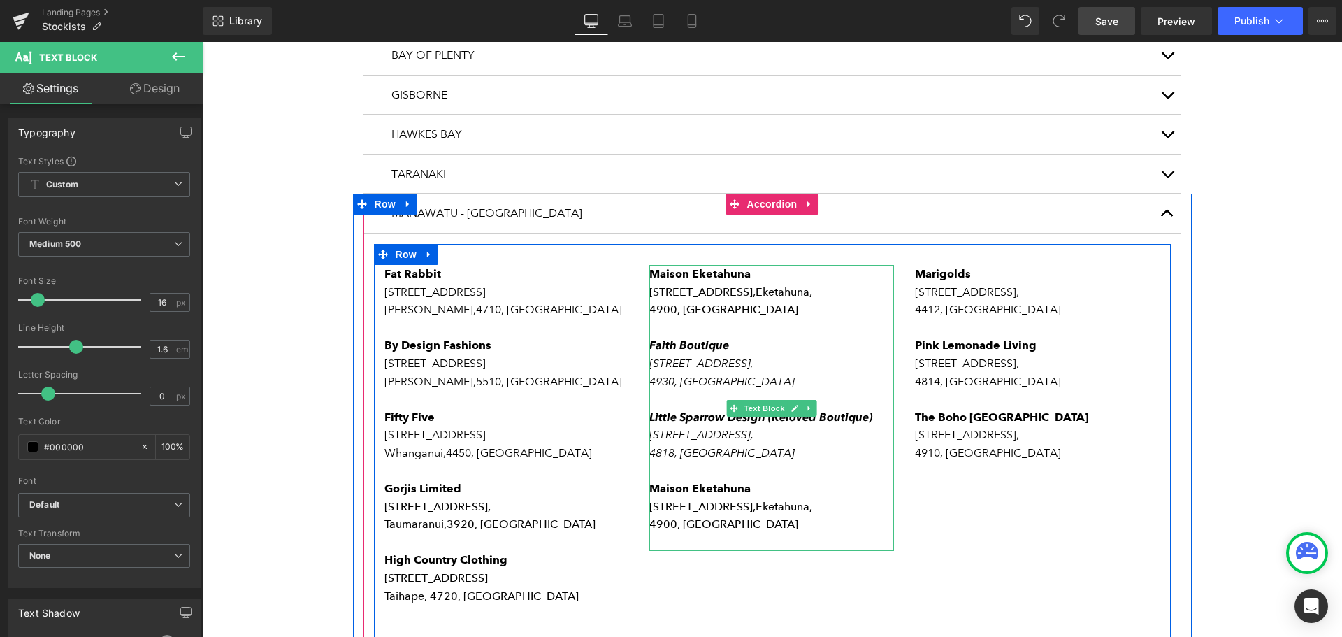
click at [660, 267] on span "Maison Eketahuna" at bounding box center [700, 273] width 101 height 13
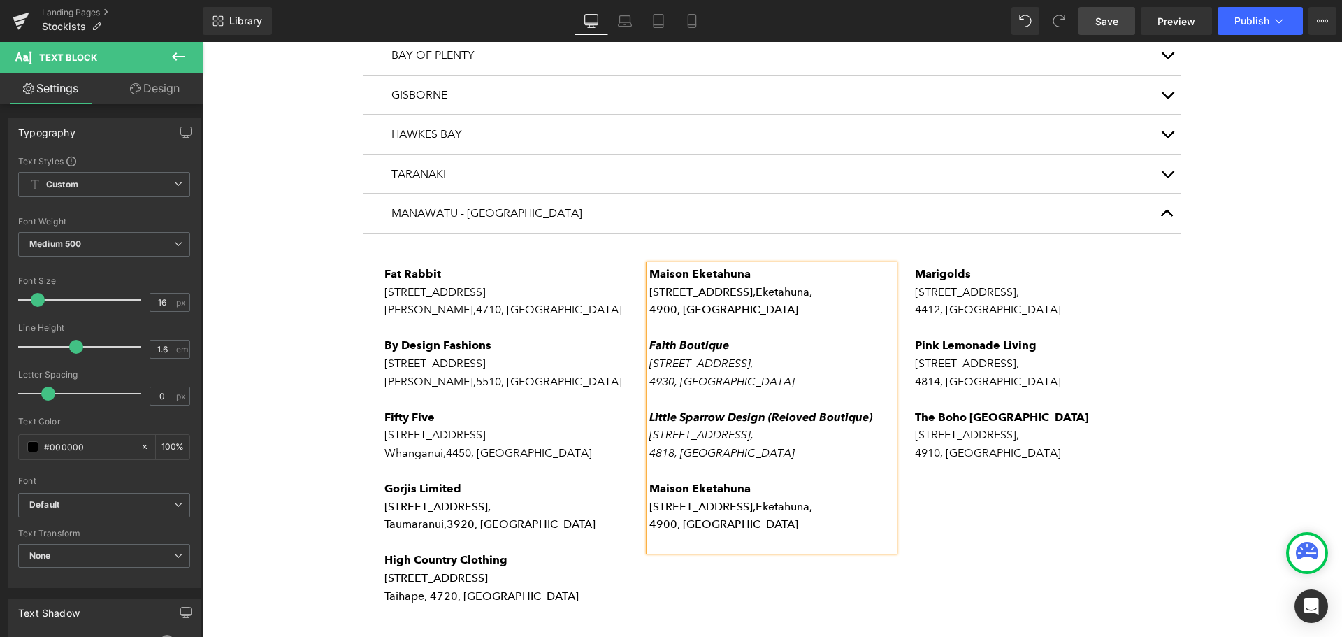
click at [737, 267] on span "Maison Eketahuna" at bounding box center [700, 273] width 101 height 13
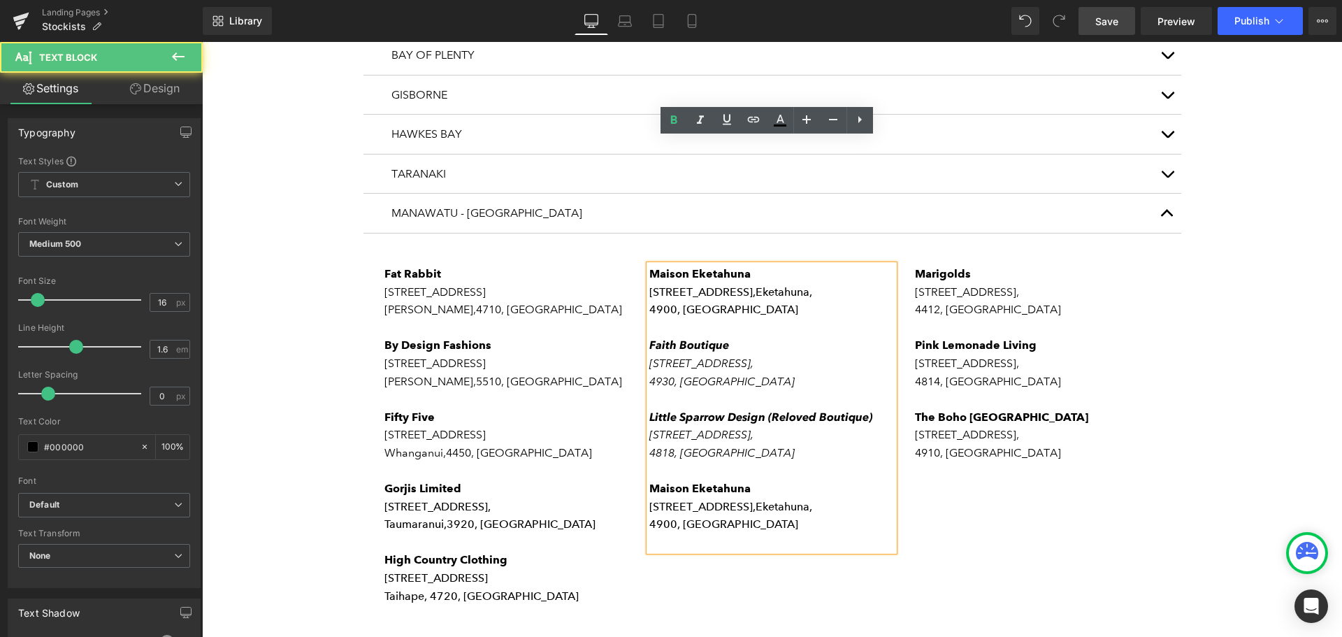
click at [716, 267] on span "Maison Eketahuna" at bounding box center [700, 273] width 101 height 13
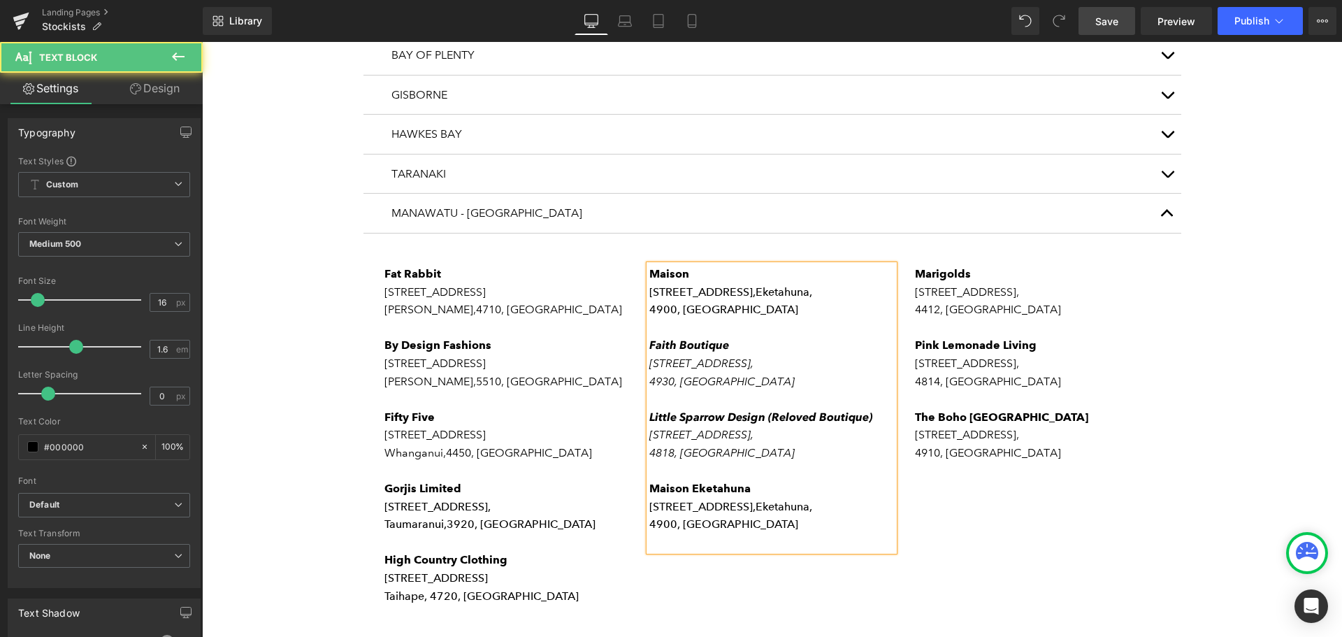
click at [756, 285] on span "Eketahuna," at bounding box center [784, 291] width 57 height 13
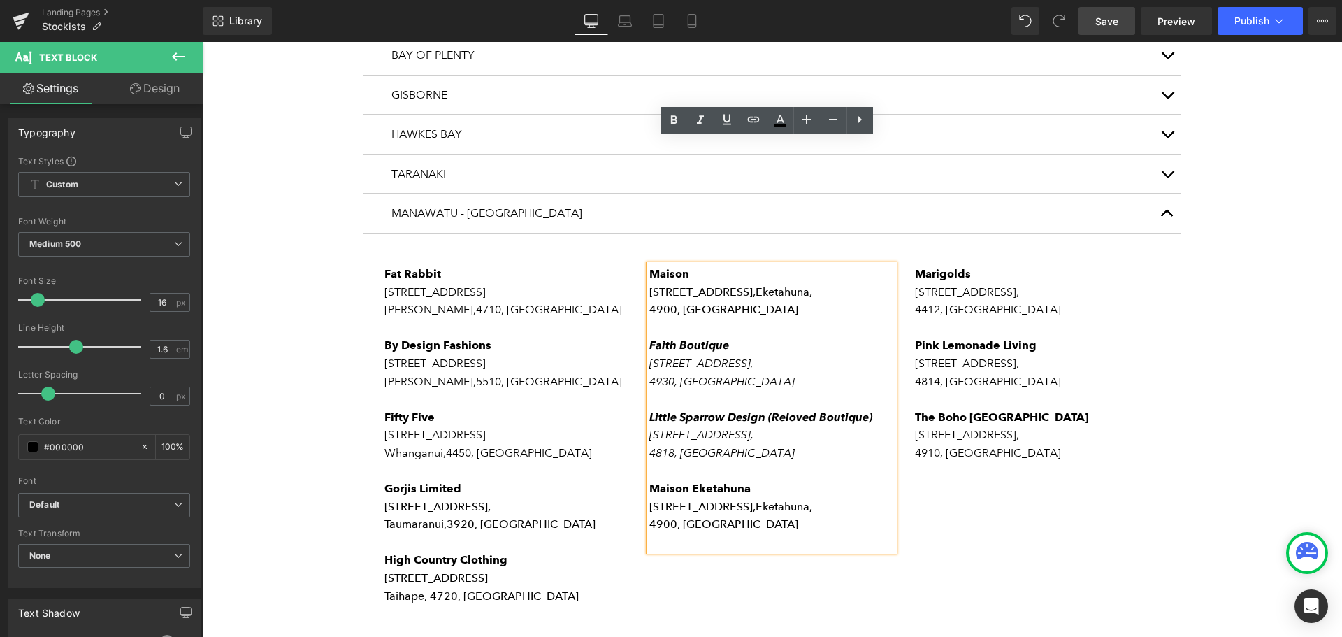
click at [722, 283] on p "[STREET_ADDRESS]," at bounding box center [772, 292] width 245 height 18
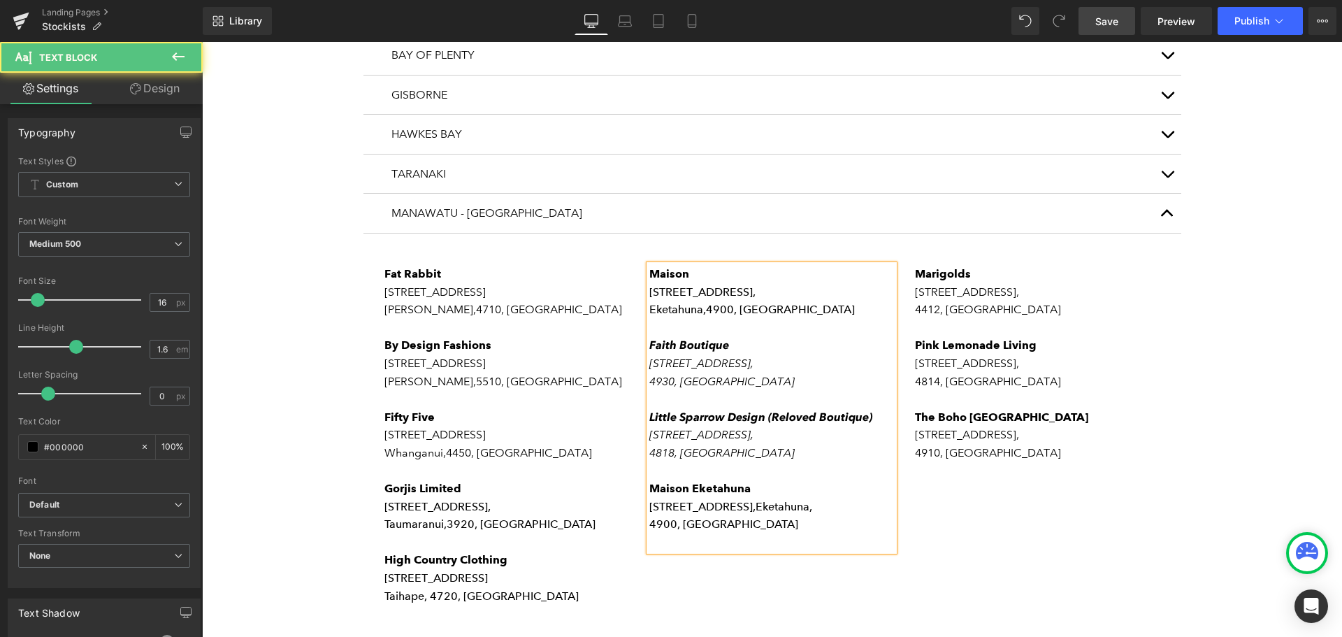
click at [736, 283] on p "[STREET_ADDRESS]," at bounding box center [772, 292] width 245 height 18
drag, startPoint x: 746, startPoint y: 401, endPoint x: 645, endPoint y: 360, distance: 108.5
click at [650, 360] on div "[GEOGRAPHIC_DATA][STREET_ADDRESS] Faith Boutique [STREET_ADDRESS] Little Sparro…" at bounding box center [772, 408] width 245 height 287
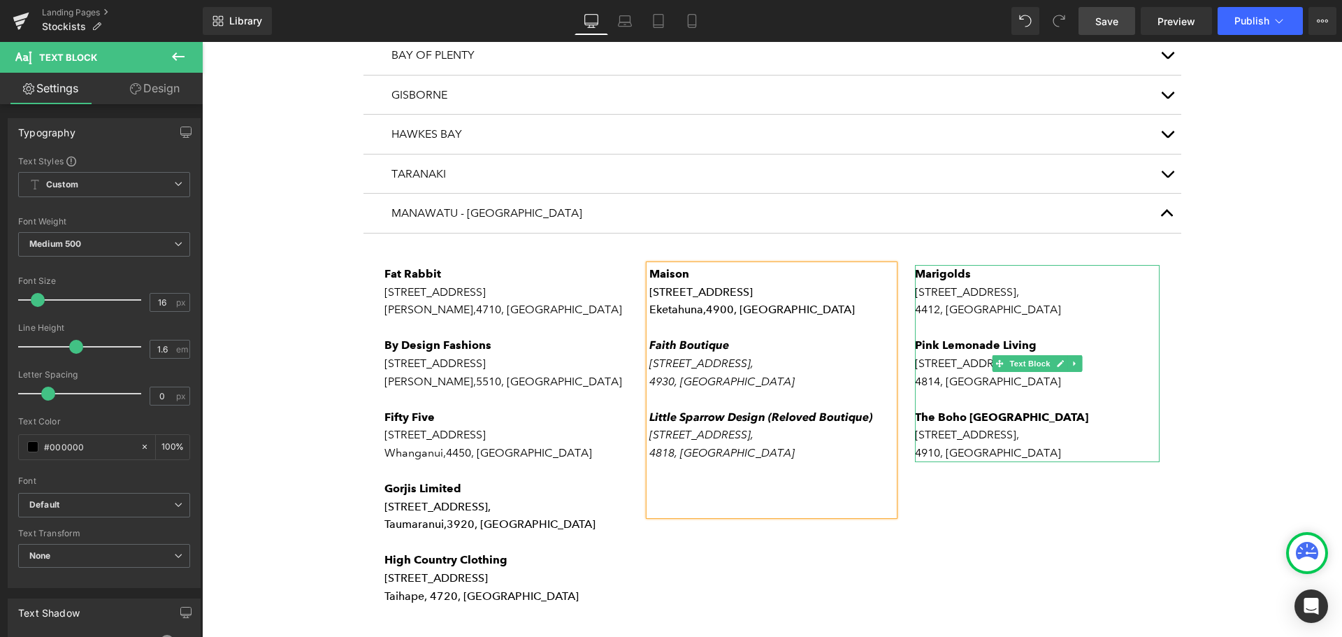
click at [1022, 301] on p "4412, [GEOGRAPHIC_DATA]" at bounding box center [1037, 310] width 245 height 18
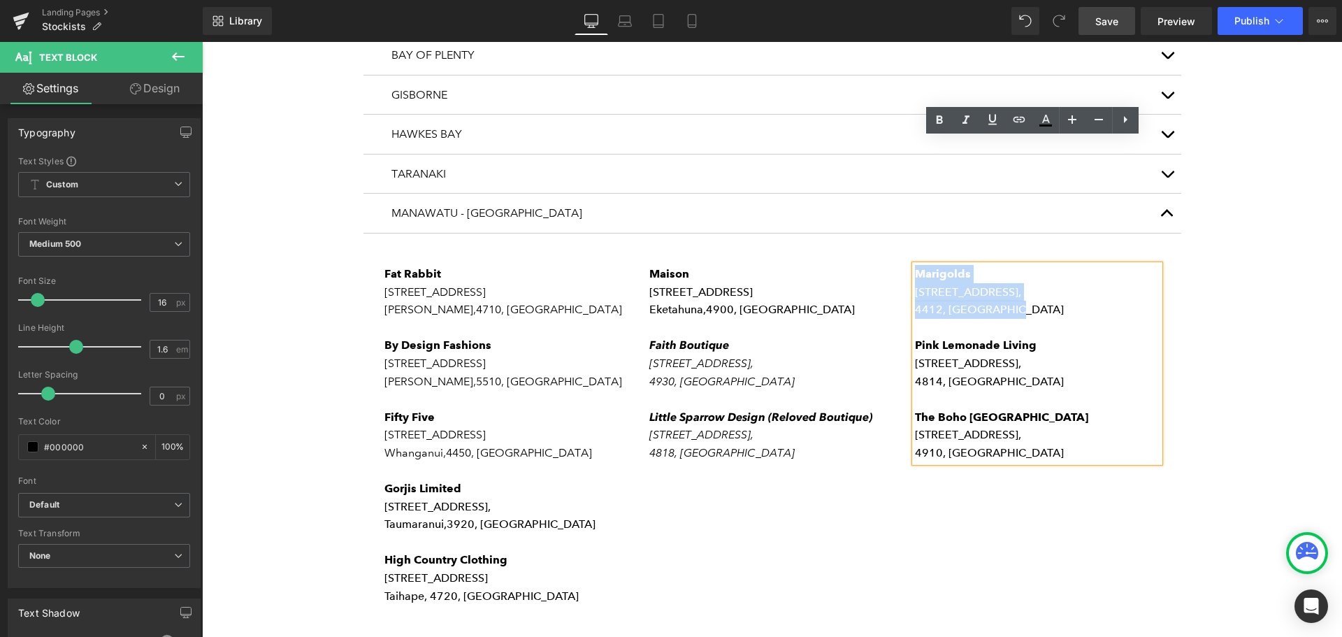
drag, startPoint x: 1019, startPoint y: 189, endPoint x: 911, endPoint y: 148, distance: 115.1
click at [915, 265] on div "Marigolds [STREET_ADDRESS] Pink Lemonade Living [STREET_ADDRESS] [GEOGRAPHIC_DA…" at bounding box center [1037, 363] width 245 height 197
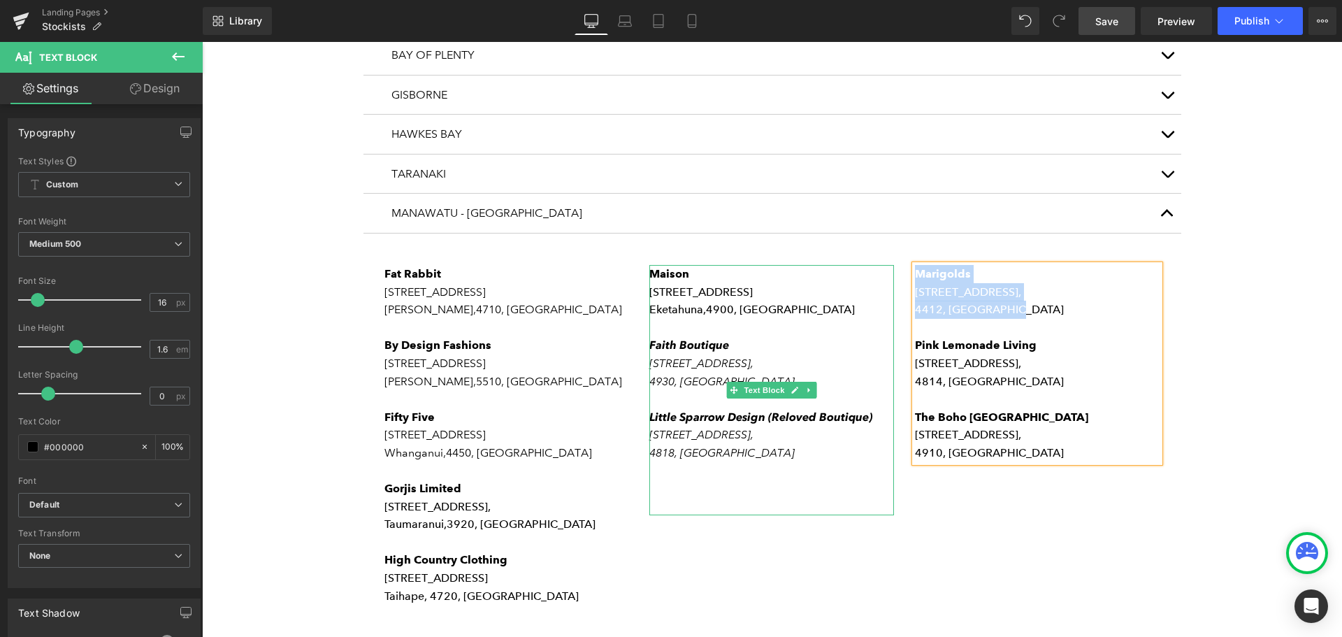
click at [805, 301] on p "Eketahuna, 4900, [GEOGRAPHIC_DATA]" at bounding box center [772, 310] width 245 height 18
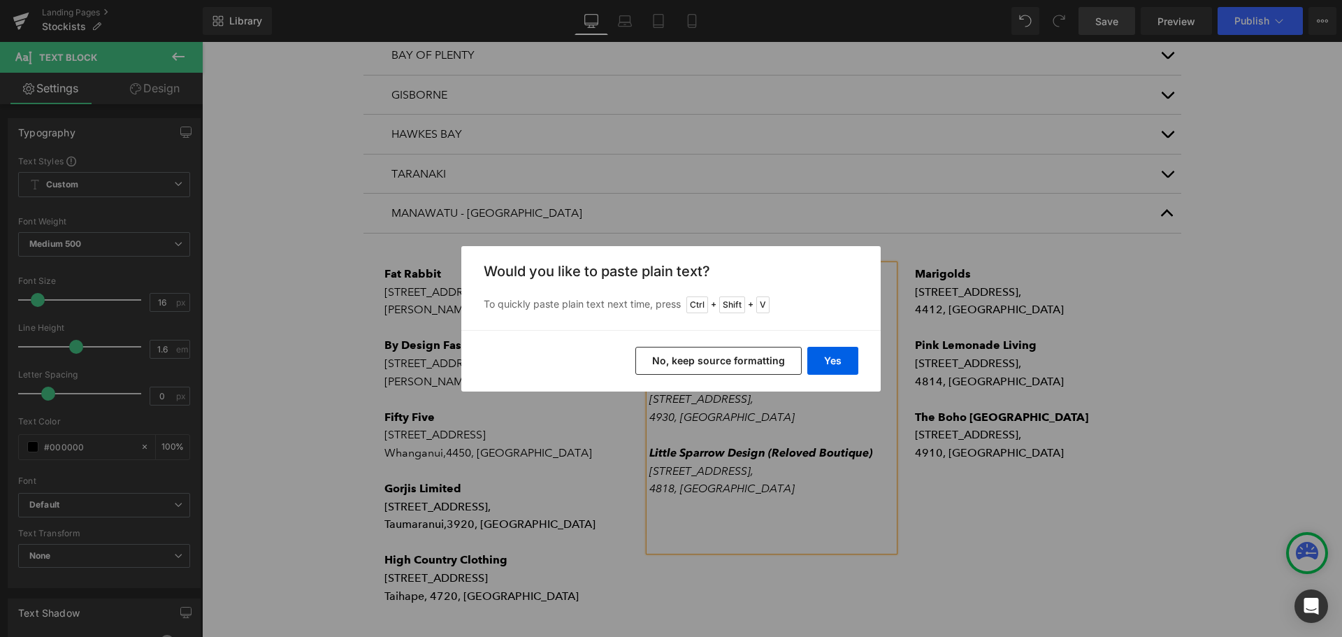
click at [727, 359] on button "No, keep source formatting" at bounding box center [719, 361] width 166 height 28
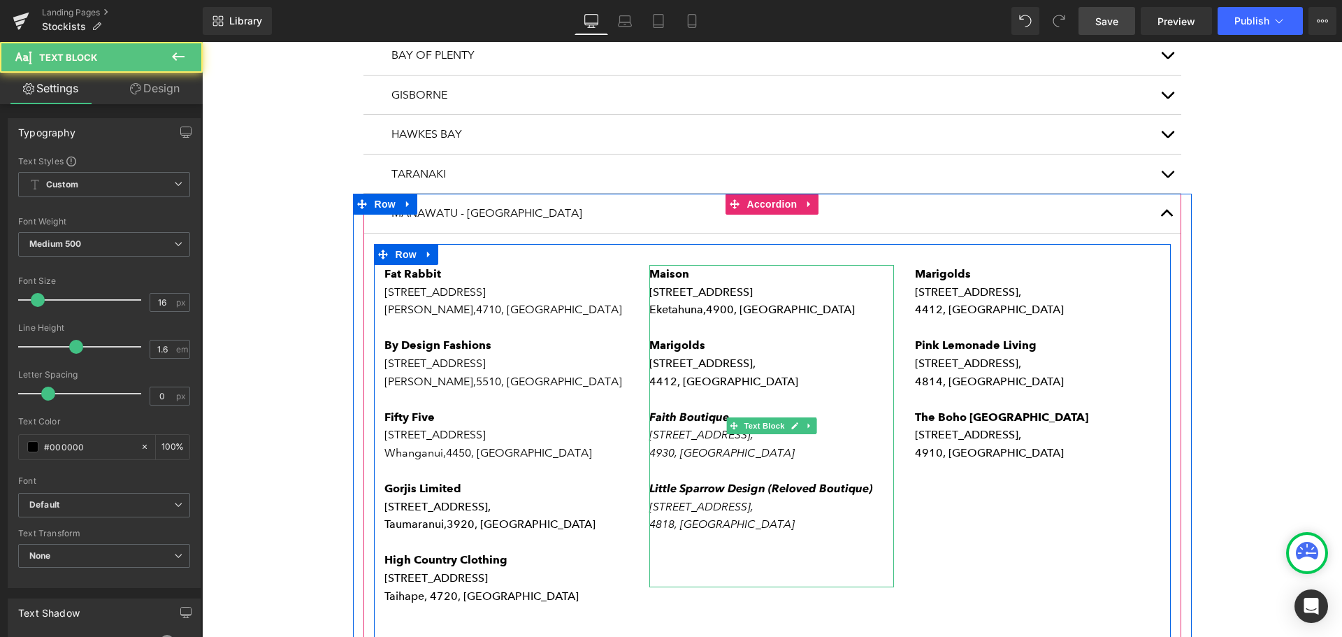
click at [727, 354] on p "[STREET_ADDRESS]," at bounding box center [772, 363] width 245 height 18
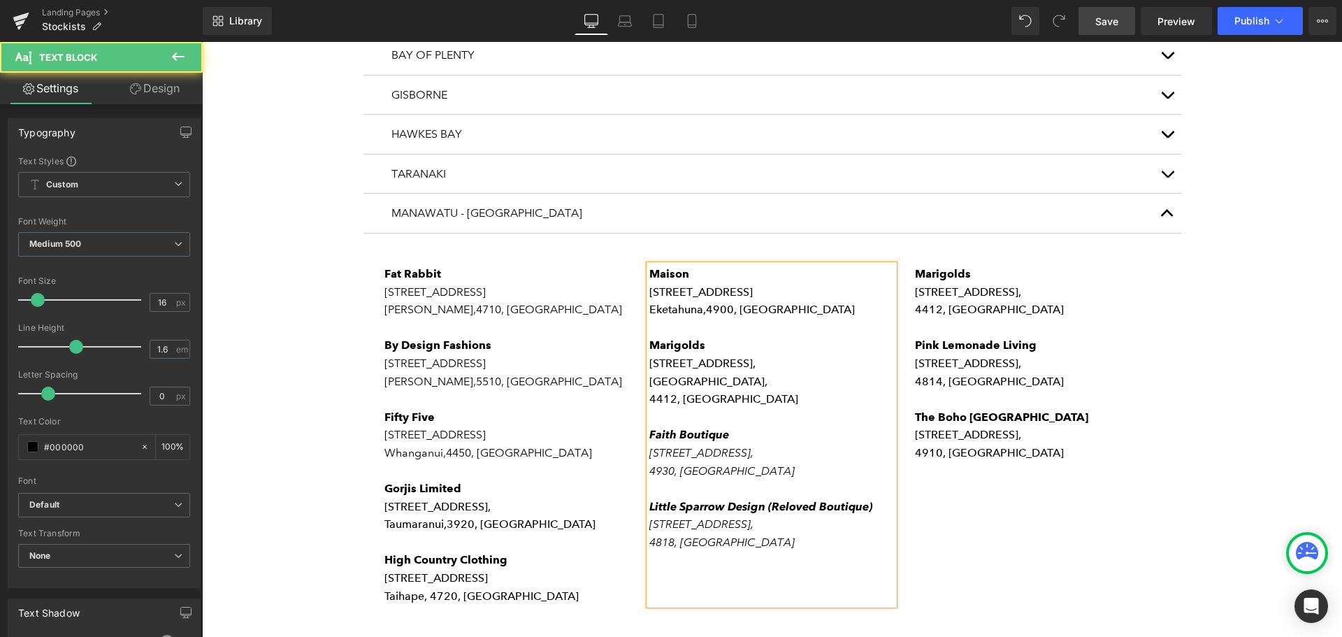
click at [740, 373] on p "[GEOGRAPHIC_DATA]," at bounding box center [772, 382] width 245 height 18
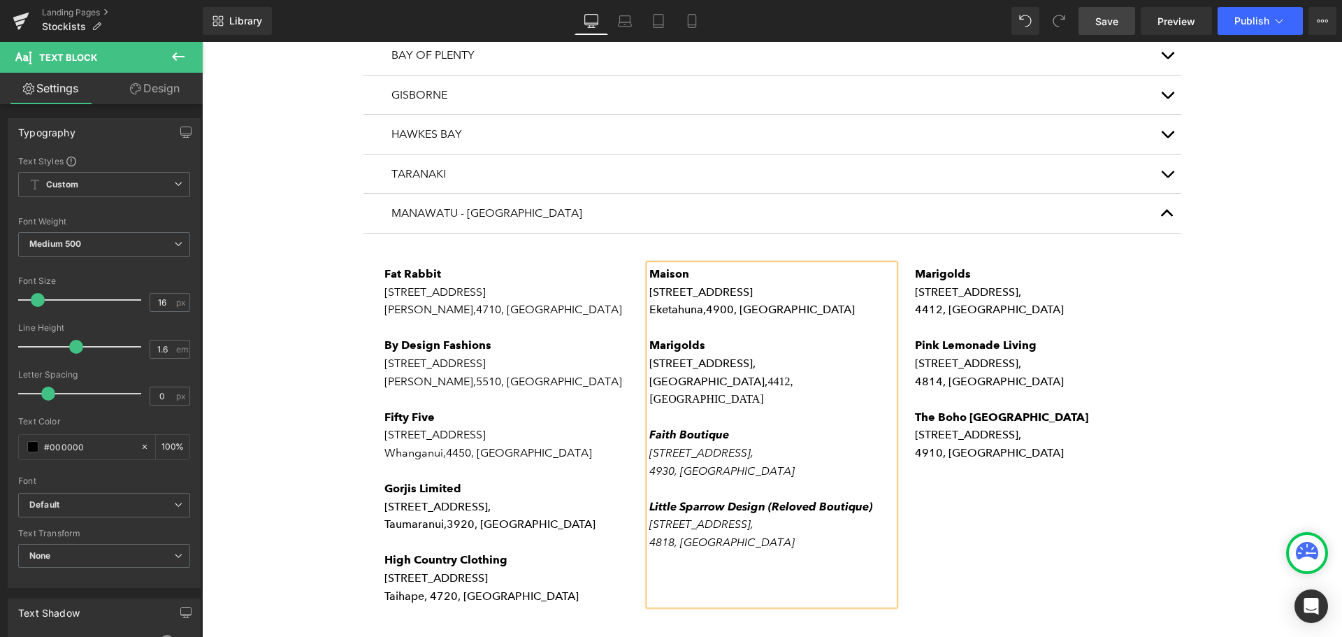
click at [736, 373] on p "[GEOGRAPHIC_DATA], [GEOGRAPHIC_DATA]" at bounding box center [772, 391] width 245 height 36
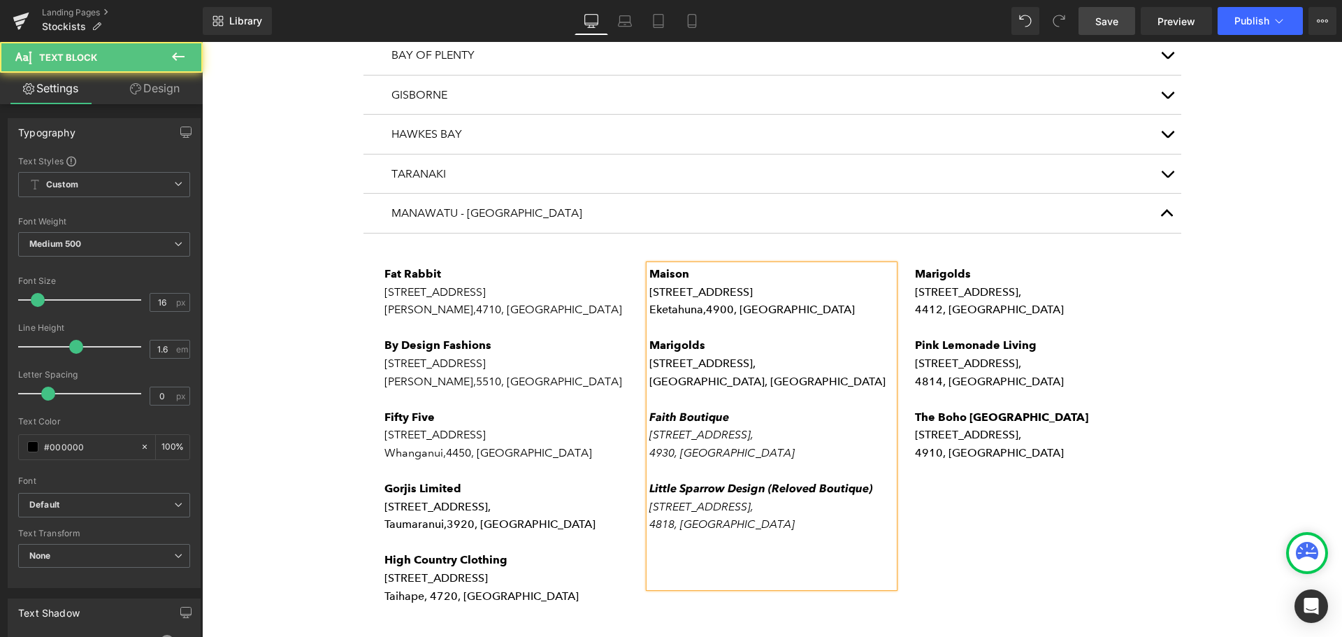
click at [734, 354] on p "[STREET_ADDRESS]," at bounding box center [772, 363] width 245 height 18
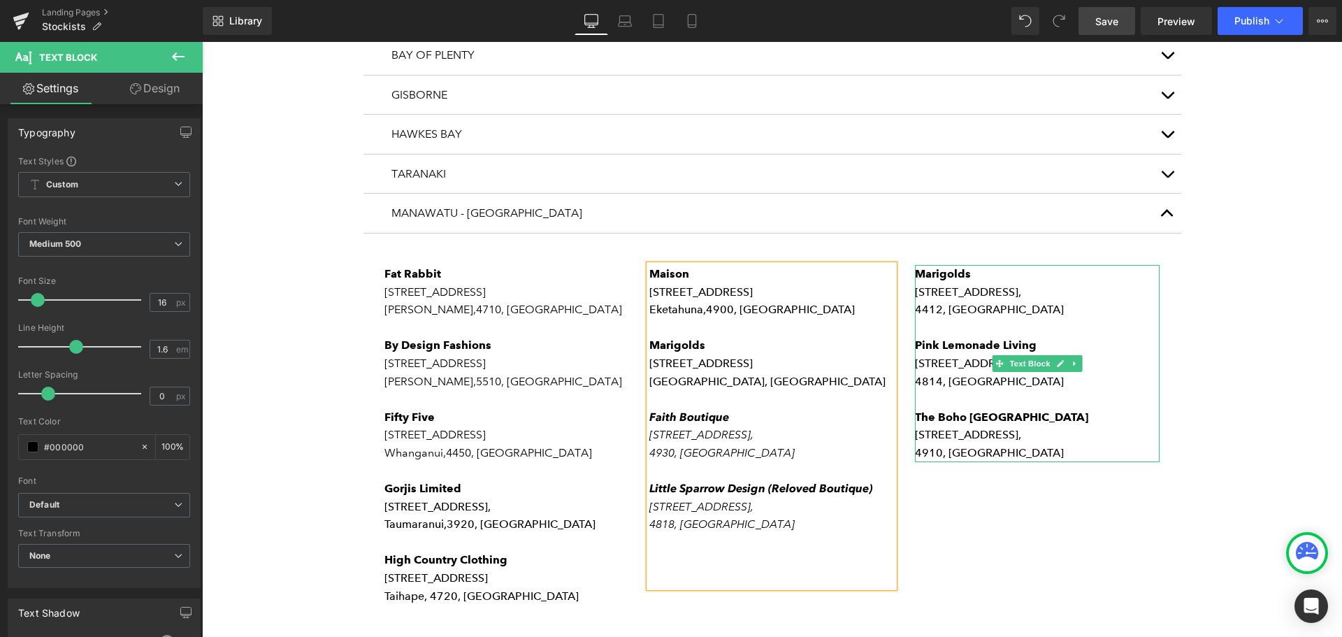
click at [1029, 301] on p "4412, [GEOGRAPHIC_DATA]" at bounding box center [1037, 310] width 245 height 18
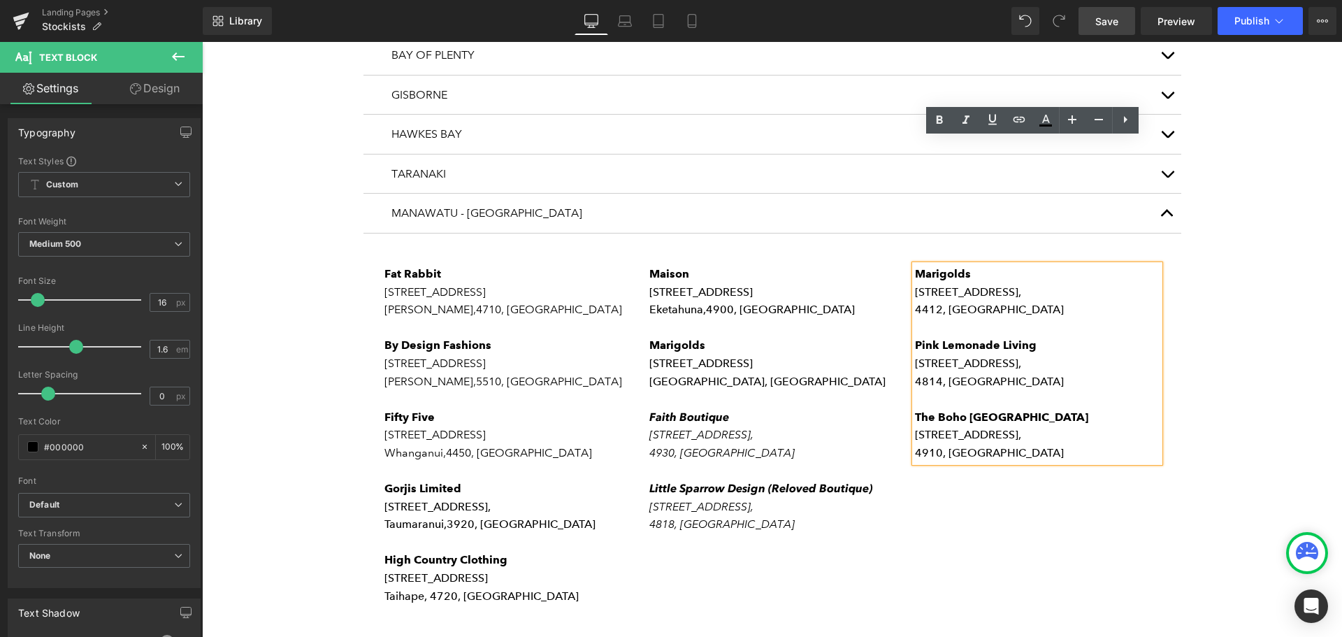
click at [1019, 373] on p "4814, [GEOGRAPHIC_DATA]" at bounding box center [1037, 382] width 245 height 18
drag, startPoint x: 1022, startPoint y: 254, endPoint x: 913, endPoint y: 220, distance: 114.3
click at [915, 265] on div "Marigolds [STREET_ADDRESS] Pink Lemonade Living [STREET_ADDRESS] [GEOGRAPHIC_DA…" at bounding box center [1037, 363] width 245 height 197
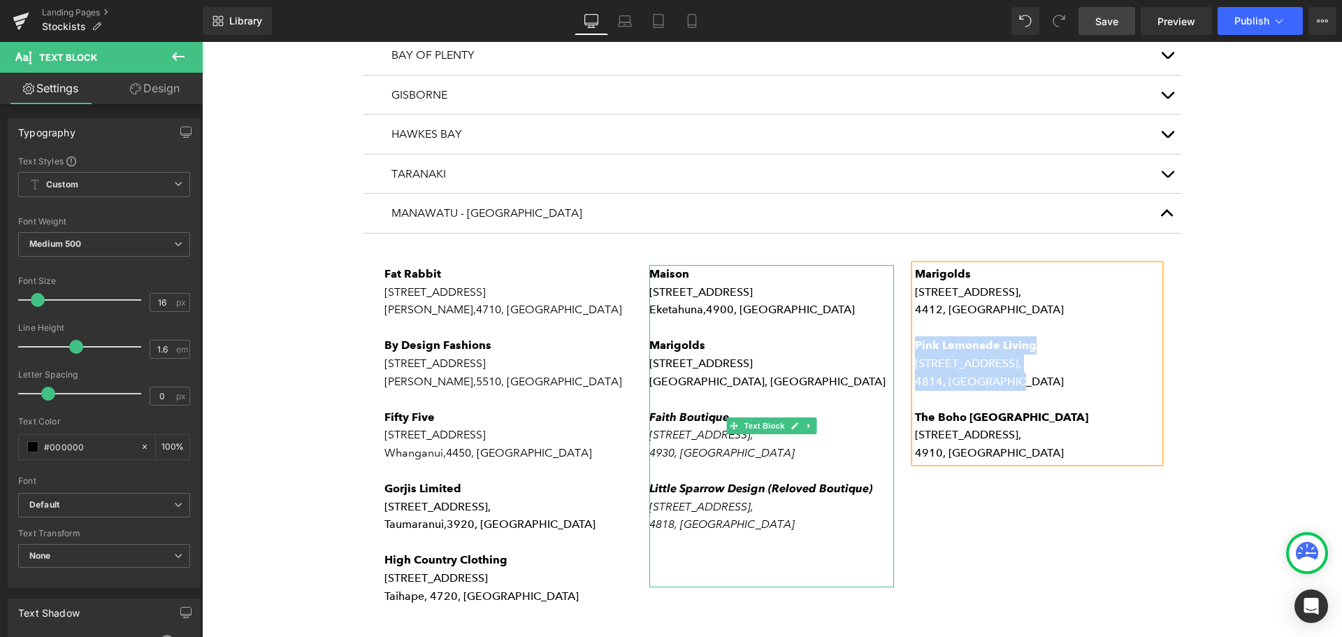
click at [844, 373] on p "[GEOGRAPHIC_DATA], [GEOGRAPHIC_DATA]" at bounding box center [772, 382] width 245 height 18
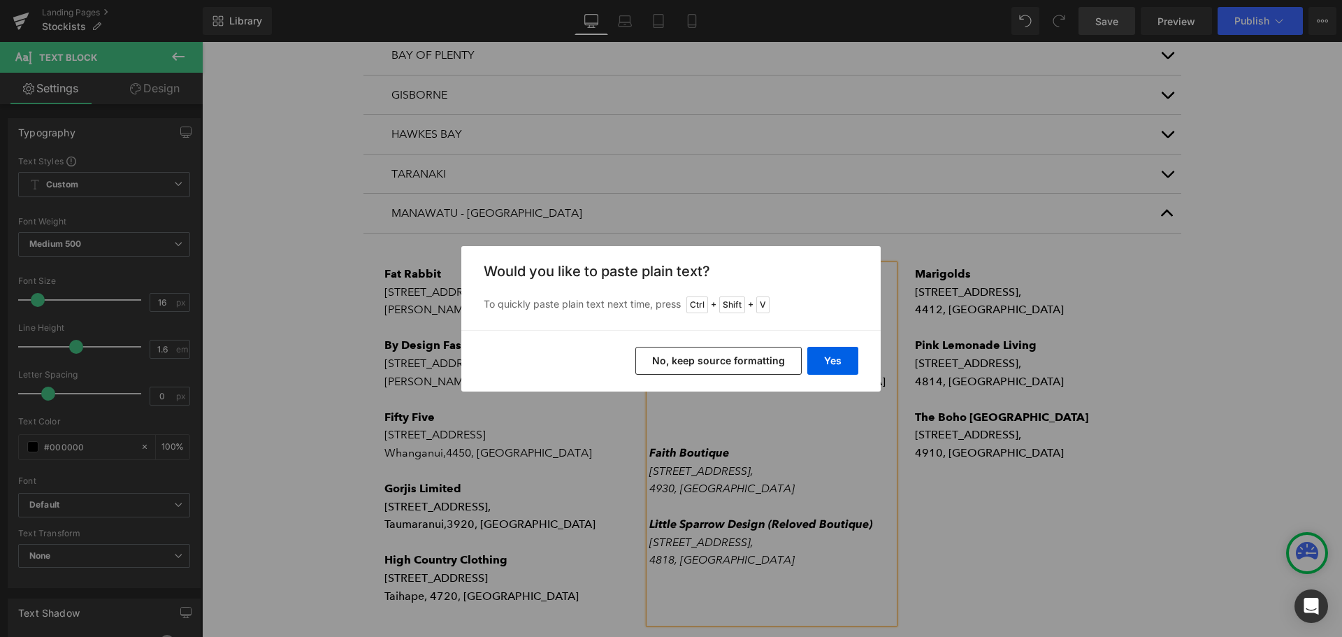
click at [728, 367] on button "No, keep source formatting" at bounding box center [719, 361] width 166 height 28
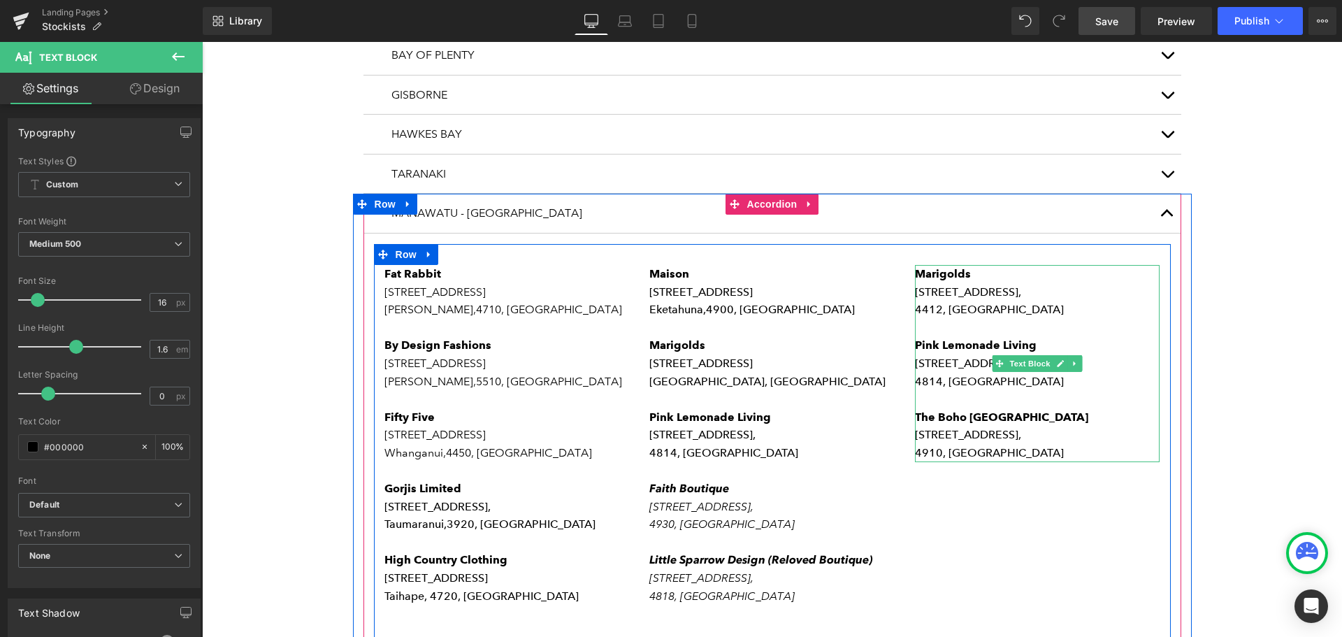
click at [1020, 390] on p at bounding box center [1037, 399] width 245 height 18
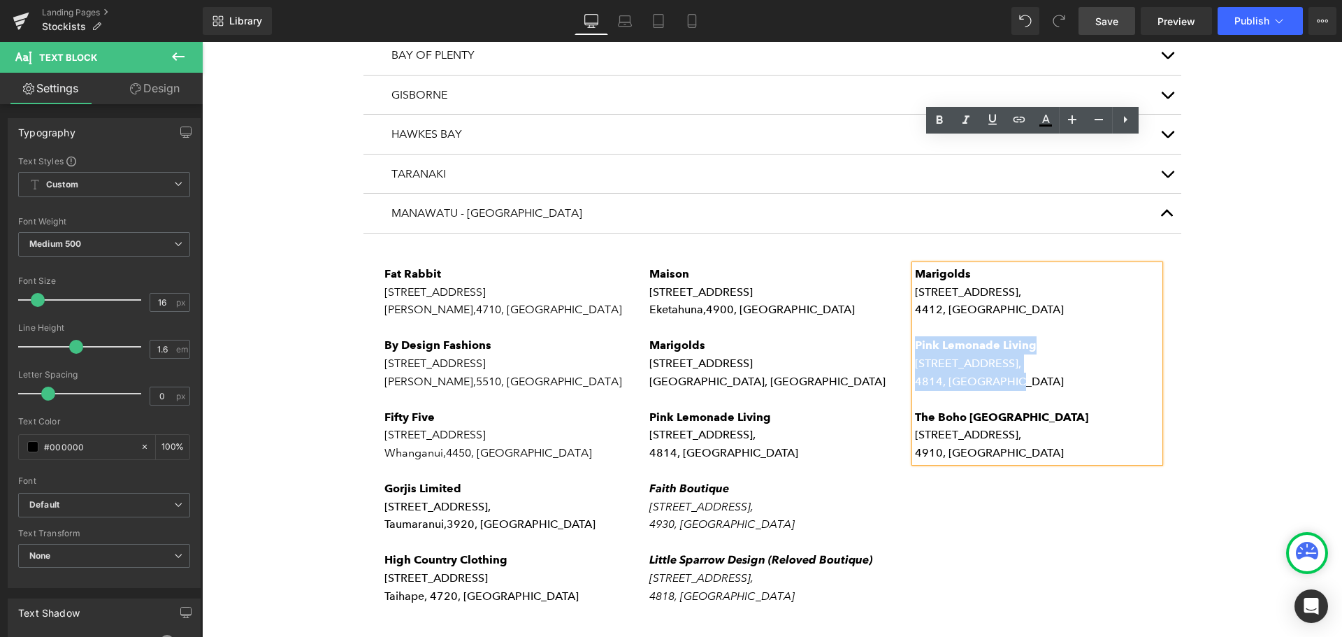
drag, startPoint x: 1025, startPoint y: 259, endPoint x: 914, endPoint y: 216, distance: 119.3
click at [915, 265] on div "Marigolds [STREET_ADDRESS] Pink Lemonade Living [STREET_ADDRESS] [GEOGRAPHIC_DA…" at bounding box center [1037, 363] width 245 height 197
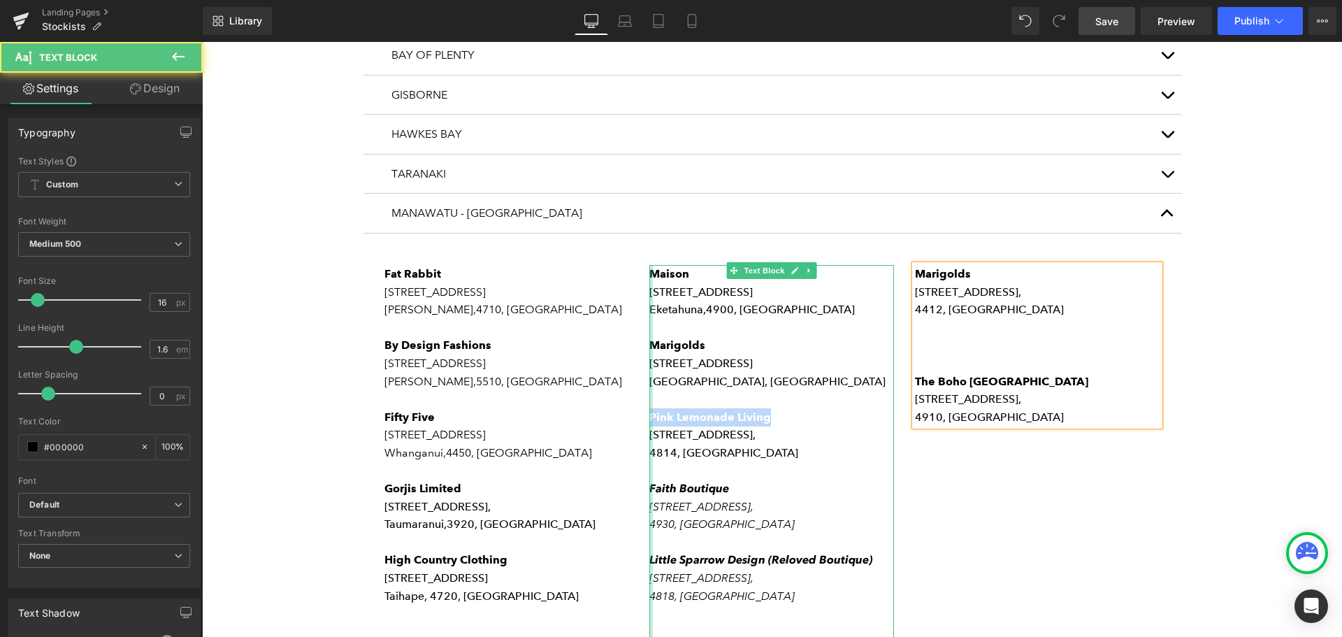
drag, startPoint x: 712, startPoint y: 291, endPoint x: 646, endPoint y: 289, distance: 65.8
click at [650, 289] on div "[GEOGRAPHIC_DATA][STREET_ADDRESS] Marigolds [STREET_ADDRESS] Pink Lemonade Livi…" at bounding box center [772, 462] width 245 height 394
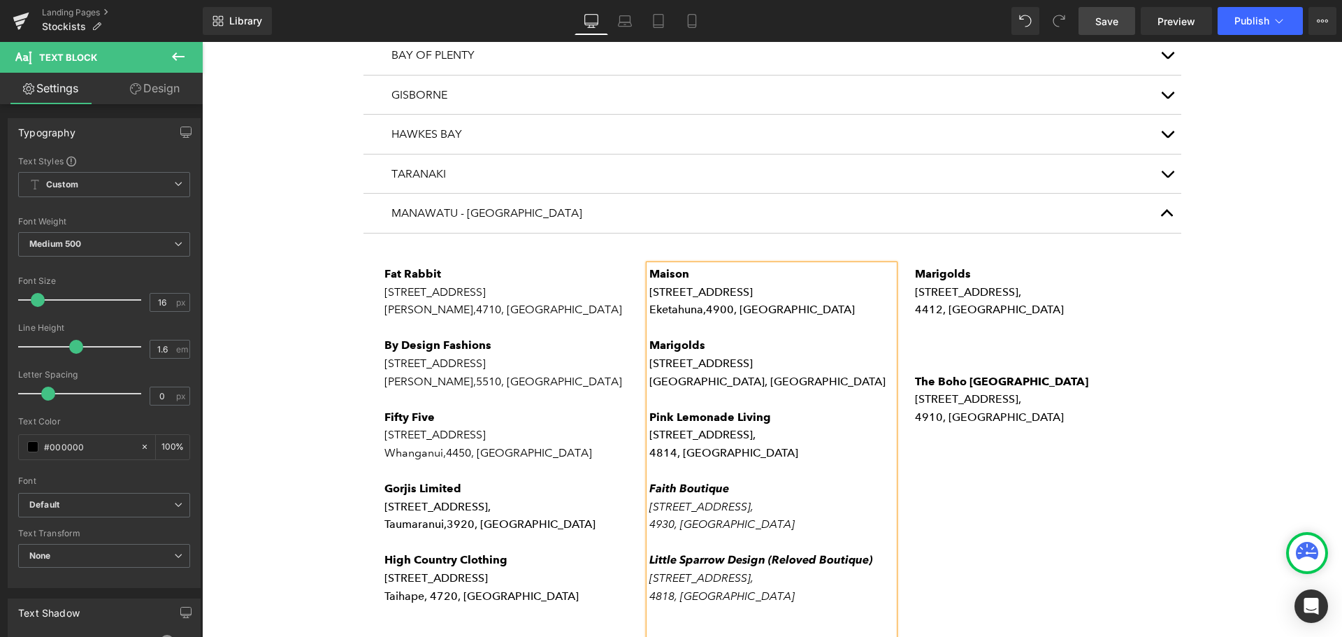
click at [722, 426] on p "[STREET_ADDRESS]," at bounding box center [772, 435] width 245 height 18
click at [715, 426] on p "[STREET_ADDRESS]," at bounding box center [772, 435] width 245 height 18
click at [1019, 408] on p "4910, [GEOGRAPHIC_DATA]" at bounding box center [1037, 417] width 245 height 18
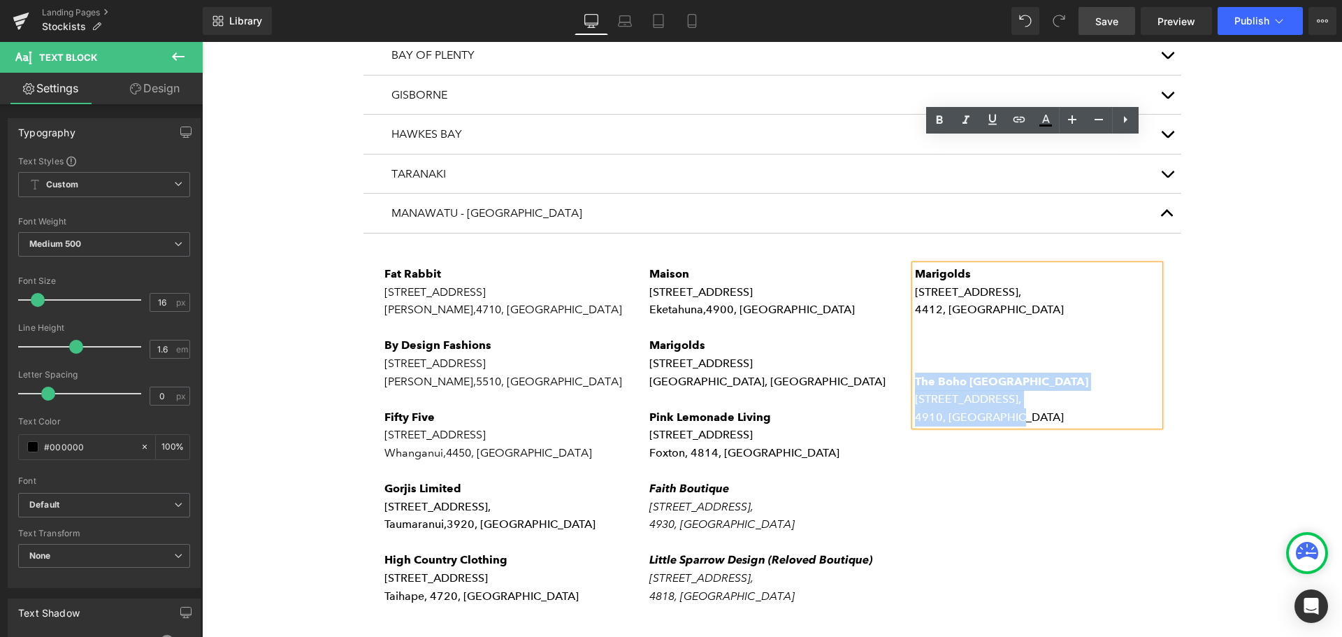
drag, startPoint x: 1017, startPoint y: 289, endPoint x: 913, endPoint y: 253, distance: 110.1
click at [915, 265] on div "Marigolds [STREET_ADDRESS] [GEOGRAPHIC_DATA] [STREET_ADDRESS]" at bounding box center [1037, 345] width 245 height 161
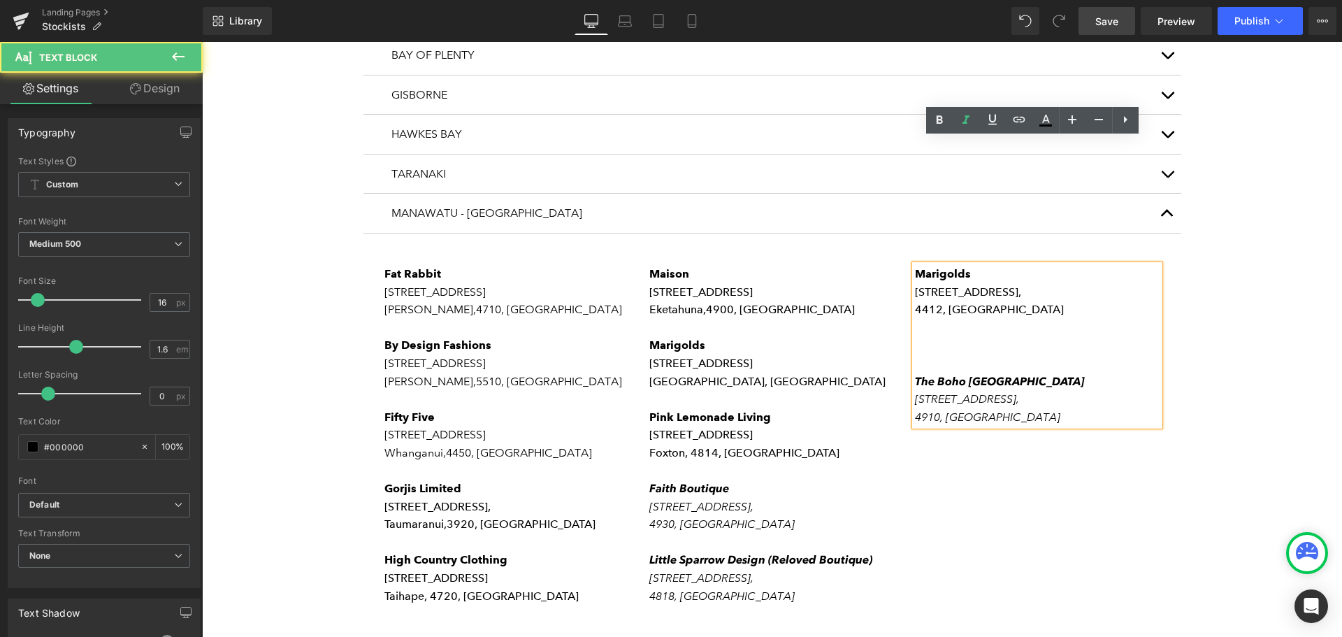
click at [947, 354] on p at bounding box center [1037, 363] width 245 height 18
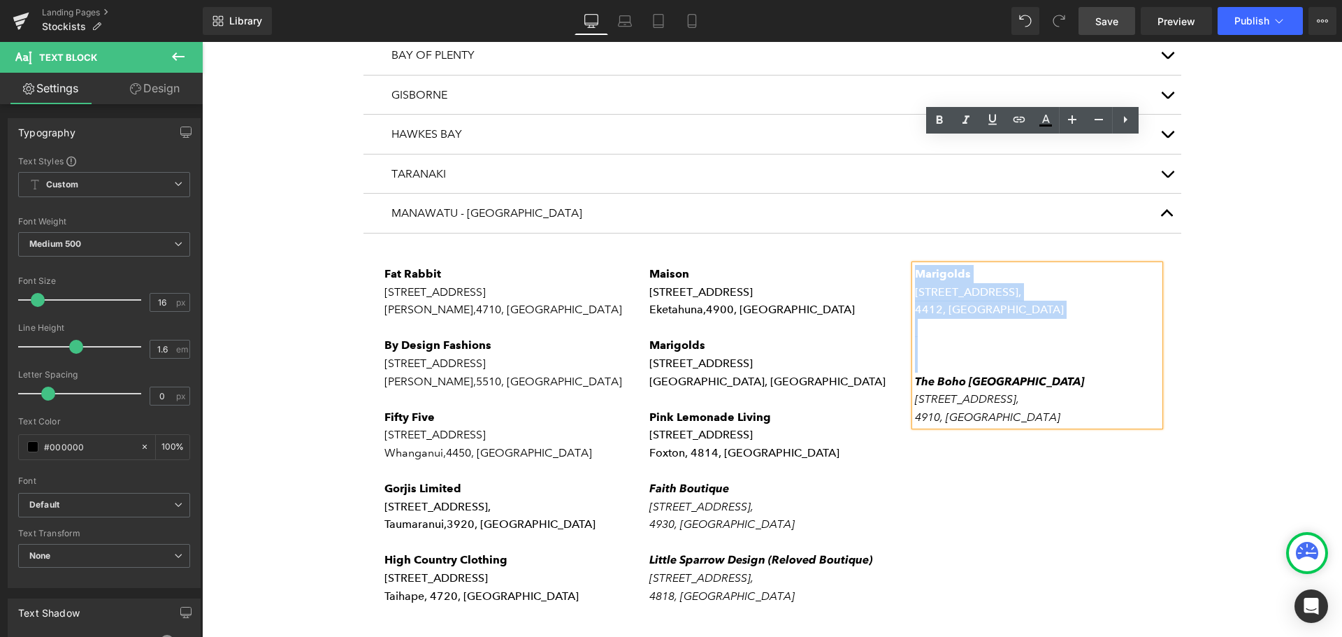
drag, startPoint x: 935, startPoint y: 238, endPoint x: 914, endPoint y: 147, distance: 94.0
click at [915, 265] on div "Marigolds [STREET_ADDRESS] [GEOGRAPHIC_DATA] [STREET_ADDRESS]" at bounding box center [1037, 345] width 245 height 161
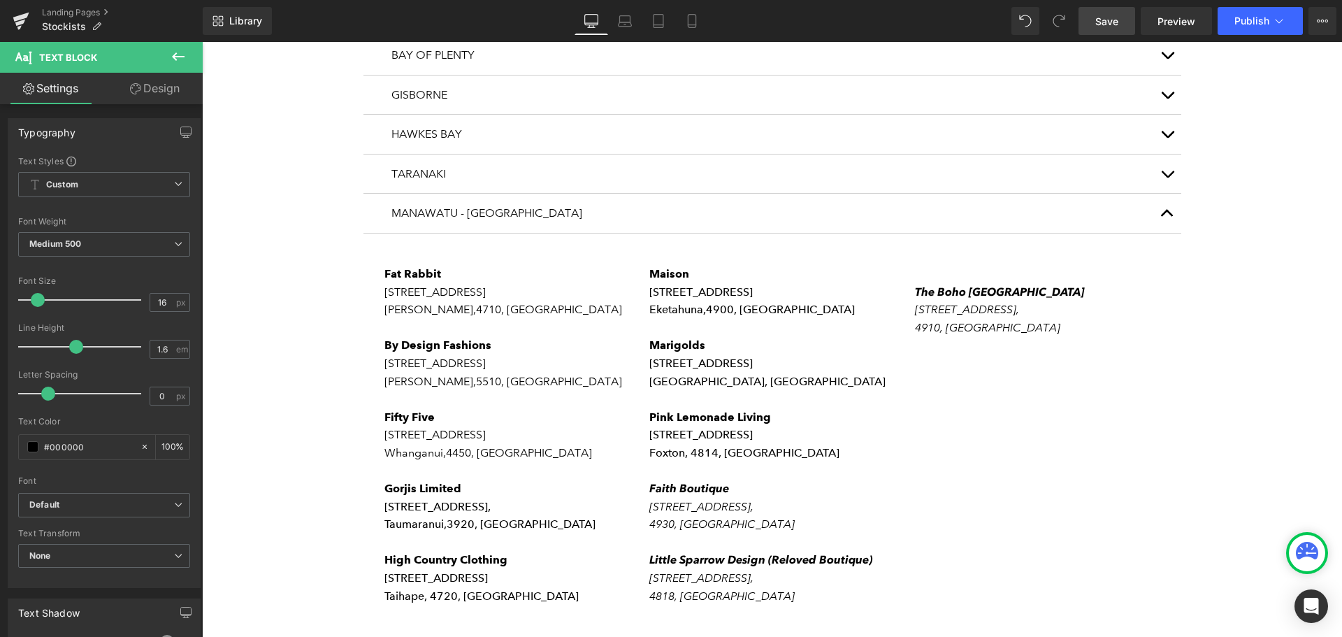
drag, startPoint x: 1104, startPoint y: 22, endPoint x: 992, endPoint y: 148, distance: 168.4
click at [1104, 22] on span "Save" at bounding box center [1107, 21] width 23 height 15
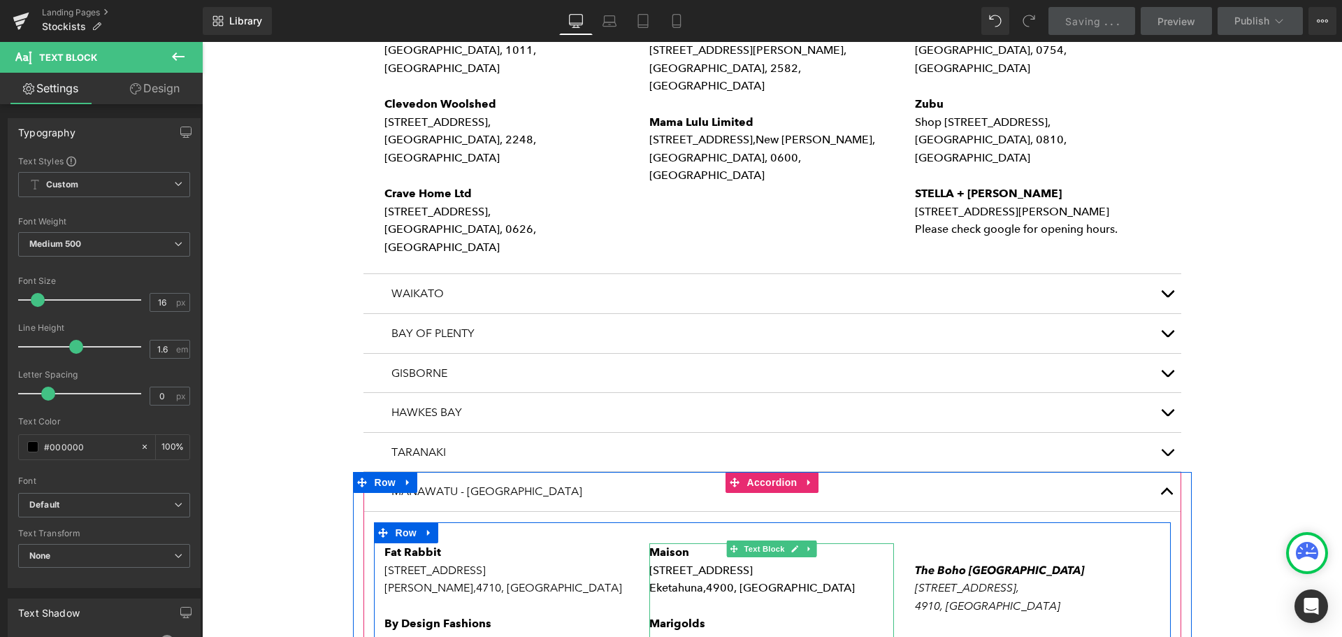
scroll to position [909, 0]
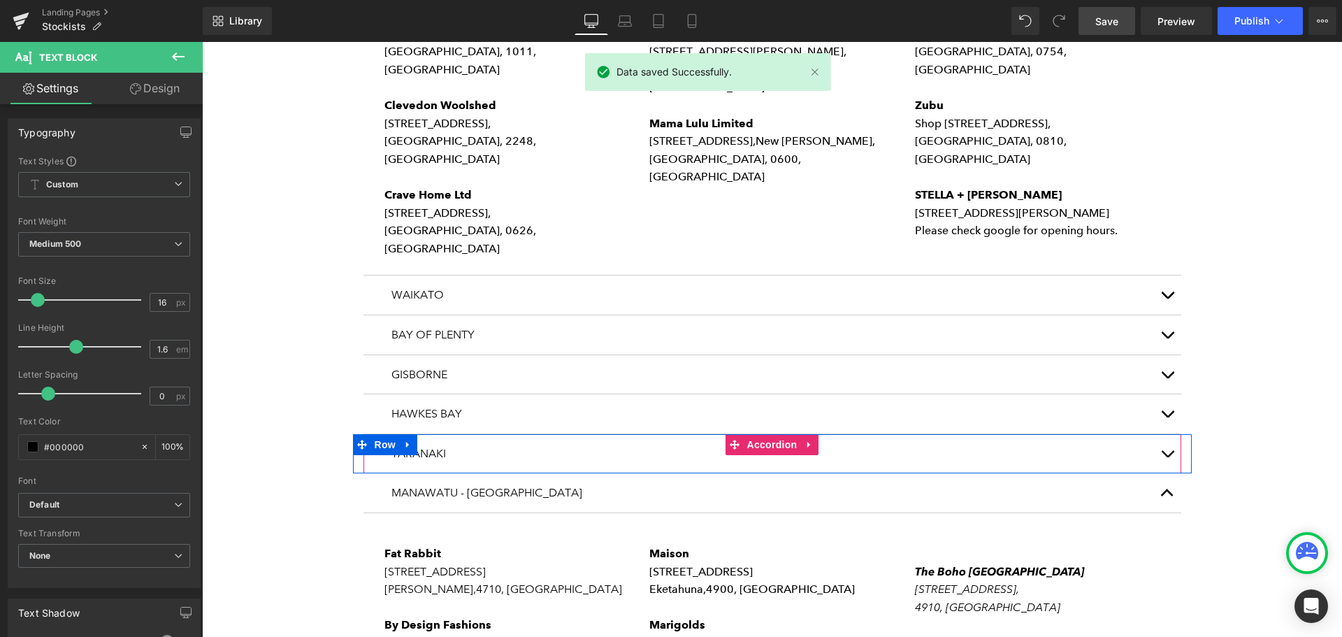
click at [1162, 434] on button "button" at bounding box center [1168, 453] width 28 height 39
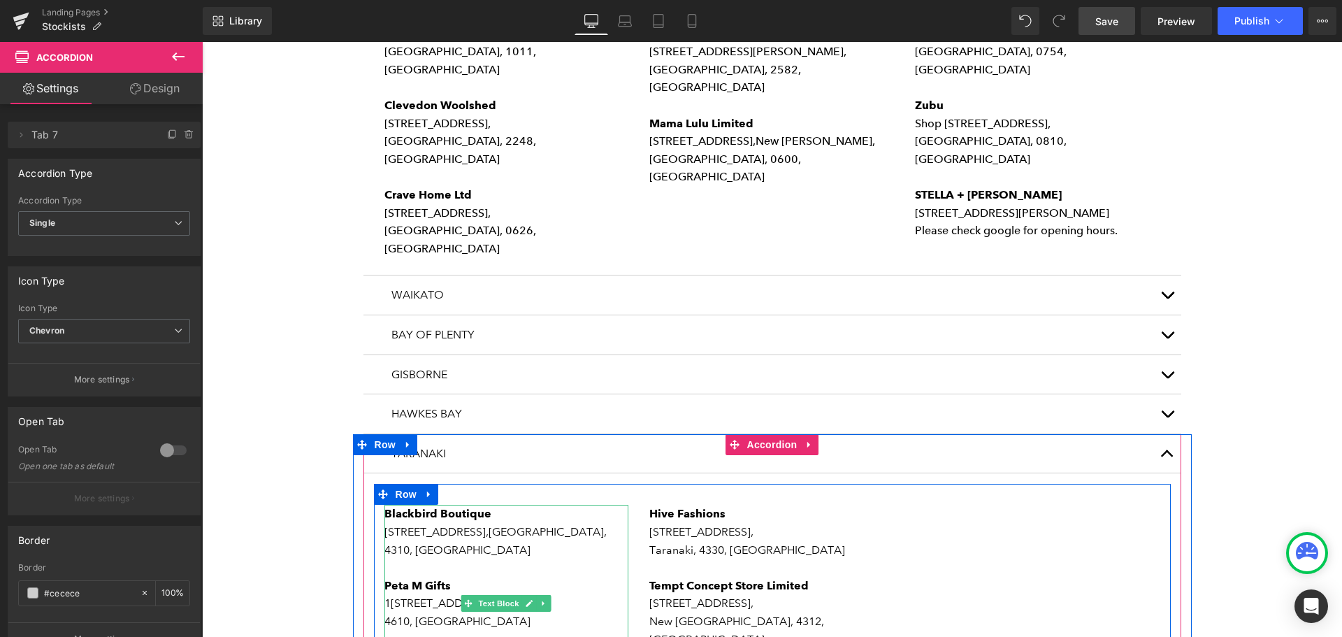
click at [482, 541] on p "4310, [GEOGRAPHIC_DATA]" at bounding box center [507, 550] width 245 height 18
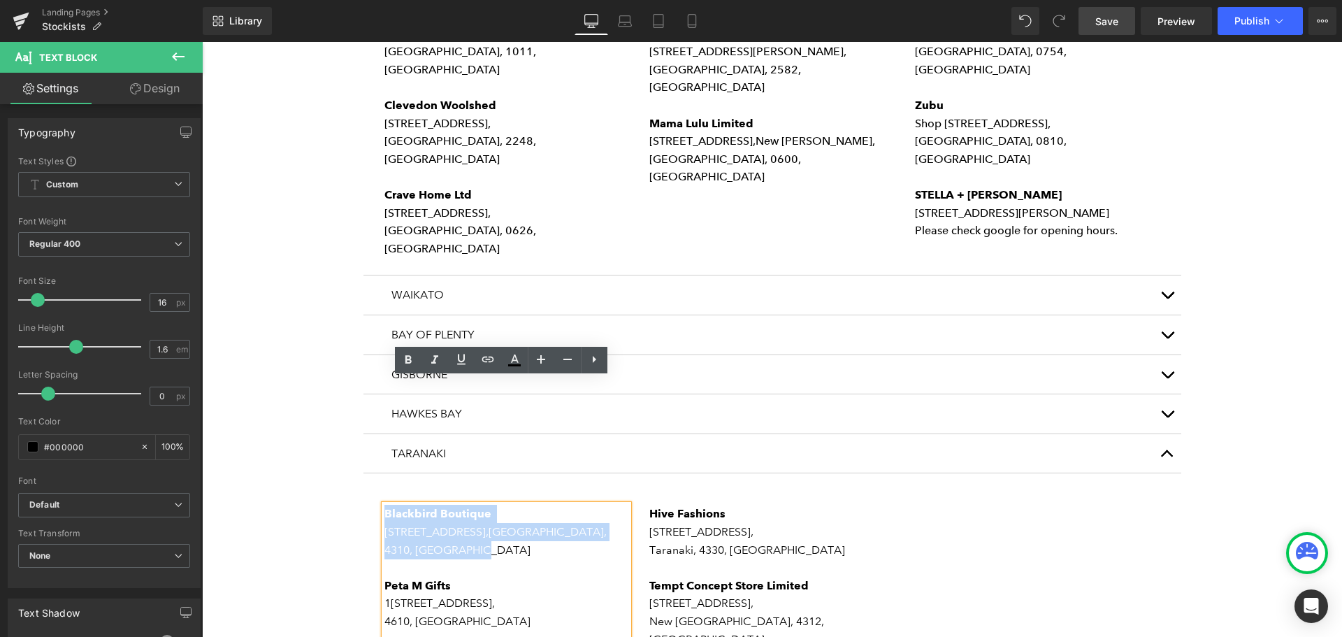
drag, startPoint x: 478, startPoint y: 426, endPoint x: 379, endPoint y: 390, distance: 105.5
click at [385, 505] on div "Blackbird Boutique [STREET_ADDRESS] Peta M Gifts [STREET_ADDRESS][GEOGRAPHIC_DA…" at bounding box center [507, 603] width 245 height 197
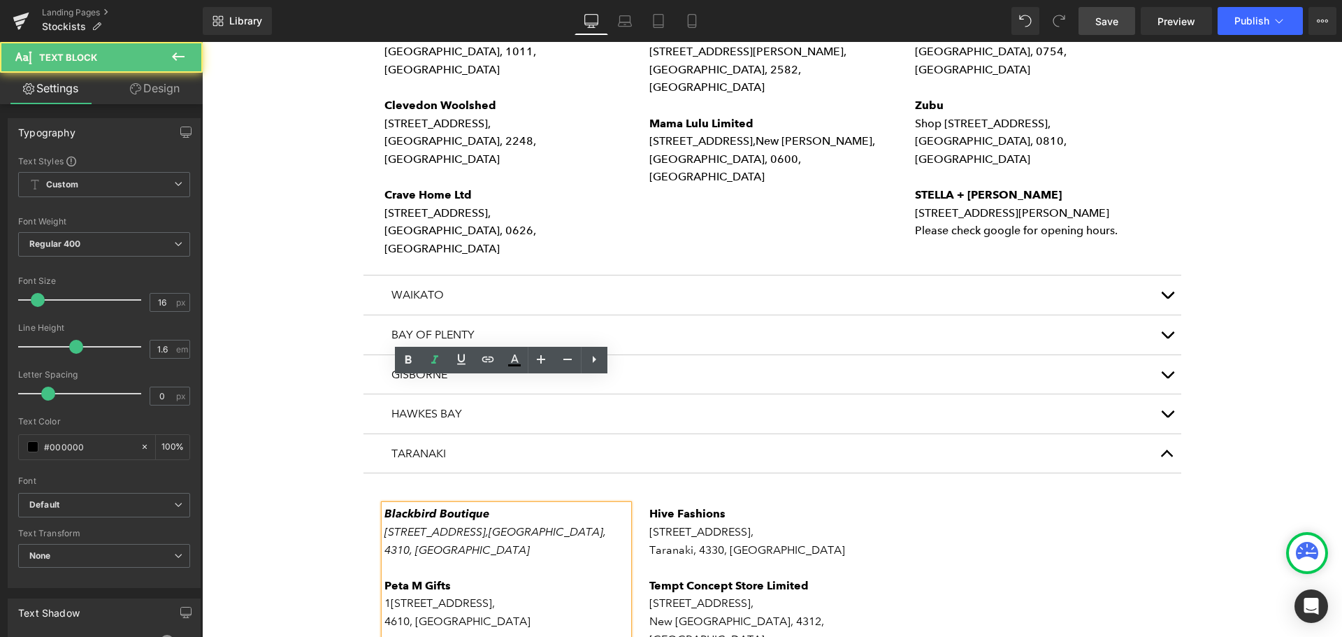
click at [520, 594] on p "[STREET_ADDRESS]," at bounding box center [507, 603] width 245 height 18
drag, startPoint x: 445, startPoint y: 459, endPoint x: 382, endPoint y: 457, distance: 62.3
click at [385, 577] on p "Peta M Gifts" at bounding box center [507, 586] width 245 height 18
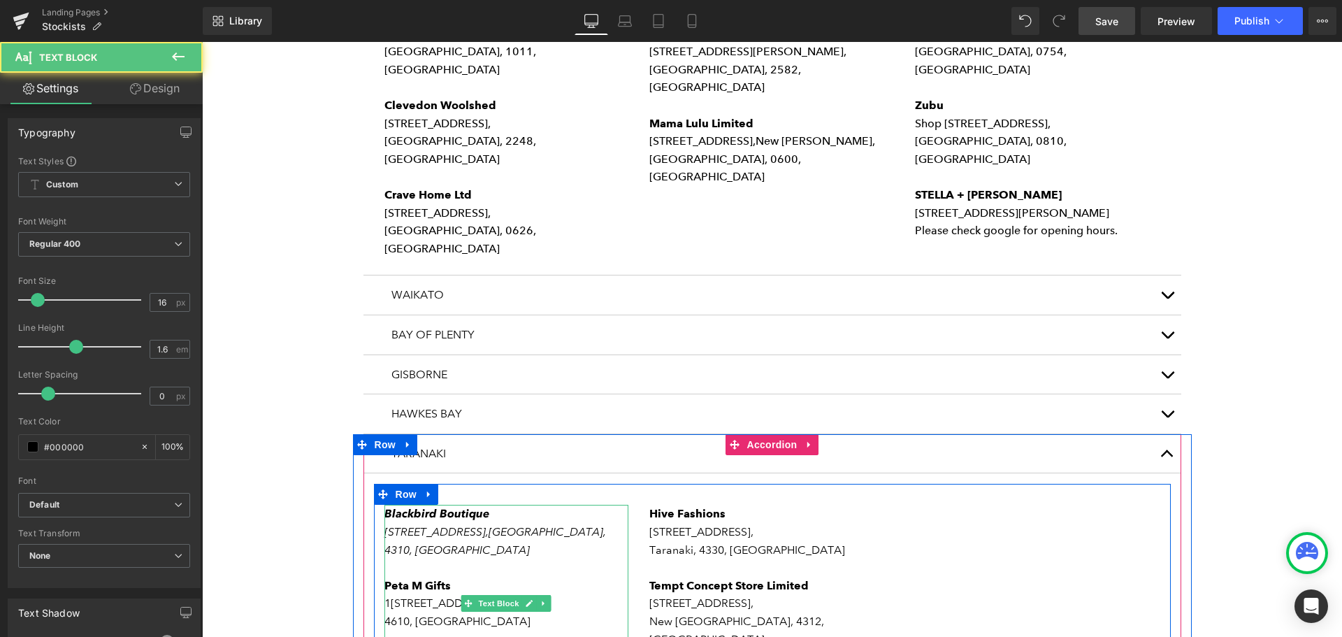
click at [557, 613] on p "4610, [GEOGRAPHIC_DATA]" at bounding box center [507, 622] width 245 height 18
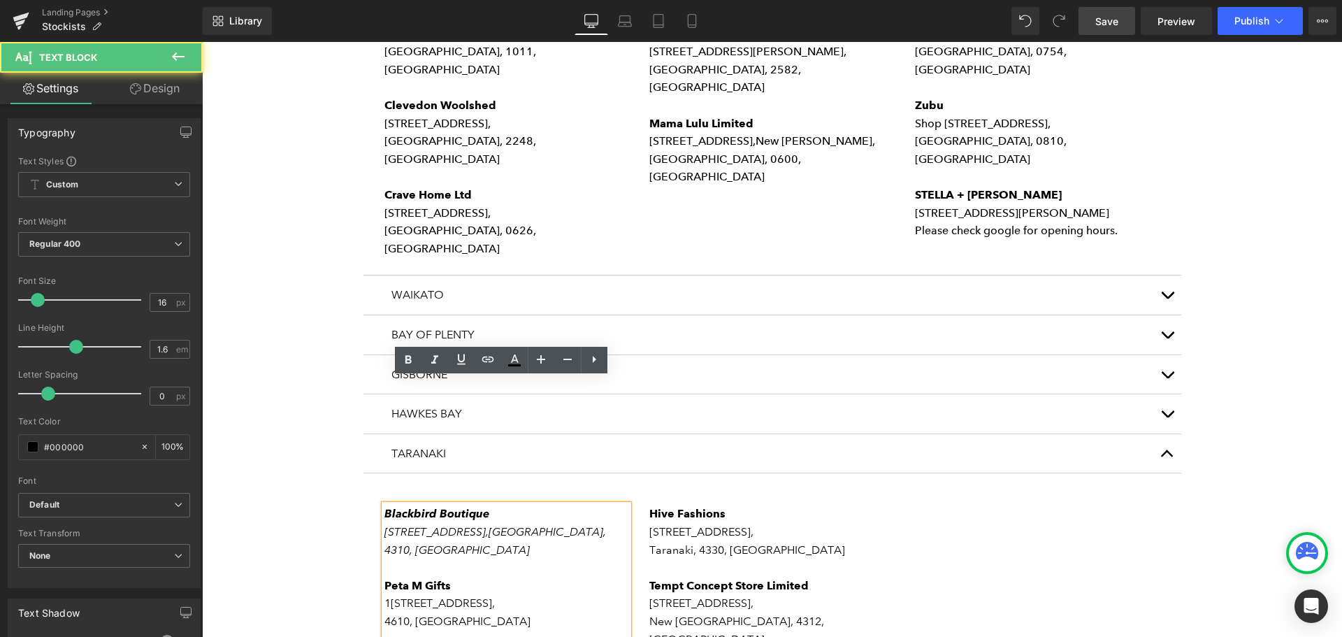
click at [461, 596] on span "[STREET_ADDRESS]," at bounding box center [443, 602] width 104 height 13
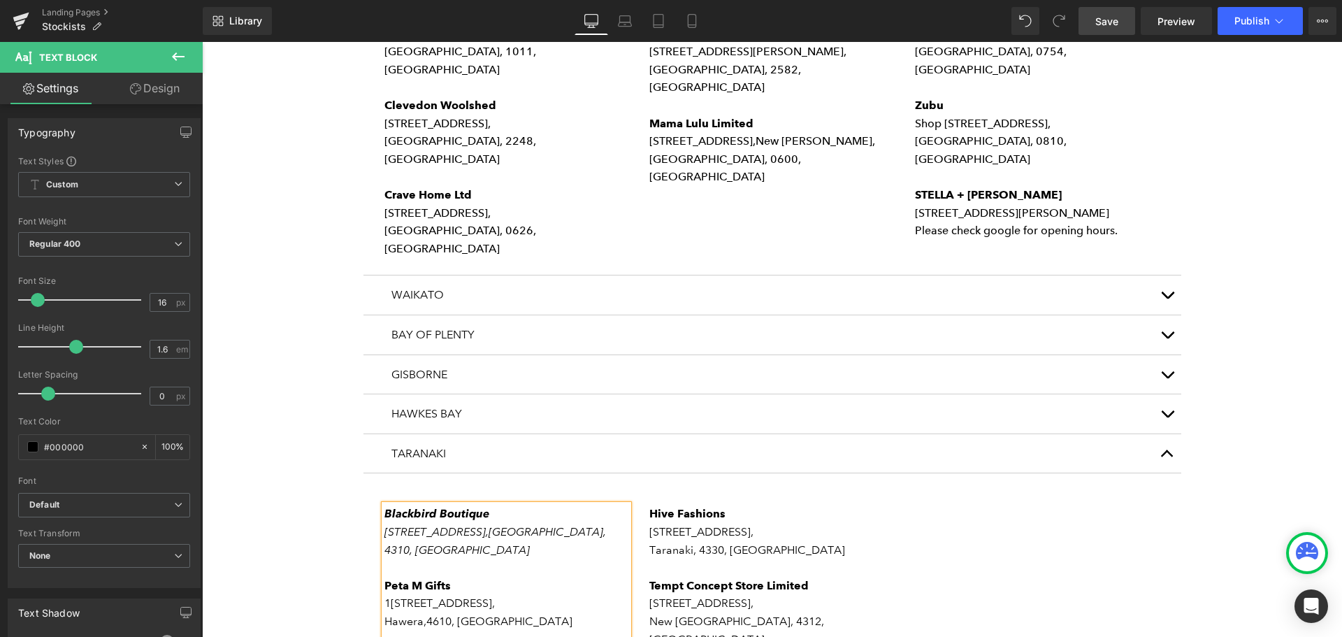
click at [480, 594] on p "[STREET_ADDRESS]," at bounding box center [507, 603] width 245 height 18
drag, startPoint x: 535, startPoint y: 566, endPoint x: 380, endPoint y: 537, distance: 157.2
click at [385, 537] on div "Blackbird Boutique [STREET_ADDRESS] Peta M Gifts [STREET_ADDRESS][GEOGRAPHIC_DA…" at bounding box center [507, 603] width 245 height 197
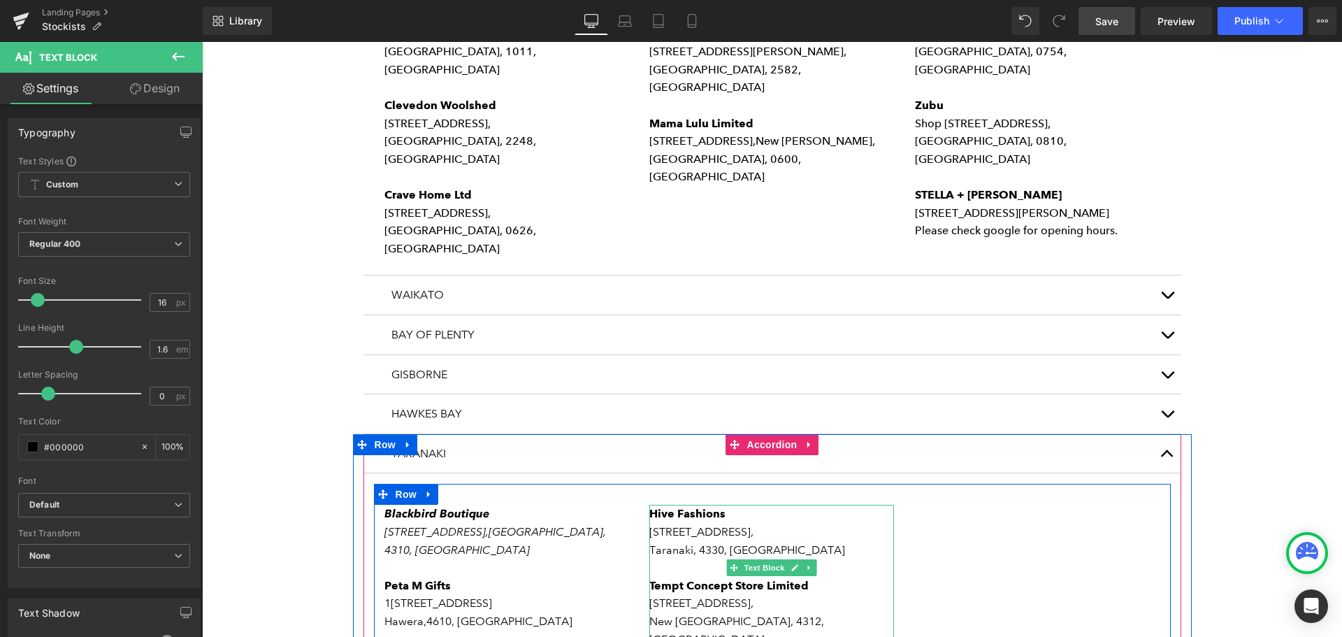
click at [801, 541] on p "Taranaki, 4330, [GEOGRAPHIC_DATA]" at bounding box center [772, 550] width 245 height 18
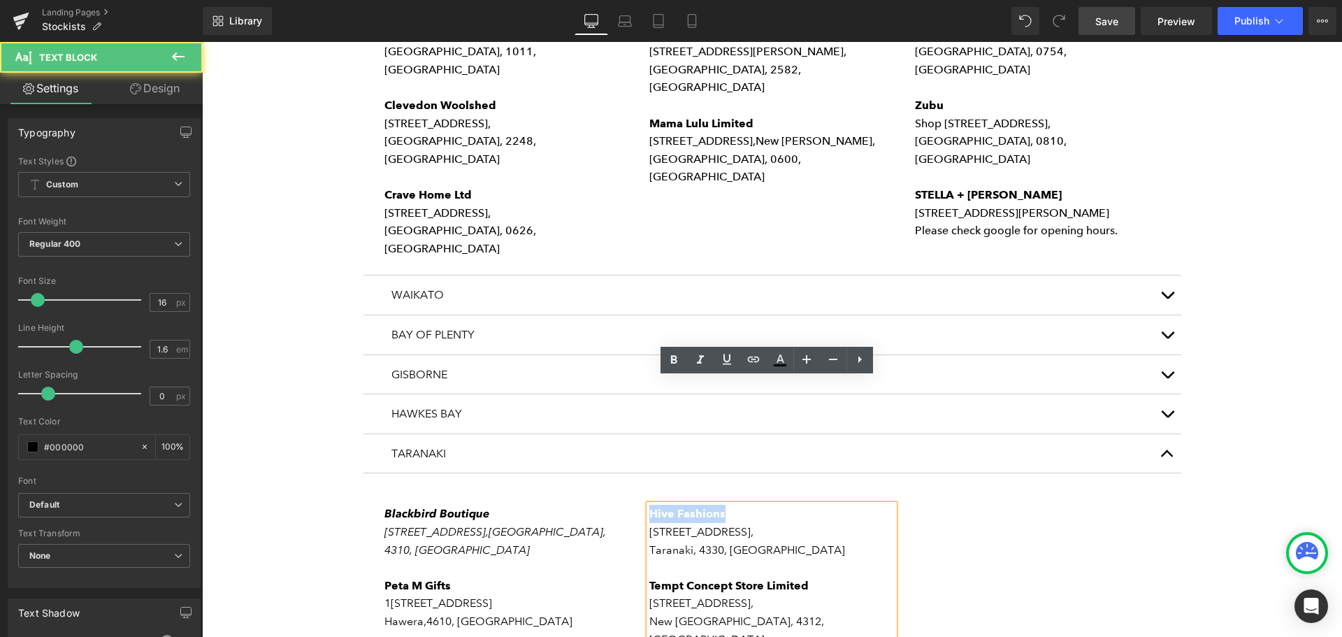
drag, startPoint x: 732, startPoint y: 388, endPoint x: 647, endPoint y: 387, distance: 85.3
click at [650, 505] on p "Hive Fashions" at bounding box center [772, 514] width 245 height 18
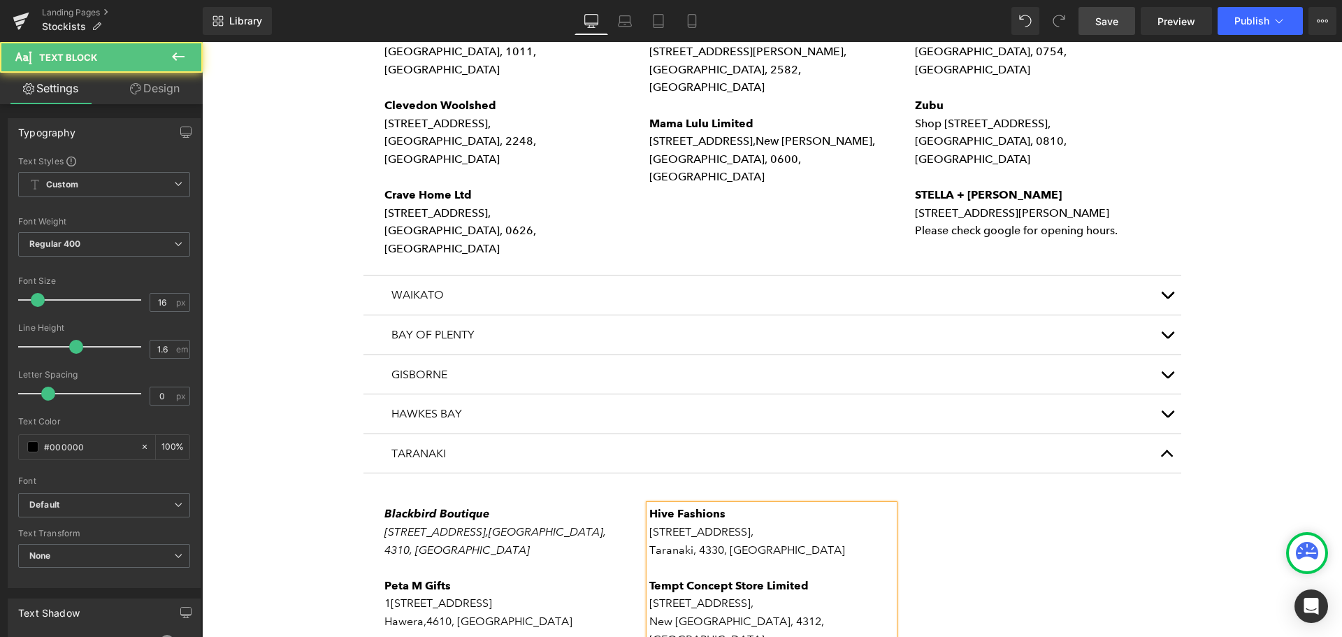
click at [787, 523] on p "[STREET_ADDRESS]," at bounding box center [772, 532] width 245 height 18
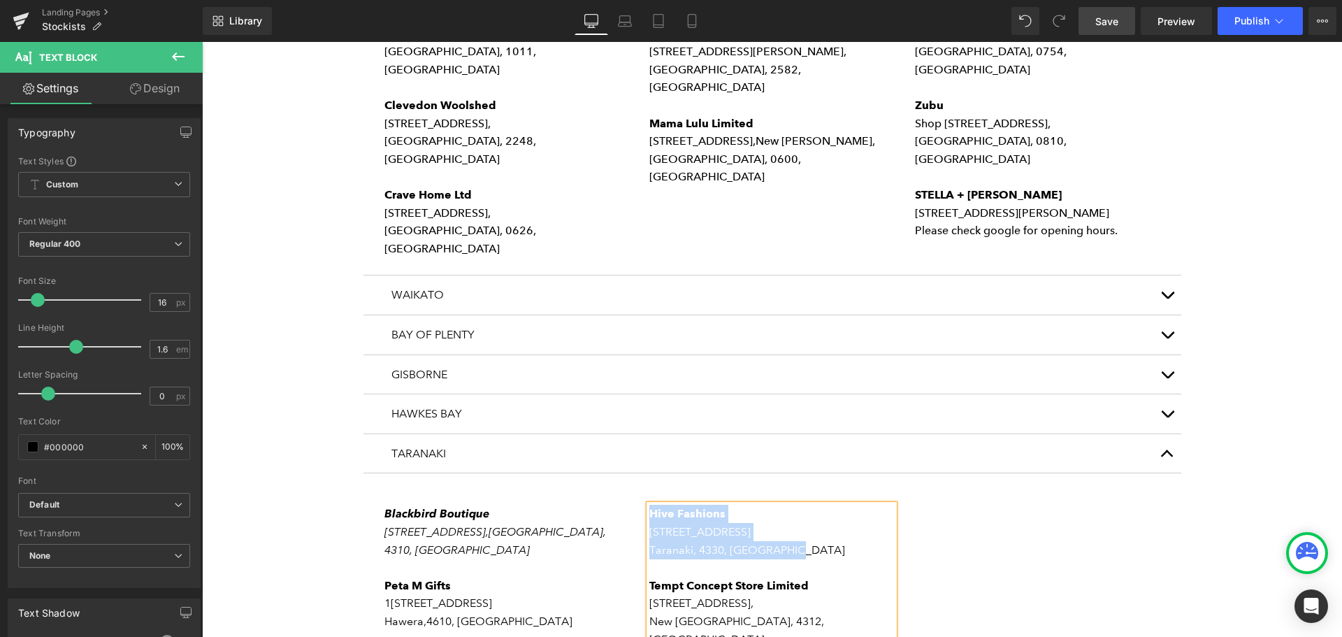
drag, startPoint x: 799, startPoint y: 422, endPoint x: 646, endPoint y: 388, distance: 156.8
click at [650, 505] on div "Hive Fashions [STREET_ADDRESS] Tempt Concept Store Limited [STREET_ADDRESS]" at bounding box center [772, 576] width 245 height 143
click at [545, 613] on p "Hawera, 4610, [GEOGRAPHIC_DATA]" at bounding box center [507, 622] width 245 height 18
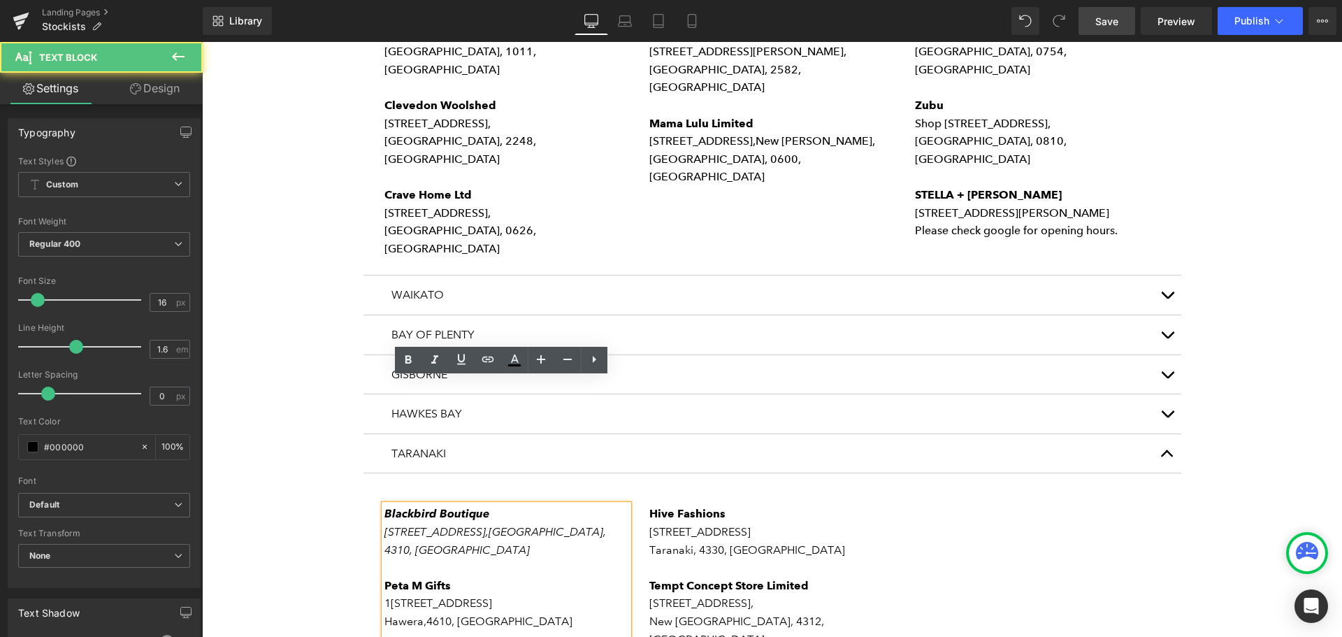
click at [543, 613] on p "Hawera, 4610, [GEOGRAPHIC_DATA]" at bounding box center [507, 622] width 245 height 18
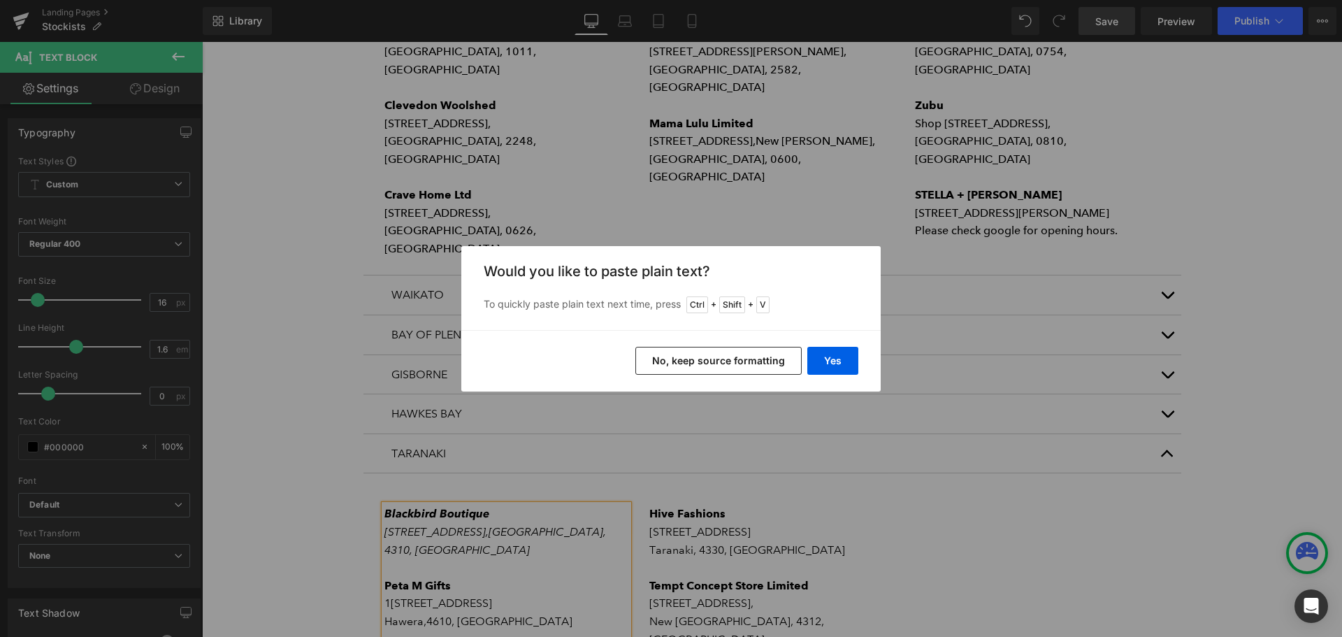
drag, startPoint x: 729, startPoint y: 359, endPoint x: 505, endPoint y: 327, distance: 226.1
click at [729, 359] on button "No, keep source formatting" at bounding box center [719, 361] width 166 height 28
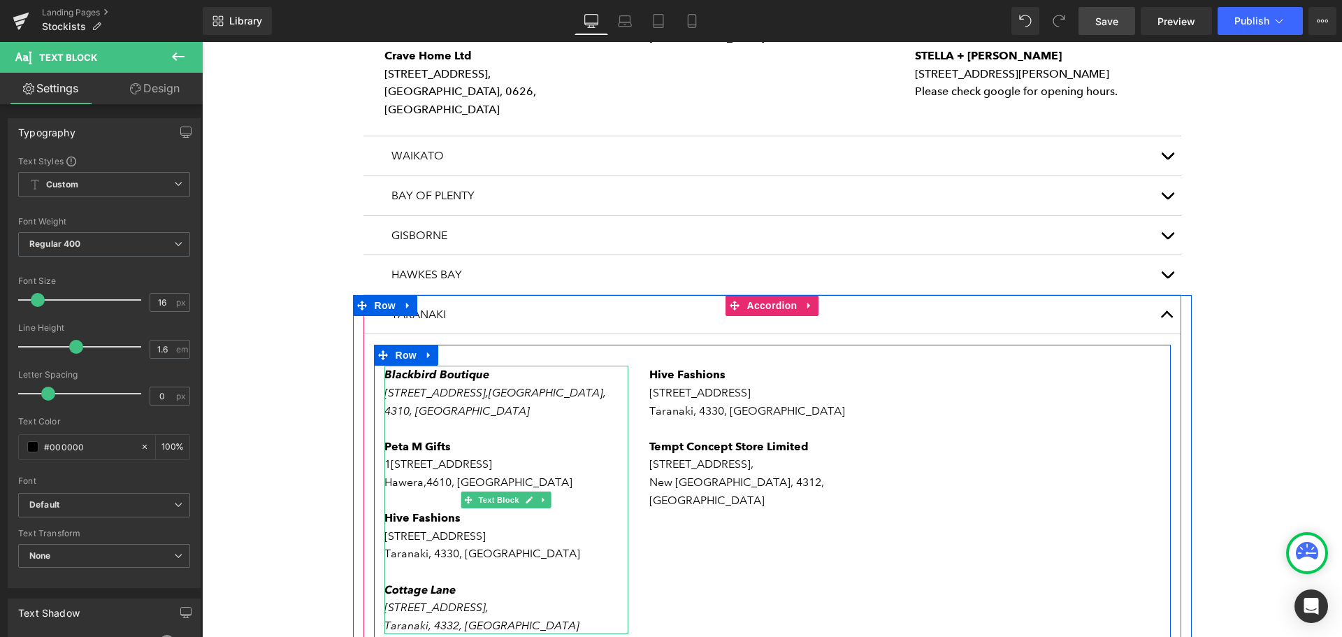
scroll to position [1049, 0]
click at [535, 616] on p "Taranaki, 4332, [GEOGRAPHIC_DATA]" at bounding box center [507, 625] width 245 height 18
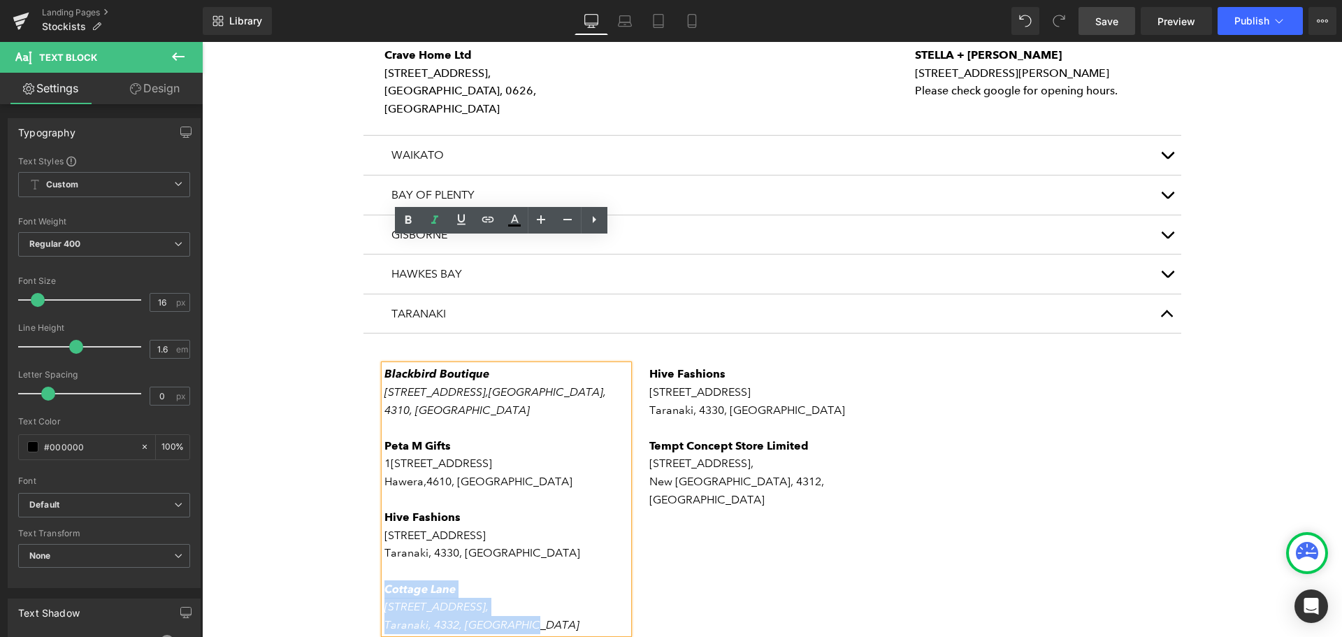
drag, startPoint x: 538, startPoint y: 496, endPoint x: 382, endPoint y: 462, distance: 160.3
click at [385, 462] on div "Blackbird Boutique [STREET_ADDRESS] Peta M Gifts [STREET_ADDRESS] Hive Fashions…" at bounding box center [507, 499] width 245 height 268
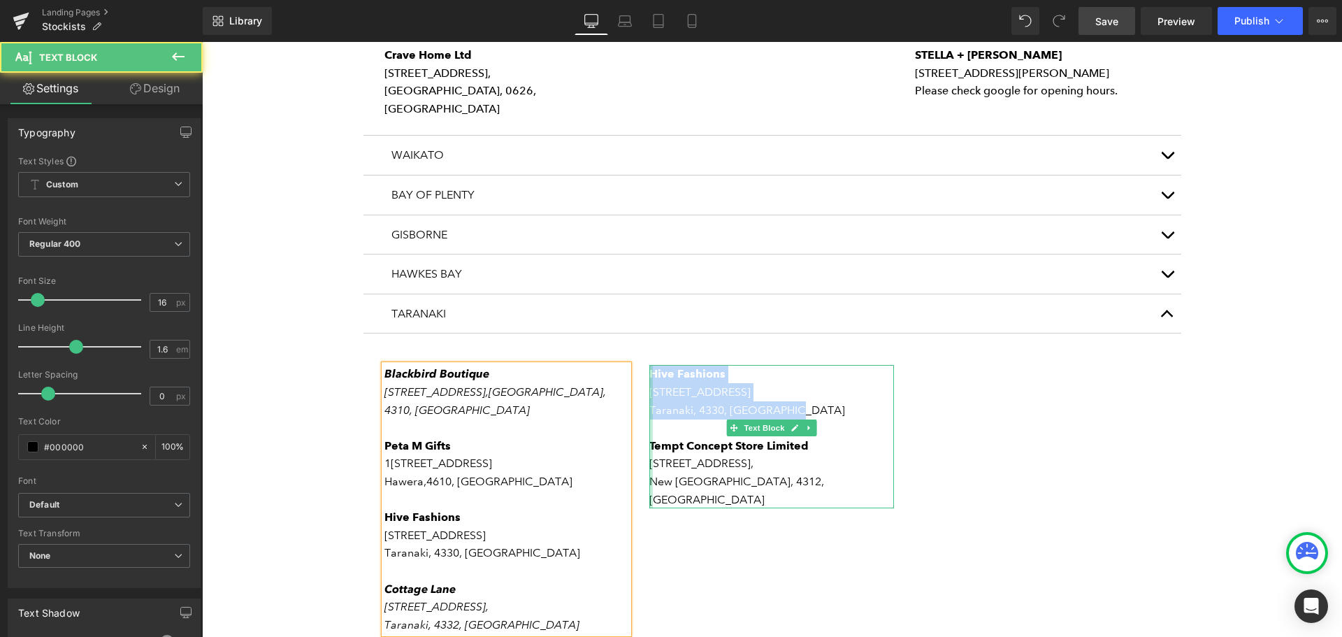
drag, startPoint x: 797, startPoint y: 282, endPoint x: 645, endPoint y: 252, distance: 154.5
click at [650, 365] on div "Hive Fashions [STREET_ADDRESS] Tempt Concept Store Limited [STREET_ADDRESS] Tex…" at bounding box center [772, 436] width 245 height 143
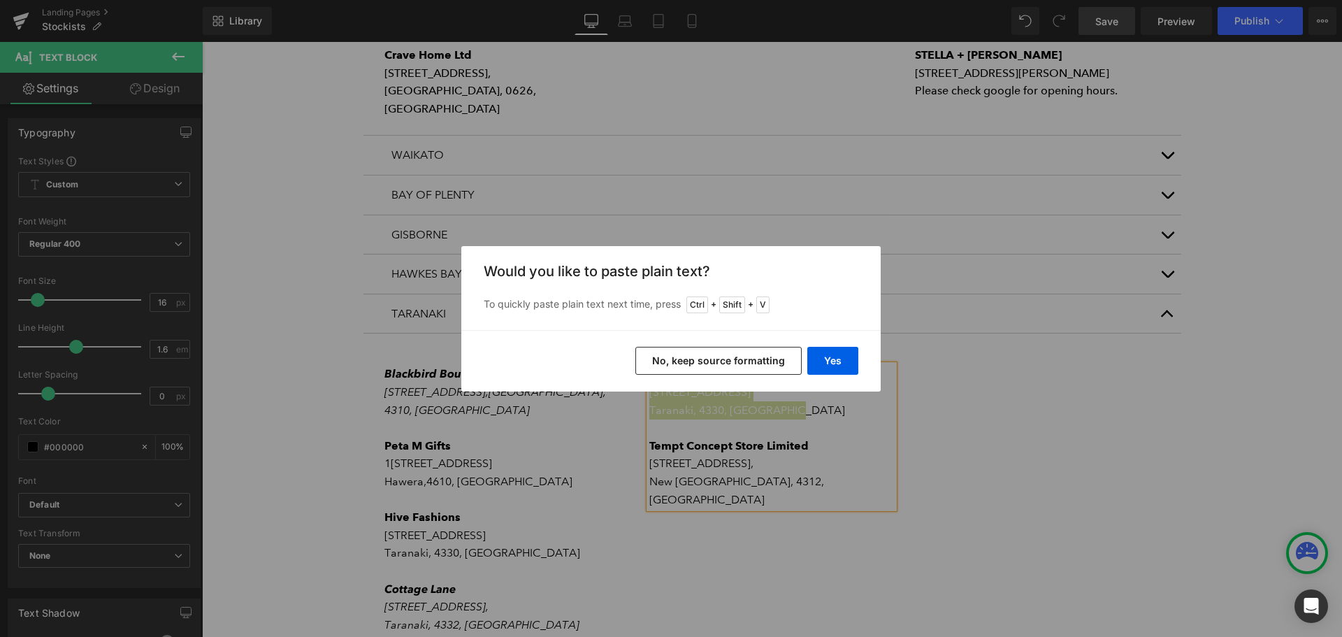
drag, startPoint x: 716, startPoint y: 359, endPoint x: 568, endPoint y: 312, distance: 155.5
click at [716, 359] on button "No, keep source formatting" at bounding box center [719, 361] width 166 height 28
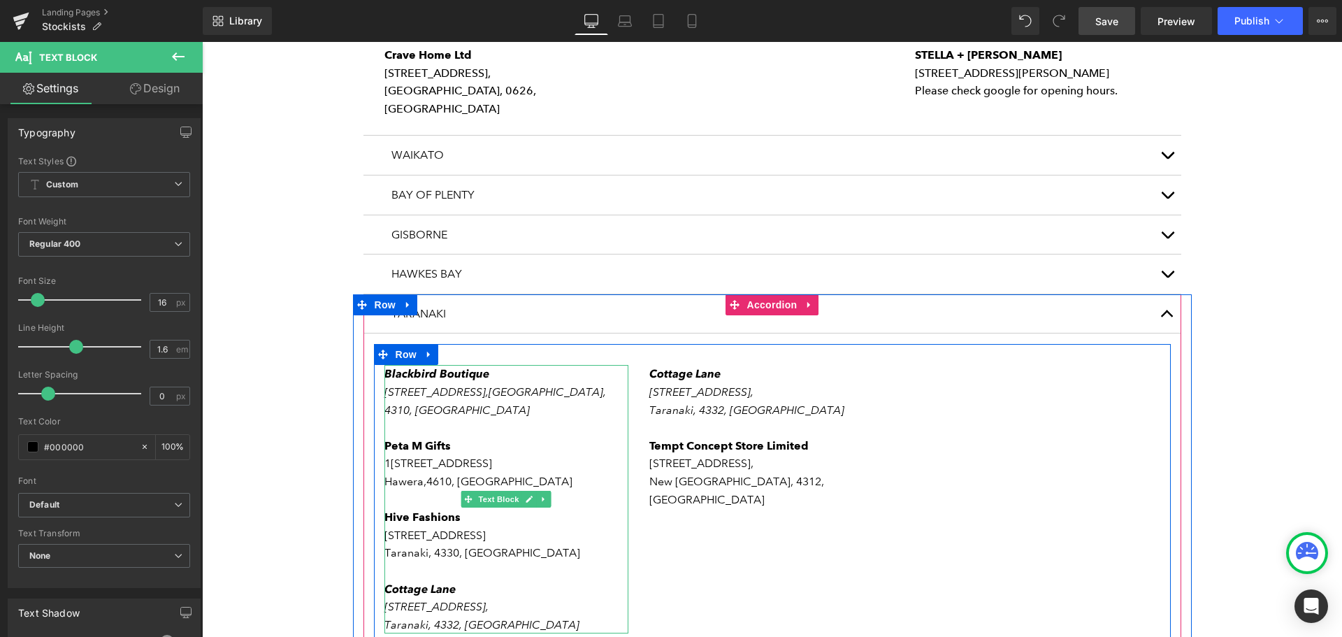
click at [520, 598] on p "[STREET_ADDRESS]," at bounding box center [507, 607] width 245 height 18
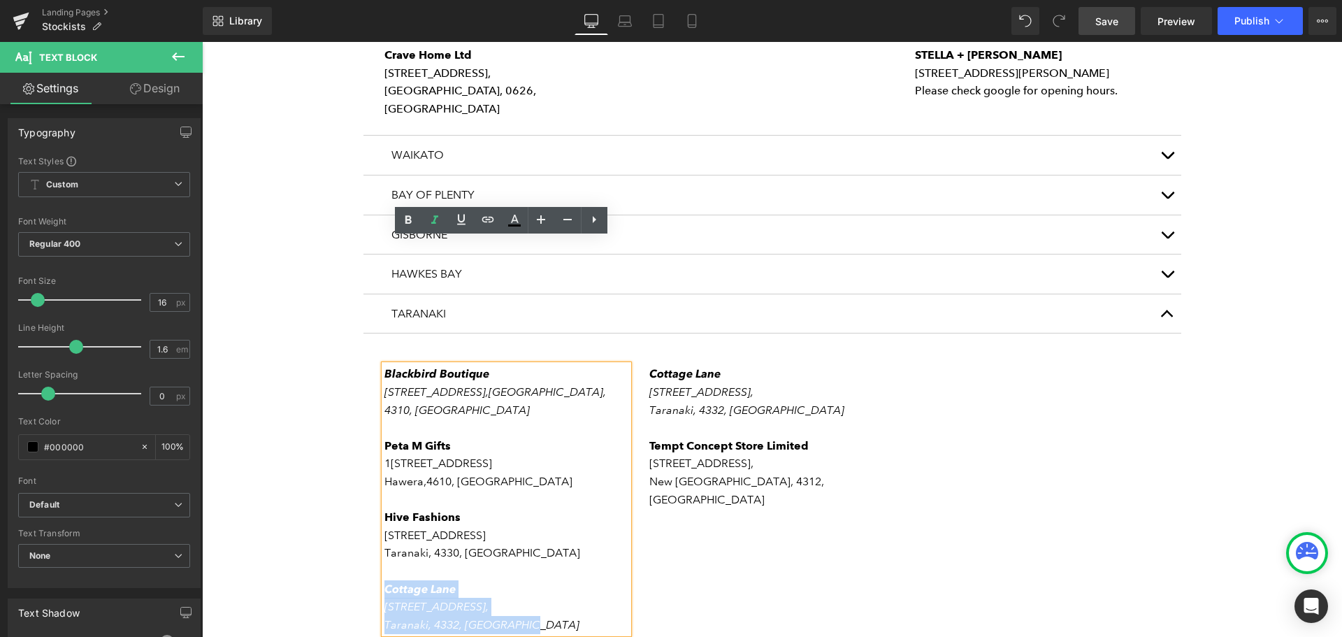
drag, startPoint x: 543, startPoint y: 499, endPoint x: 382, endPoint y: 463, distance: 164.2
click at [385, 463] on div "Blackbird Boutique [STREET_ADDRESS] Peta M Gifts [STREET_ADDRESS] Hive Fashions…" at bounding box center [507, 499] width 245 height 268
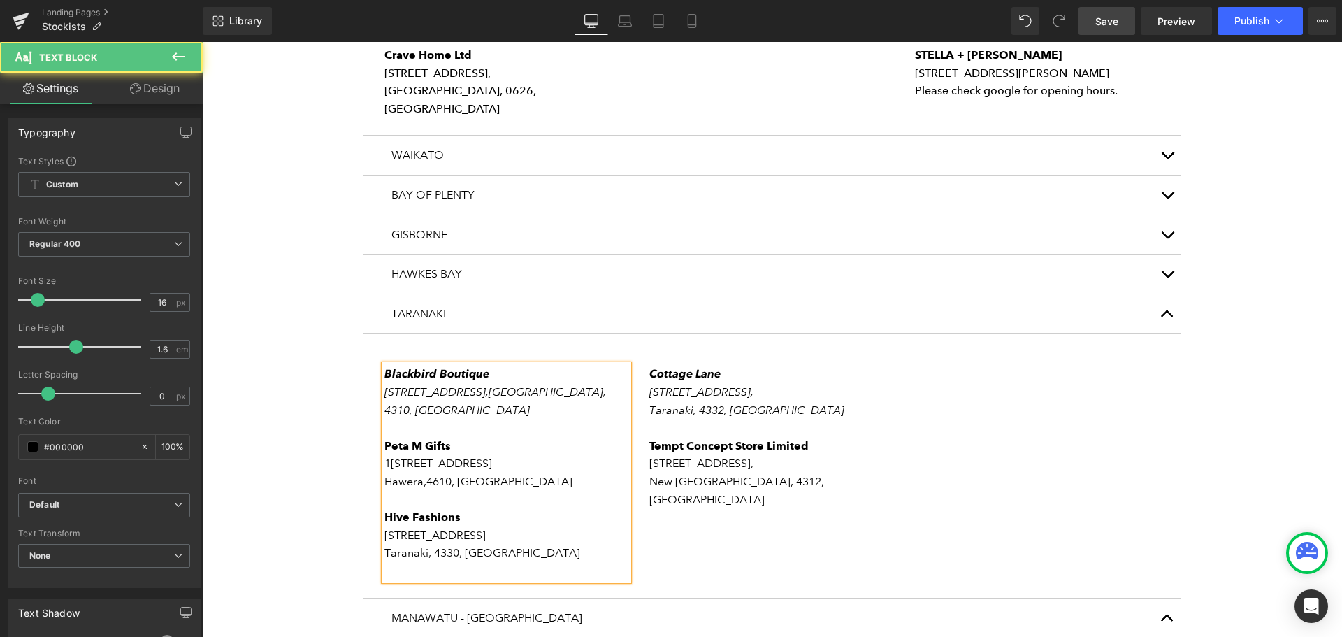
click at [492, 385] on span "[GEOGRAPHIC_DATA]," at bounding box center [547, 391] width 117 height 13
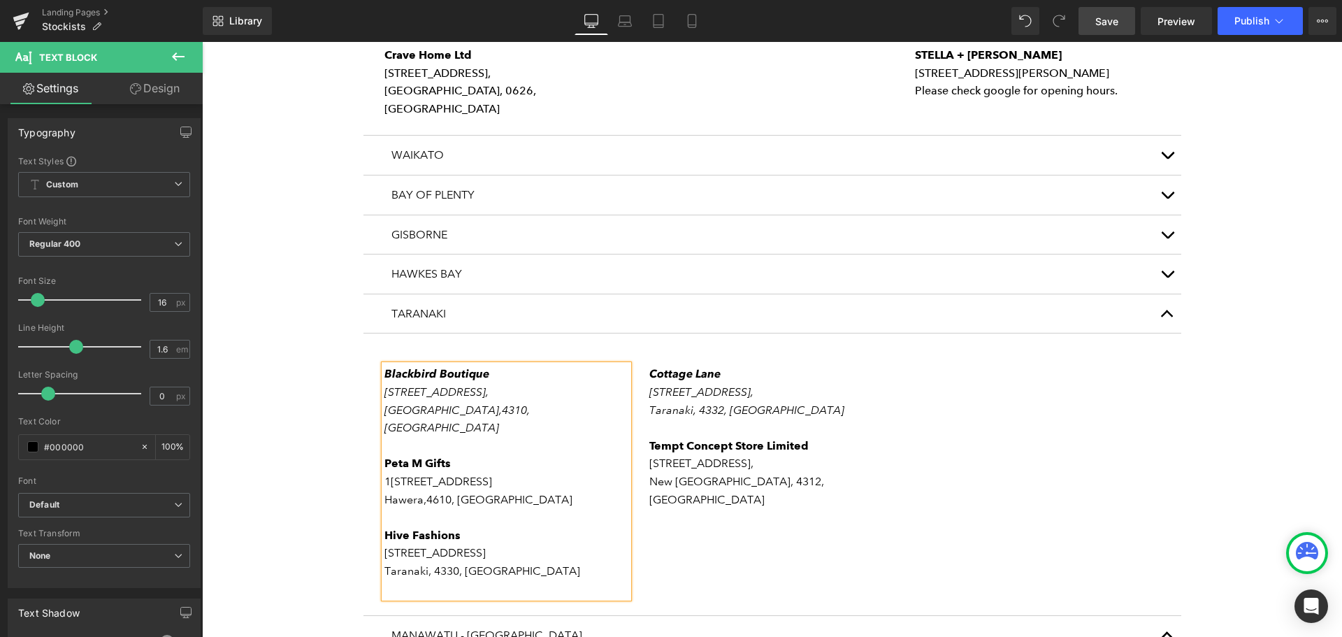
click at [485, 385] on icon "[STREET_ADDRESS]," at bounding box center [437, 391] width 104 height 13
drag, startPoint x: 563, startPoint y: 283, endPoint x: 380, endPoint y: 248, distance: 185.8
click at [385, 365] on div "Blackbird Boutique [STREET_ADDRESS] Peta M Gifts [STREET_ADDRESS] Hive Fashions…" at bounding box center [507, 481] width 245 height 233
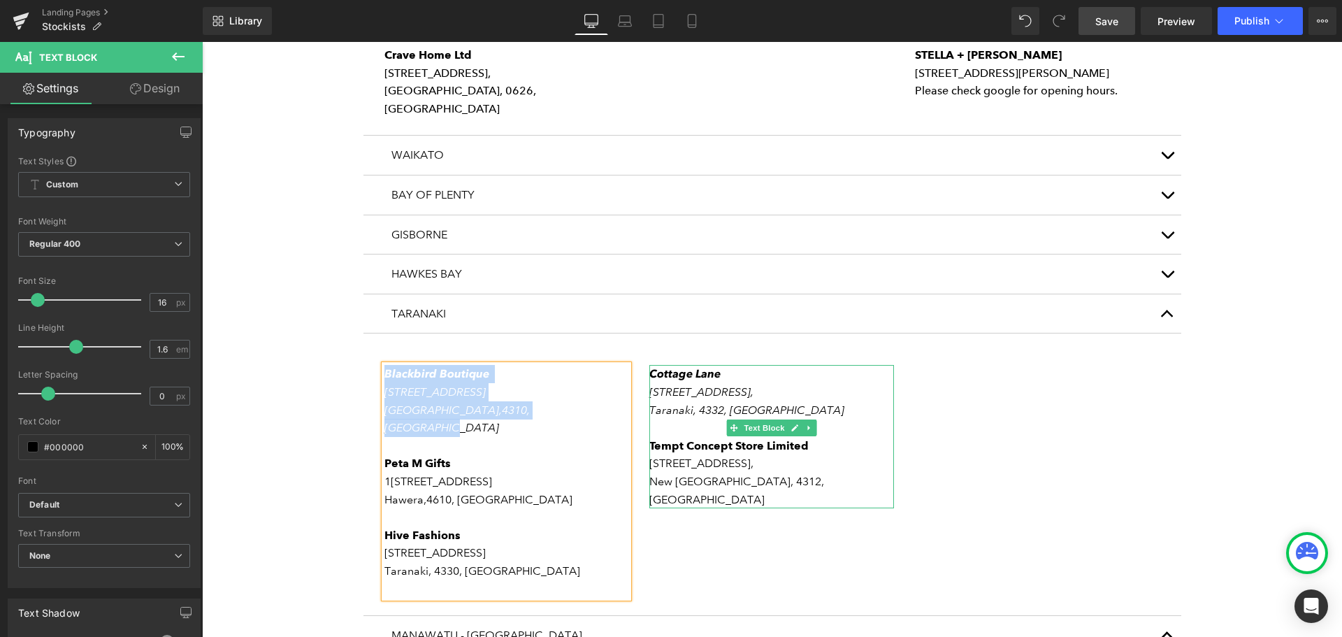
click at [845, 401] on p "Taranaki, 4332, [GEOGRAPHIC_DATA]" at bounding box center [772, 410] width 245 height 18
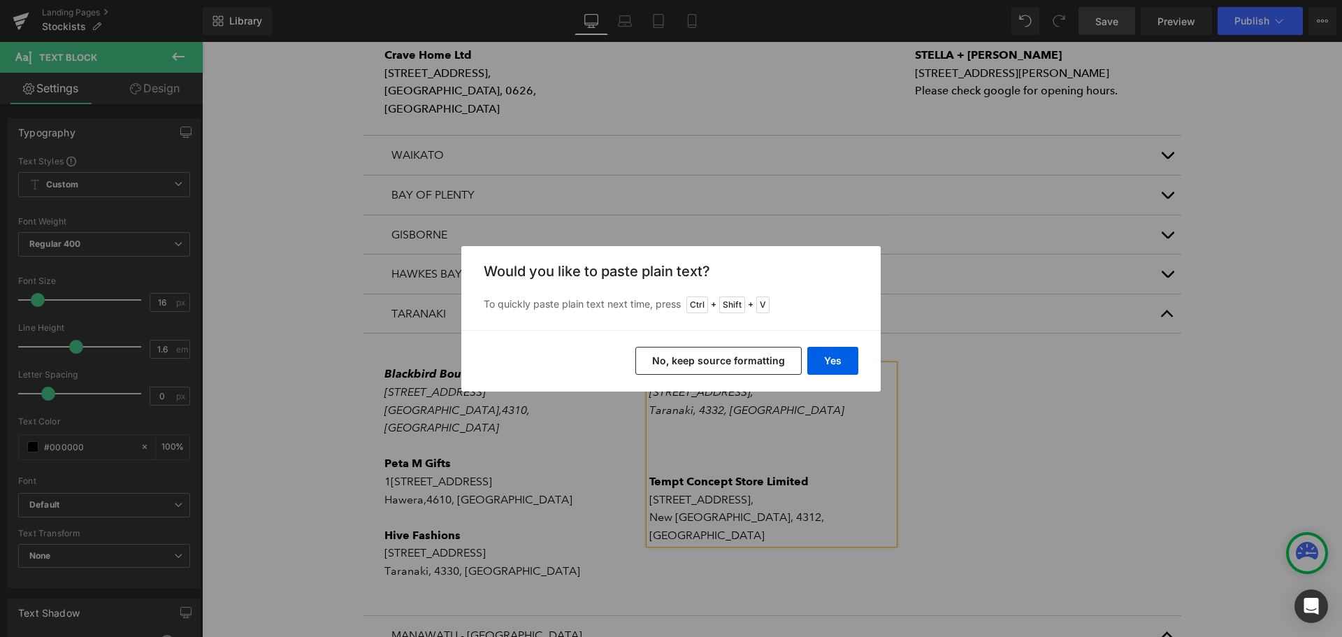
click at [727, 361] on button "No, keep source formatting" at bounding box center [719, 361] width 166 height 28
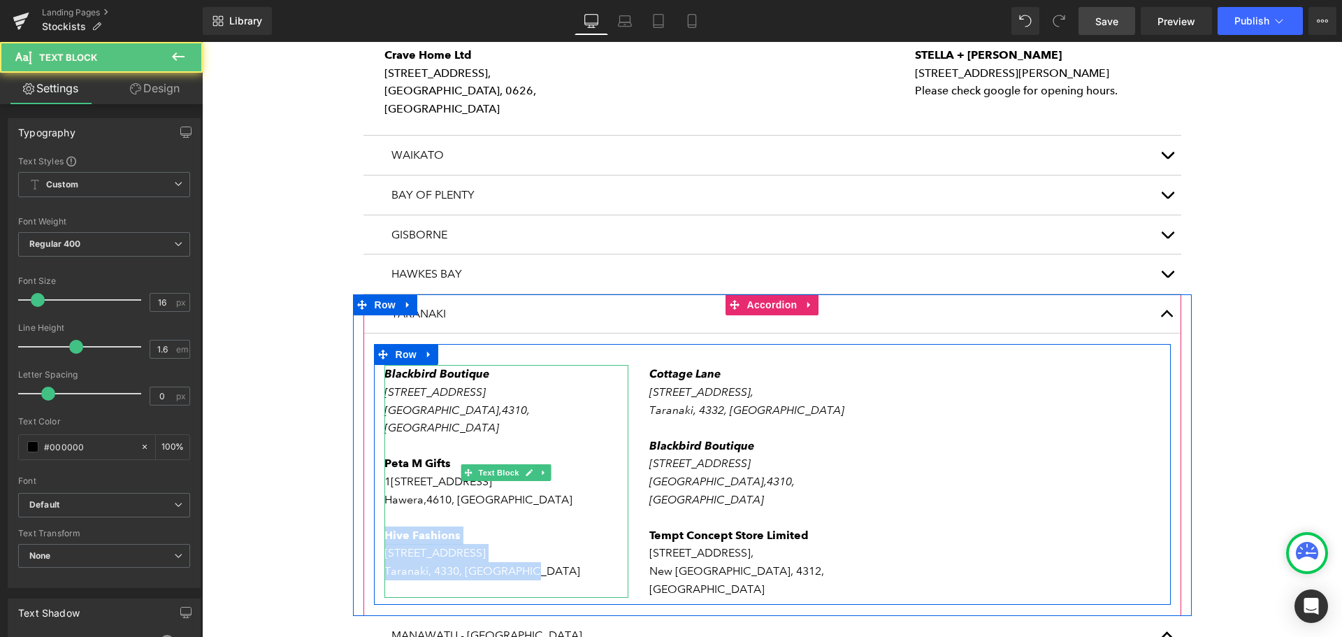
drag, startPoint x: 528, startPoint y: 426, endPoint x: 382, endPoint y: 396, distance: 148.4
click at [385, 396] on div "Blackbird Boutique [STREET_ADDRESS] Peta M Gifts [STREET_ADDRESS] Hive Fashions…" at bounding box center [507, 481] width 245 height 233
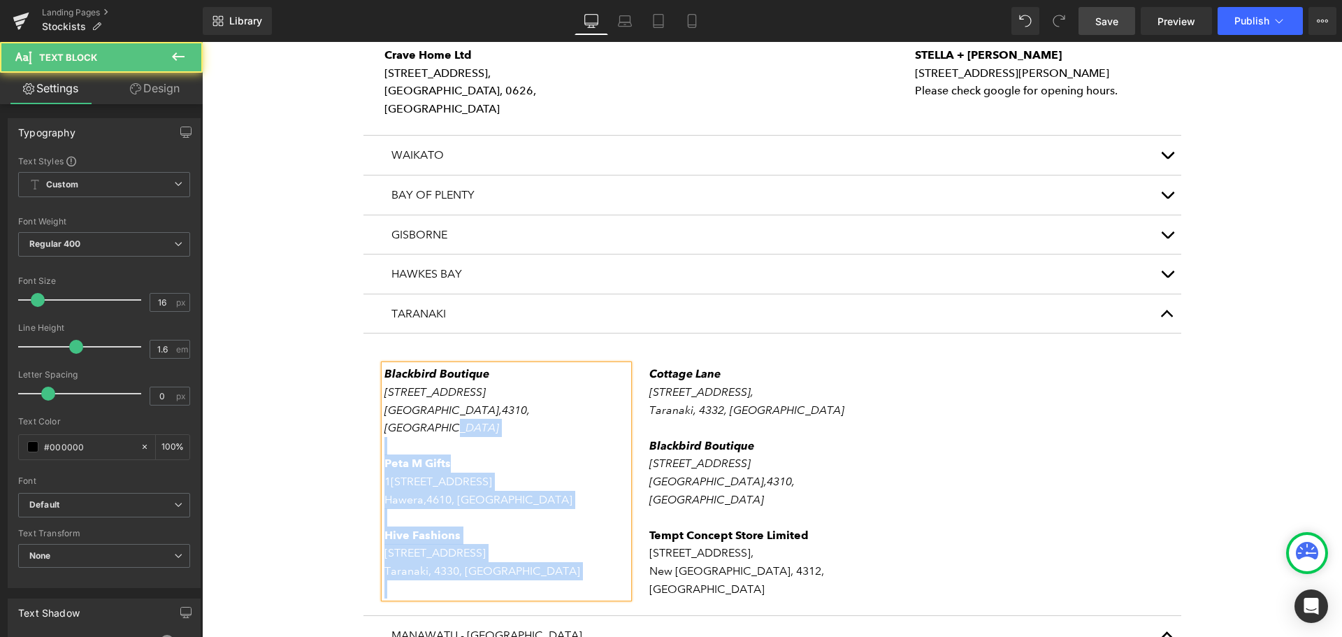
drag, startPoint x: 558, startPoint y: 284, endPoint x: 378, endPoint y: 245, distance: 183.9
click at [385, 365] on div "Blackbird Boutique [STREET_ADDRESS] Peta M Gifts [STREET_ADDRESS] Hive Fashions…" at bounding box center [507, 481] width 245 height 233
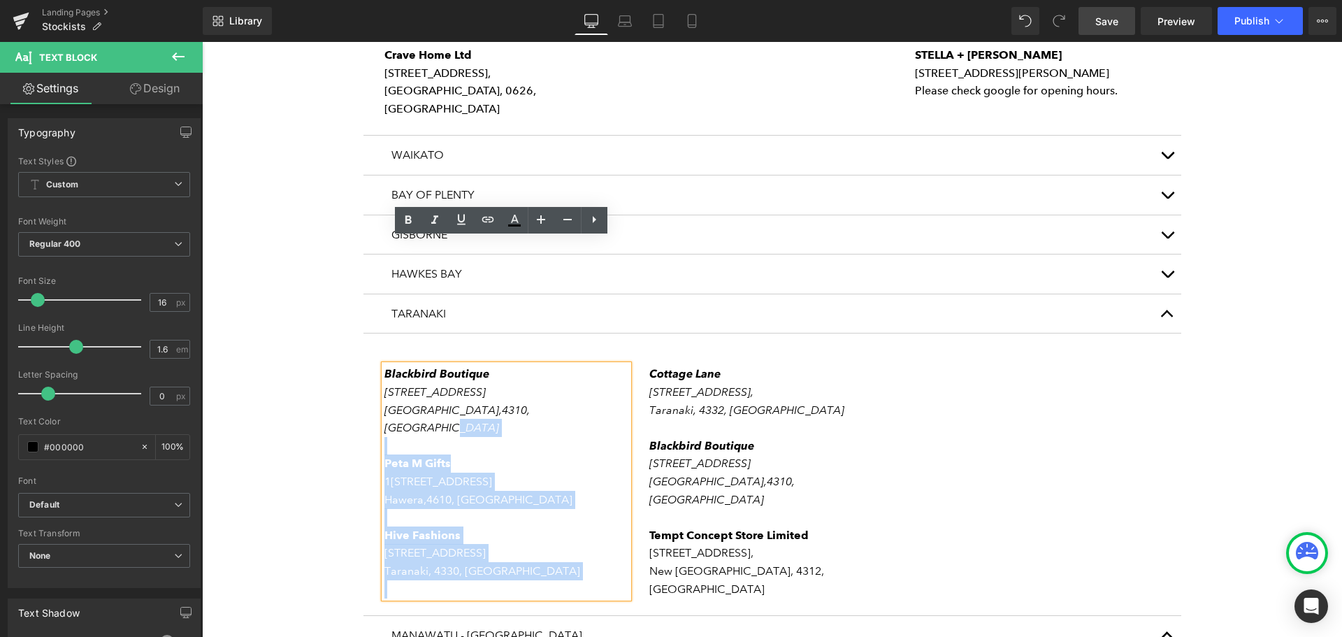
click at [556, 437] on p at bounding box center [507, 446] width 245 height 18
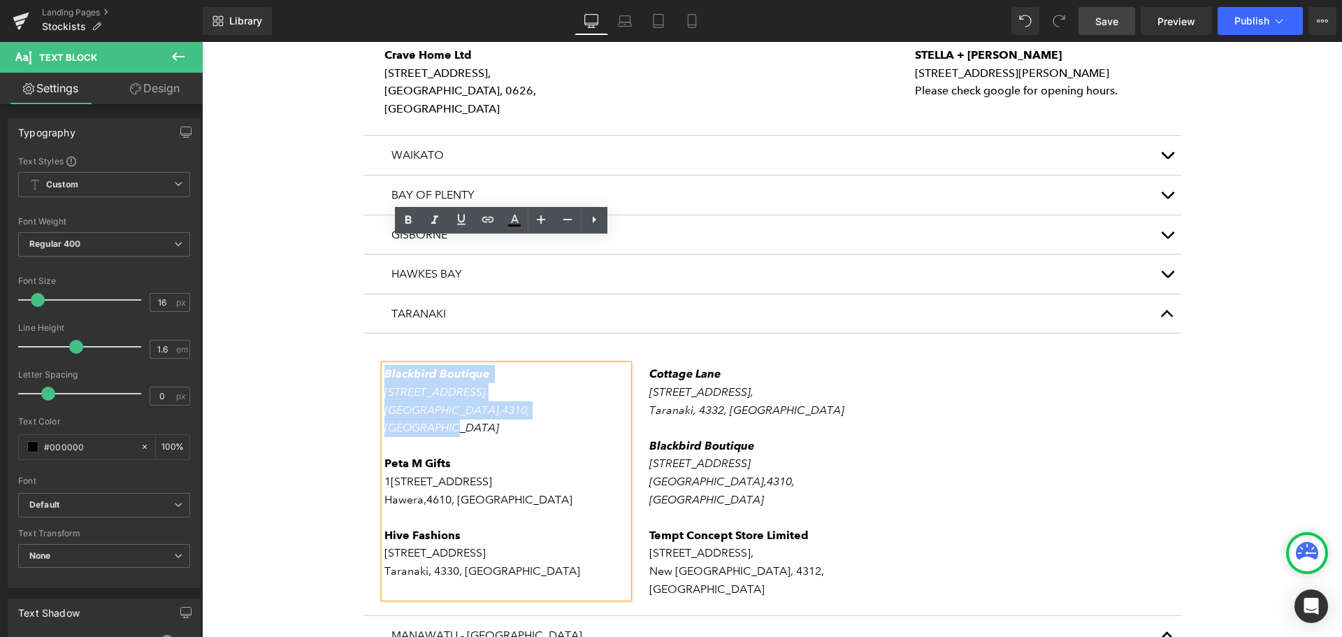
drag, startPoint x: 562, startPoint y: 283, endPoint x: 380, endPoint y: 251, distance: 185.3
click at [385, 365] on div "Blackbird Boutique [STREET_ADDRESS] Peta M Gifts [STREET_ADDRESS] Hive Fashions…" at bounding box center [507, 481] width 245 height 233
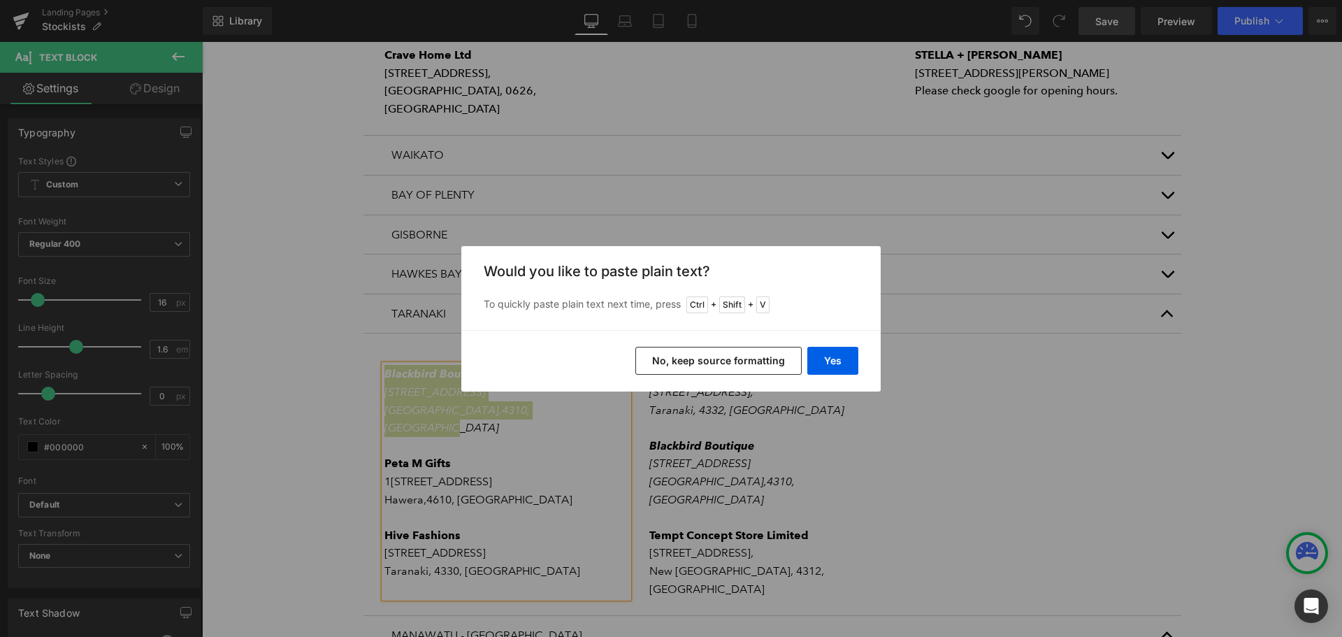
click at [692, 359] on button "No, keep source formatting" at bounding box center [719, 361] width 166 height 28
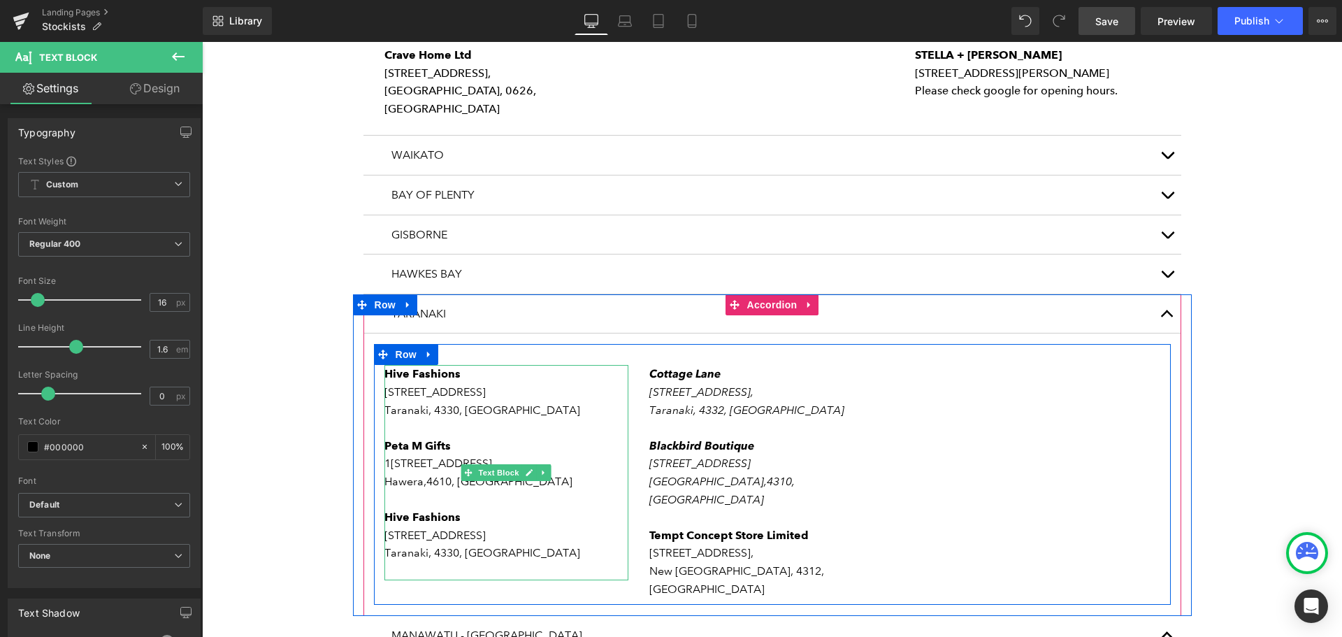
click at [536, 544] on p "Taranaki, 4330, [GEOGRAPHIC_DATA]" at bounding box center [507, 553] width 245 height 18
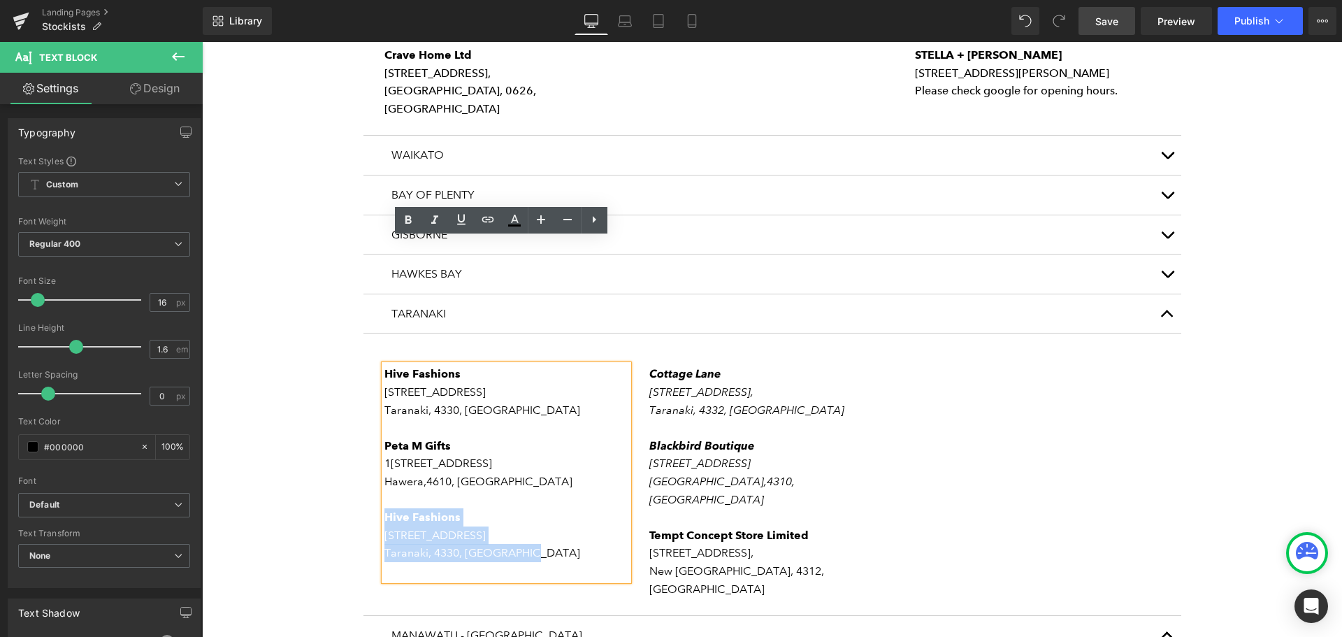
drag, startPoint x: 543, startPoint y: 426, endPoint x: 380, endPoint y: 388, distance: 166.6
click at [385, 388] on div "Hive Fashions [STREET_ADDRESS] Peta M Gifts [STREET_ADDRESS] Hive Fashions [STR…" at bounding box center [507, 472] width 245 height 215
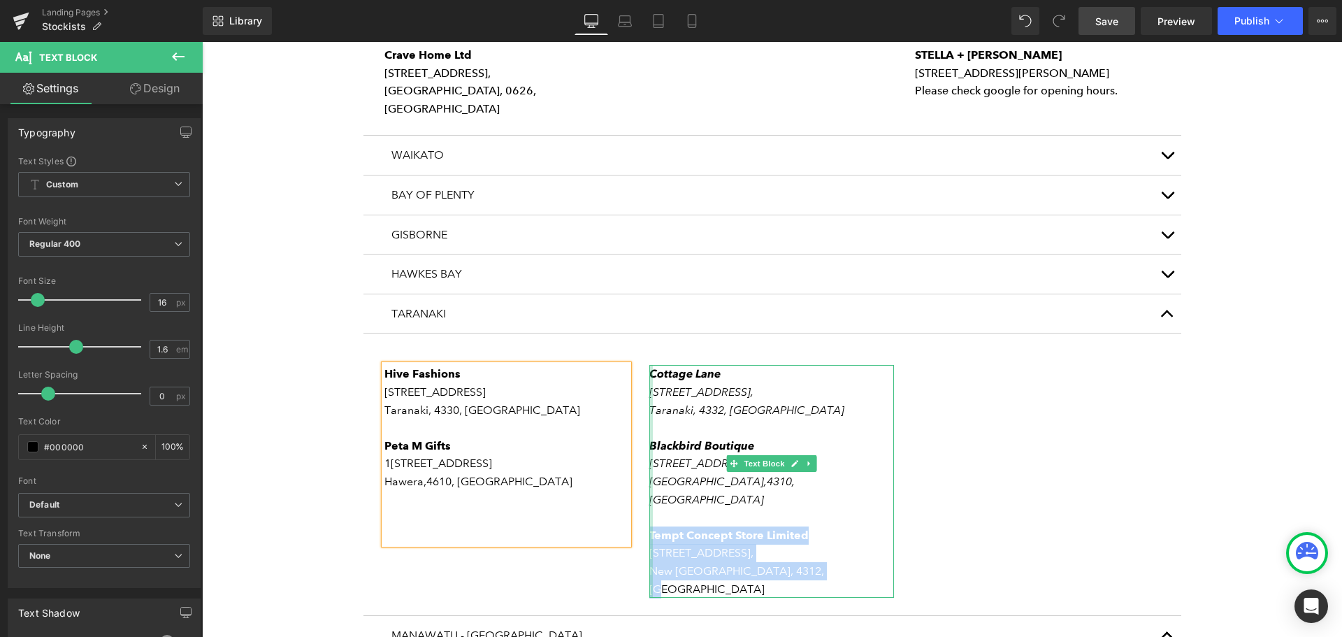
drag, startPoint x: 831, startPoint y: 427, endPoint x: 647, endPoint y: 389, distance: 188.4
click at [650, 389] on div "[GEOGRAPHIC_DATA][STREET_ADDRESS] Blackbird Boutique [STREET_ADDRESS] Tempt Con…" at bounding box center [772, 481] width 245 height 233
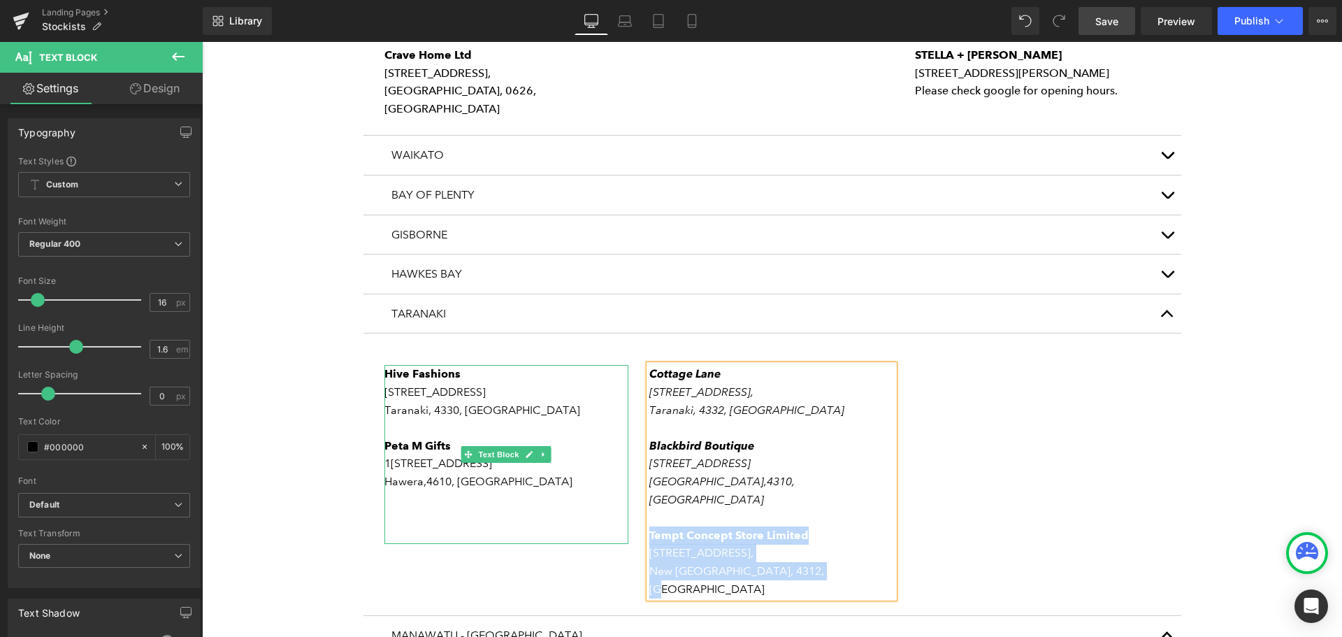
click at [510, 491] on p at bounding box center [507, 500] width 245 height 18
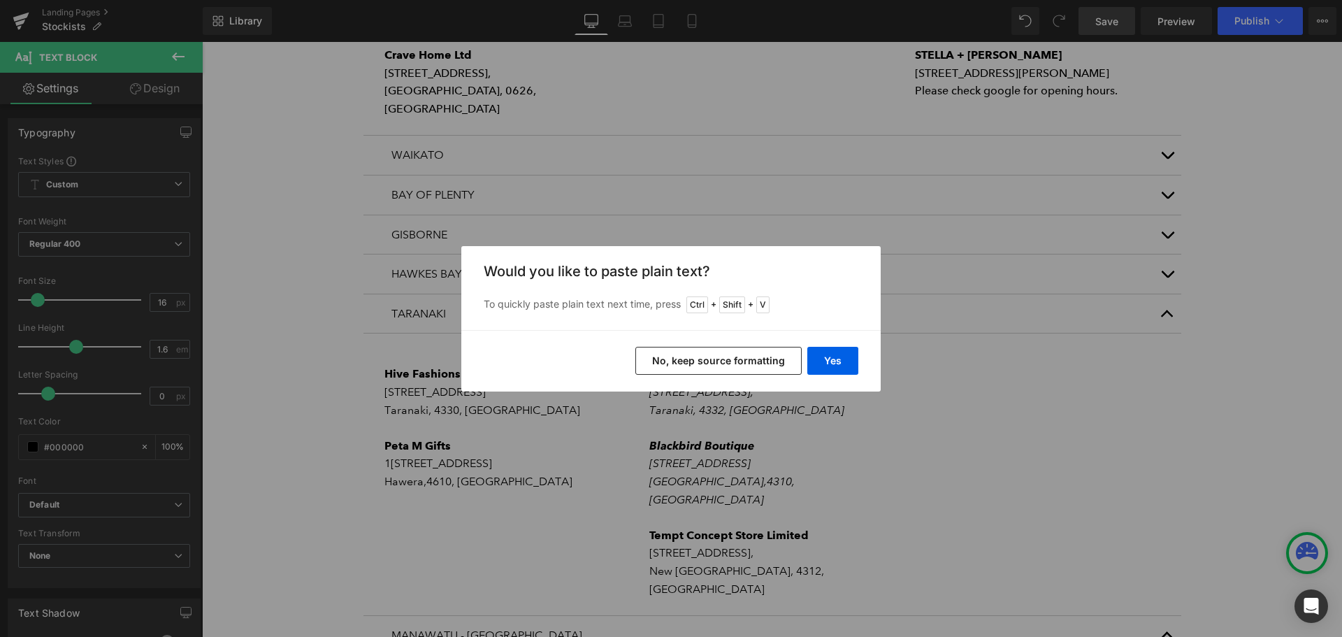
drag, startPoint x: 715, startPoint y: 365, endPoint x: 366, endPoint y: 314, distance: 351.9
click at [715, 365] on button "No, keep source formatting" at bounding box center [719, 361] width 166 height 28
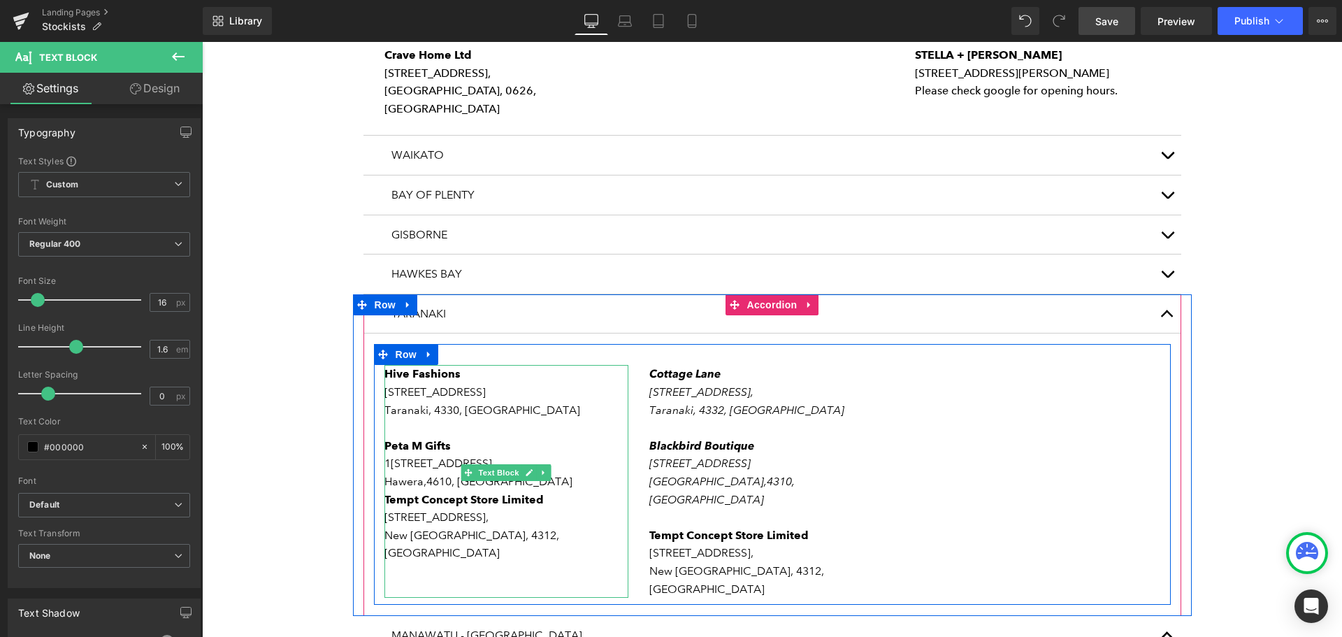
click at [552, 473] on p "Hawera, 4610, [GEOGRAPHIC_DATA]" at bounding box center [507, 482] width 245 height 18
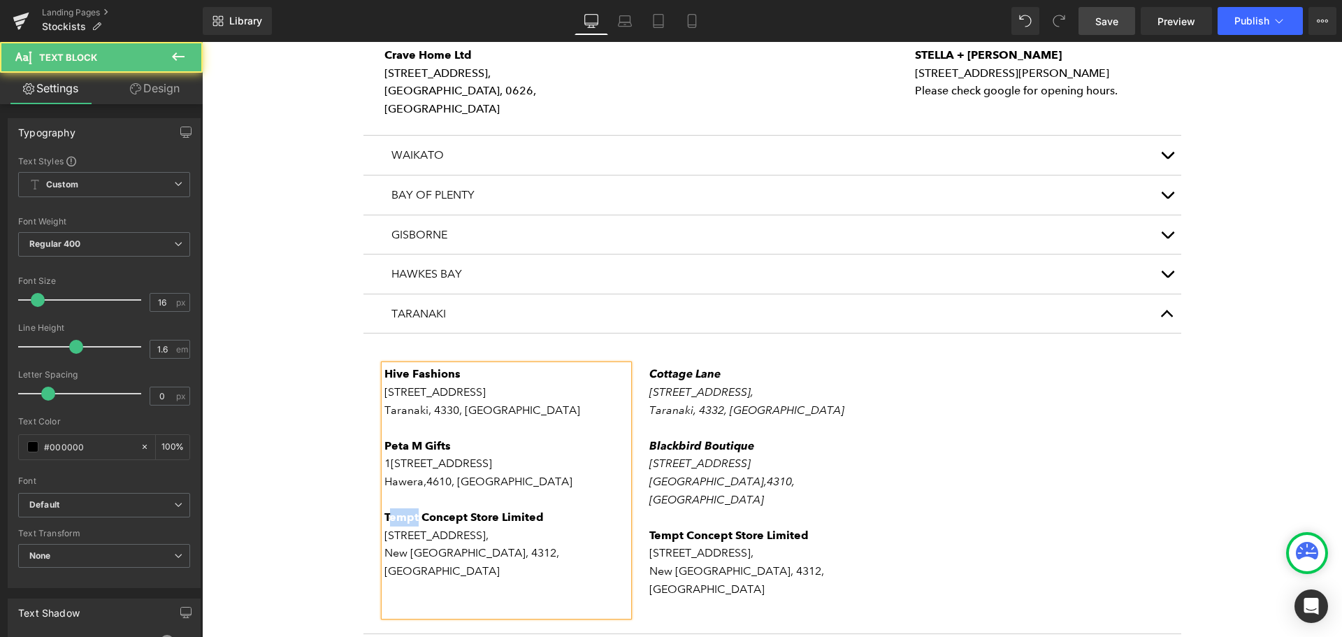
drag, startPoint x: 411, startPoint y: 391, endPoint x: 387, endPoint y: 393, distance: 24.6
click at [387, 510] on span "Tempt Concept Store Limited" at bounding box center [464, 516] width 159 height 13
click at [510, 510] on span "TEMPT Concept Store Limited" at bounding box center [466, 516] width 162 height 13
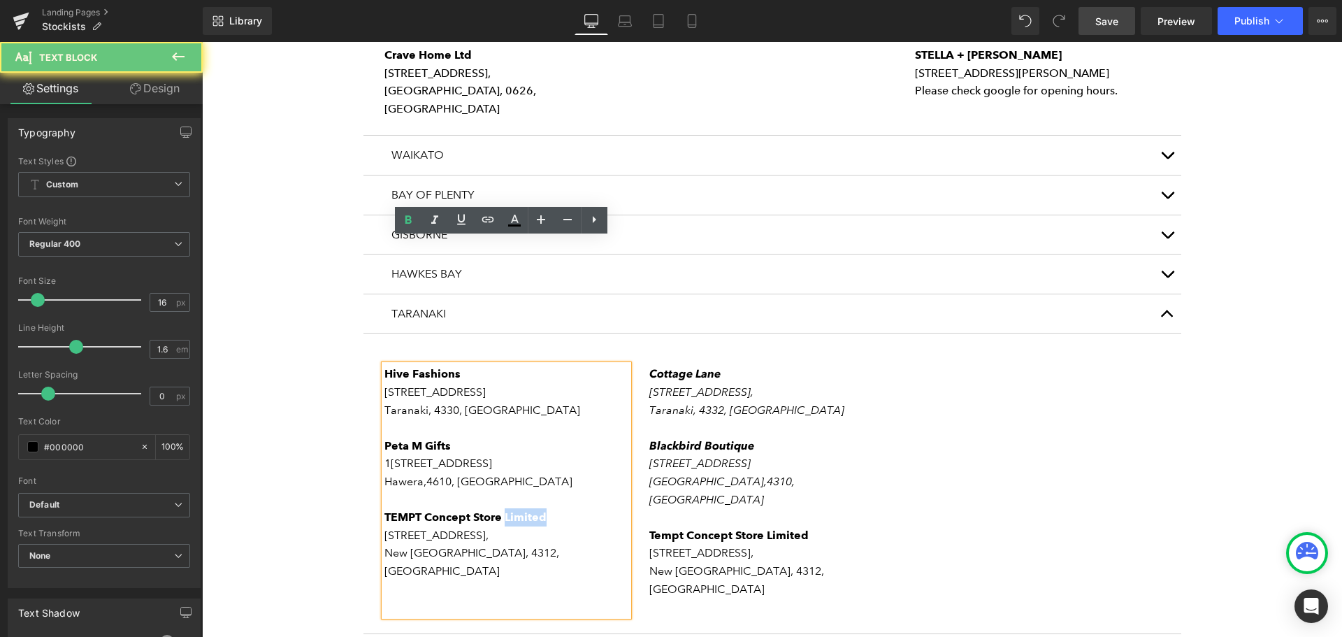
click at [510, 510] on span "TEMPT Concept Store Limited" at bounding box center [466, 516] width 162 height 13
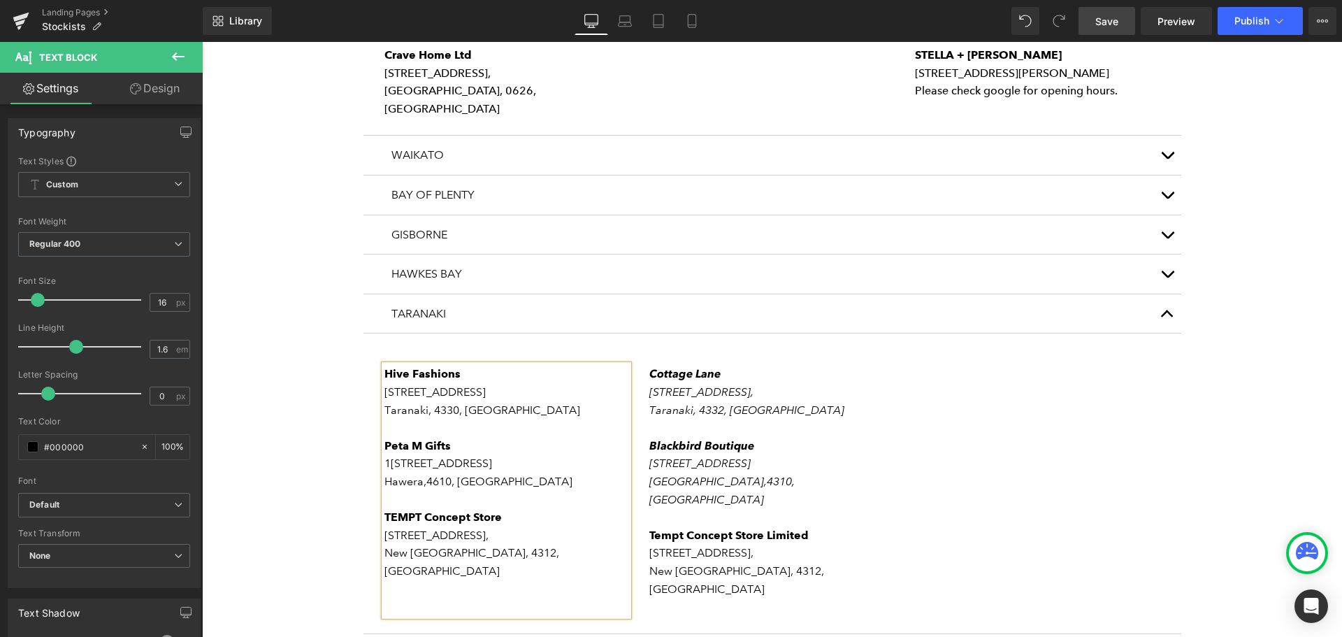
click at [448, 544] on p "[GEOGRAPHIC_DATA], 4312, [GEOGRAPHIC_DATA]" at bounding box center [507, 562] width 245 height 36
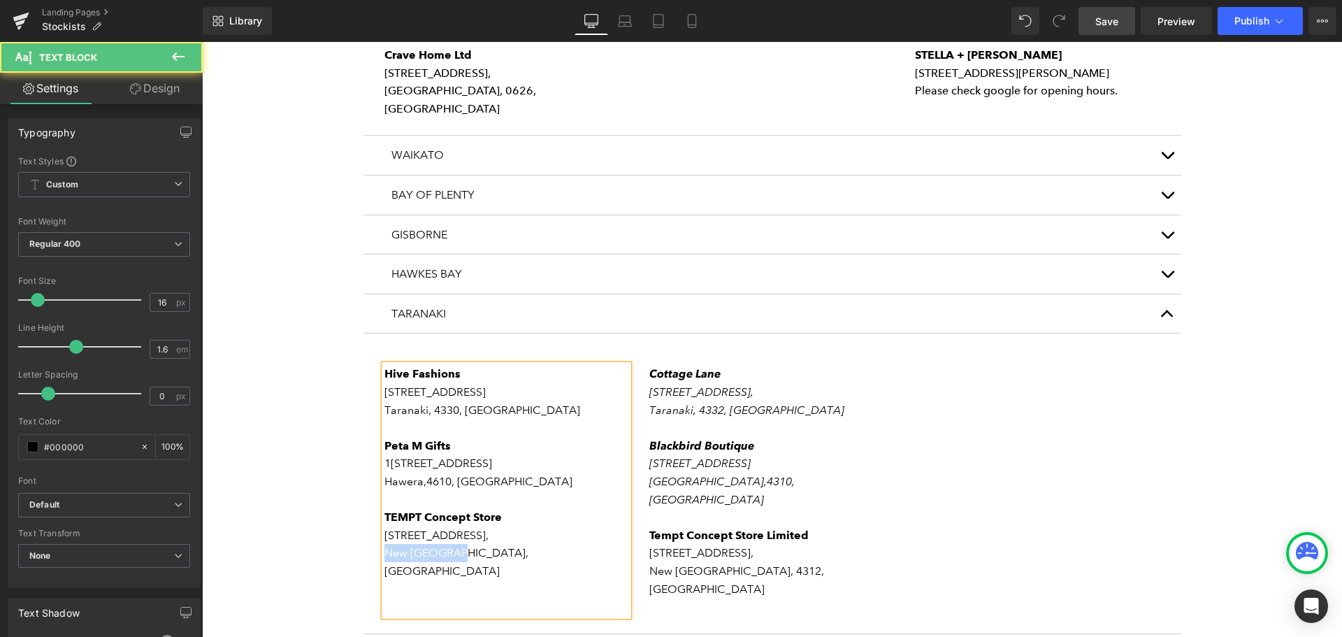
drag, startPoint x: 449, startPoint y: 426, endPoint x: 380, endPoint y: 434, distance: 69.0
click at [385, 544] on p "[GEOGRAPHIC_DATA], [GEOGRAPHIC_DATA]" at bounding box center [507, 562] width 245 height 36
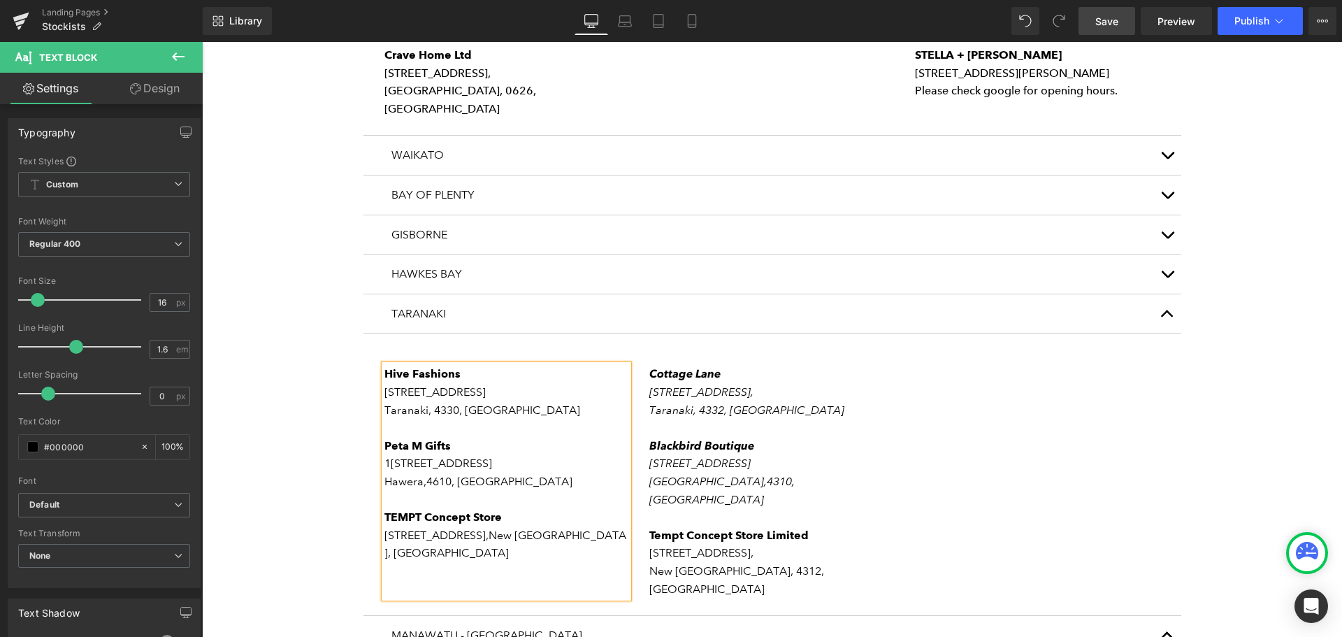
drag, startPoint x: 380, startPoint y: 428, endPoint x: 389, endPoint y: 427, distance: 9.8
click at [385, 529] on span "[GEOGRAPHIC_DATA], [GEOGRAPHIC_DATA]" at bounding box center [506, 544] width 242 height 31
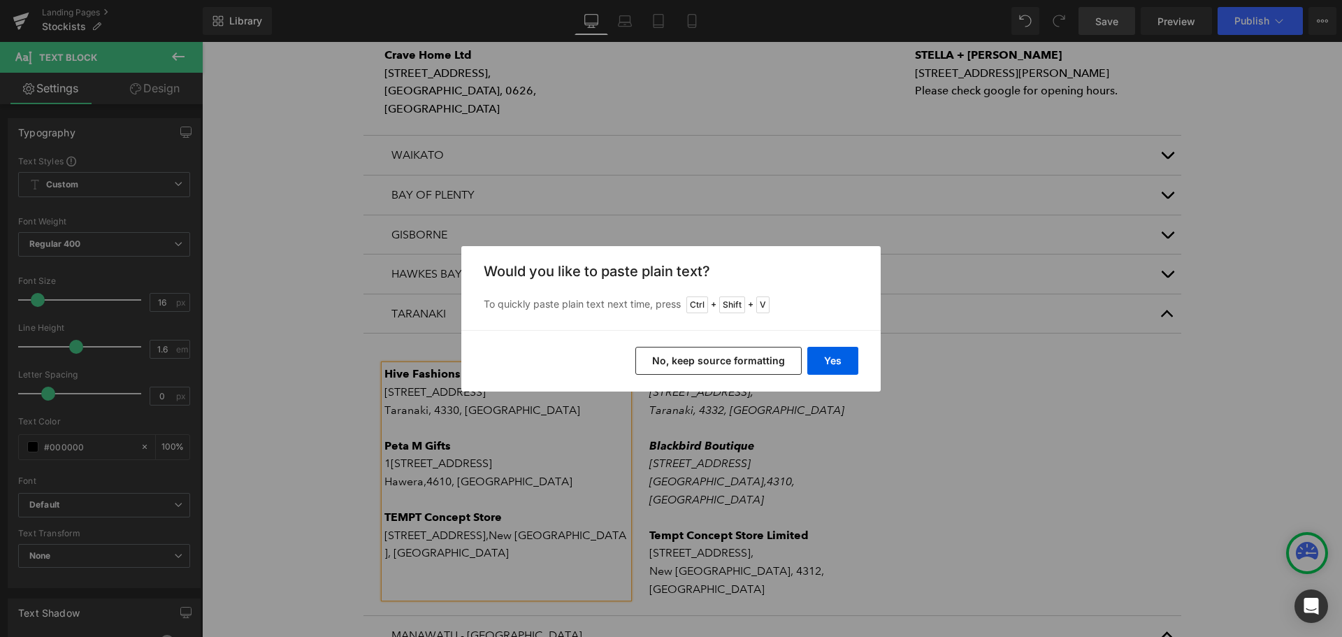
click at [668, 364] on button "No, keep source formatting" at bounding box center [719, 361] width 166 height 28
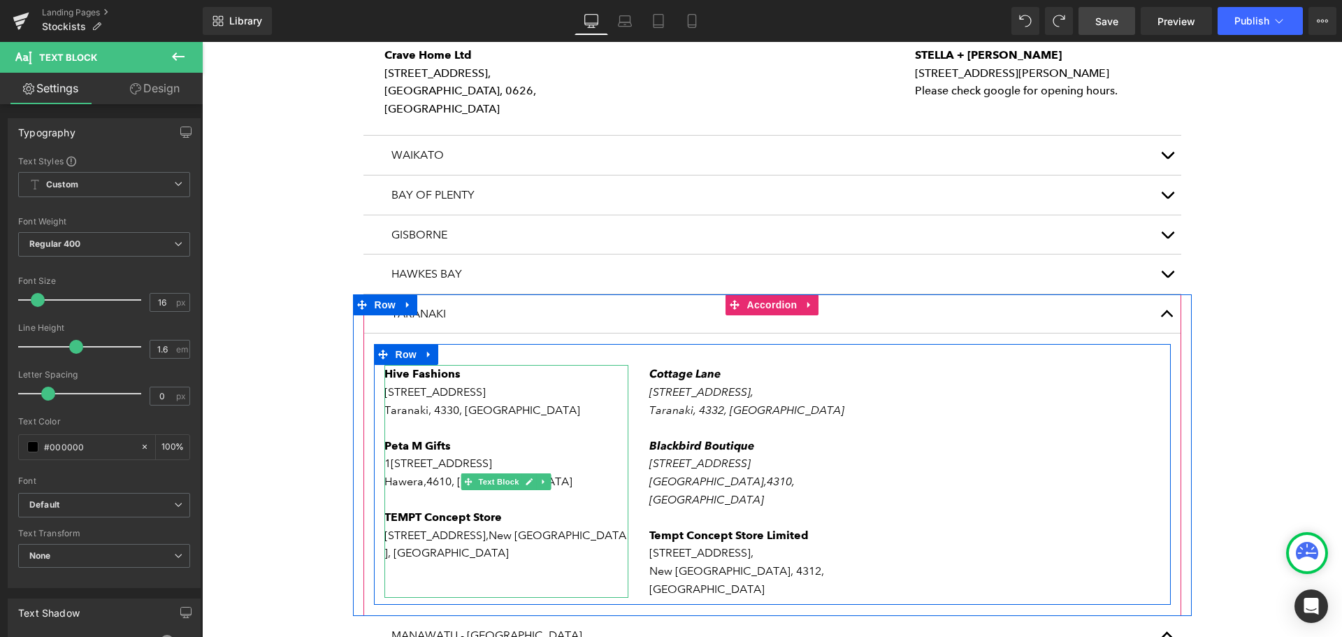
click at [616, 527] on p "[STREET_ADDRESS]" at bounding box center [507, 545] width 245 height 36
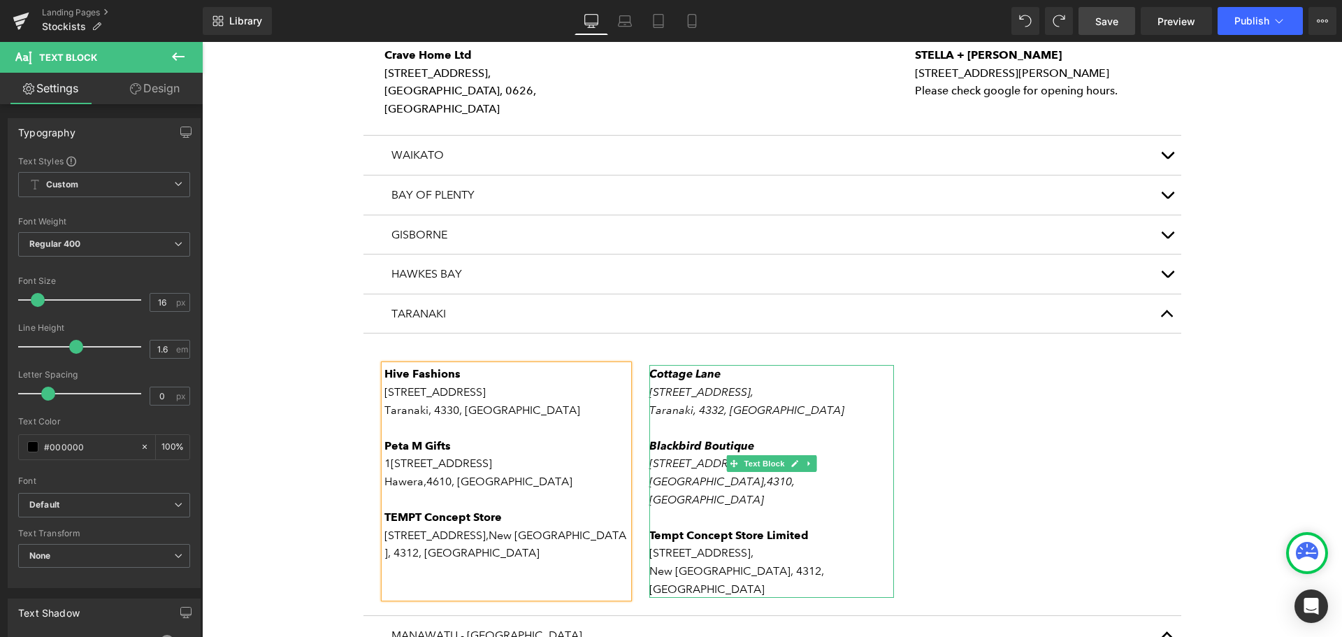
click at [765, 544] on p "[STREET_ADDRESS]," at bounding box center [772, 553] width 245 height 18
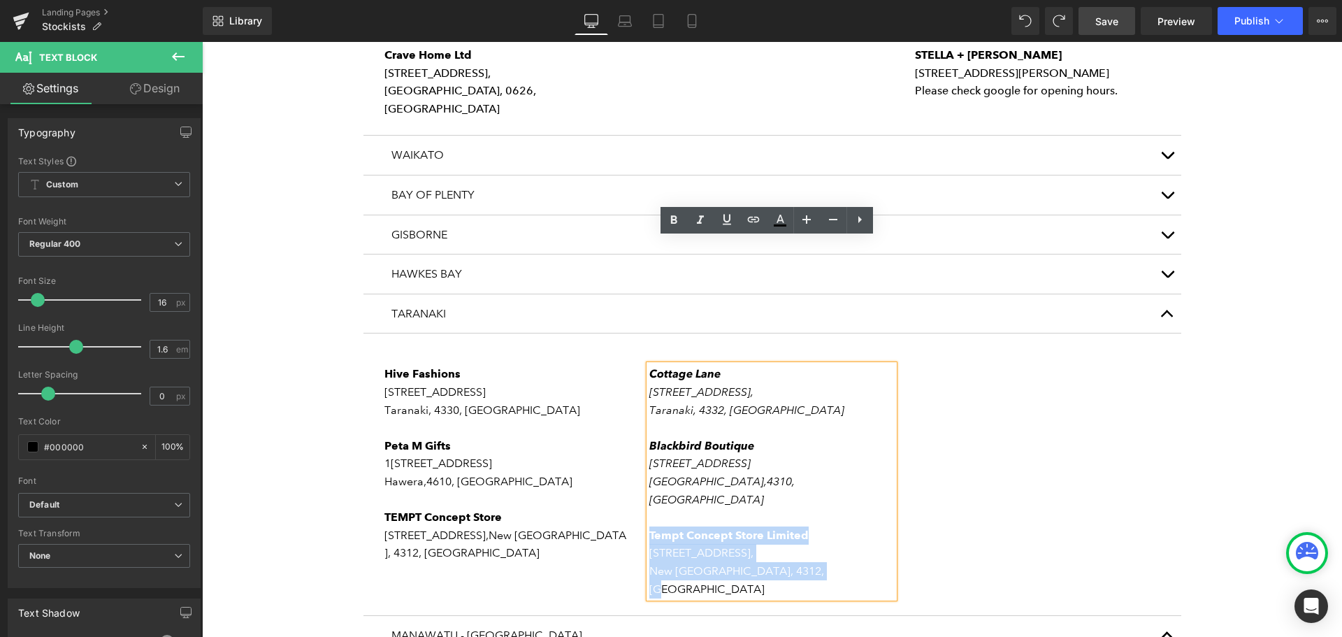
drag, startPoint x: 829, startPoint y: 428, endPoint x: 647, endPoint y: 392, distance: 184.6
click at [650, 392] on div "[GEOGRAPHIC_DATA][STREET_ADDRESS] Blackbird Boutique [STREET_ADDRESS] Tempt Con…" at bounding box center [772, 481] width 245 height 233
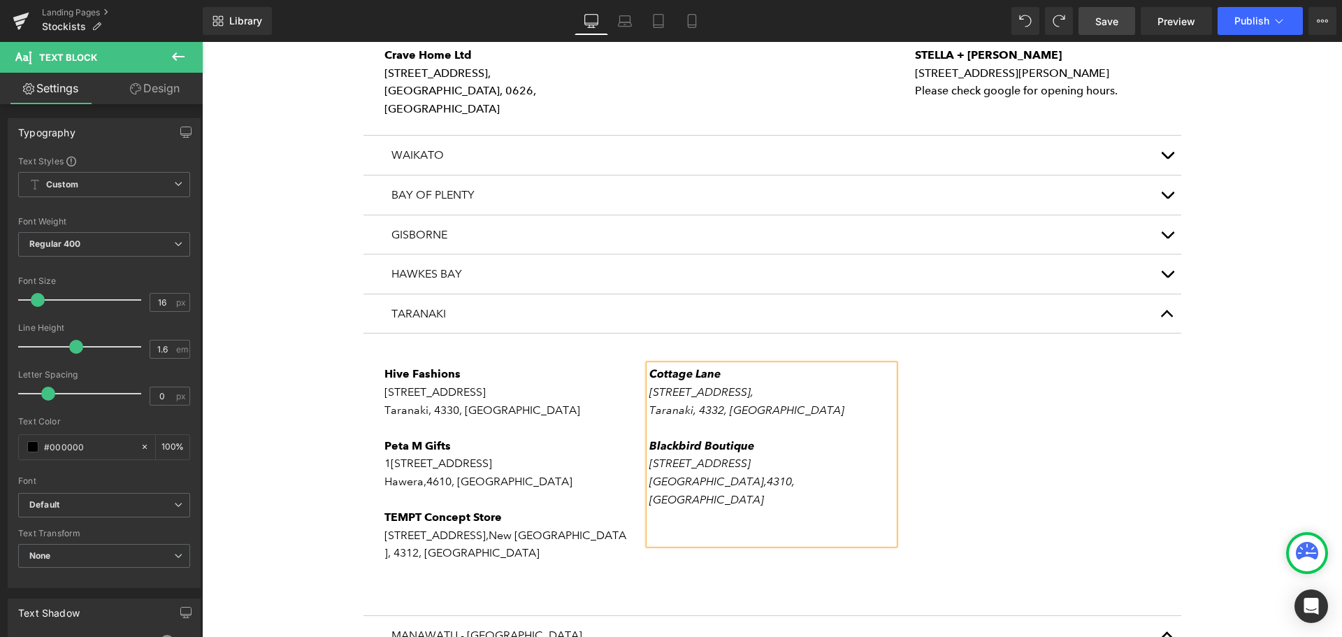
click at [1116, 19] on span "Save" at bounding box center [1107, 21] width 23 height 15
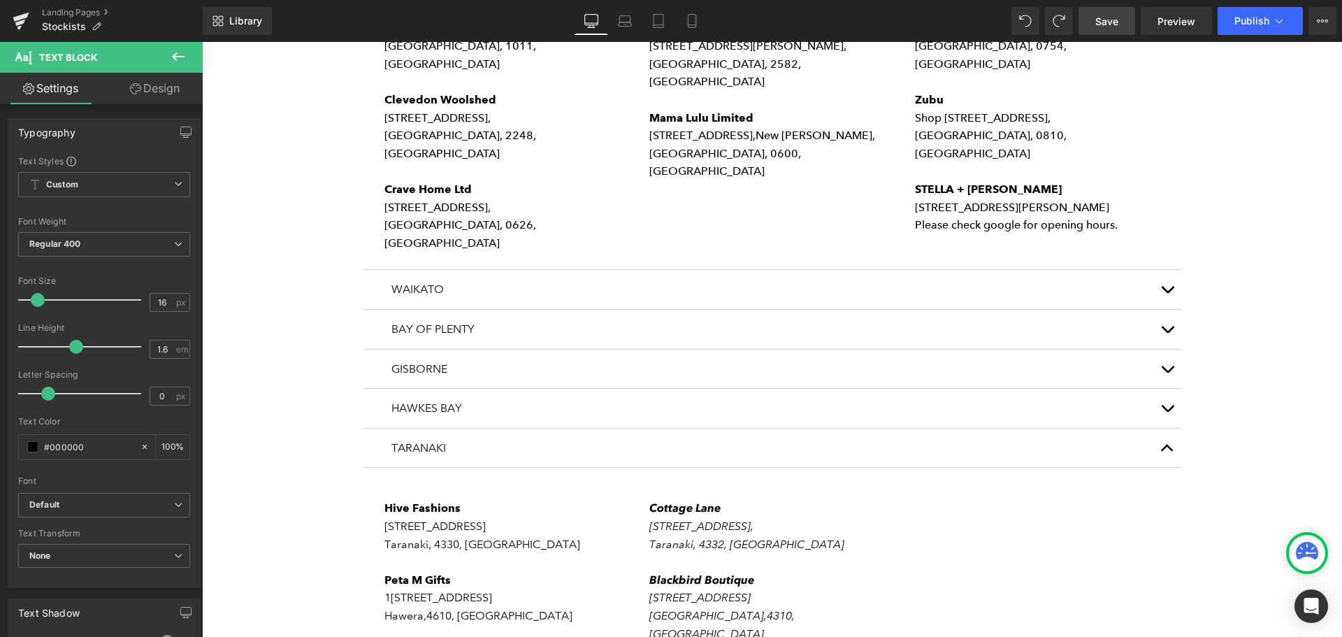
scroll to position [909, 0]
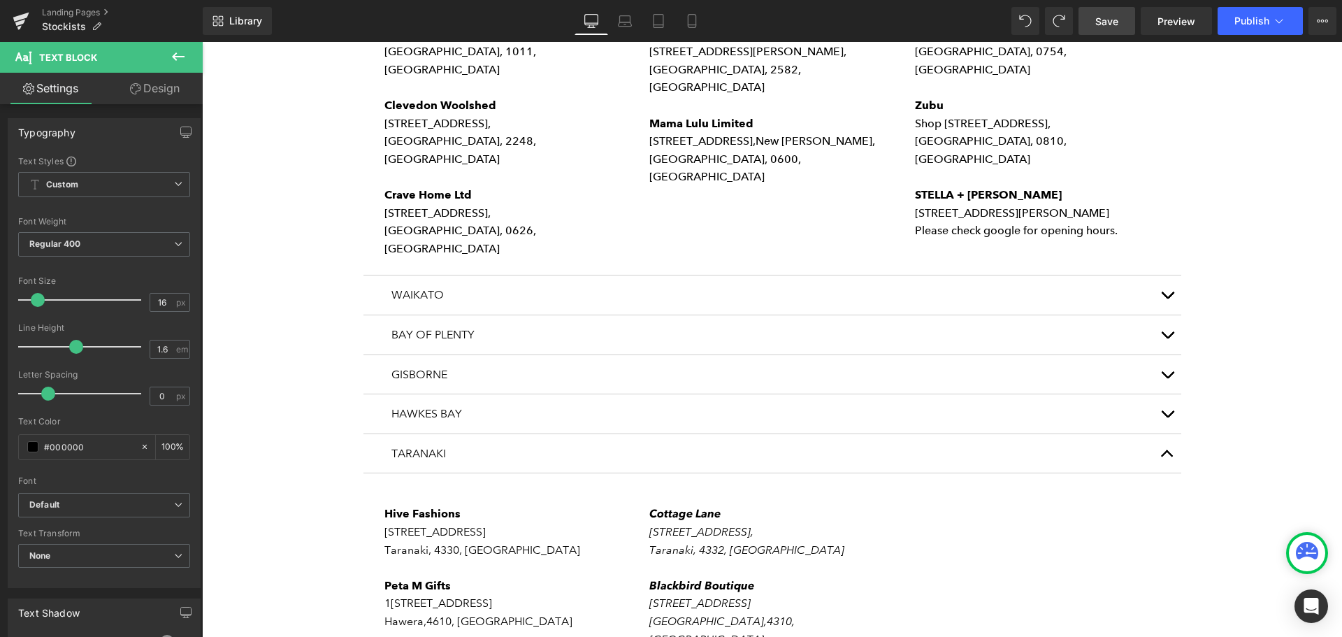
click at [547, 394] on div "HAWKES BAY Text Block" at bounding box center [773, 414] width 818 height 40
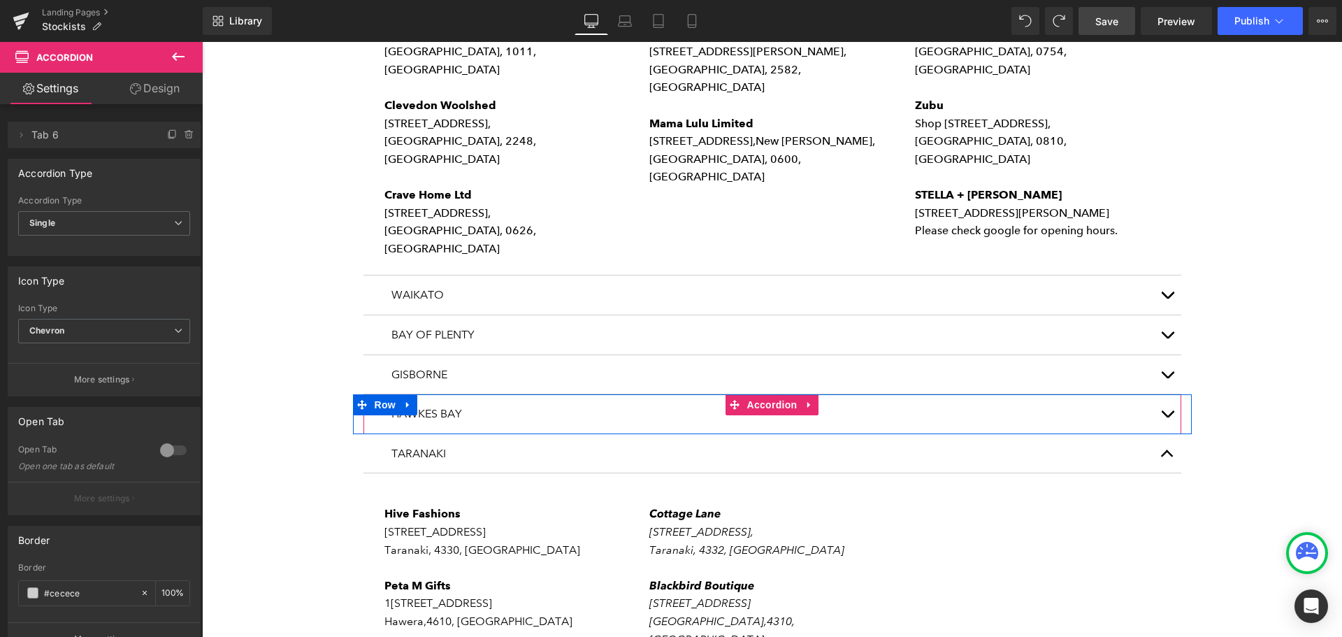
click at [1159, 394] on button "button" at bounding box center [1168, 413] width 28 height 39
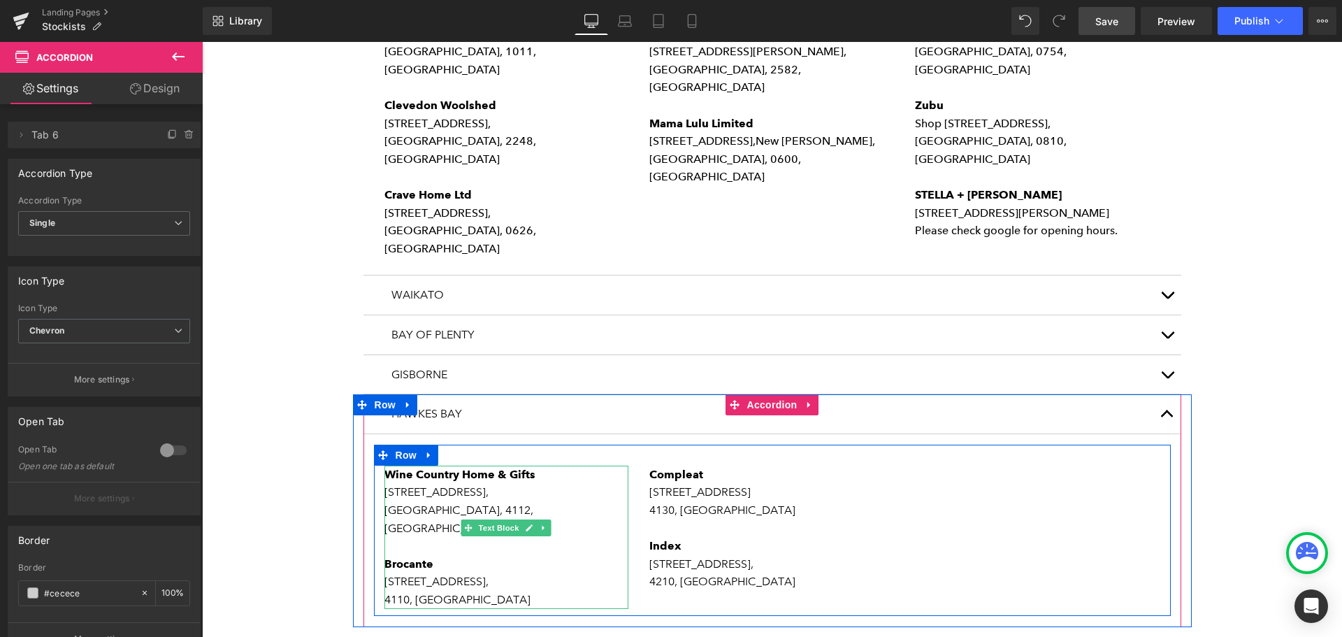
click at [492, 591] on p "4110, [GEOGRAPHIC_DATA]" at bounding box center [507, 600] width 245 height 18
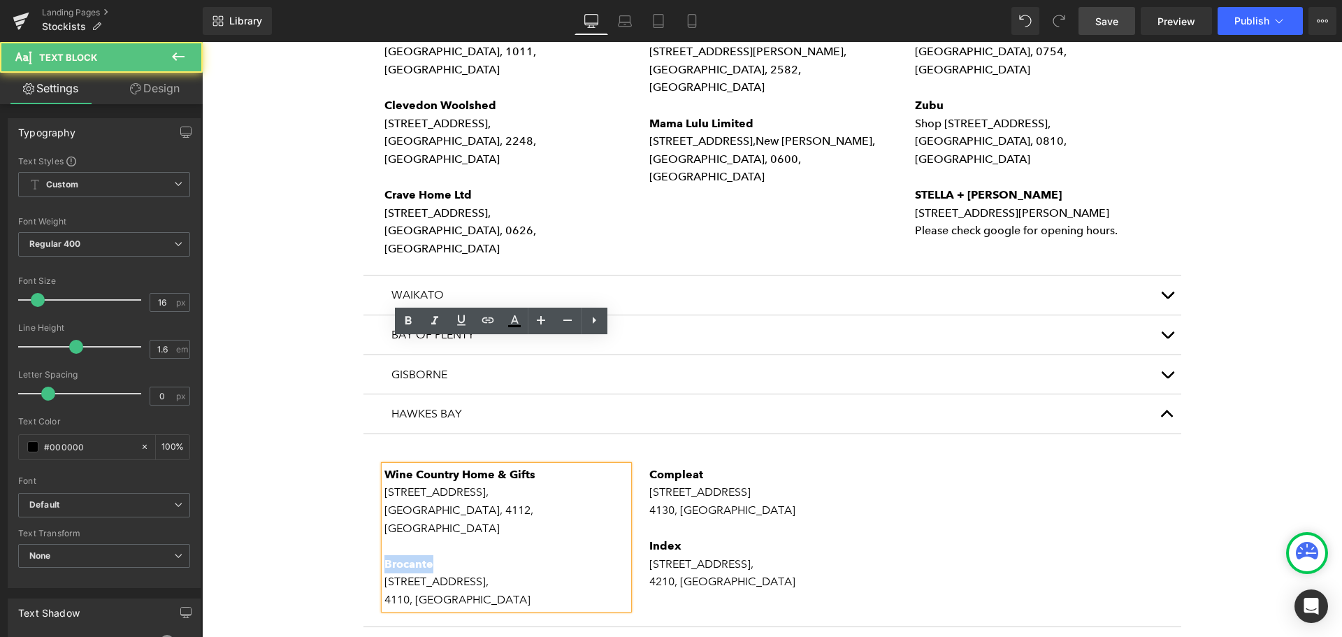
drag, startPoint x: 431, startPoint y: 422, endPoint x: 366, endPoint y: 424, distance: 65.7
click at [366, 434] on article "Wine Country Home & Gifts [STREET_ADDRESS][PERSON_NAME] Brocante [STREET_ADDRES…" at bounding box center [773, 530] width 818 height 193
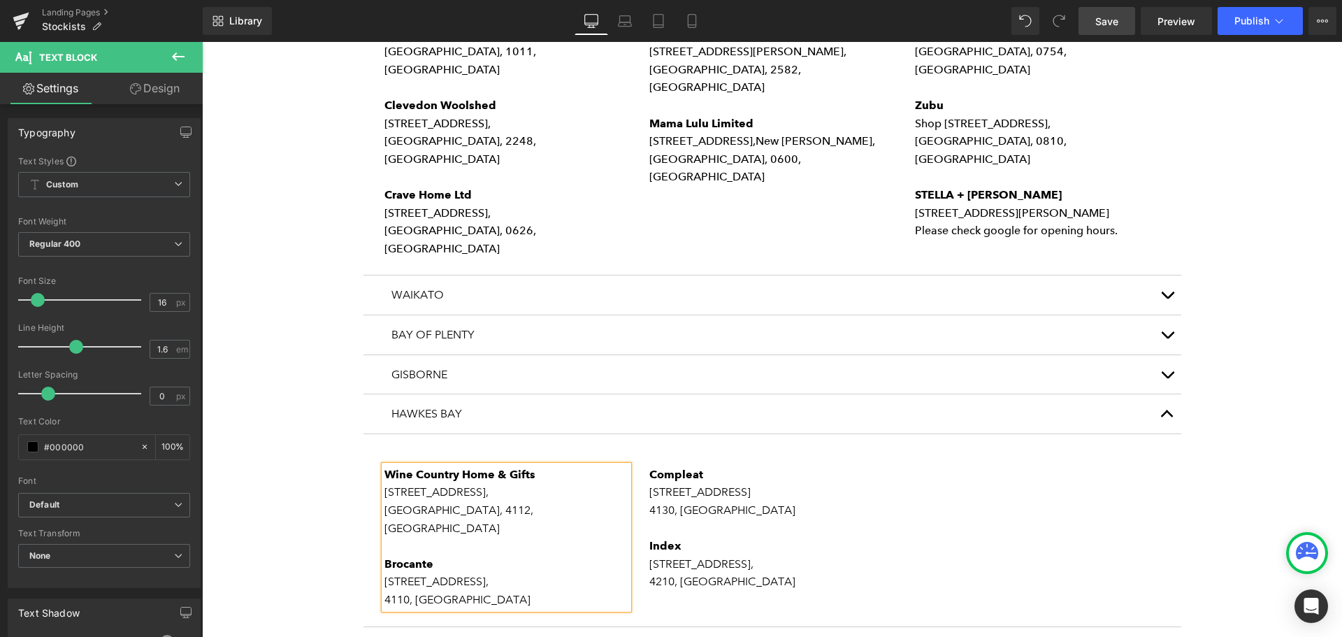
click at [489, 575] on span "[STREET_ADDRESS]," at bounding box center [437, 581] width 104 height 13
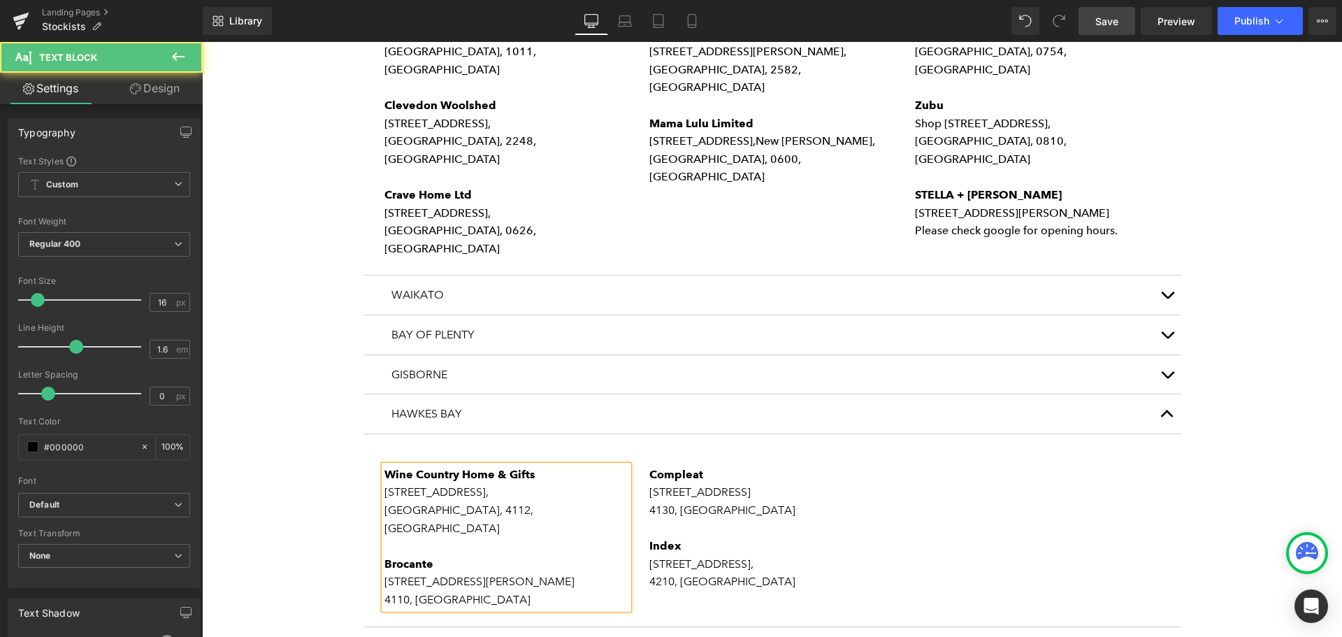
click at [385, 591] on p "4110, [GEOGRAPHIC_DATA]" at bounding box center [507, 600] width 245 height 18
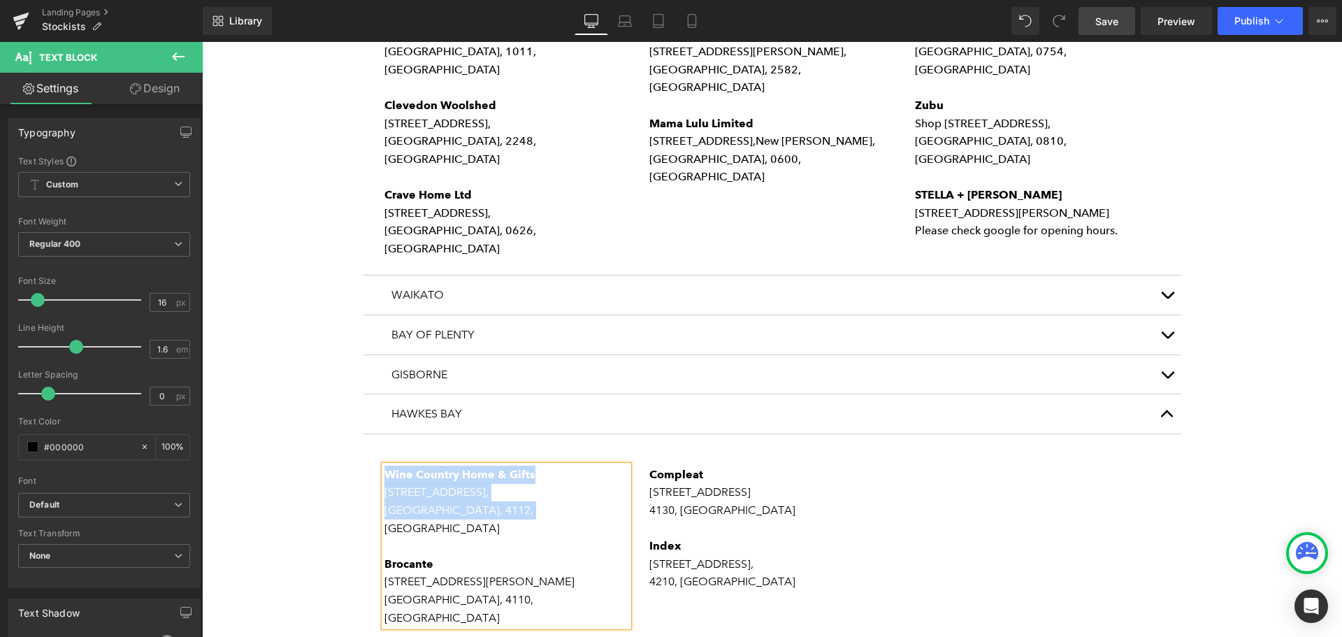
drag, startPoint x: 537, startPoint y: 385, endPoint x: 382, endPoint y: 351, distance: 158.1
click at [385, 466] on div "Wine Country Home & Gifts [STREET_ADDRESS][PERSON_NAME] Brocante [STREET_ADDRES…" at bounding box center [507, 546] width 245 height 161
click at [778, 573] on p "4210, [GEOGRAPHIC_DATA]" at bounding box center [772, 582] width 245 height 18
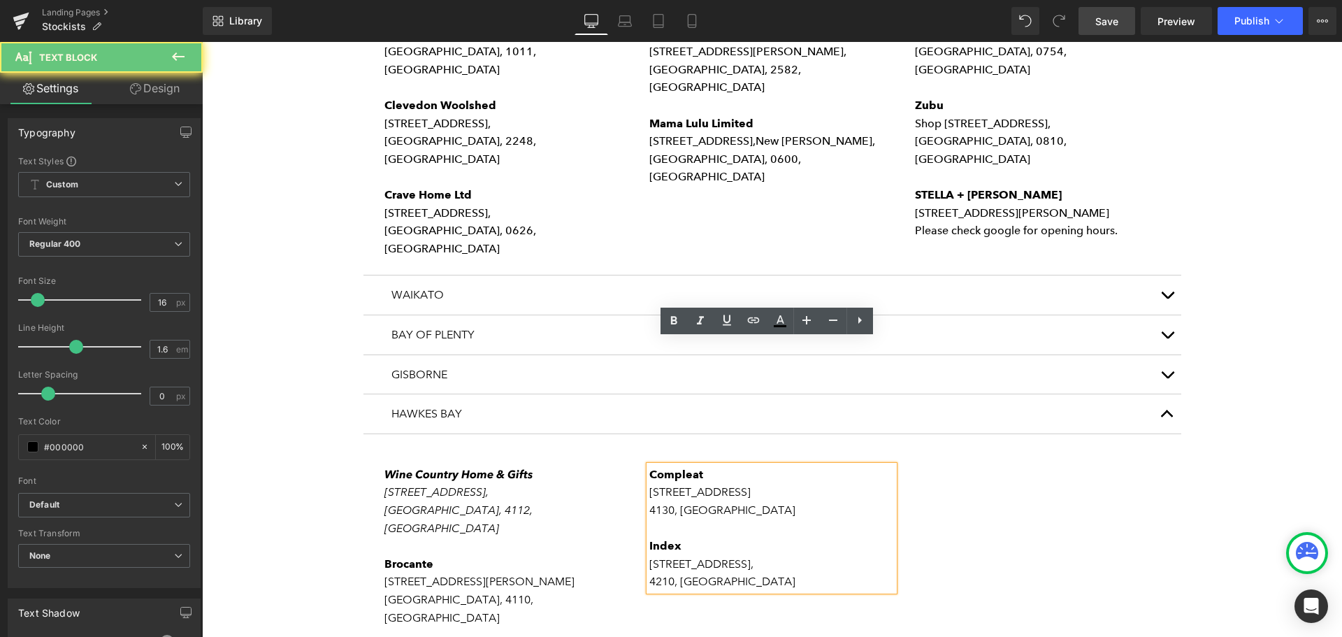
click at [758, 573] on p "4210, [GEOGRAPHIC_DATA]" at bounding box center [772, 582] width 245 height 18
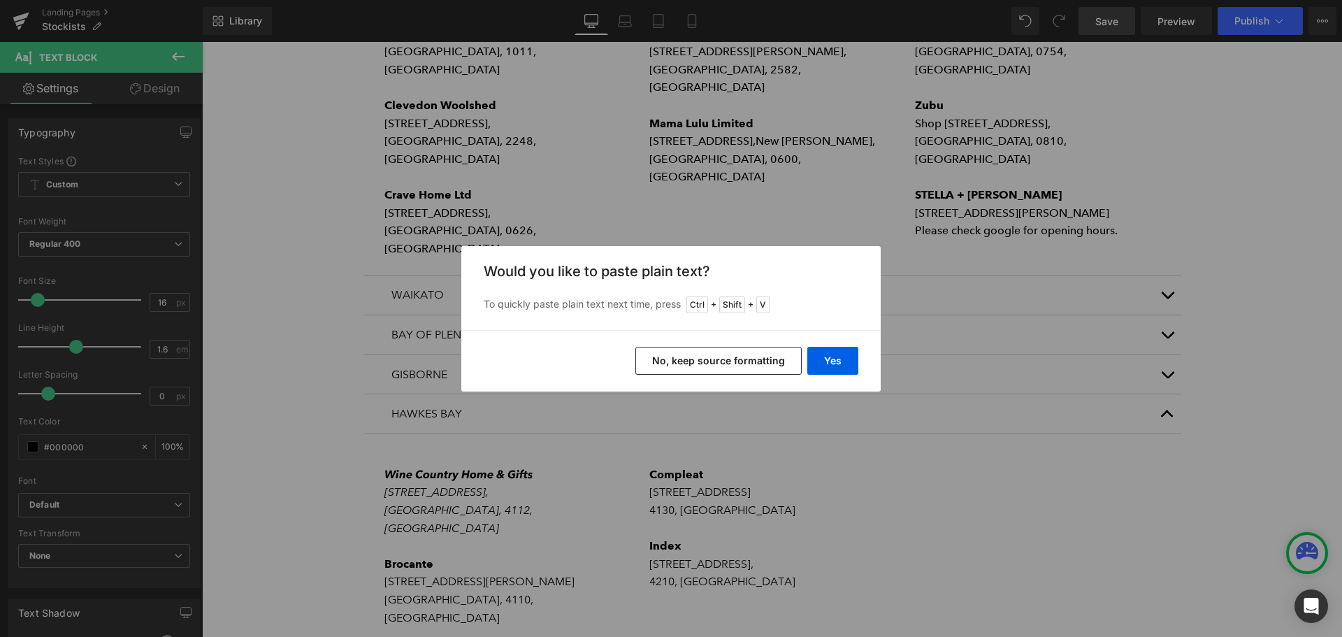
drag, startPoint x: 729, startPoint y: 352, endPoint x: 544, endPoint y: 377, distance: 186.3
click at [729, 352] on button "No, keep source formatting" at bounding box center [719, 361] width 166 height 28
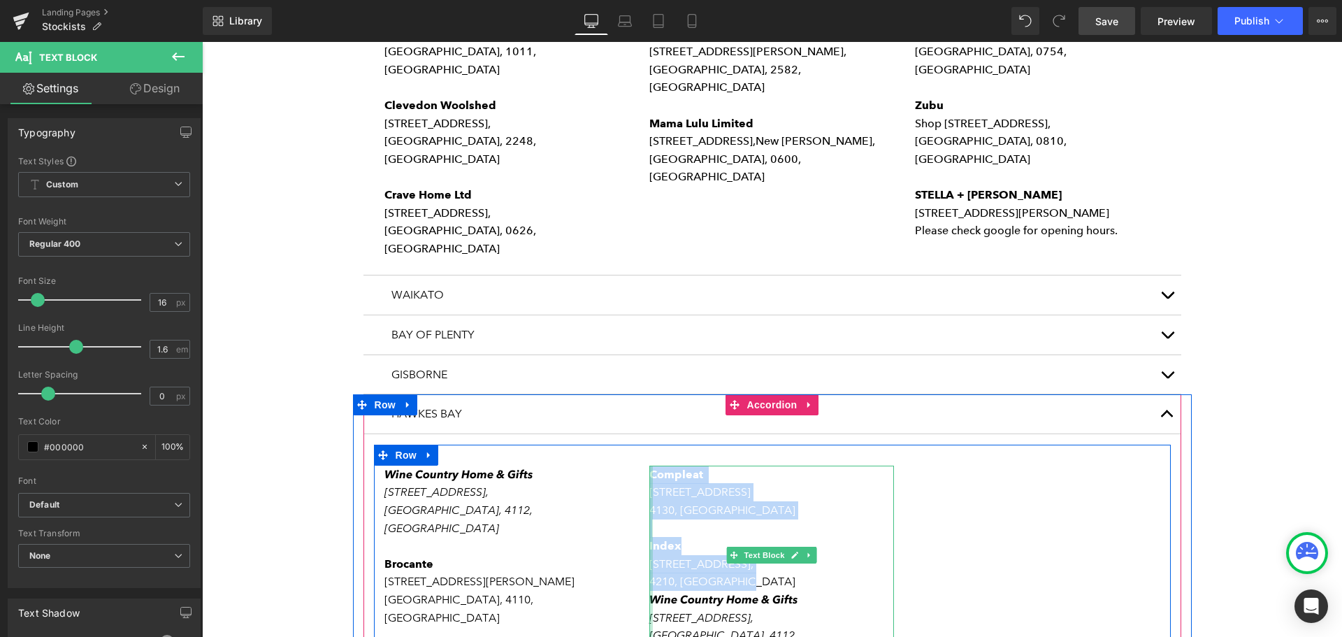
drag, startPoint x: 749, startPoint y: 454, endPoint x: 645, endPoint y: 352, distance: 145.9
click at [650, 466] on div "Compleat [STREET_ADDRESS] Index [STREET_ADDRESS] Wine Country Home & Gifts [STR…" at bounding box center [772, 564] width 245 height 197
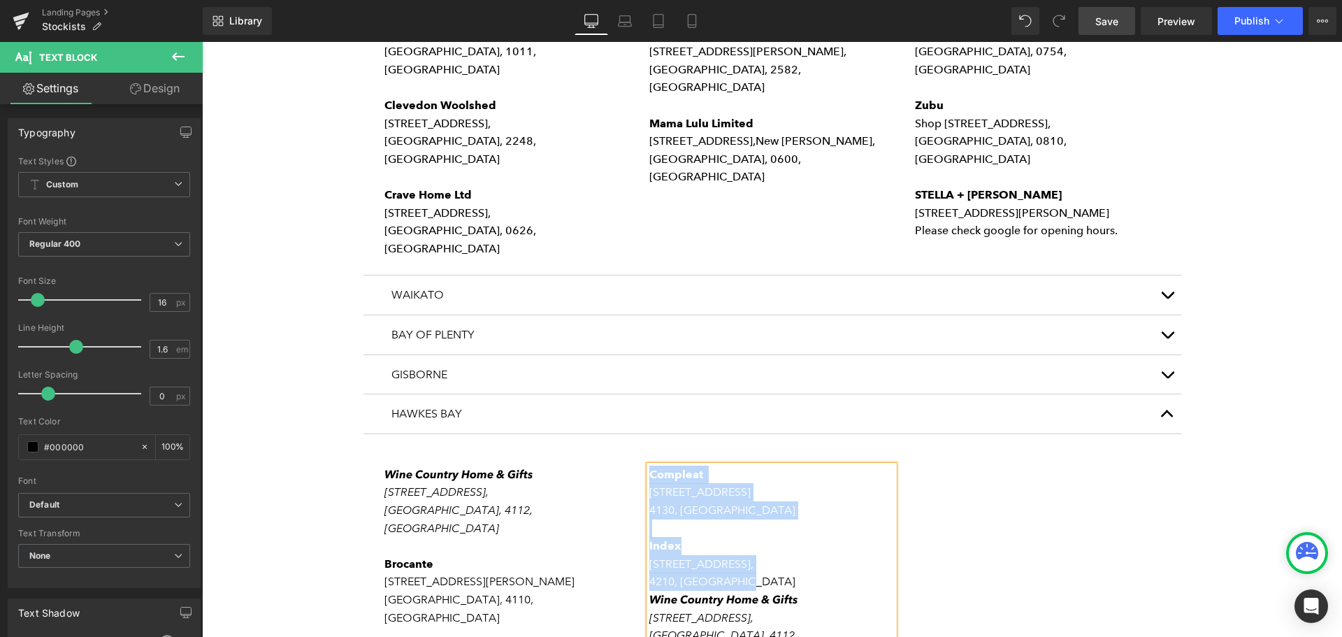
click at [523, 591] on p "[GEOGRAPHIC_DATA], 4110, [GEOGRAPHIC_DATA]" at bounding box center [507, 609] width 245 height 36
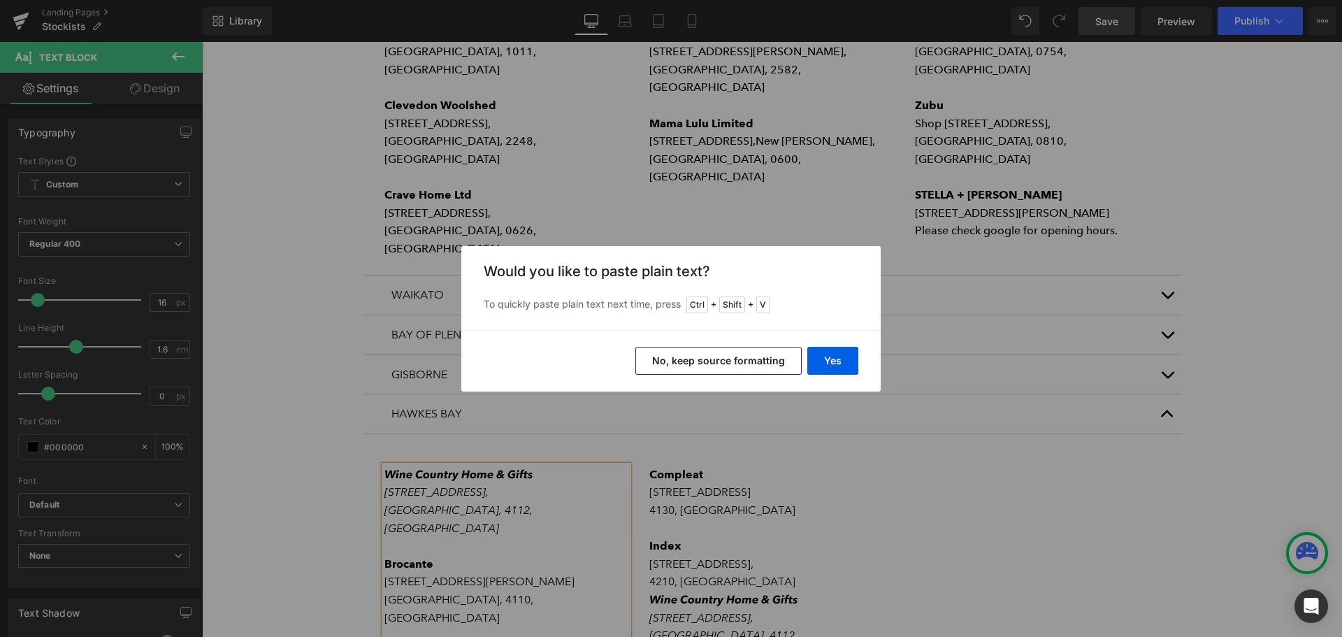
click at [706, 354] on button "No, keep source formatting" at bounding box center [719, 361] width 166 height 28
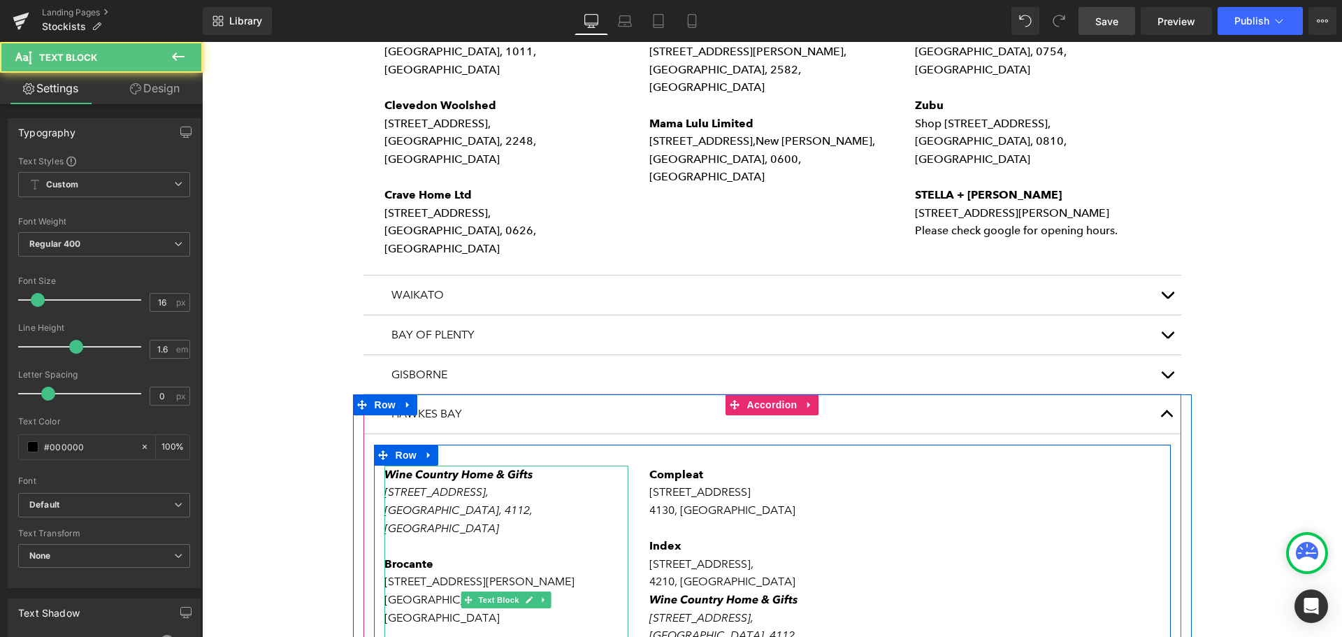
click at [461, 537] on p at bounding box center [507, 546] width 245 height 18
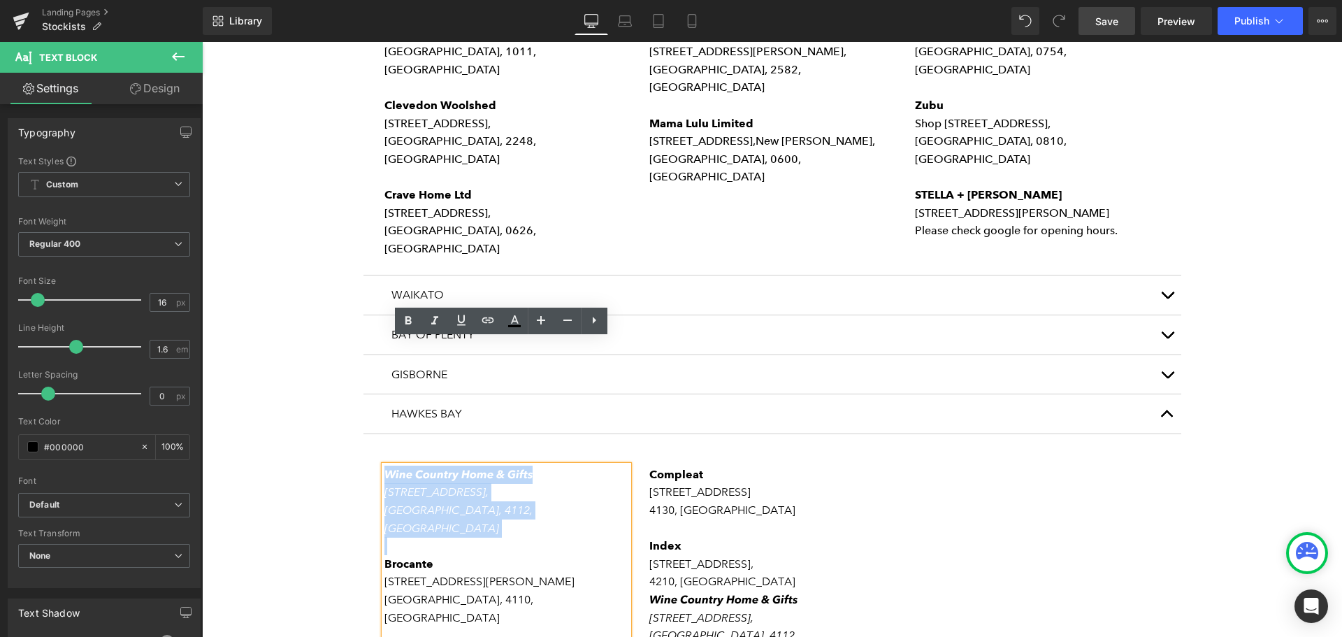
drag, startPoint x: 418, startPoint y: 399, endPoint x: 382, endPoint y: 348, distance: 62.8
click at [385, 466] on div "Wine Country Home & Gifts [STREET_ADDRESS][PERSON_NAME] Brocante [STREET_ADDRES…" at bounding box center [507, 618] width 245 height 304
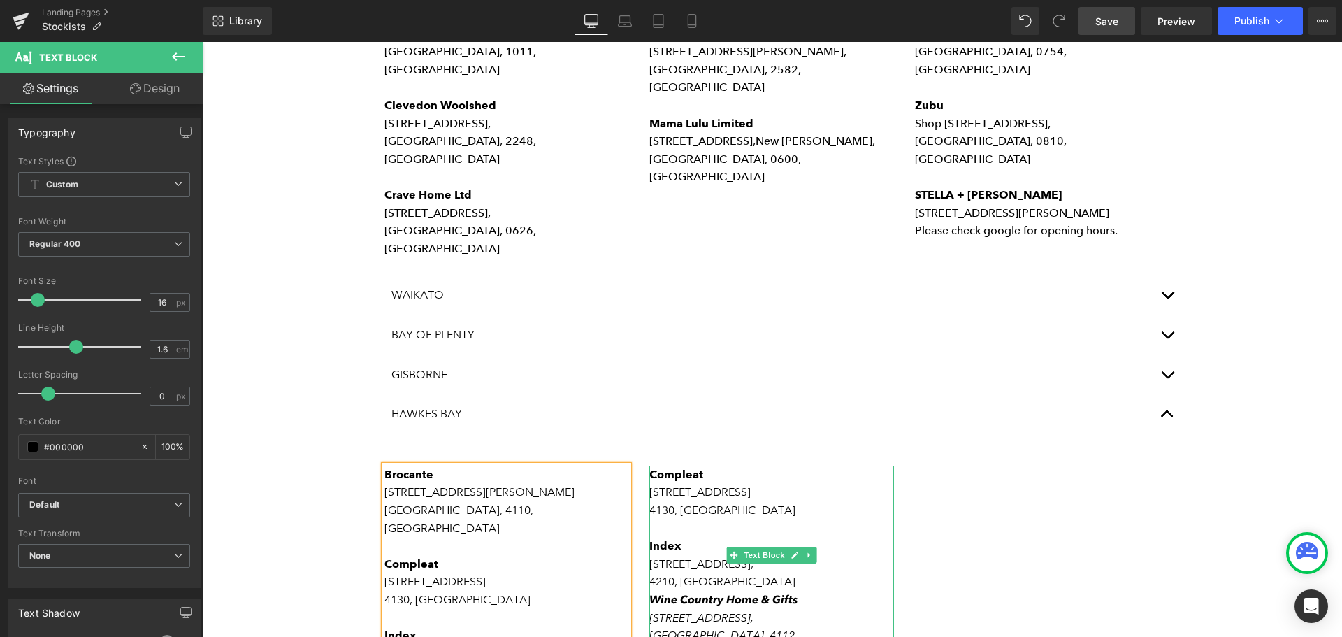
click at [758, 573] on p "4210, [GEOGRAPHIC_DATA]" at bounding box center [772, 582] width 245 height 18
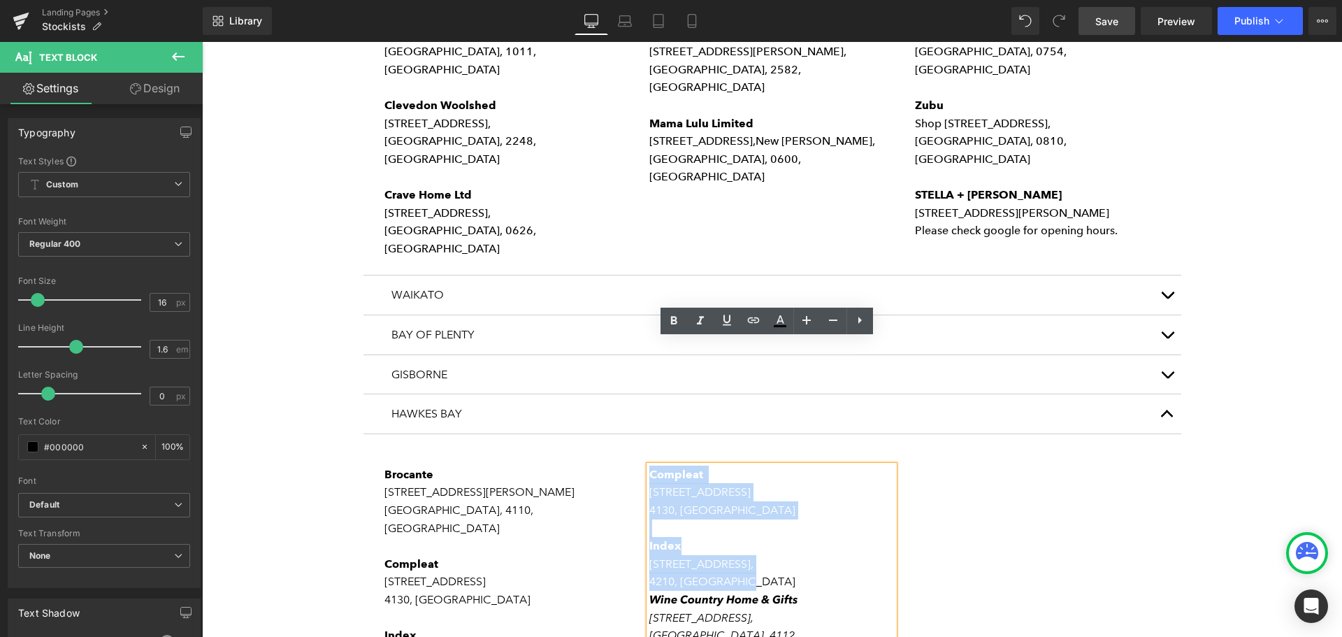
drag, startPoint x: 752, startPoint y: 454, endPoint x: 646, endPoint y: 354, distance: 145.9
click at [650, 466] on div "Compleat [STREET_ADDRESS] Index [STREET_ADDRESS] Wine Country Home & Gifts [STR…" at bounding box center [772, 564] width 245 height 197
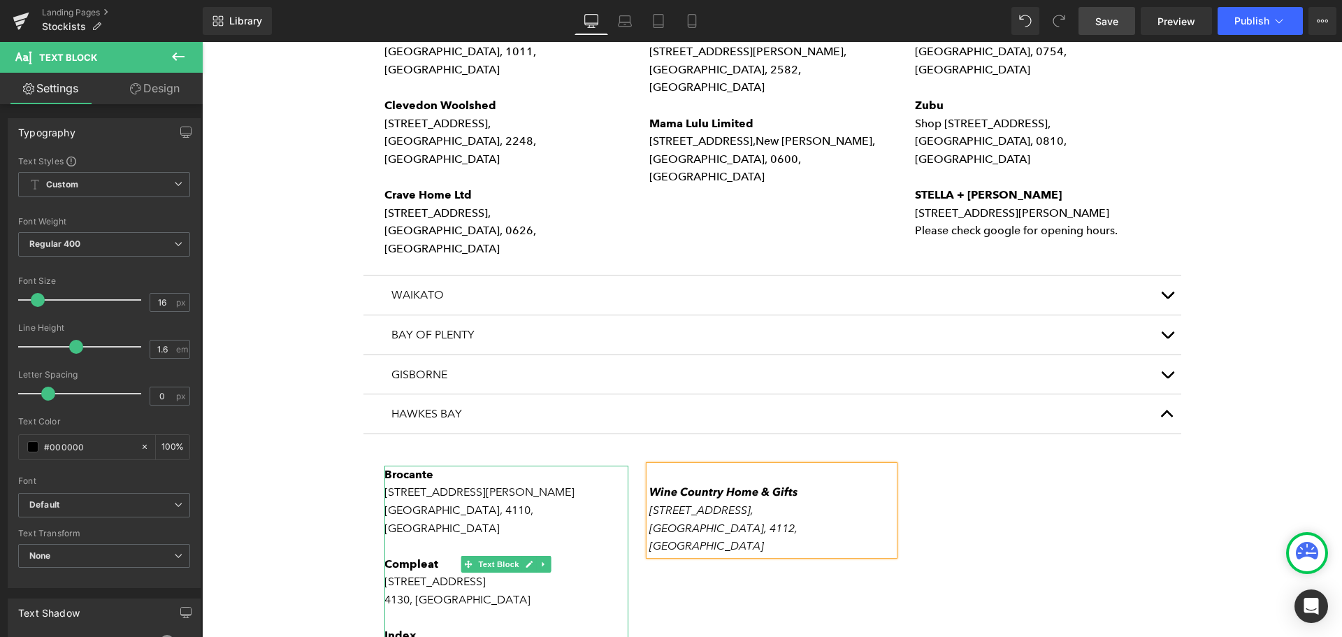
click at [394, 557] on span "Compleat" at bounding box center [412, 563] width 54 height 13
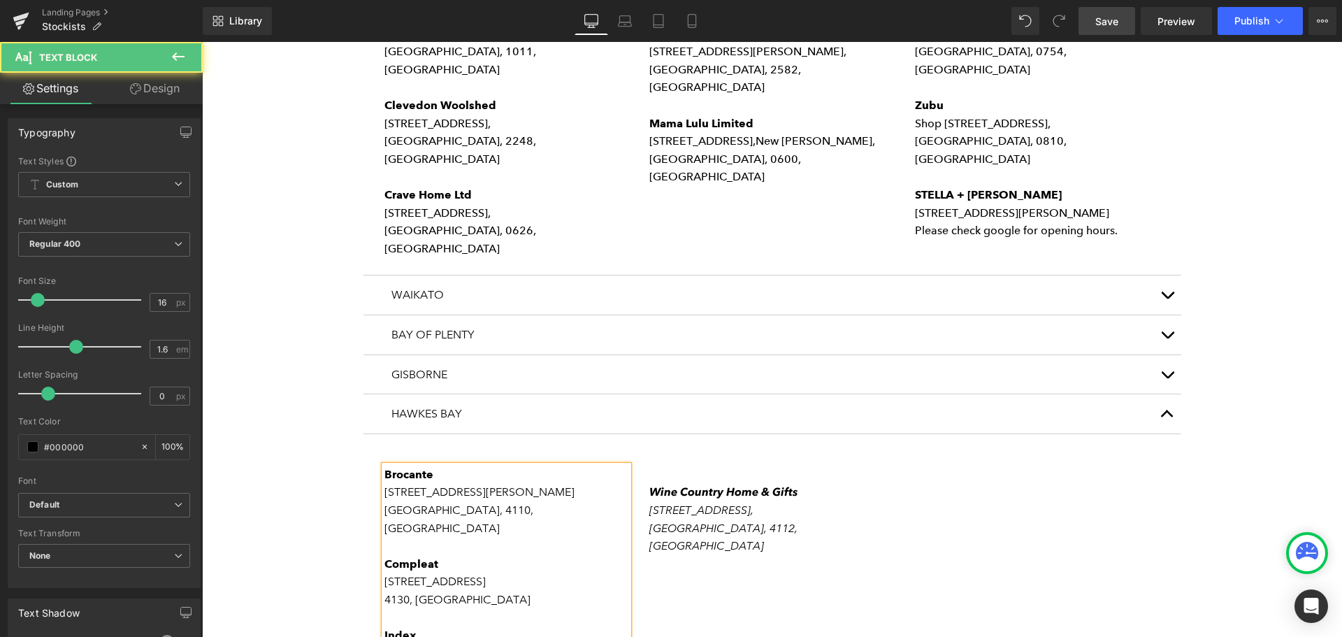
click at [464, 575] on span "[STREET_ADDRESS]" at bounding box center [435, 581] width 101 height 13
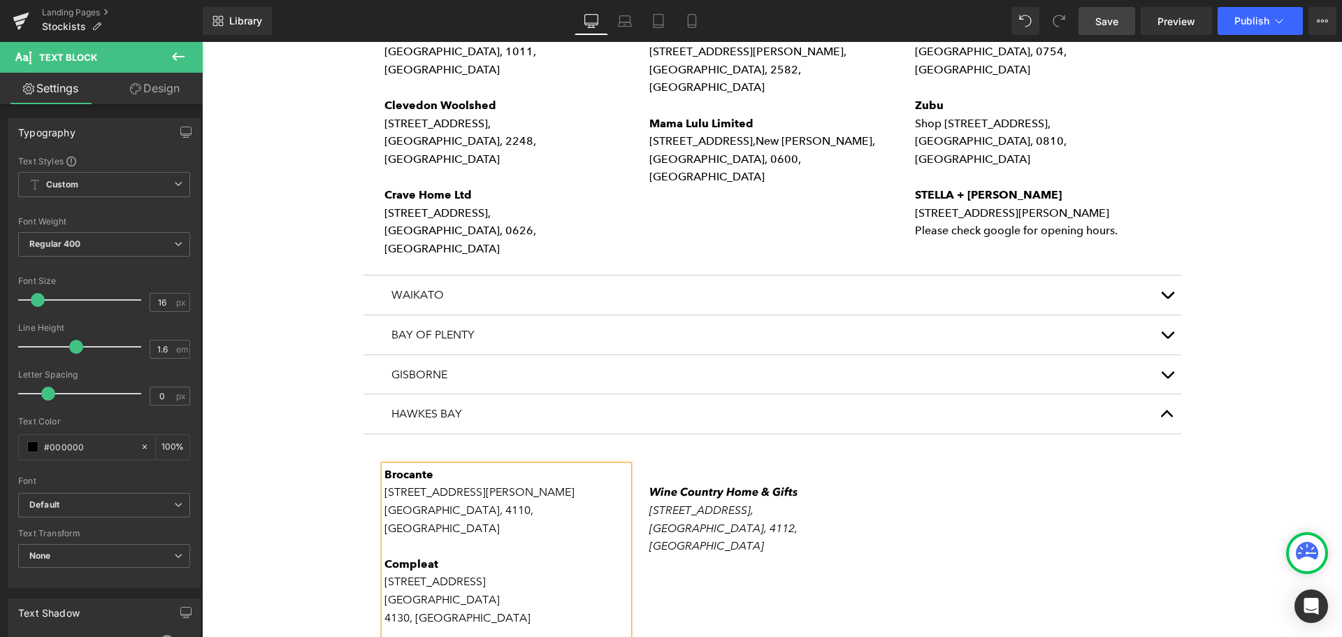
click at [495, 573] on p "[STREET_ADDRESS]" at bounding box center [507, 591] width 245 height 36
click at [443, 555] on p "Compleat" at bounding box center [507, 564] width 245 height 18
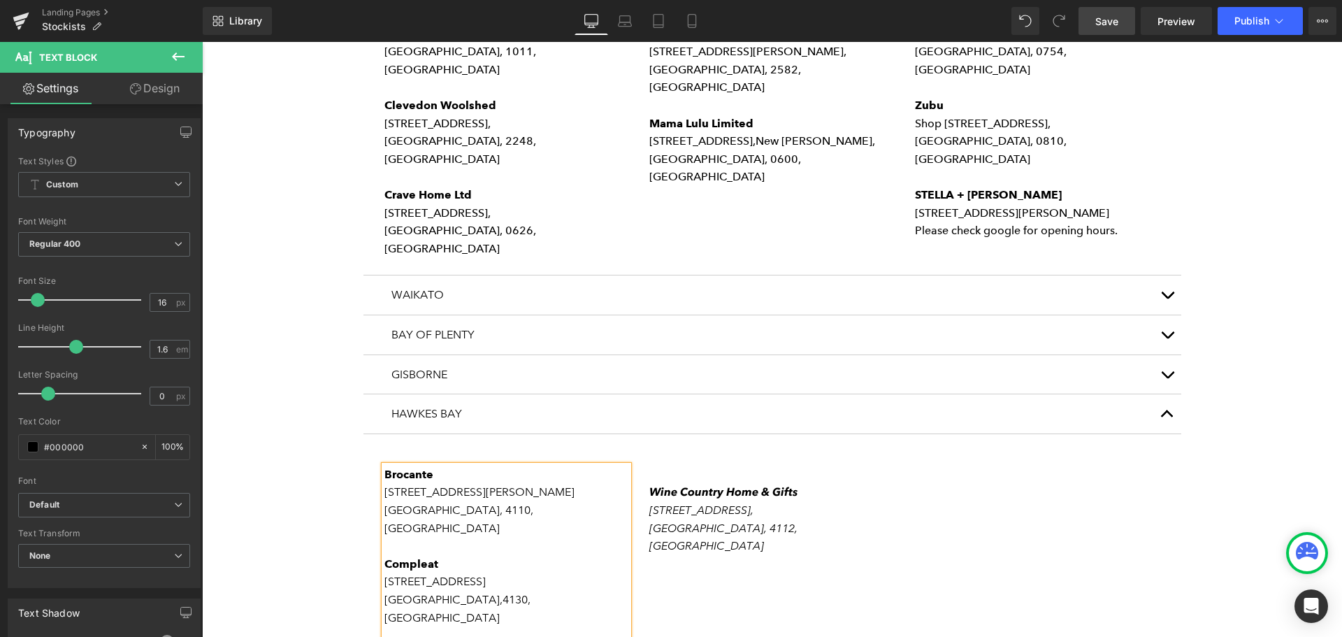
click at [447, 555] on p "Compleat" at bounding box center [507, 564] width 245 height 18
drag, startPoint x: 1098, startPoint y: 16, endPoint x: 266, endPoint y: 231, distance: 858.8
click at [1098, 16] on span "Save" at bounding box center [1107, 21] width 23 height 15
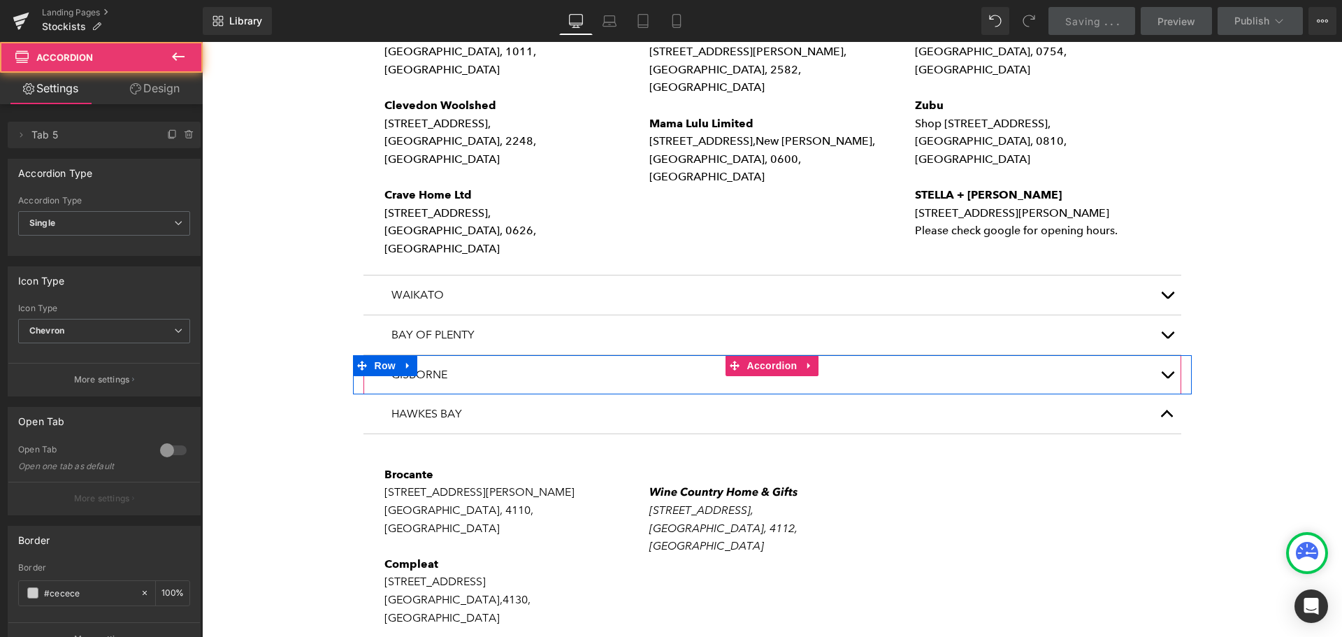
click at [1161, 355] on button "button" at bounding box center [1168, 374] width 28 height 39
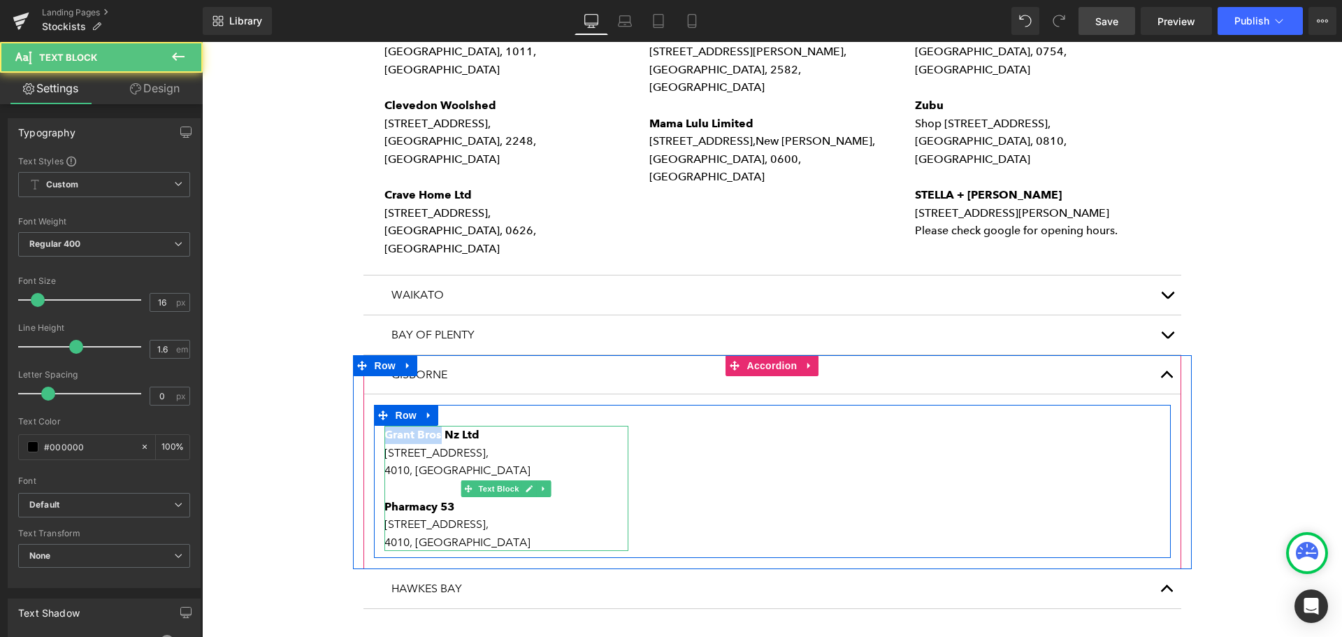
drag, startPoint x: 437, startPoint y: 310, endPoint x: 382, endPoint y: 310, distance: 54.5
click at [385, 428] on strong "Grant Bros Nz Ltd" at bounding box center [432, 434] width 95 height 13
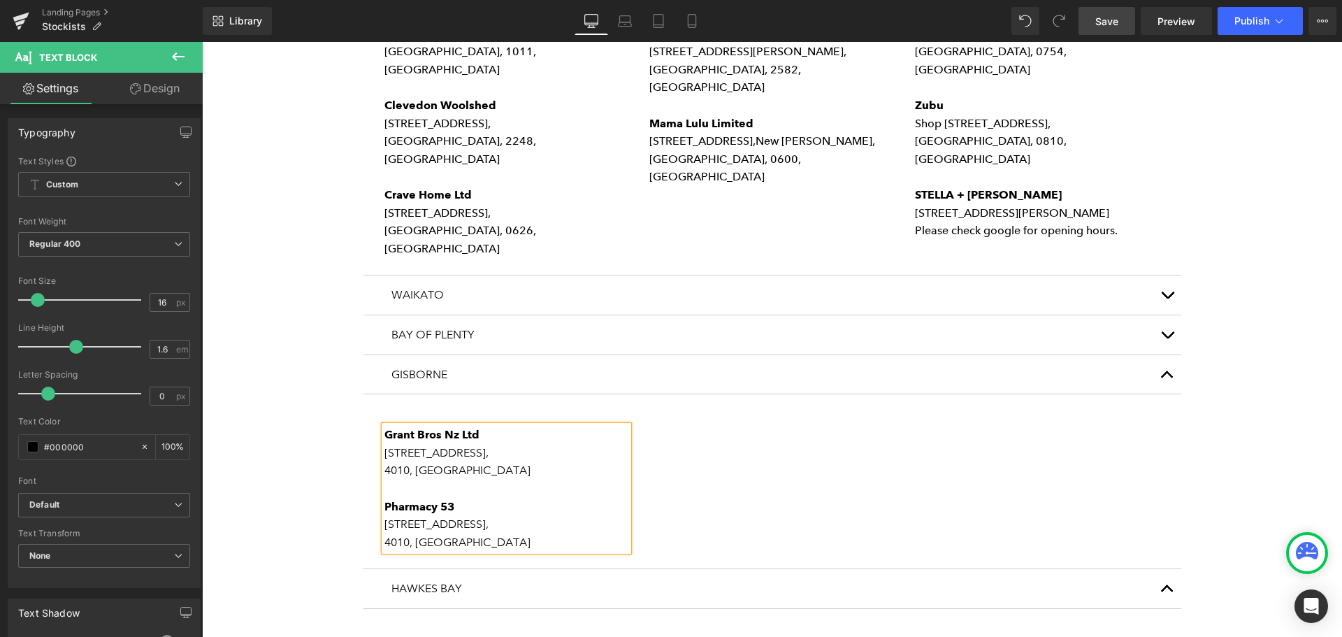
click at [501, 426] on p "Grant Bros Nz Ltd" at bounding box center [507, 435] width 245 height 18
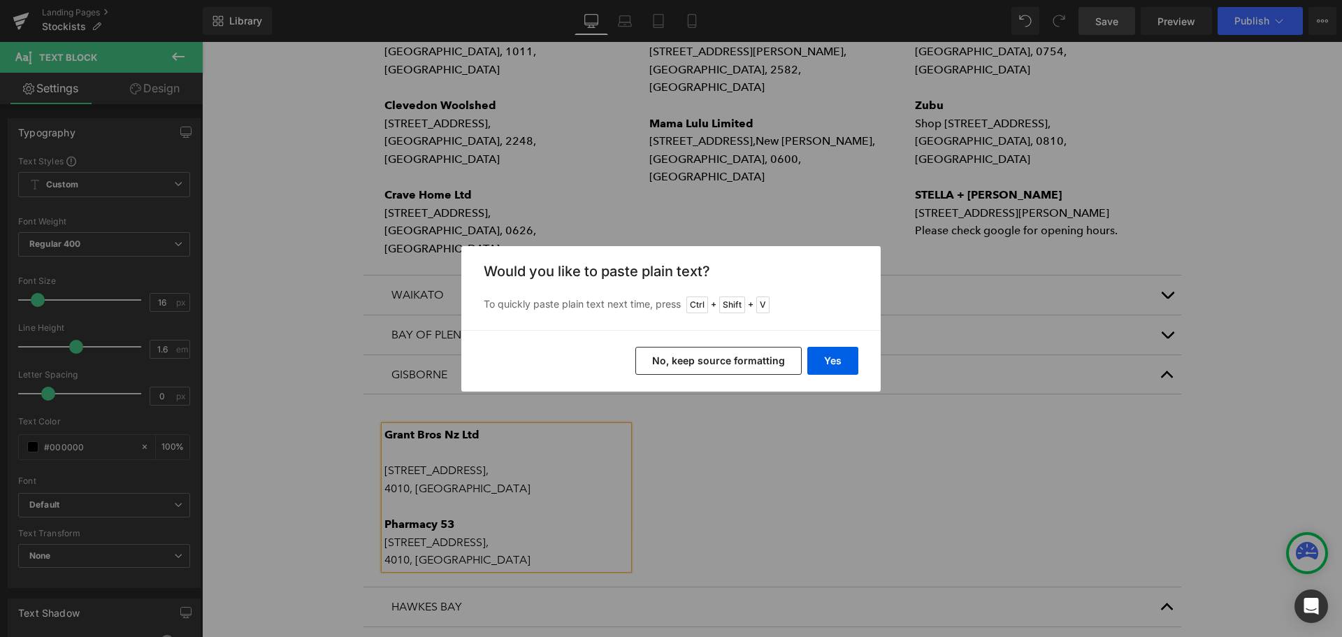
drag, startPoint x: 739, startPoint y: 362, endPoint x: 526, endPoint y: 316, distance: 218.2
click at [739, 362] on button "No, keep source formatting" at bounding box center [719, 361] width 166 height 28
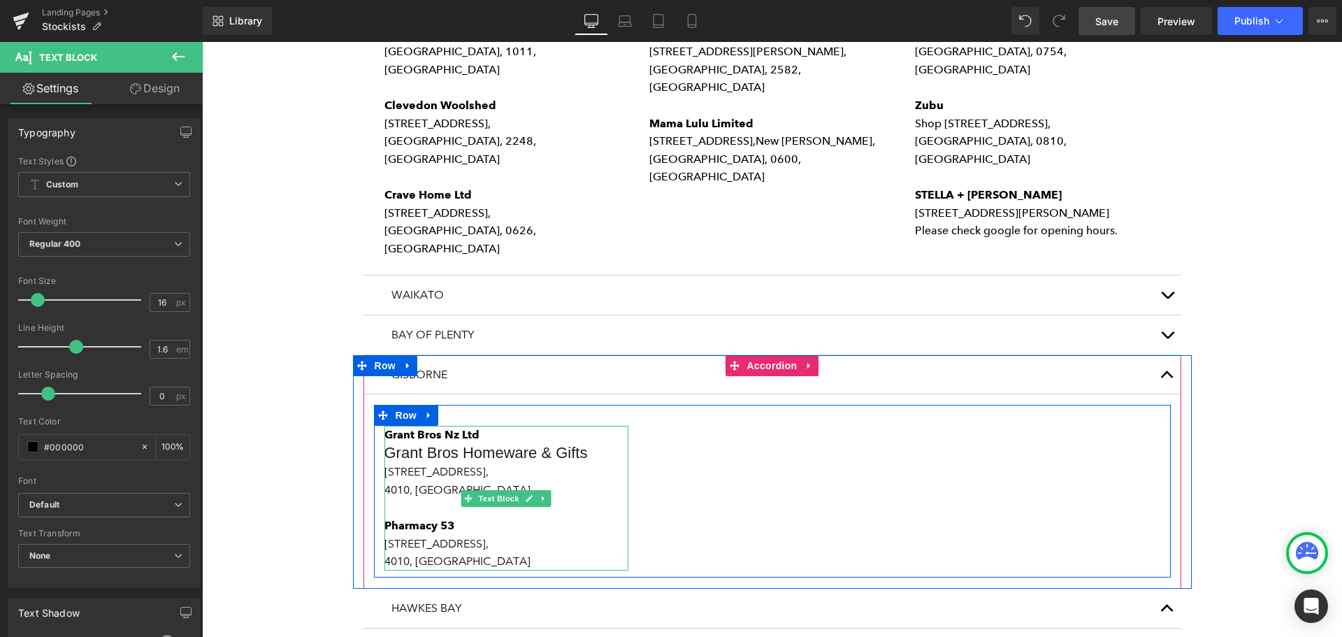
click at [485, 426] on p "Grant Bros Nz Ltd" at bounding box center [507, 435] width 245 height 18
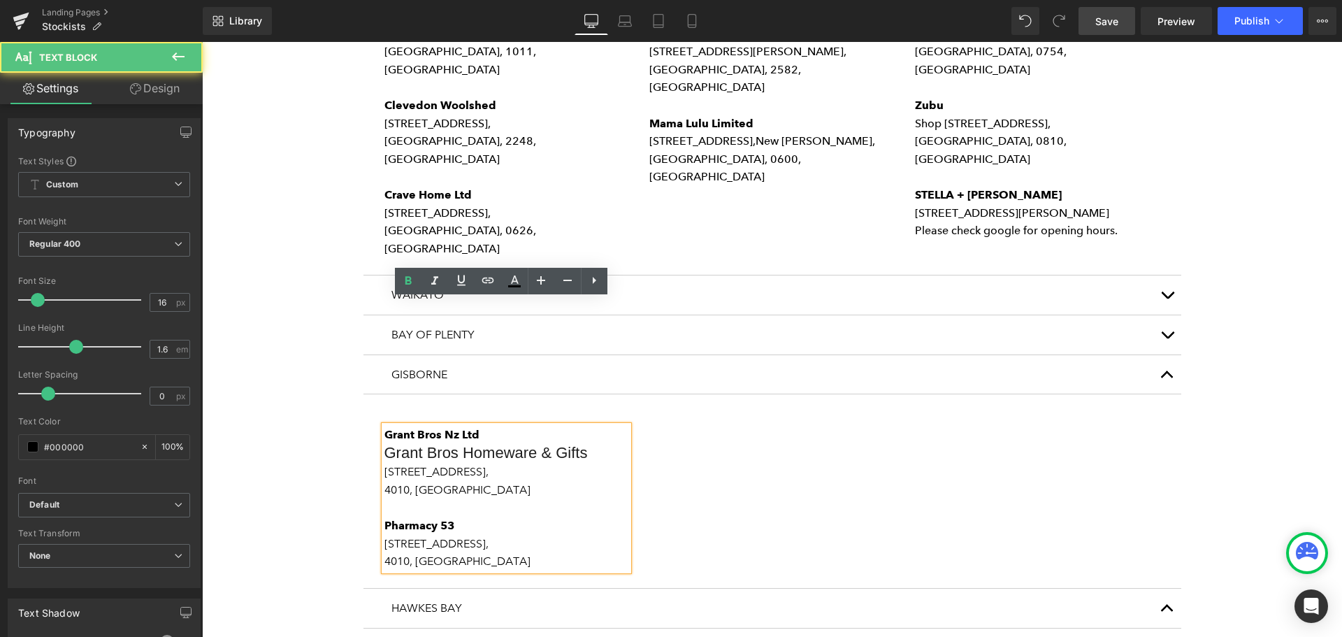
click at [436, 428] on strong "Grant Bros Nz Ltd" at bounding box center [432, 434] width 95 height 13
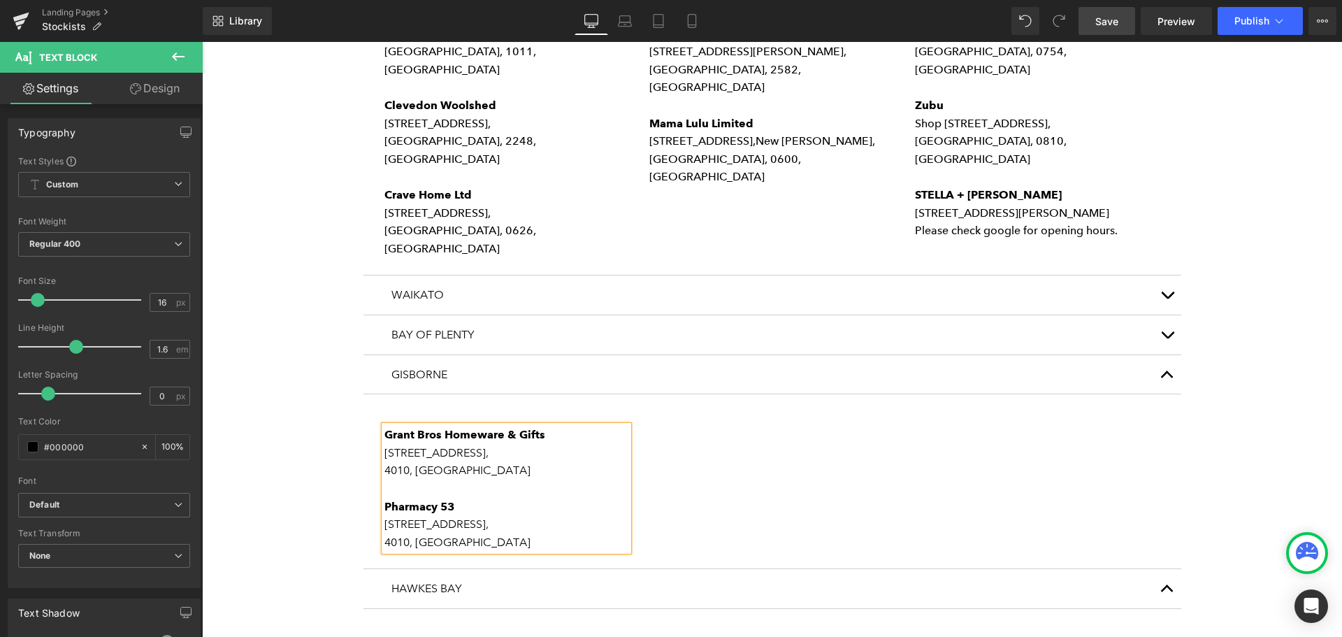
click at [483, 446] on span "[STREET_ADDRESS]," at bounding box center [437, 452] width 104 height 13
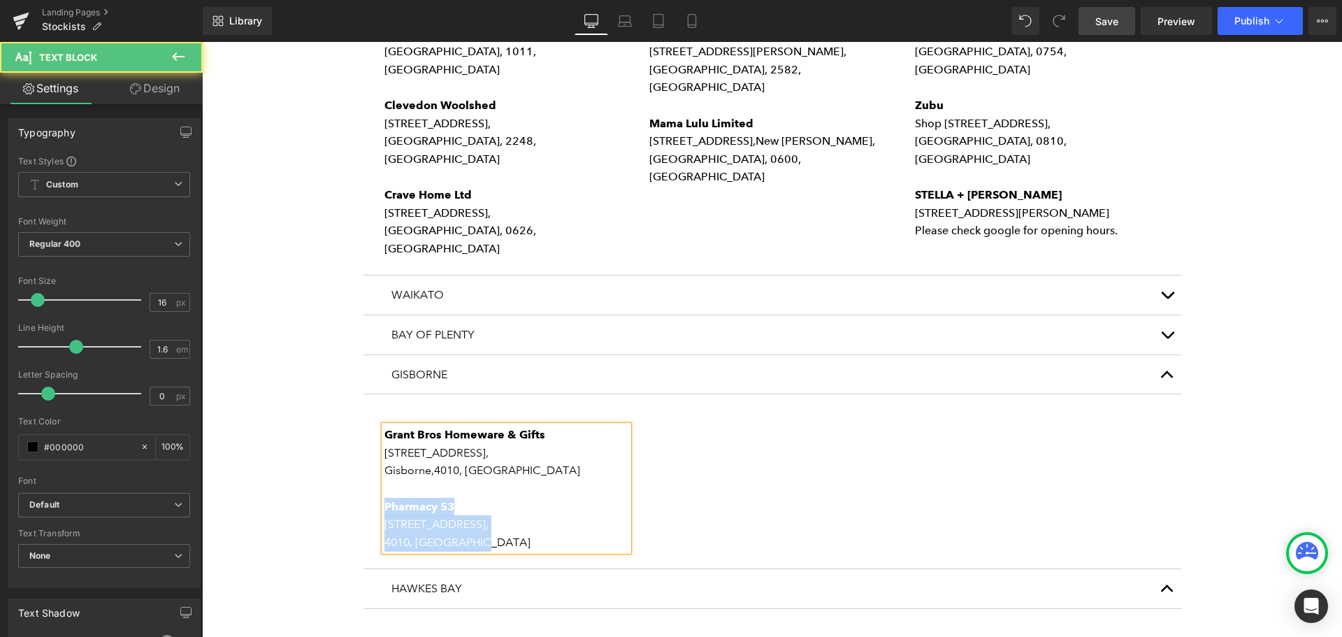
drag, startPoint x: 487, startPoint y: 413, endPoint x: 380, endPoint y: 385, distance: 110.8
click at [385, 426] on div "Grant Bros Homeware & Gifts [STREET_ADDRESS] Pharmacy 53 [STREET_ADDRESS]" at bounding box center [507, 488] width 245 height 125
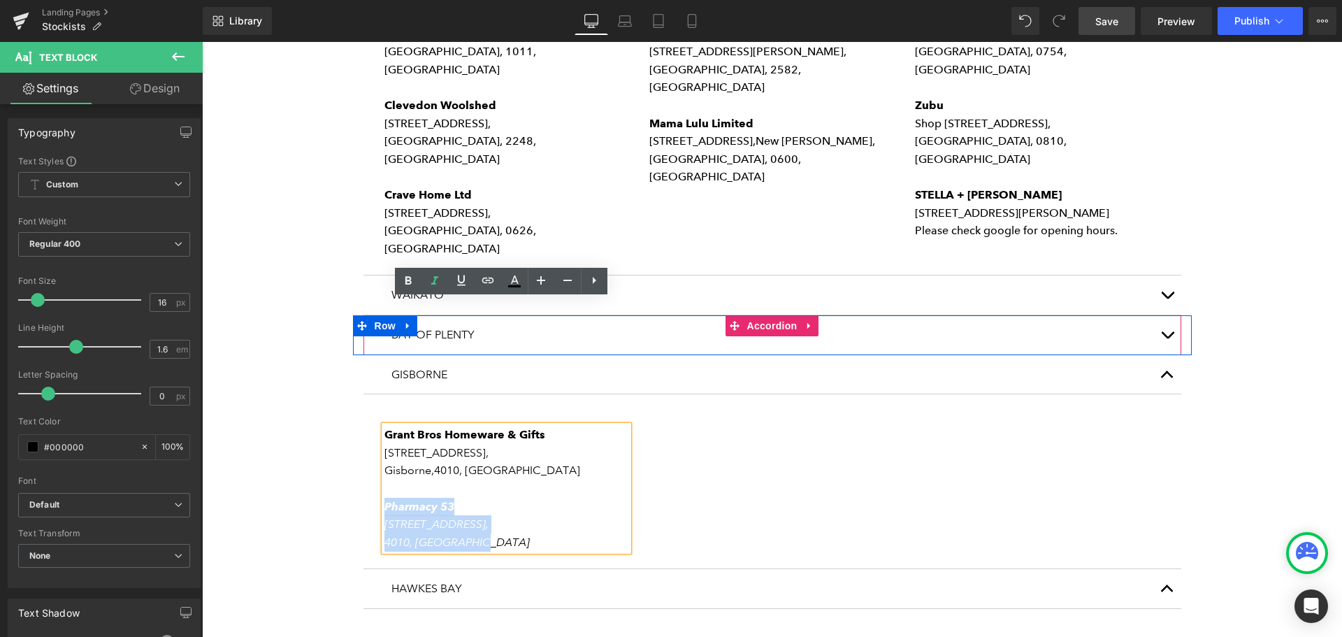
click at [1164, 315] on button "button" at bounding box center [1168, 334] width 28 height 39
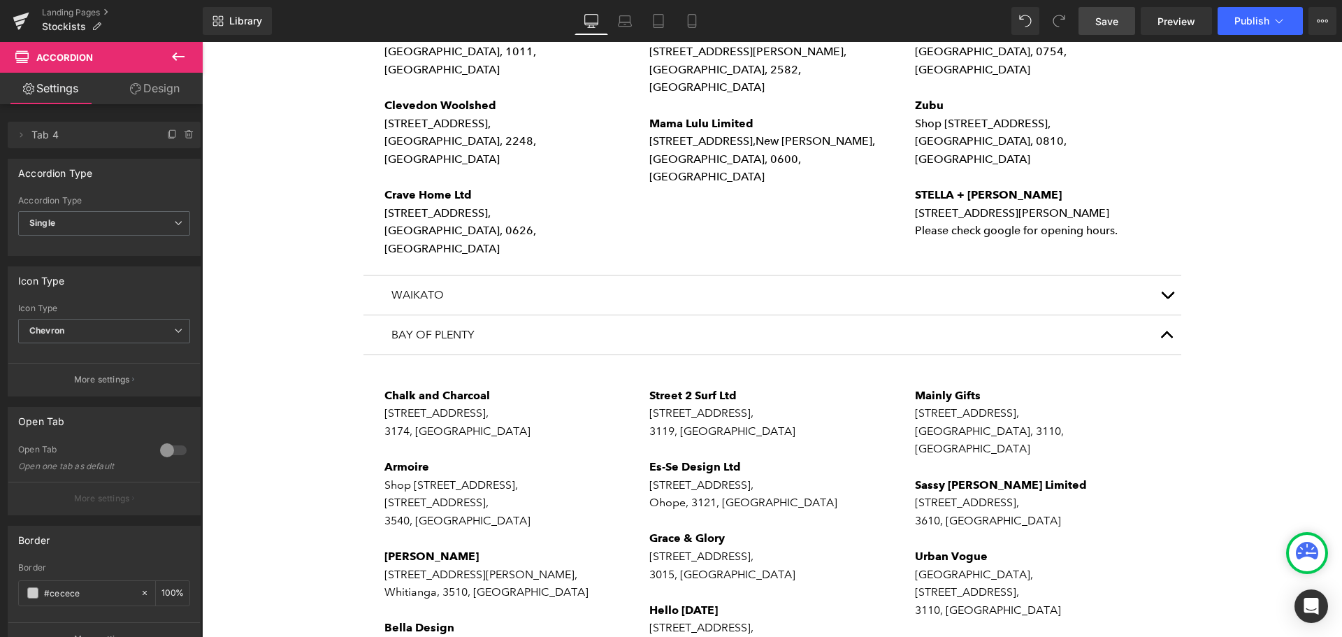
click at [1104, 23] on span "Save" at bounding box center [1107, 21] width 23 height 15
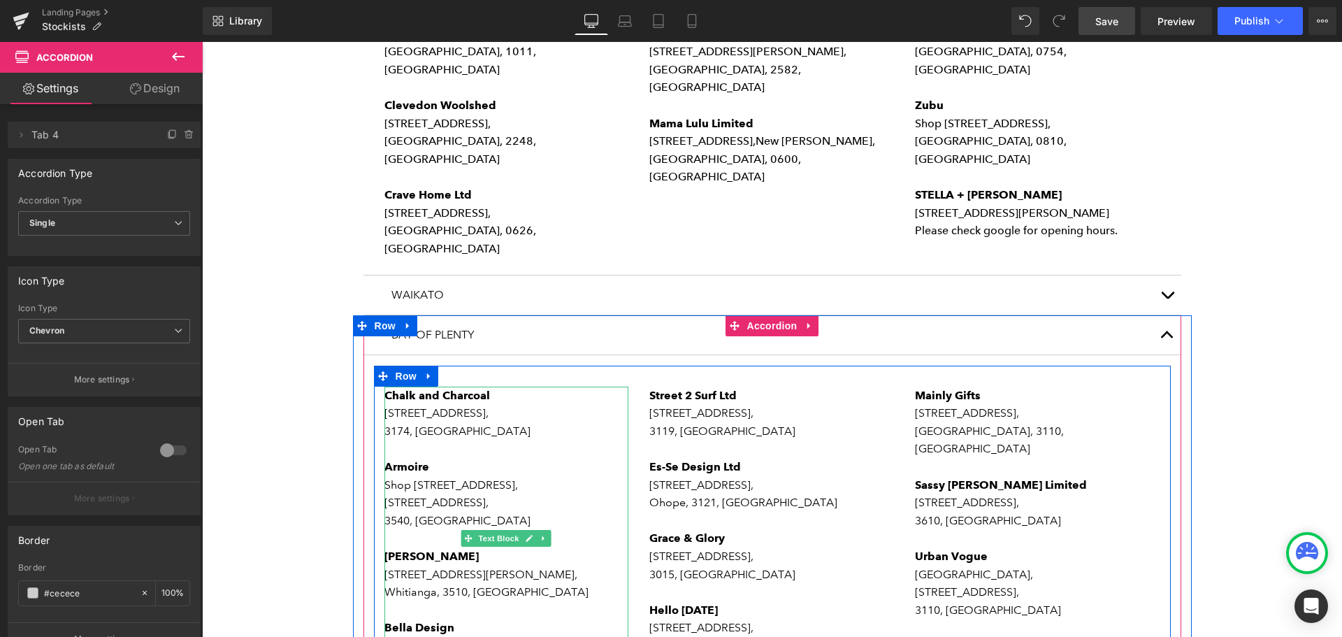
click at [493, 387] on p "Chalk and Charcoal" at bounding box center [507, 396] width 245 height 18
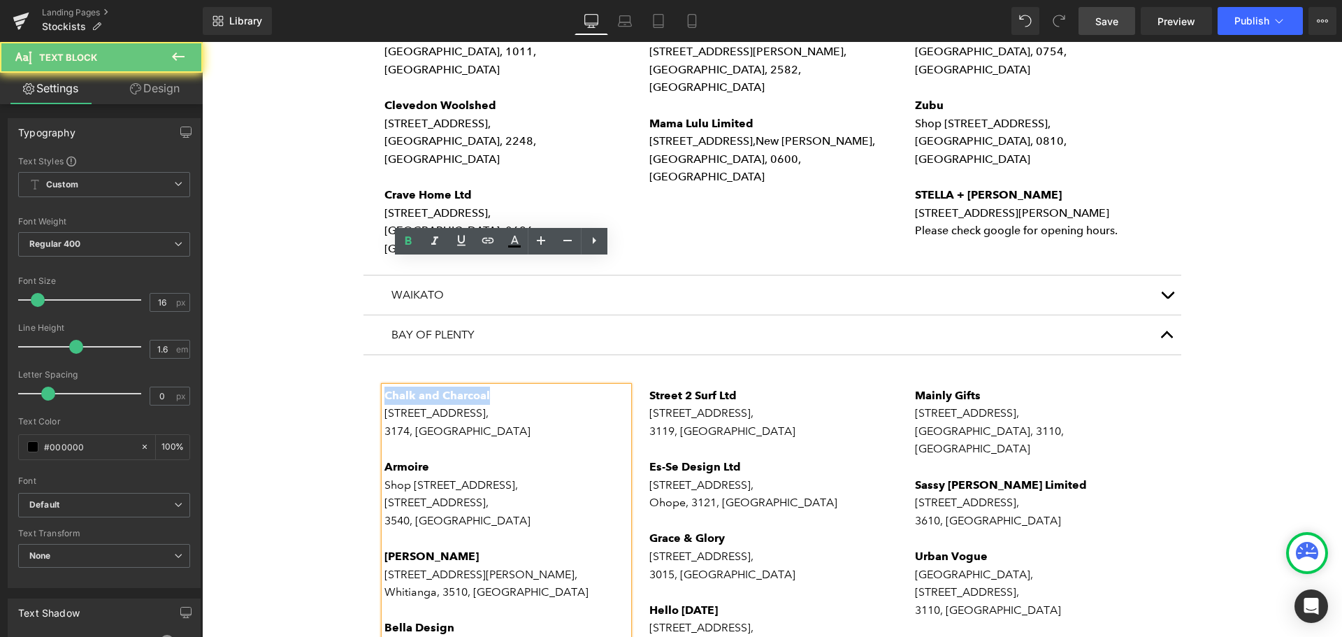
drag, startPoint x: 489, startPoint y: 268, endPoint x: 382, endPoint y: 260, distance: 107.3
click at [385, 387] on p "Chalk and Charcoal" at bounding box center [507, 396] width 245 height 18
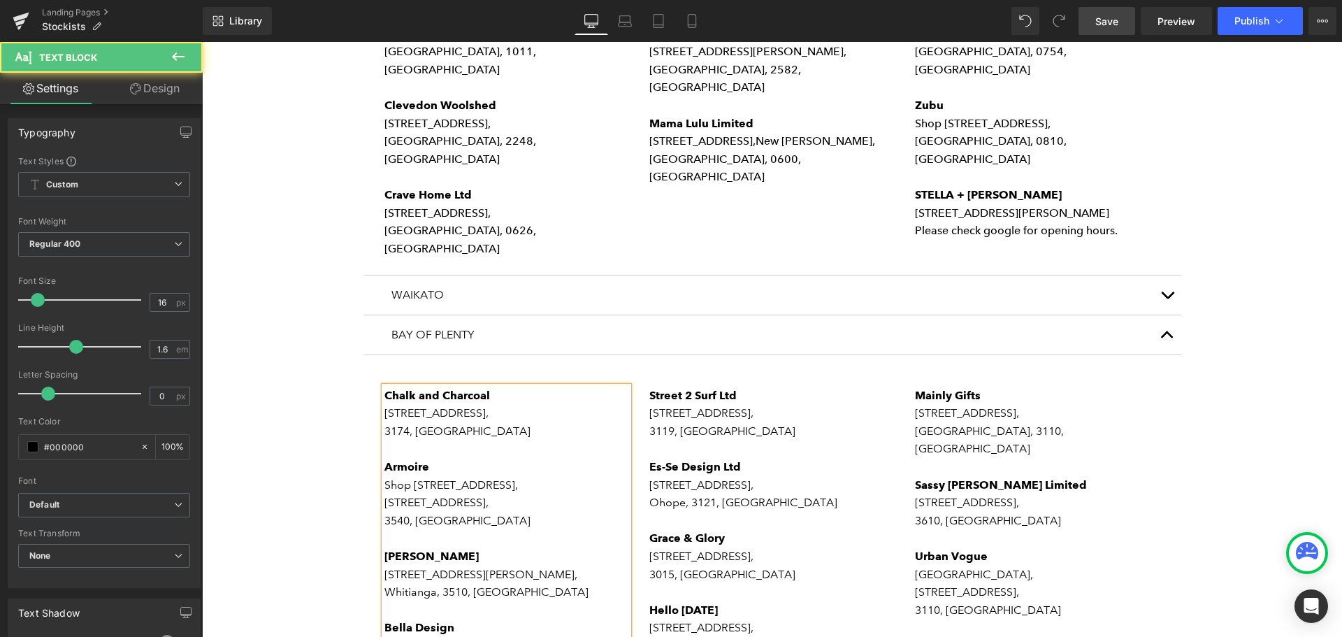
click at [466, 404] on p "[STREET_ADDRESS]," at bounding box center [507, 413] width 245 height 18
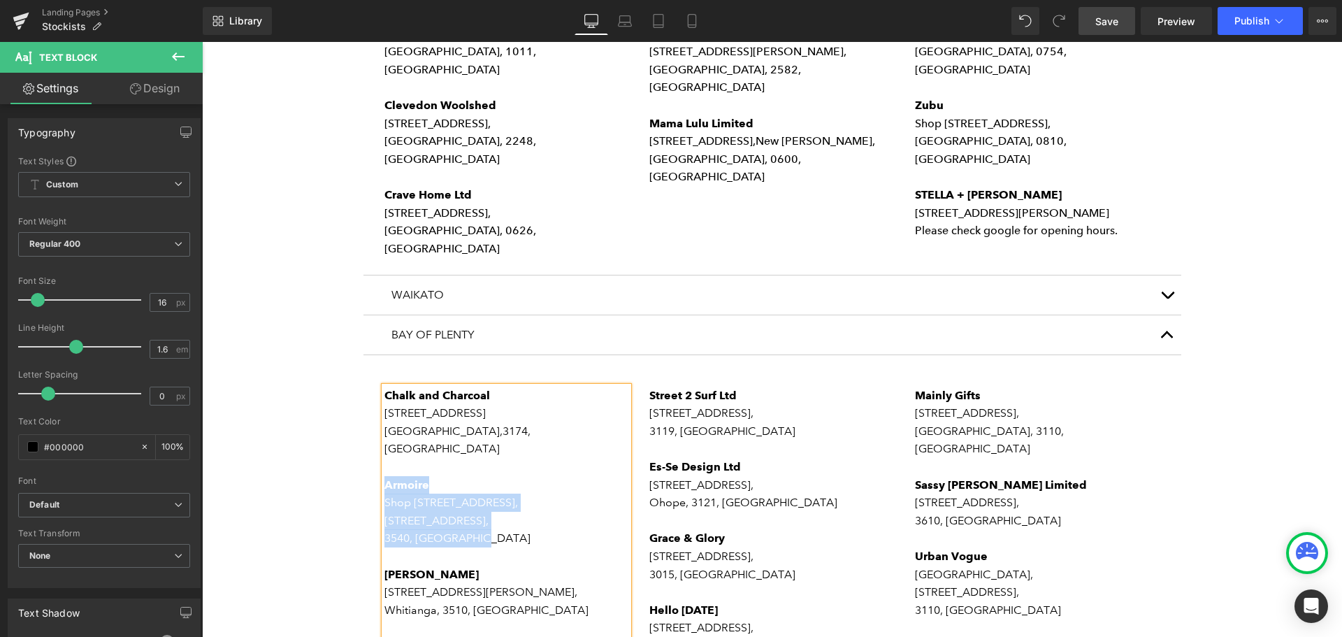
drag, startPoint x: 484, startPoint y: 393, endPoint x: 381, endPoint y: 344, distance: 113.8
click at [385, 387] on div "Chalk and Charcoal [STREET_ADDRESS] Armoire Shop [GEOGRAPHIC_DATA], [STREET_ADD…" at bounding box center [507, 548] width 245 height 322
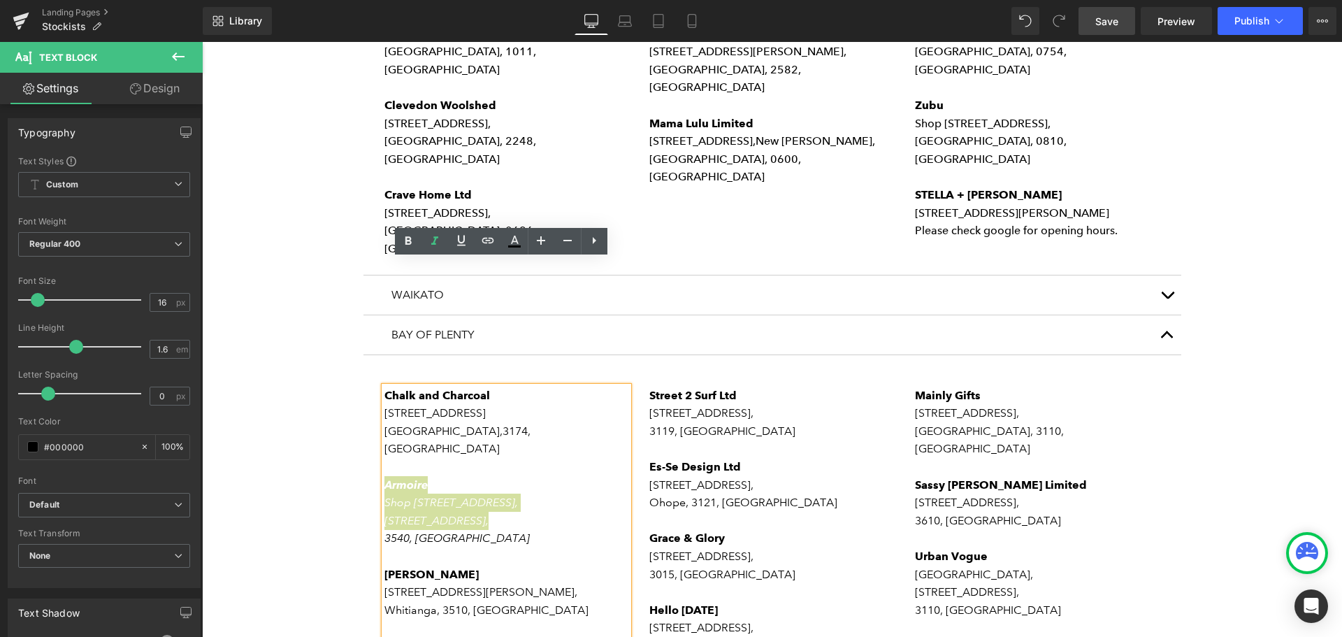
click at [1107, 19] on span "Save" at bounding box center [1107, 21] width 23 height 15
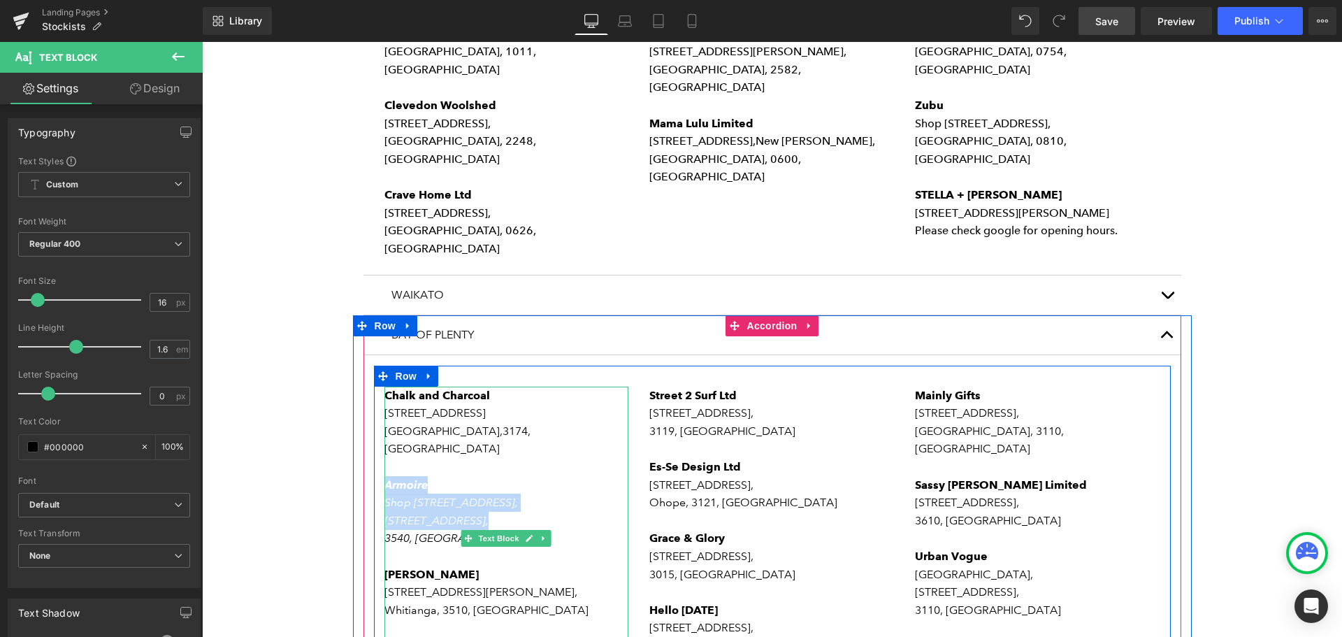
click at [536, 529] on p "3540, [GEOGRAPHIC_DATA]" at bounding box center [507, 538] width 245 height 18
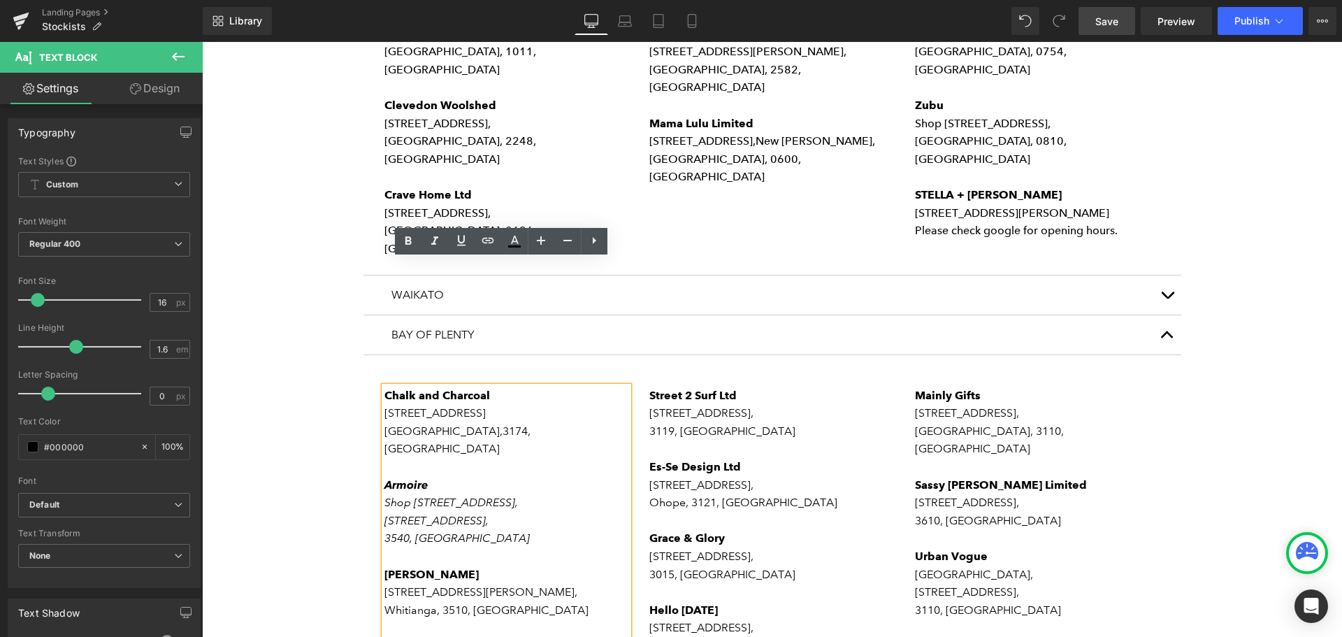
click at [544, 601] on p "Whitianga, 3510, [GEOGRAPHIC_DATA]" at bounding box center [507, 610] width 245 height 18
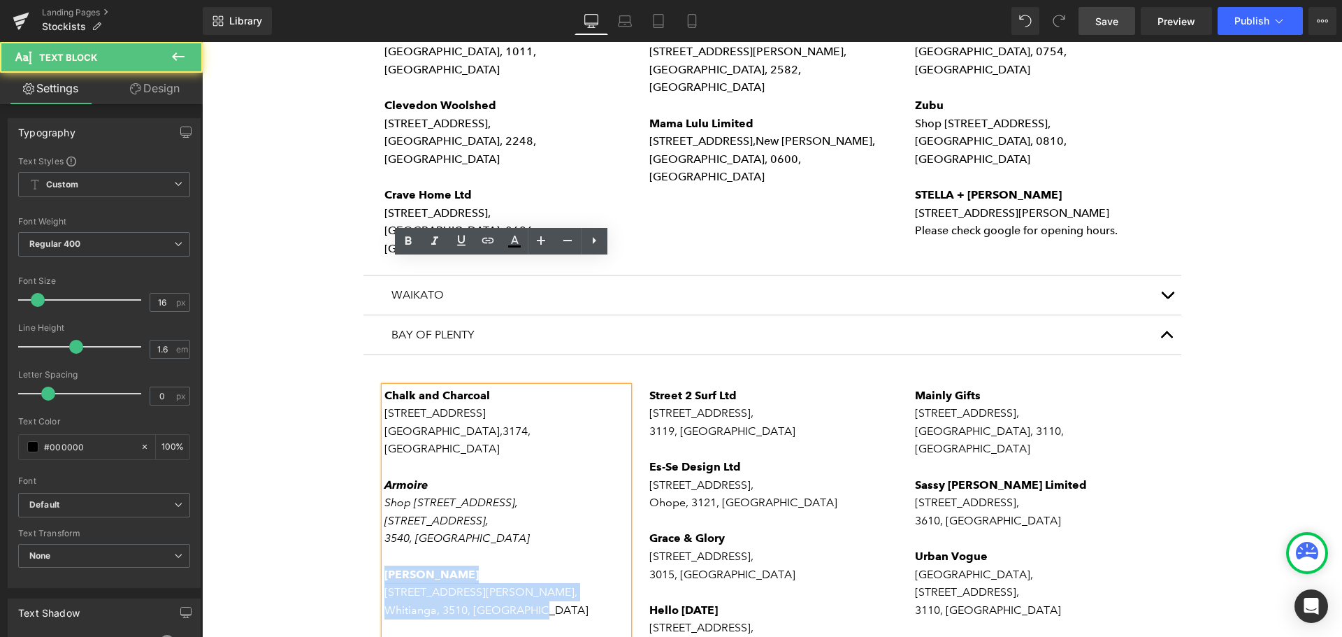
drag, startPoint x: 555, startPoint y: 471, endPoint x: 382, endPoint y: 431, distance: 177.8
click at [385, 431] on div "Chalk and Charcoal [STREET_ADDRESS] Armoire Shop [GEOGRAPHIC_DATA], [STREET_ADD…" at bounding box center [507, 548] width 245 height 322
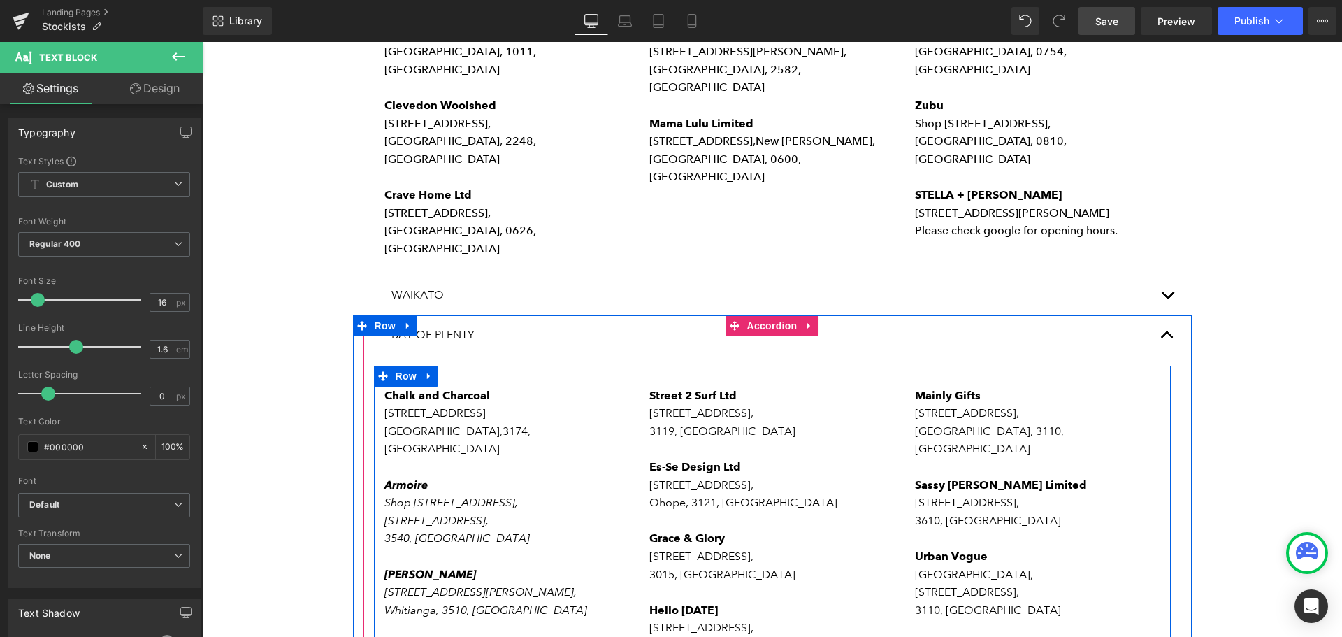
drag, startPoint x: 553, startPoint y: 537, endPoint x: 377, endPoint y: 503, distance: 179.5
click at [377, 503] on div "Chalk and Charcoal [STREET_ADDRESS] [GEOGRAPHIC_DATA] [GEOGRAPHIC_DATA], [STREE…" at bounding box center [507, 548] width 266 height 322
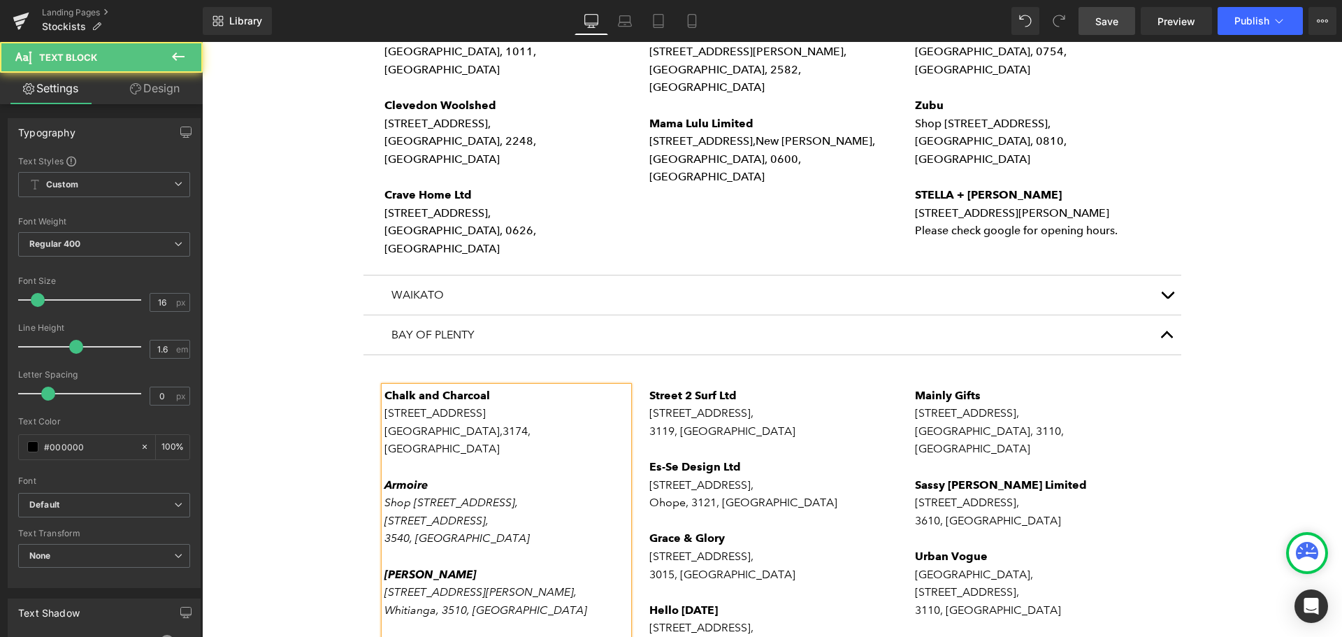
click at [385, 389] on strong "Chalk and Charcoal" at bounding box center [438, 395] width 106 height 13
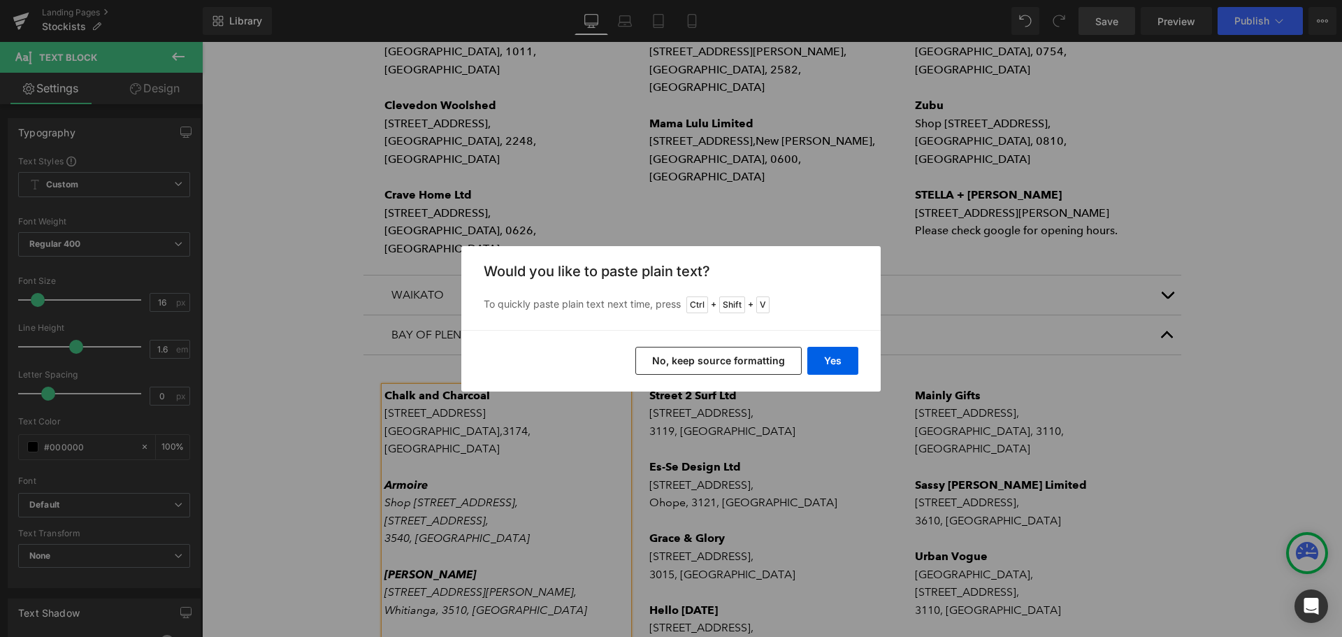
click at [707, 363] on button "No, keep source formatting" at bounding box center [719, 361] width 166 height 28
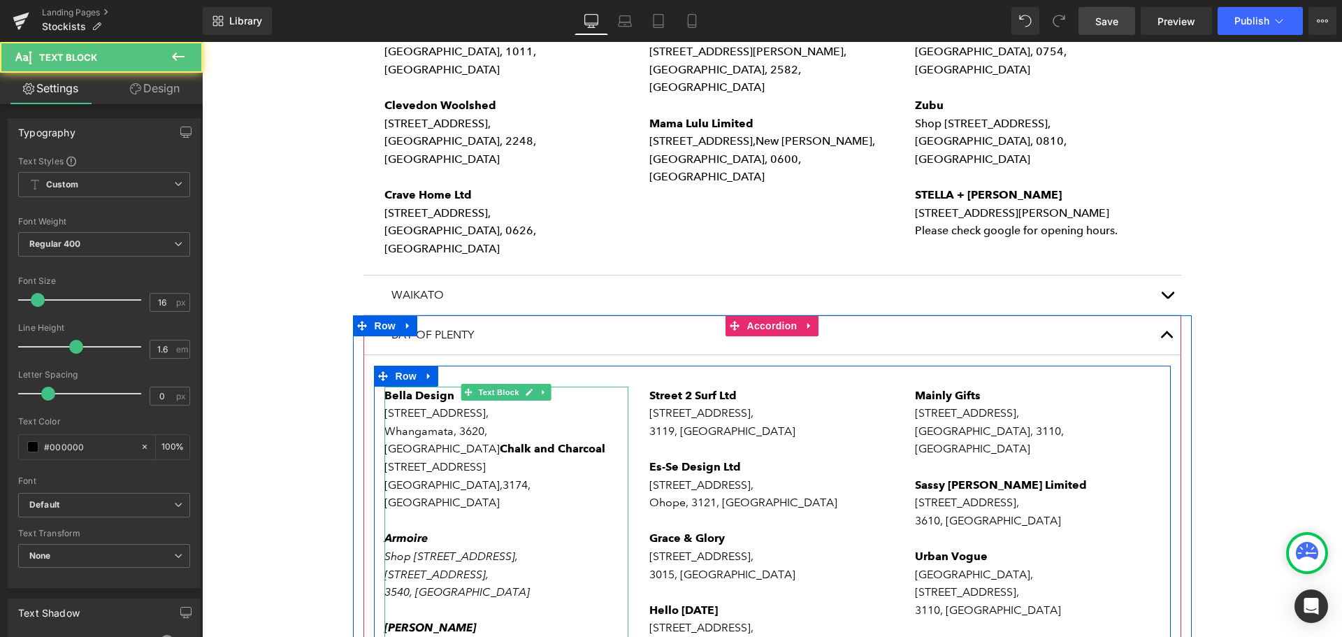
click at [550, 442] on strong "Chalk and Charcoal" at bounding box center [553, 448] width 106 height 13
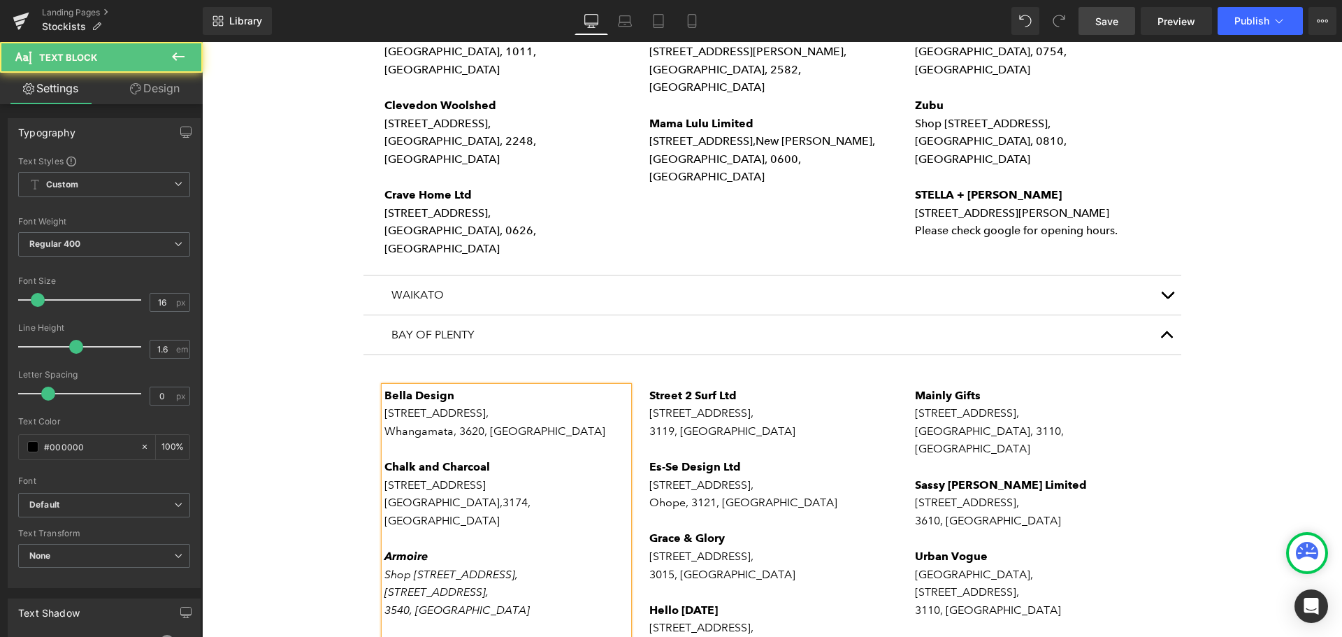
drag, startPoint x: 552, startPoint y: 606, endPoint x: 386, endPoint y: 563, distance: 171.1
click at [386, 563] on div "[GEOGRAPHIC_DATA] [STREET_ADDRESS][GEOGRAPHIC_DATA] [STREET_ADDRESS][GEOGRAPHIC…" at bounding box center [507, 584] width 245 height 394
click at [483, 404] on p "[STREET_ADDRESS]," at bounding box center [507, 413] width 245 height 18
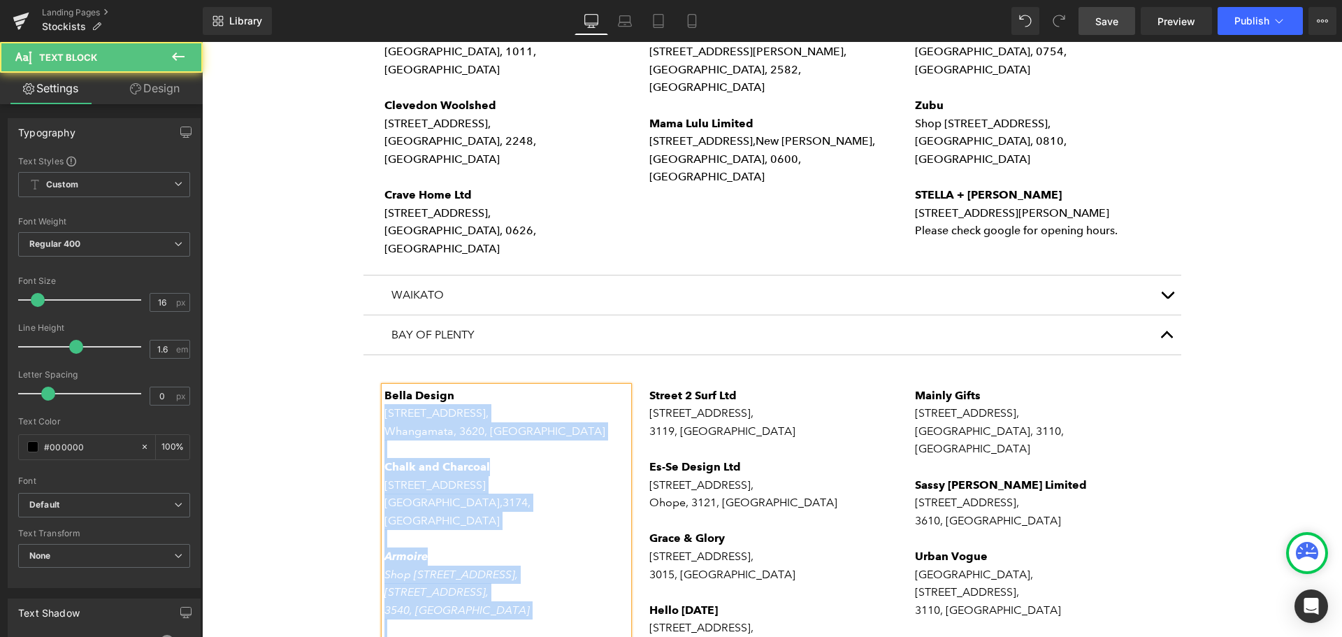
drag, startPoint x: 447, startPoint y: 268, endPoint x: 554, endPoint y: 268, distance: 106.3
click at [385, 387] on div "[GEOGRAPHIC_DATA] [STREET_ADDRESS][GEOGRAPHIC_DATA] [STREET_ADDRESS][GEOGRAPHIC…" at bounding box center [507, 557] width 245 height 340
click at [466, 404] on p "[STREET_ADDRESS]," at bounding box center [507, 413] width 245 height 18
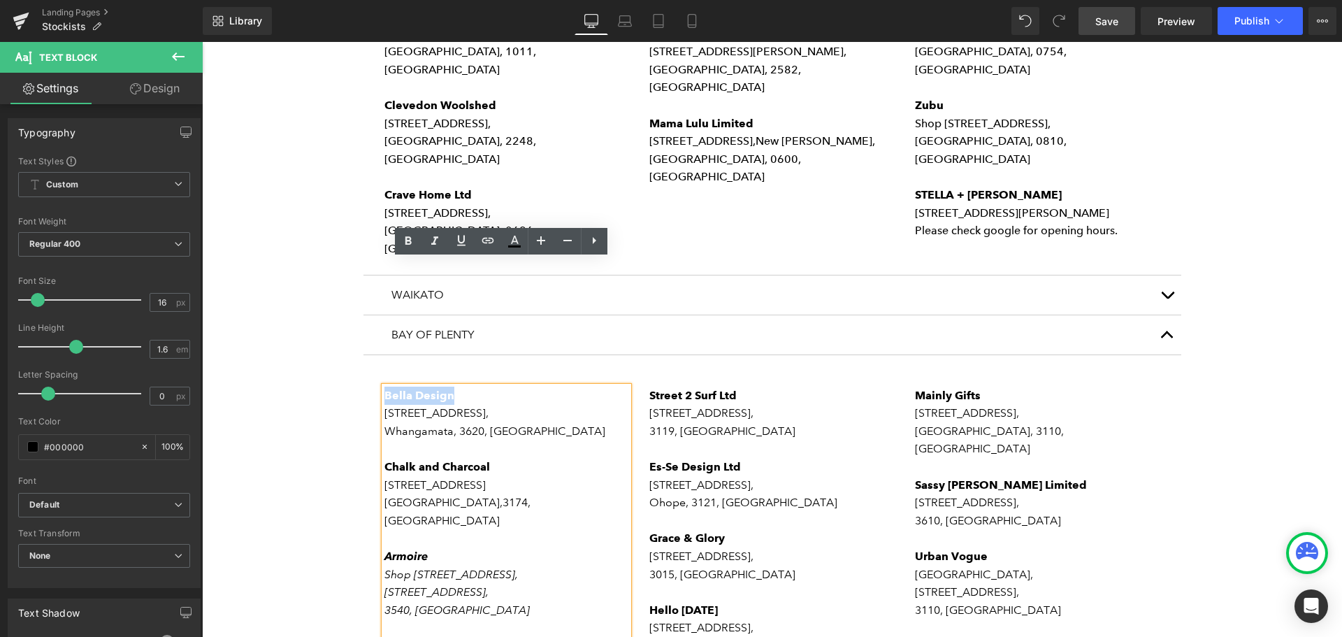
drag, startPoint x: 453, startPoint y: 264, endPoint x: 382, endPoint y: 262, distance: 71.4
click at [385, 387] on p "Bella Design" at bounding box center [507, 396] width 245 height 18
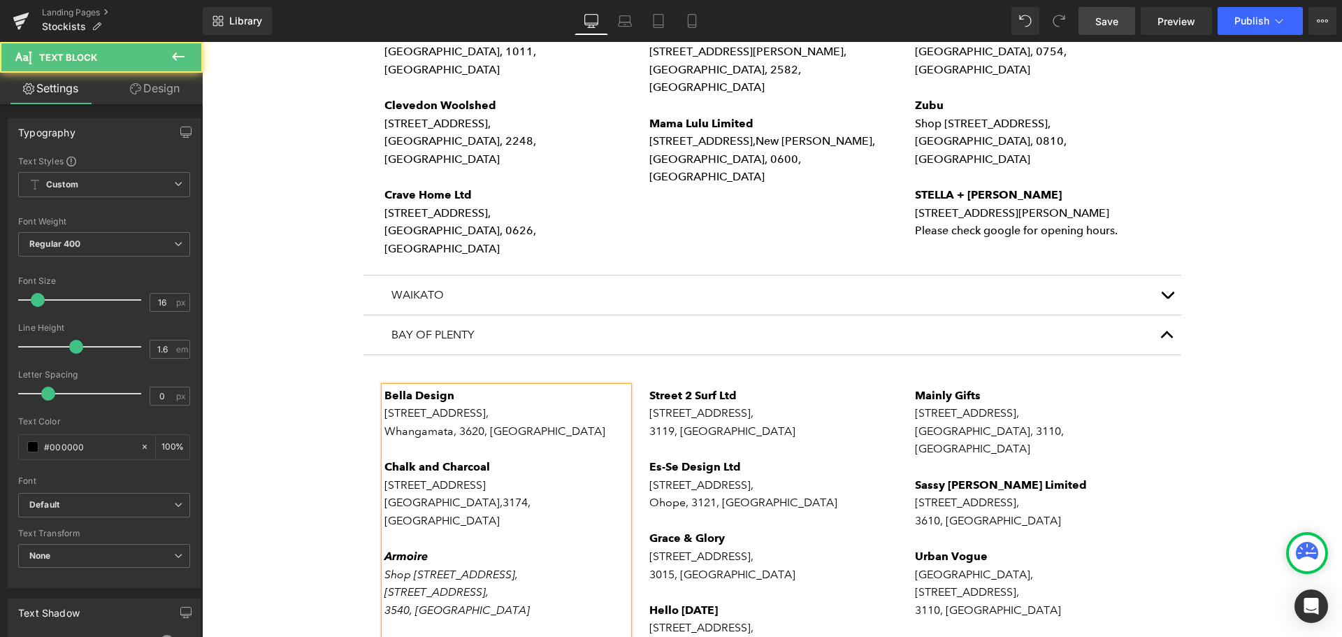
click at [478, 404] on p "[STREET_ADDRESS]," at bounding box center [507, 413] width 245 height 18
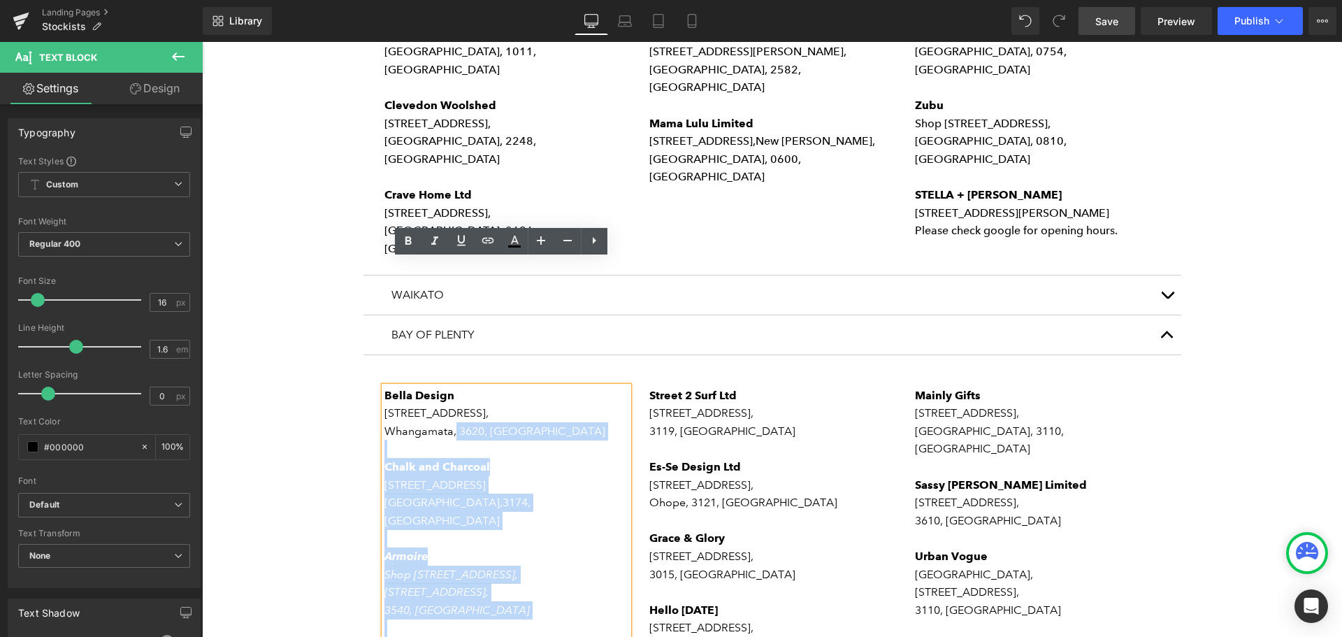
drag, startPoint x: 449, startPoint y: 306, endPoint x: 378, endPoint y: 285, distance: 73.9
click at [385, 387] on div "[GEOGRAPHIC_DATA] [STREET_ADDRESS][GEOGRAPHIC_DATA] [STREET_ADDRESS][GEOGRAPHIC…" at bounding box center [507, 557] width 245 height 340
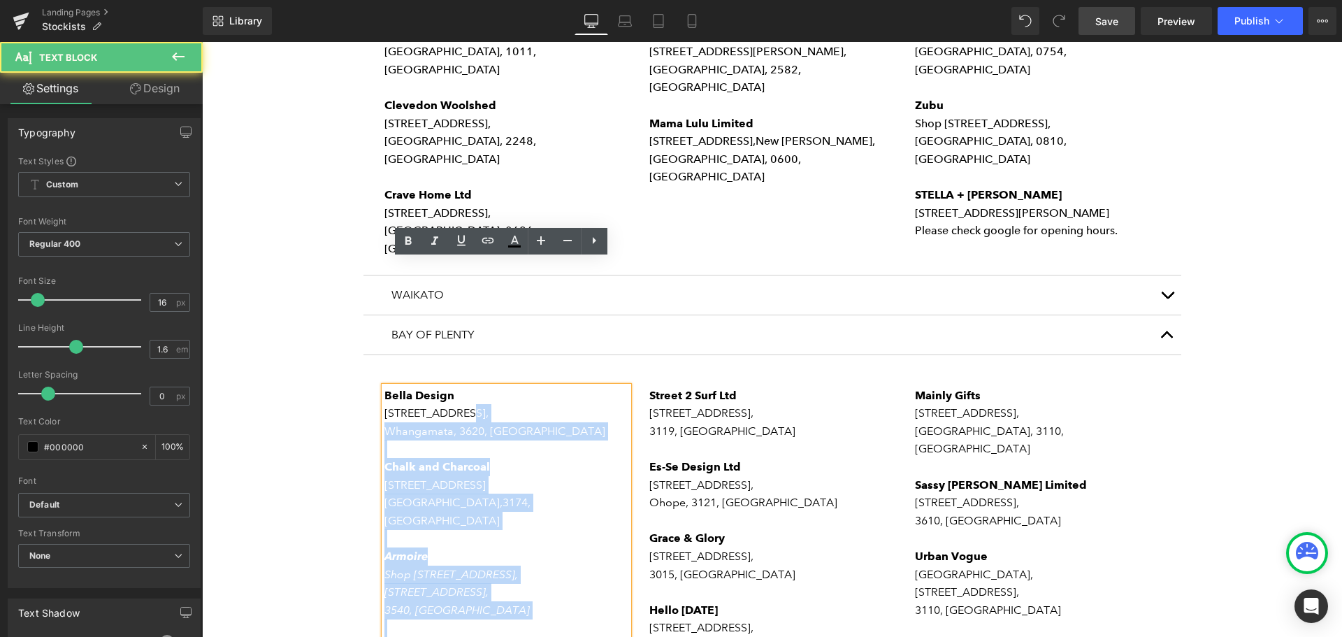
drag, startPoint x: 378, startPoint y: 285, endPoint x: 453, endPoint y: 292, distance: 75.1
click at [453, 387] on div "[GEOGRAPHIC_DATA] [STREET_ADDRESS][GEOGRAPHIC_DATA] [STREET_ADDRESS][GEOGRAPHIC…" at bounding box center [507, 557] width 245 height 340
click at [463, 422] on p "Whangamata, 3620, [GEOGRAPHIC_DATA]" at bounding box center [507, 431] width 245 height 18
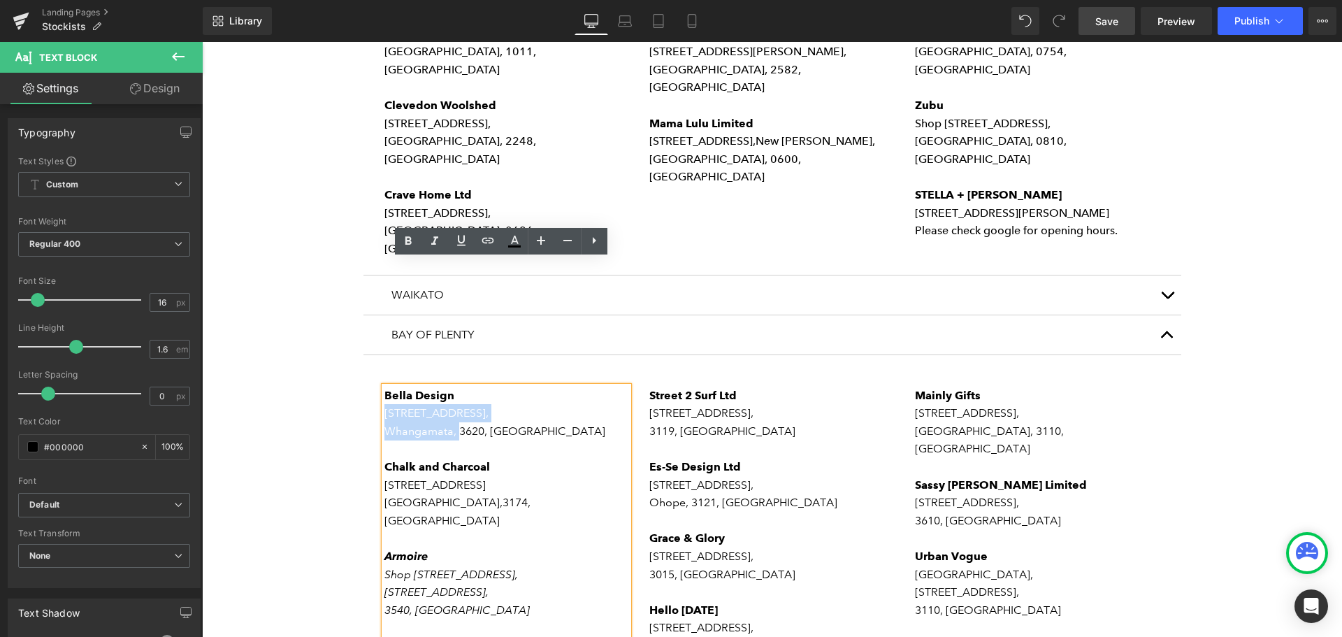
drag, startPoint x: 445, startPoint y: 305, endPoint x: 380, endPoint y: 285, distance: 67.9
click at [385, 387] on div "[GEOGRAPHIC_DATA] [STREET_ADDRESS][GEOGRAPHIC_DATA] [STREET_ADDRESS][GEOGRAPHIC…" at bounding box center [507, 557] width 245 height 340
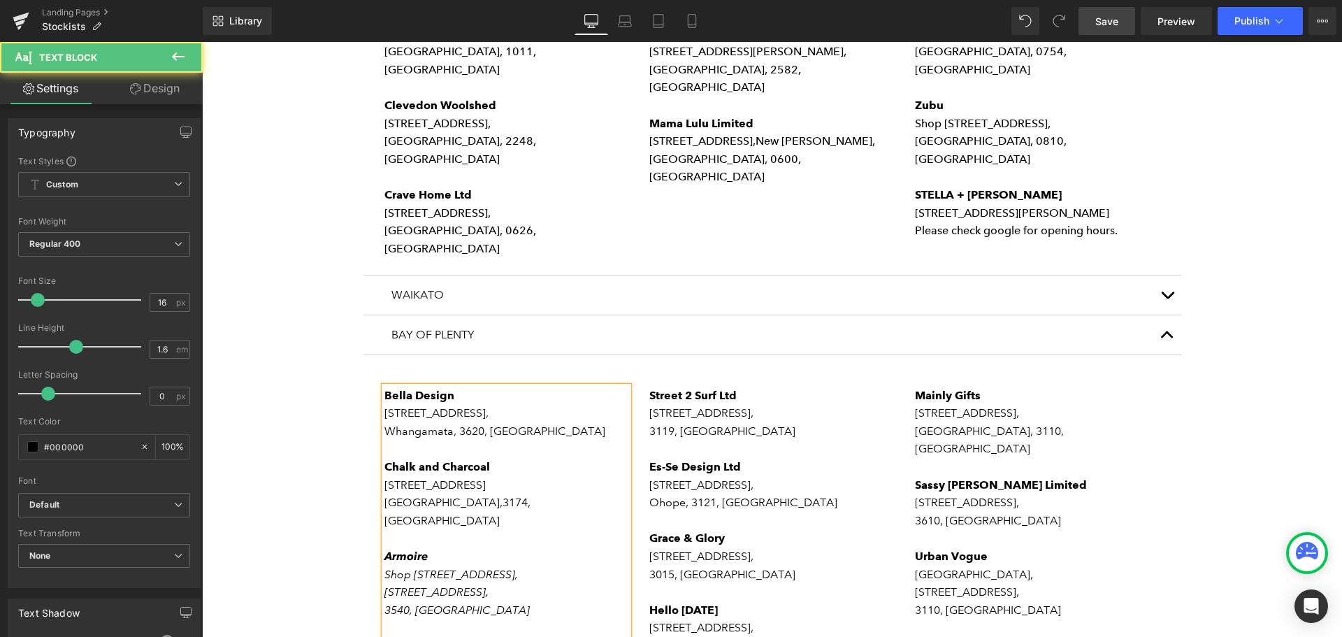
click at [539, 424] on span "Whangamata, 3620, [GEOGRAPHIC_DATA]" at bounding box center [495, 430] width 221 height 13
click at [459, 404] on p "[STREET_ADDRESS]," at bounding box center [507, 413] width 245 height 18
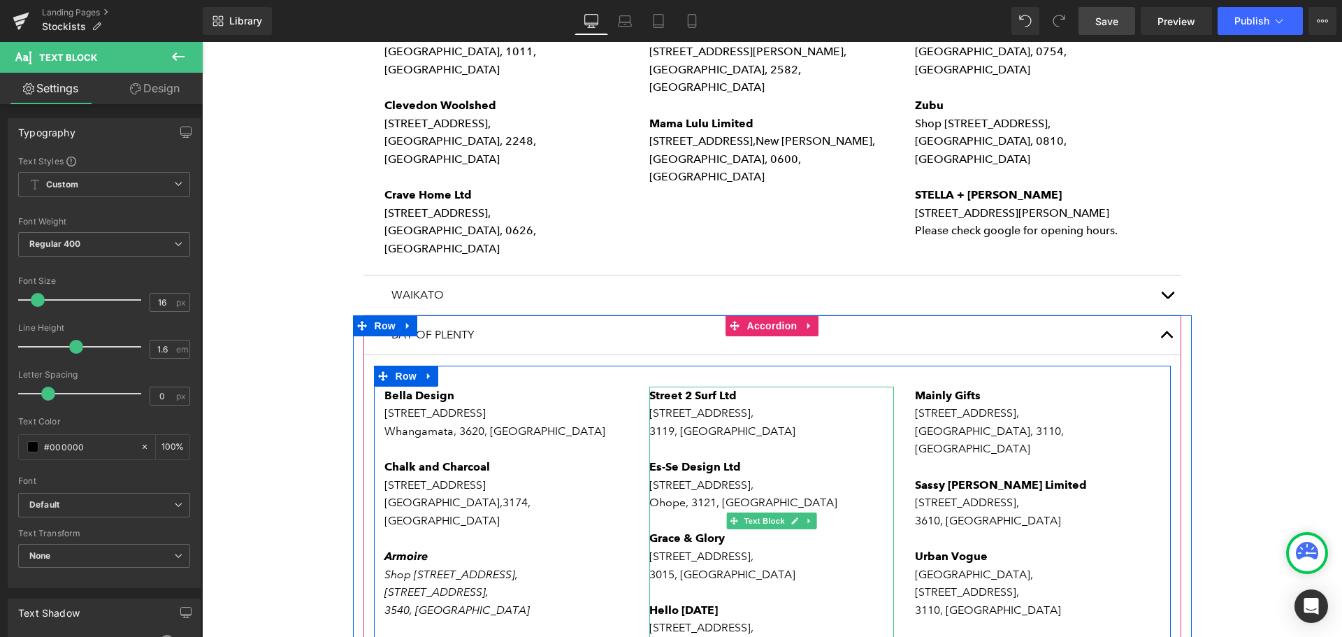
click at [762, 422] on p "3119, [GEOGRAPHIC_DATA]" at bounding box center [772, 431] width 245 height 18
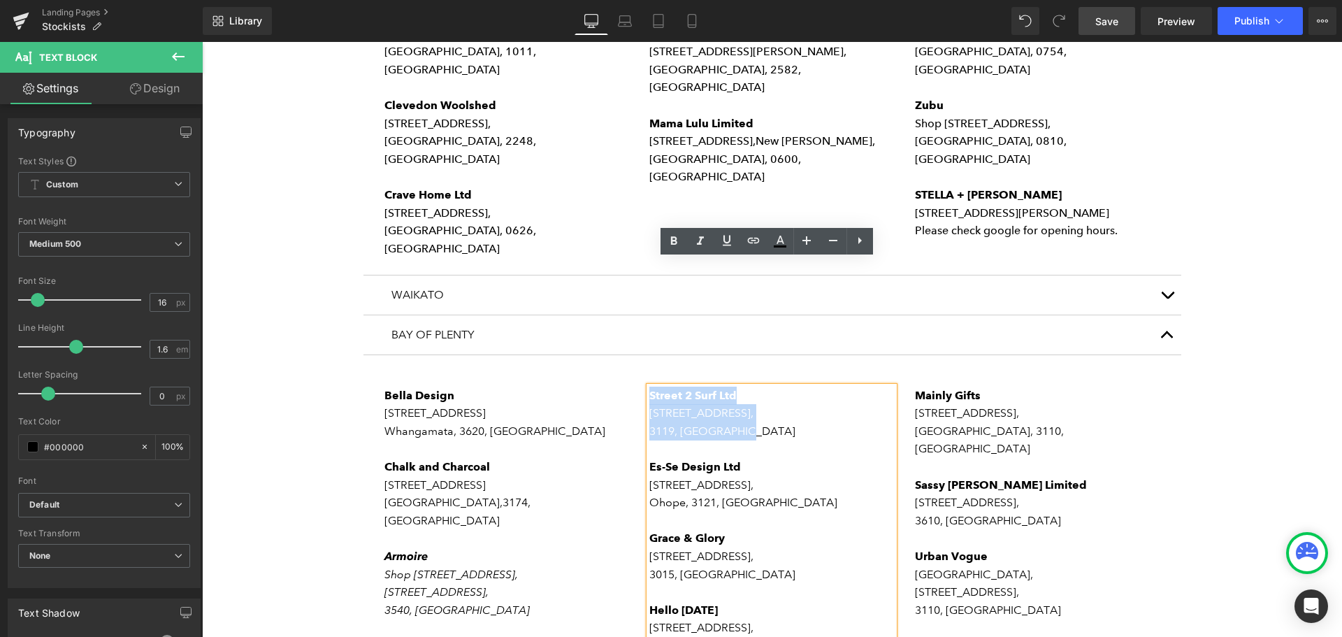
drag, startPoint x: 750, startPoint y: 303, endPoint x: 645, endPoint y: 270, distance: 110.8
click at [650, 387] on div "Street 2 Surf Ltd [STREET_ADDRESS] Es-Se Design Ltd [STREET_ADDRESS] Grace & Gl…" at bounding box center [772, 521] width 245 height 268
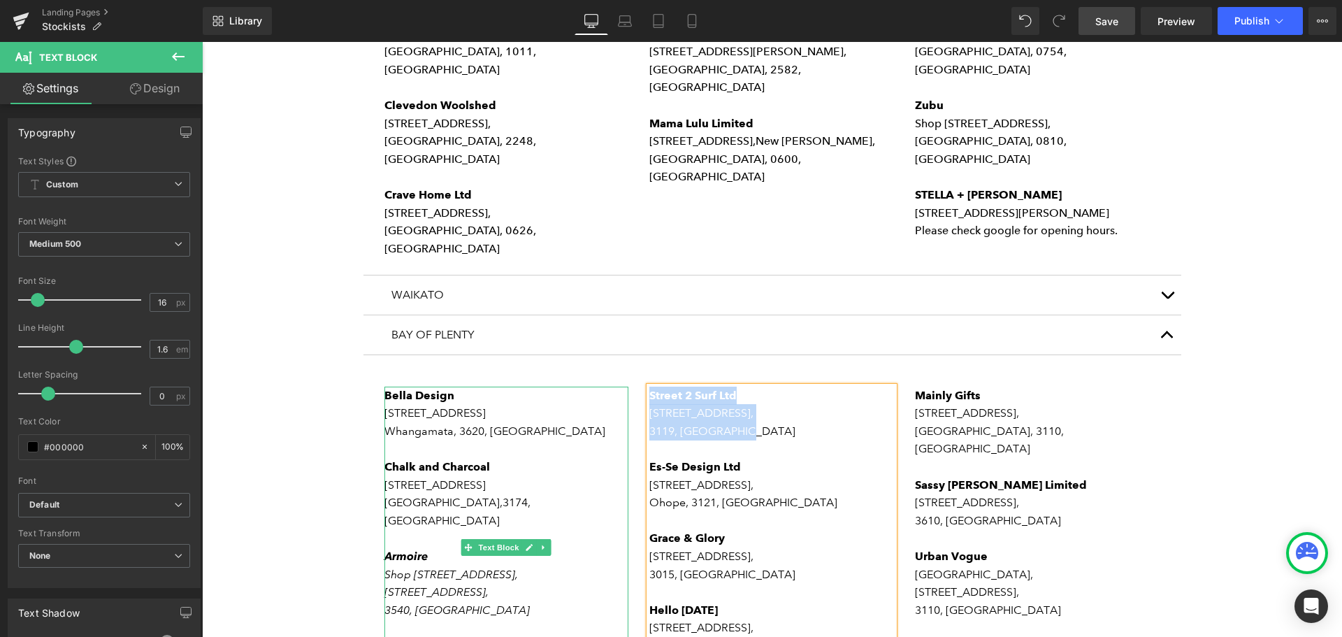
click at [537, 494] on p "[GEOGRAPHIC_DATA], 3174, [GEOGRAPHIC_DATA]" at bounding box center [507, 512] width 245 height 36
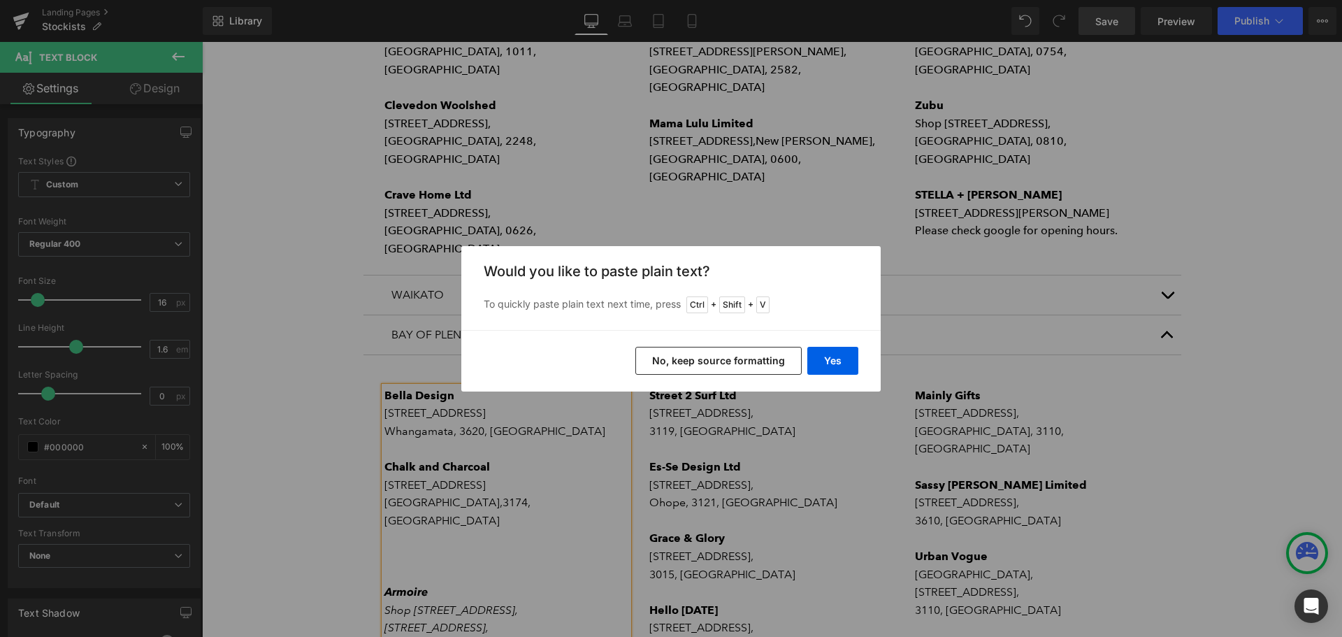
click at [689, 360] on button "No, keep source formatting" at bounding box center [719, 361] width 166 height 28
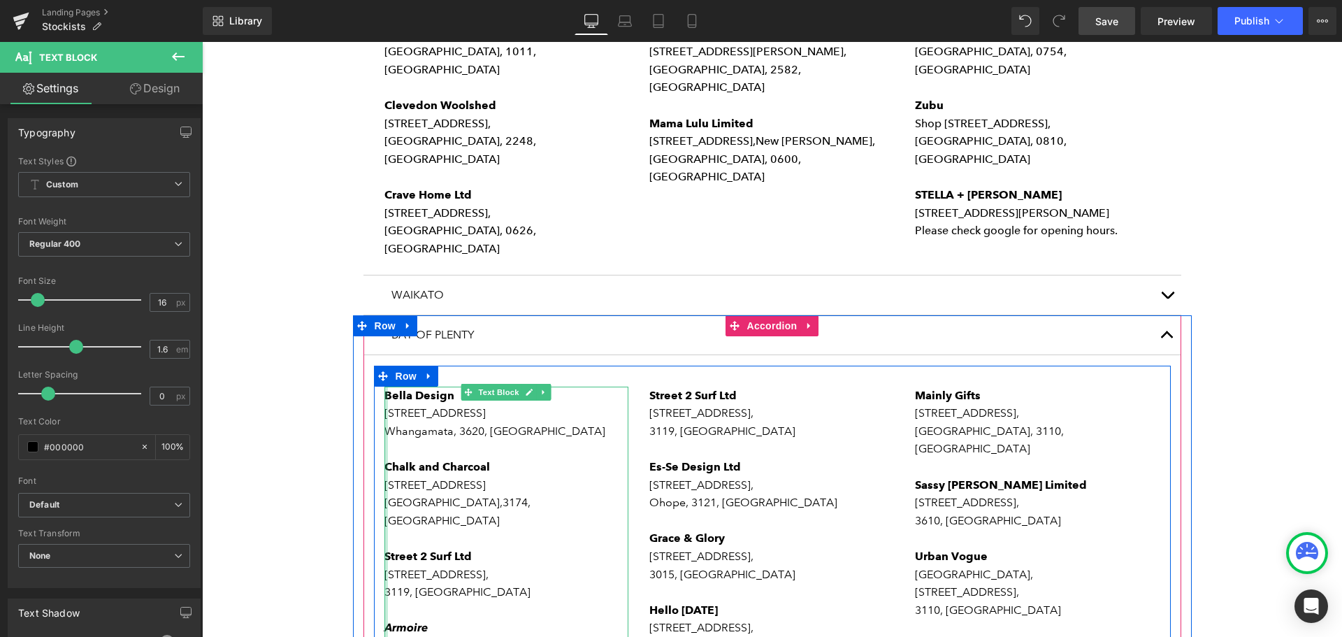
drag, startPoint x: 517, startPoint y: 429, endPoint x: 381, endPoint y: 413, distance: 137.2
click at [385, 413] on div "[GEOGRAPHIC_DATA] [STREET_ADDRESS][GEOGRAPHIC_DATA][STREET_ADDRESS] 2 Surf Ltd …" at bounding box center [507, 593] width 245 height 412
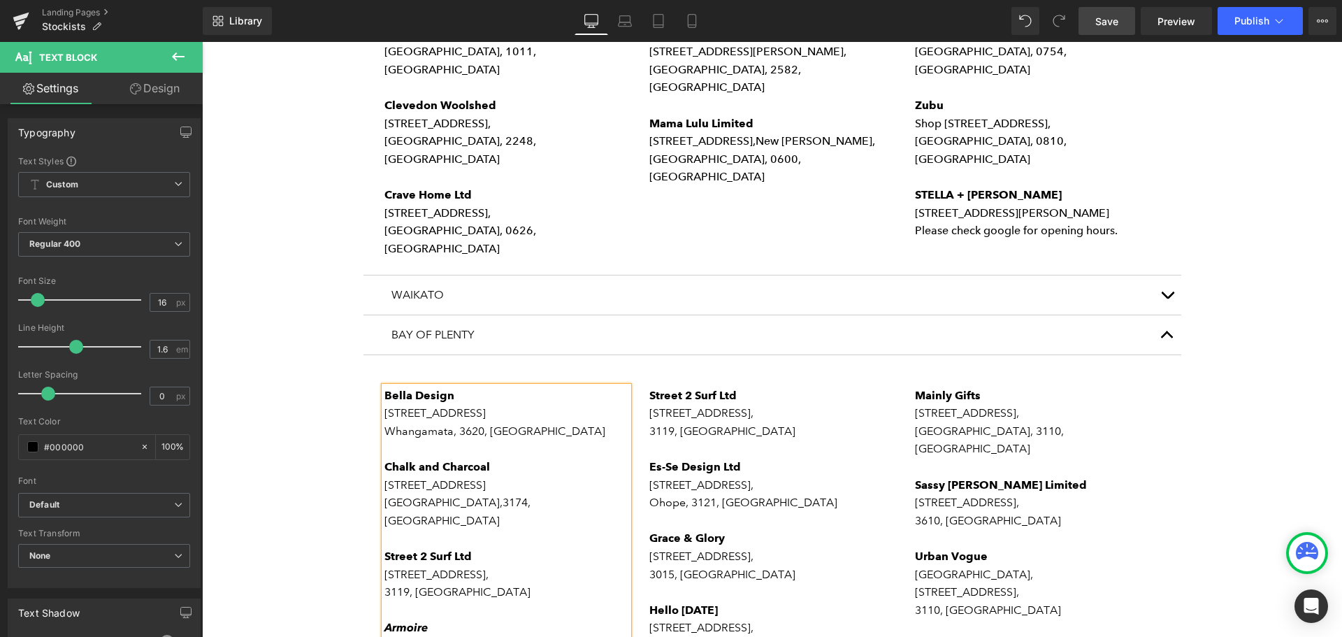
click at [472, 547] on p "Street 2 Surf Ltd" at bounding box center [507, 556] width 245 height 18
drag, startPoint x: 473, startPoint y: 429, endPoint x: 552, endPoint y: 439, distance: 79.0
click at [474, 566] on p "[STREET_ADDRESS]," at bounding box center [507, 575] width 245 height 18
click at [764, 422] on p "3119, [GEOGRAPHIC_DATA]" at bounding box center [772, 431] width 245 height 18
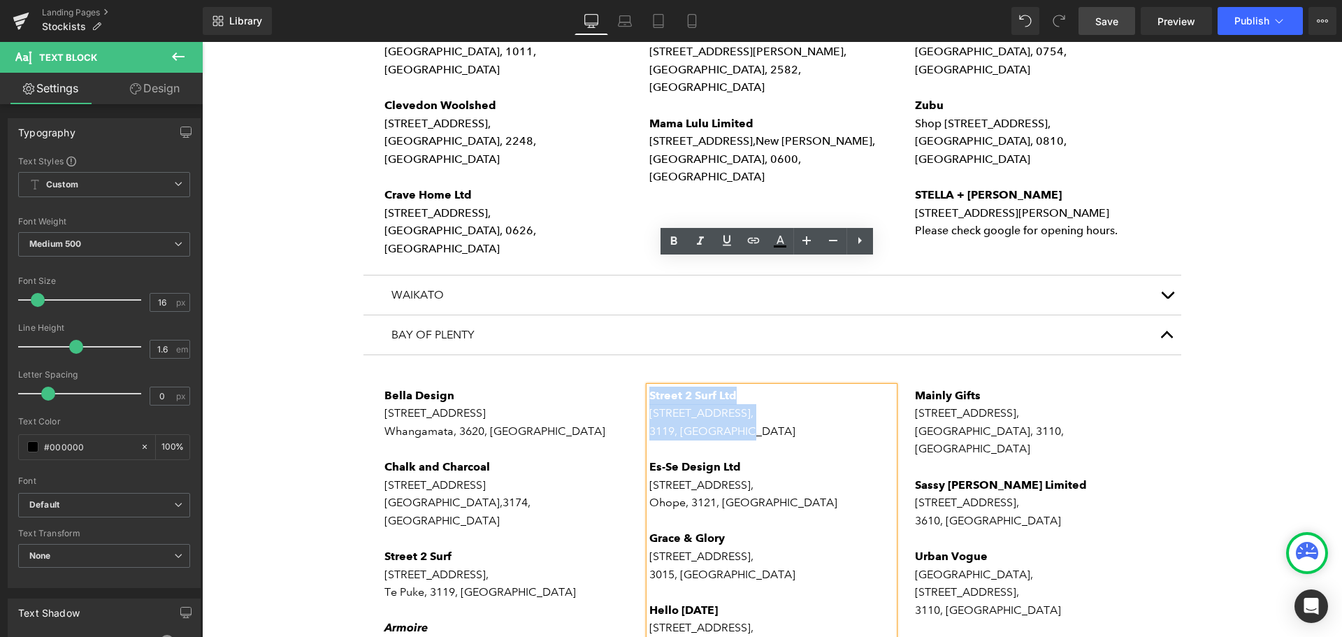
drag, startPoint x: 764, startPoint y: 307, endPoint x: 645, endPoint y: 268, distance: 124.9
click at [650, 387] on div "Street 2 Surf Ltd [STREET_ADDRESS] Es-Se Design Ltd [STREET_ADDRESS] Grace & Gl…" at bounding box center [772, 521] width 245 height 268
